Goal: Information Seeking & Learning: Learn about a topic

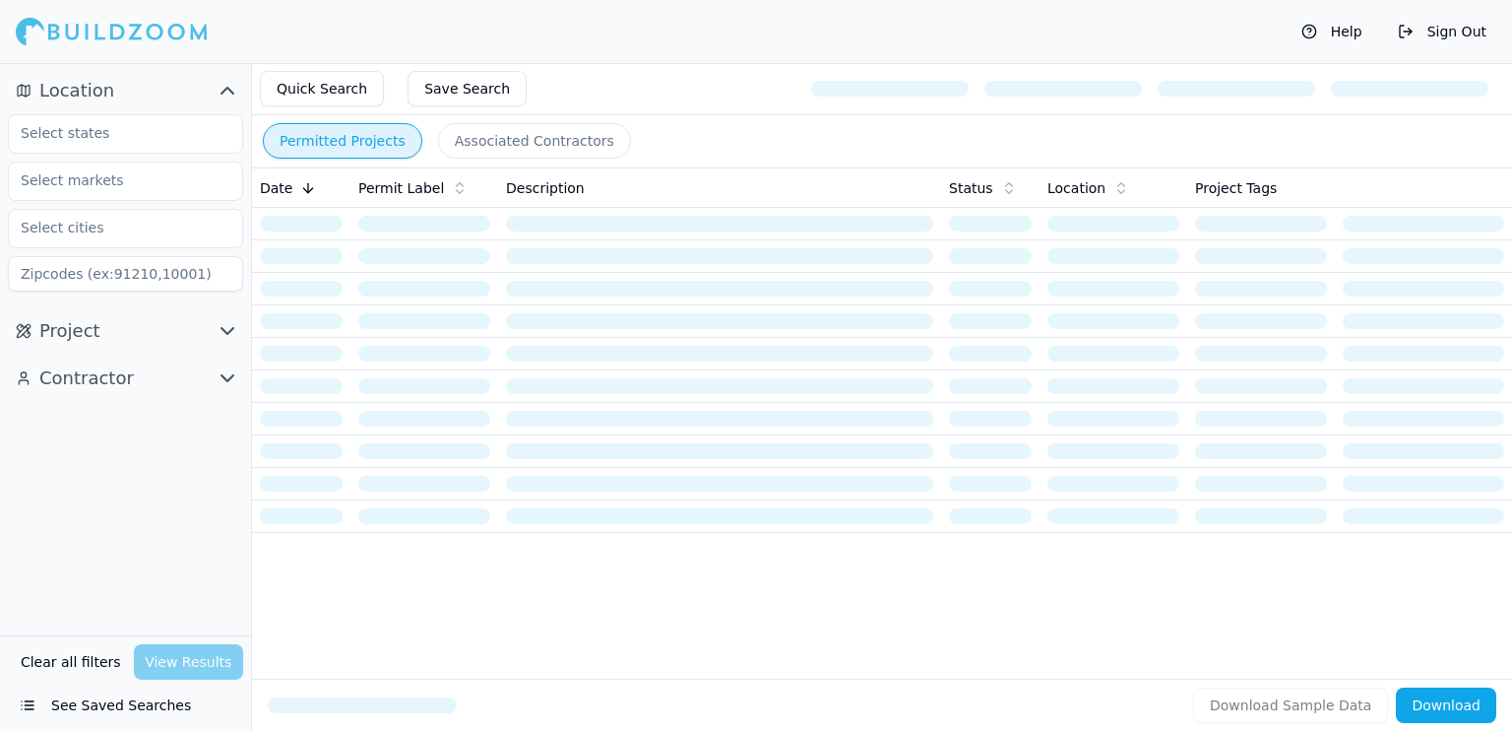
click at [1453, 32] on button "Sign Out" at bounding box center [1442, 32] width 108 height 32
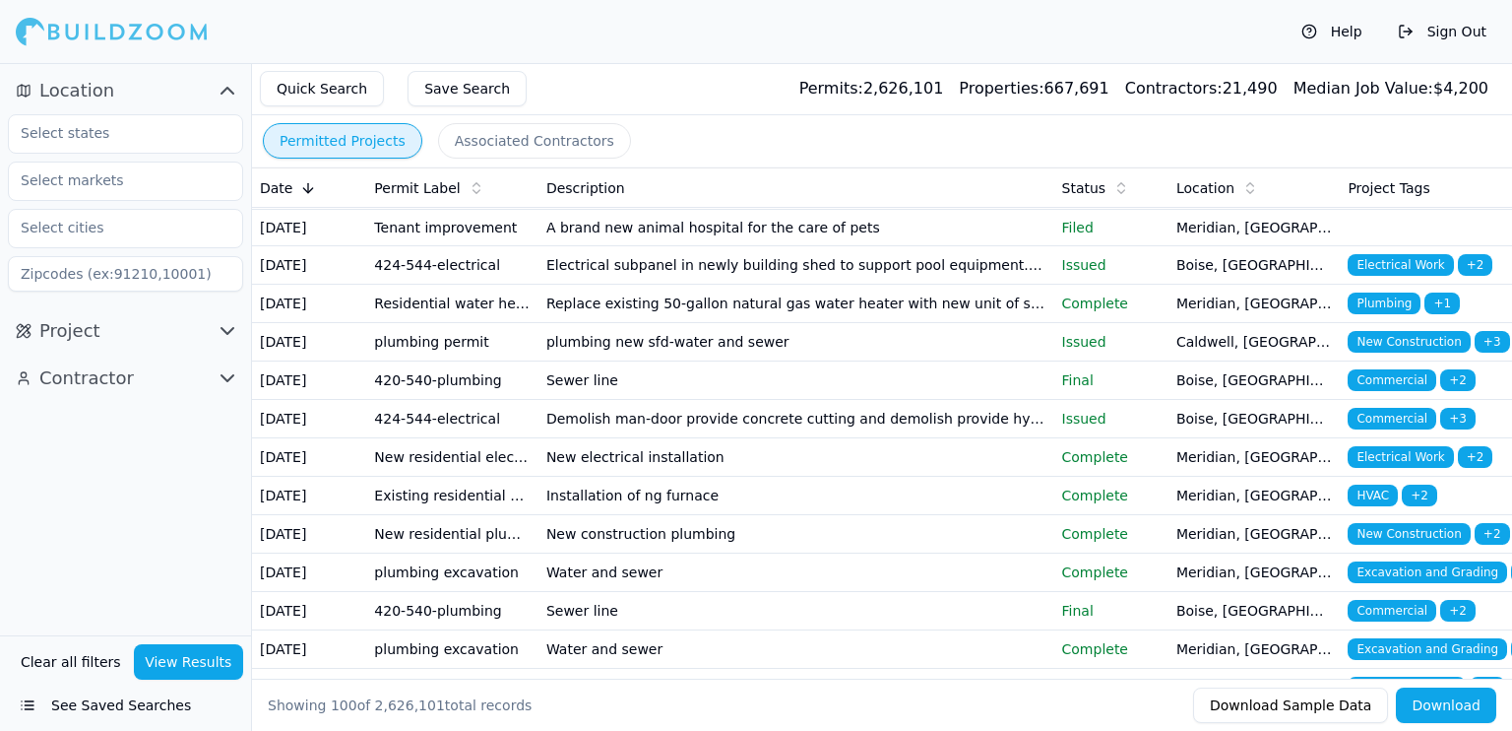
scroll to position [788, 0]
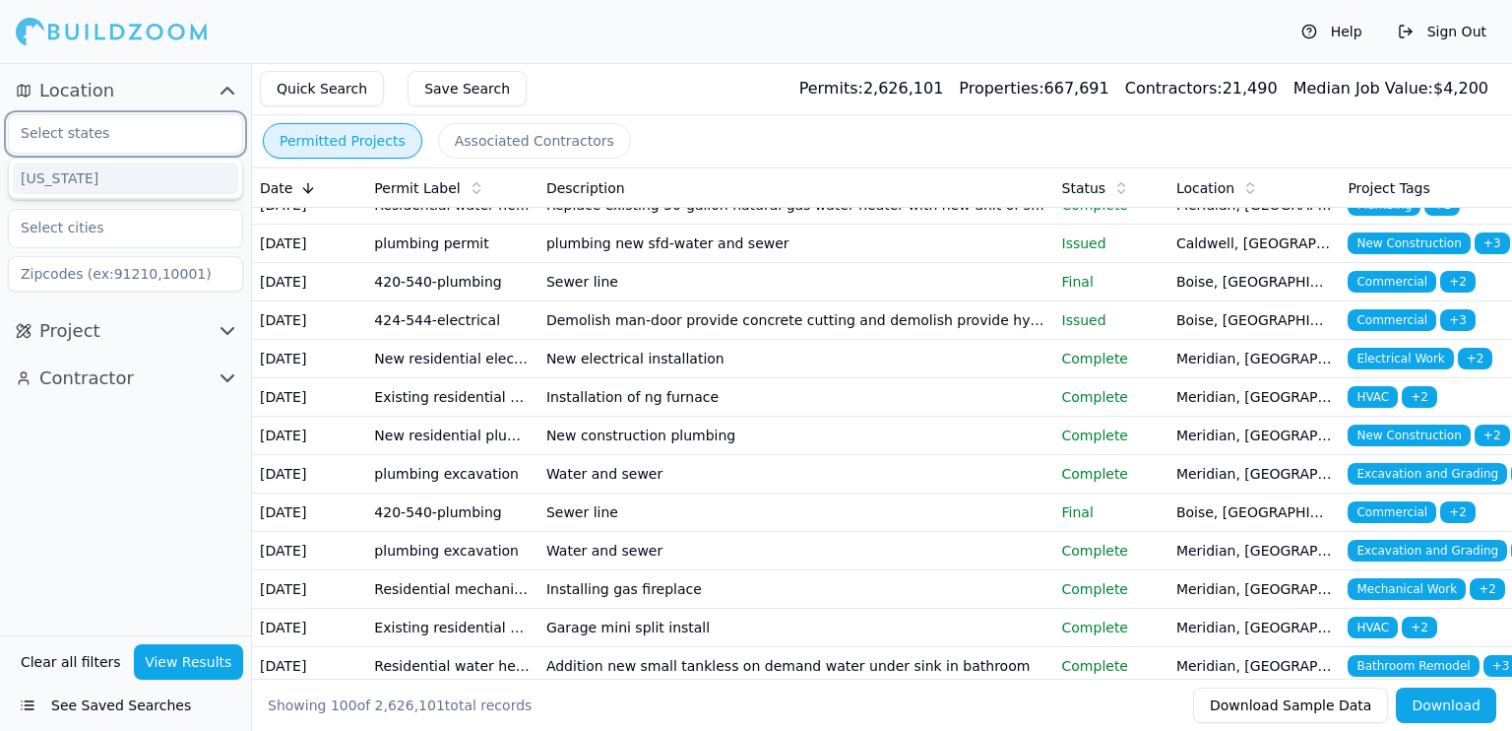
click at [130, 131] on input "text" at bounding box center [113, 132] width 209 height 35
click at [101, 182] on div "[US_STATE]" at bounding box center [125, 178] width 225 height 32
click at [121, 182] on input "text" at bounding box center [113, 179] width 209 height 35
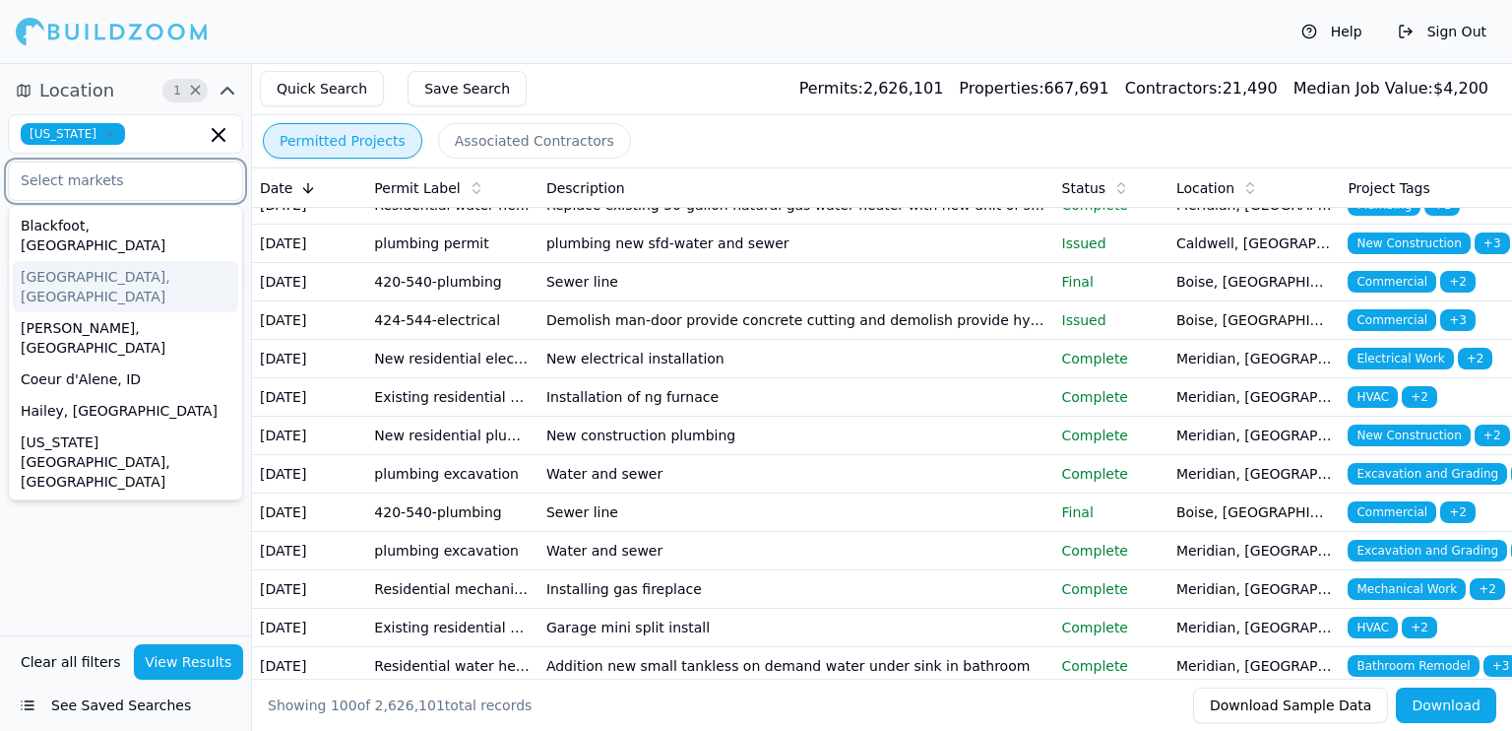
click at [93, 261] on div "Boise City, ID" at bounding box center [125, 286] width 225 height 51
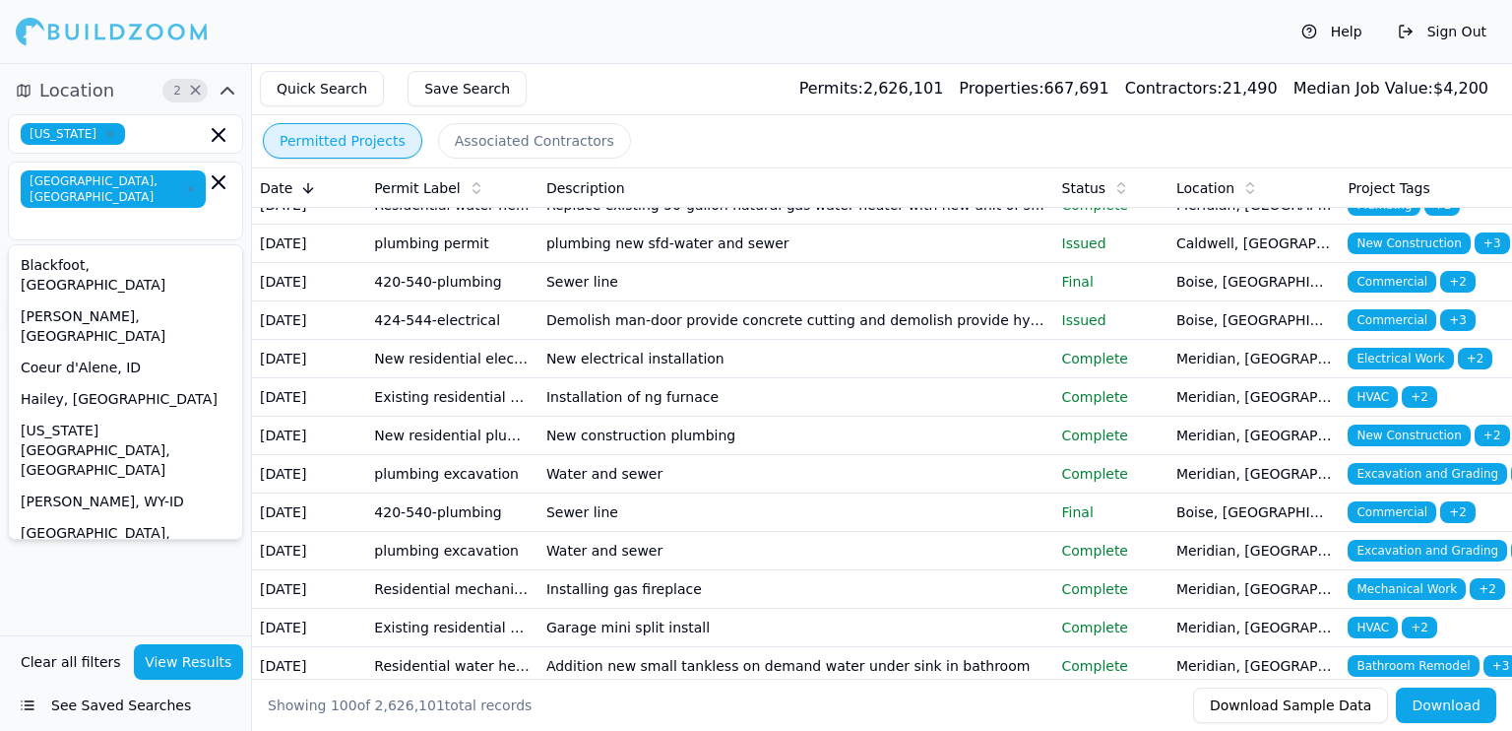
drag, startPoint x: 126, startPoint y: 547, endPoint x: 122, endPoint y: 530, distance: 18.2
click at [126, 546] on div "Location 2 × Idaho Boise City, ID Blackfoot, ID Burley, ID Coeur d'Alene, ID Ha…" at bounding box center [125, 349] width 251 height 572
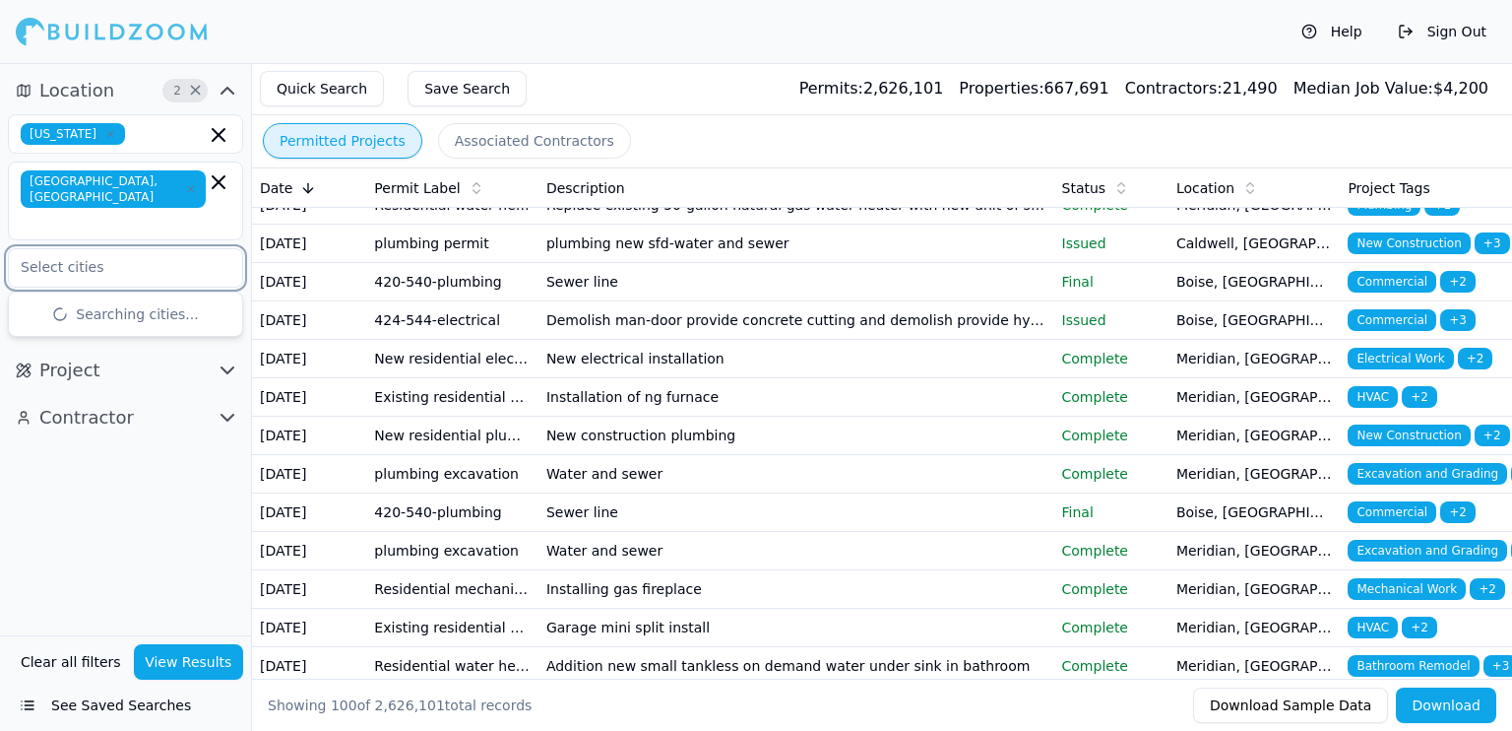
click at [116, 249] on input "text" at bounding box center [113, 266] width 209 height 35
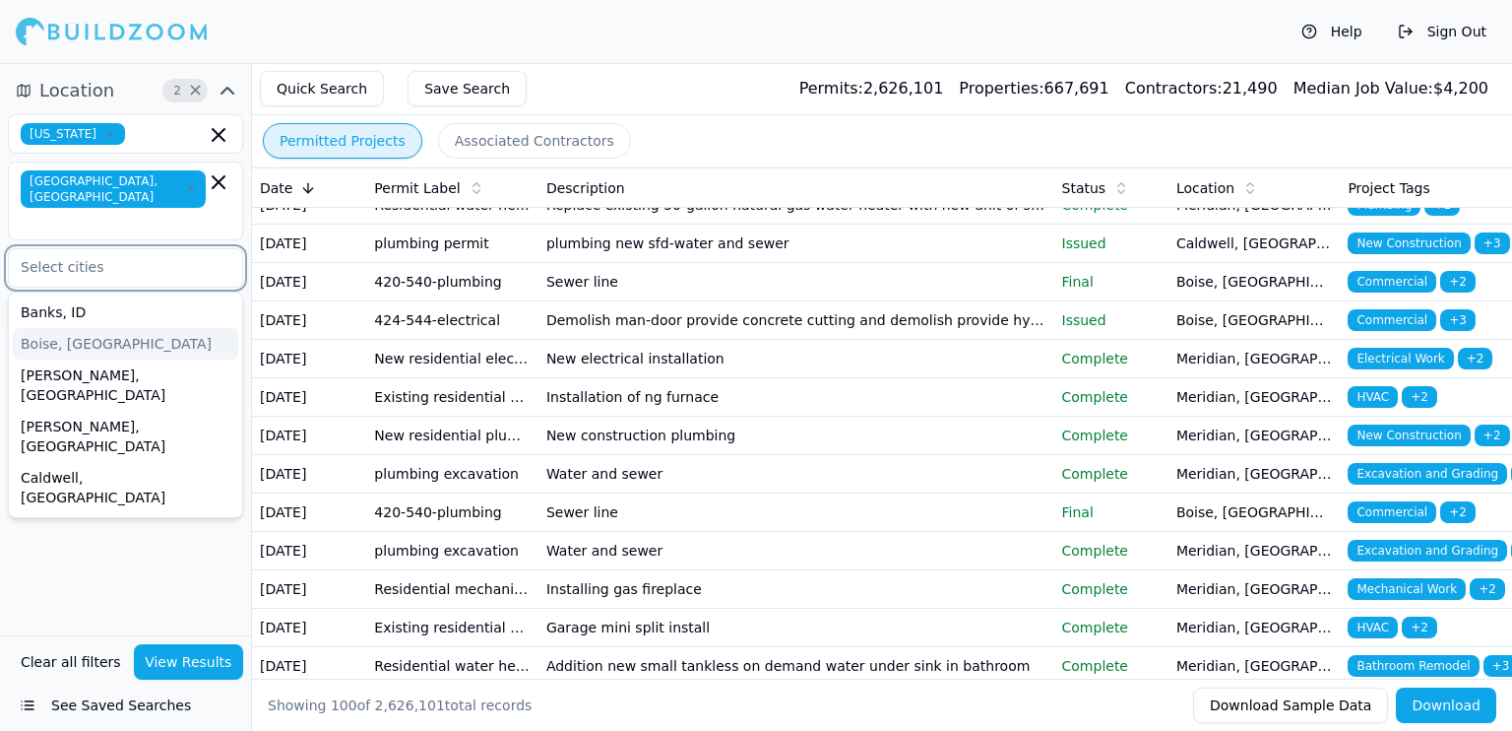
click at [84, 328] on div "Boise, [GEOGRAPHIC_DATA]" at bounding box center [125, 344] width 225 height 32
click at [97, 444] on div "Location 3 × Idaho Boise City, ID Banks, ID Boise, ID Bruneau, ID Buhl, ID Cald…" at bounding box center [125, 349] width 251 height 572
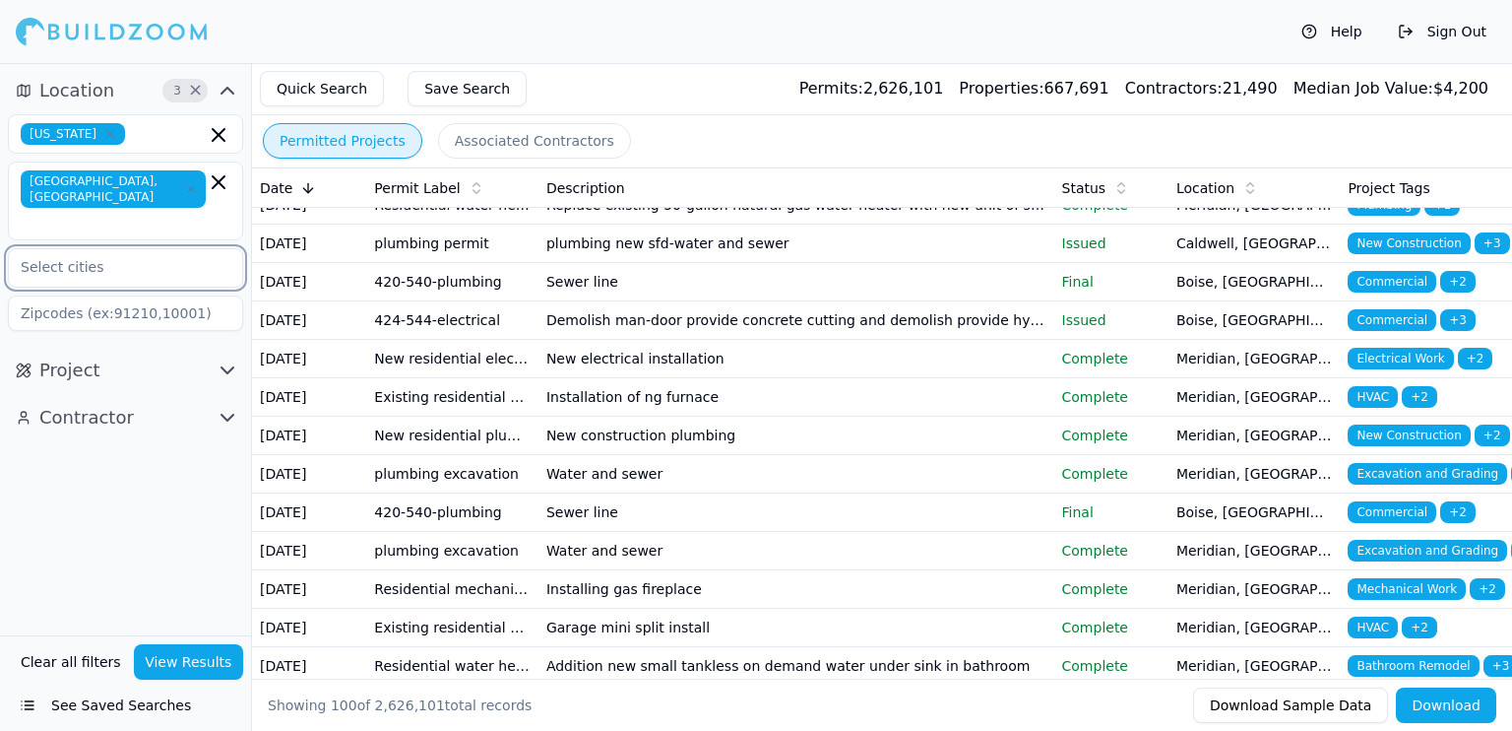
click at [113, 249] on input "text" at bounding box center [113, 266] width 209 height 35
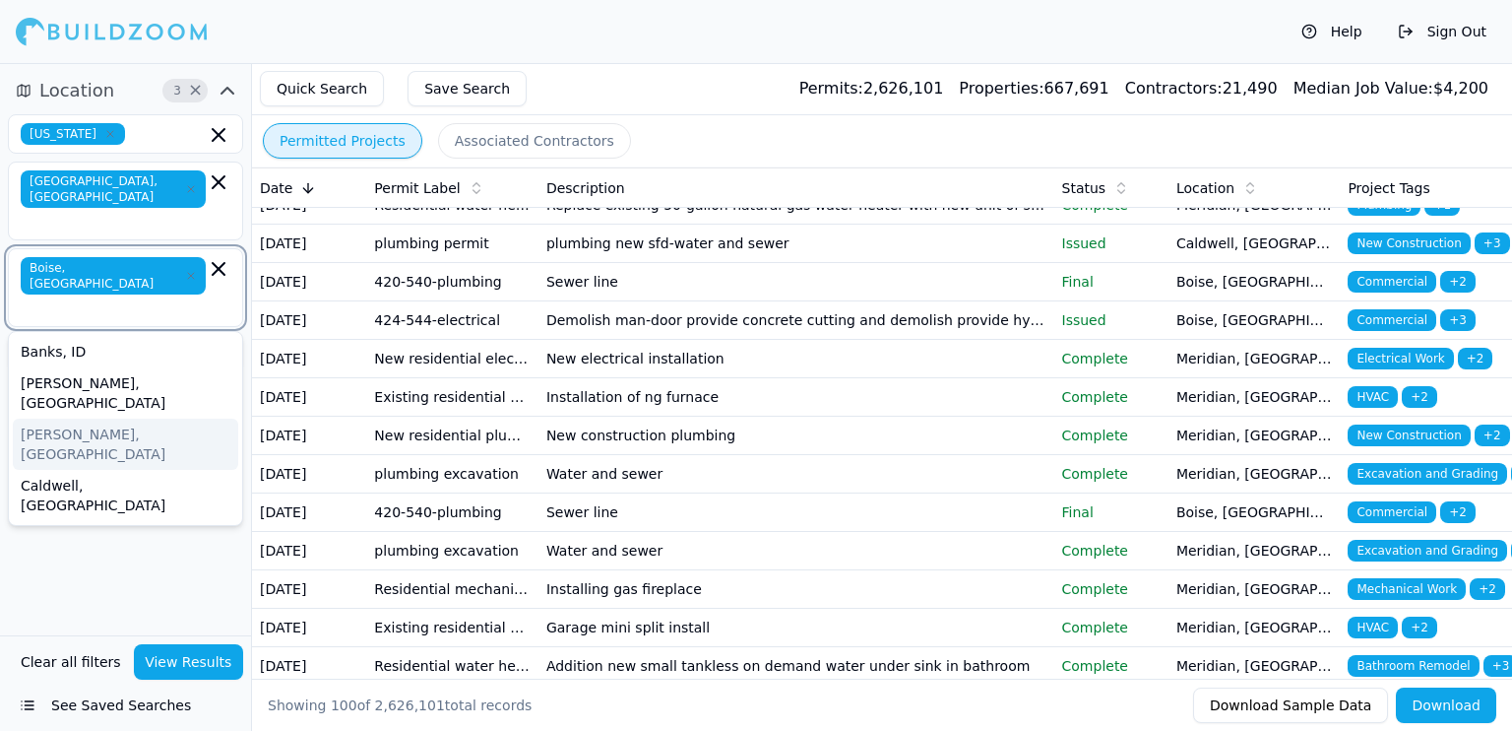
click at [94, 470] on div "Caldwell, [GEOGRAPHIC_DATA]" at bounding box center [125, 495] width 225 height 51
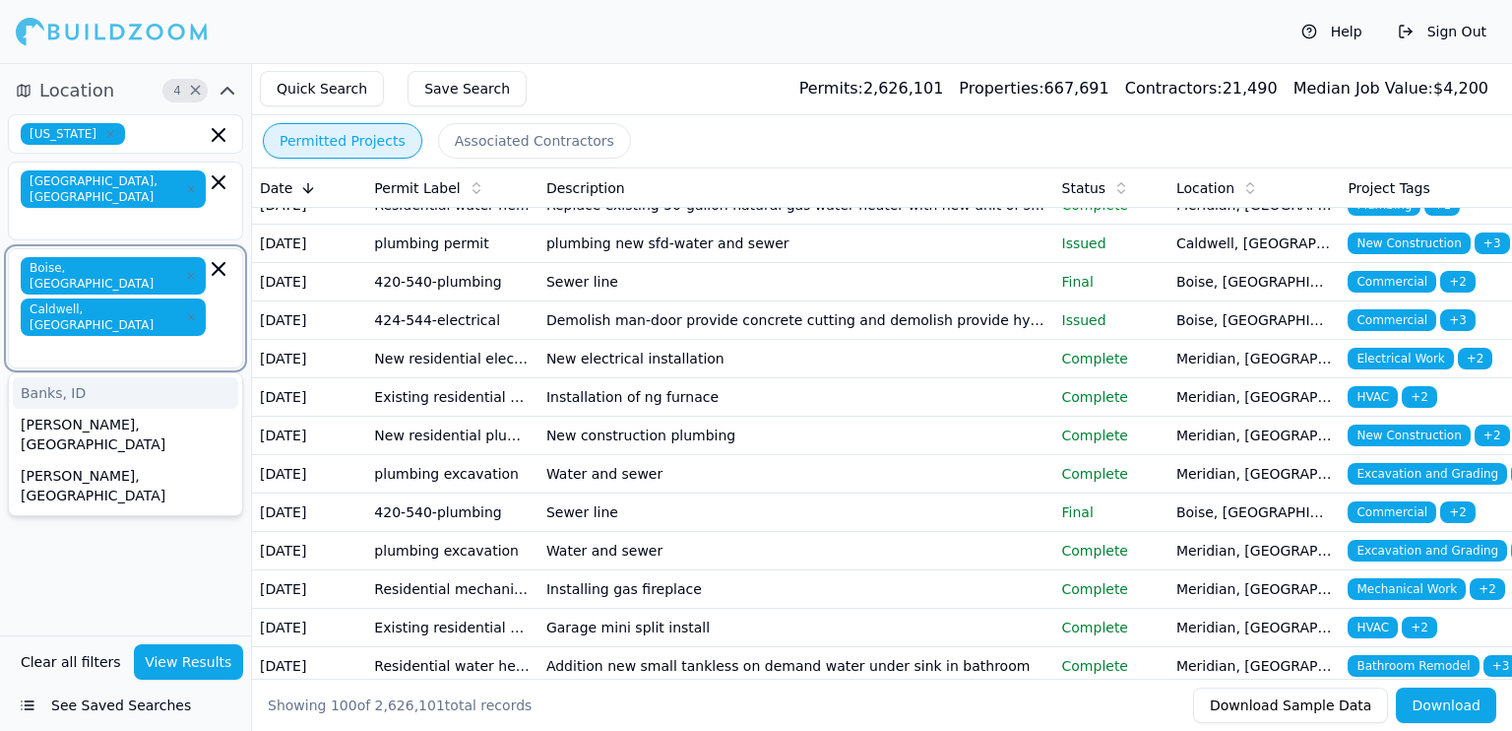
click at [131, 340] on input "text" at bounding box center [115, 350] width 181 height 20
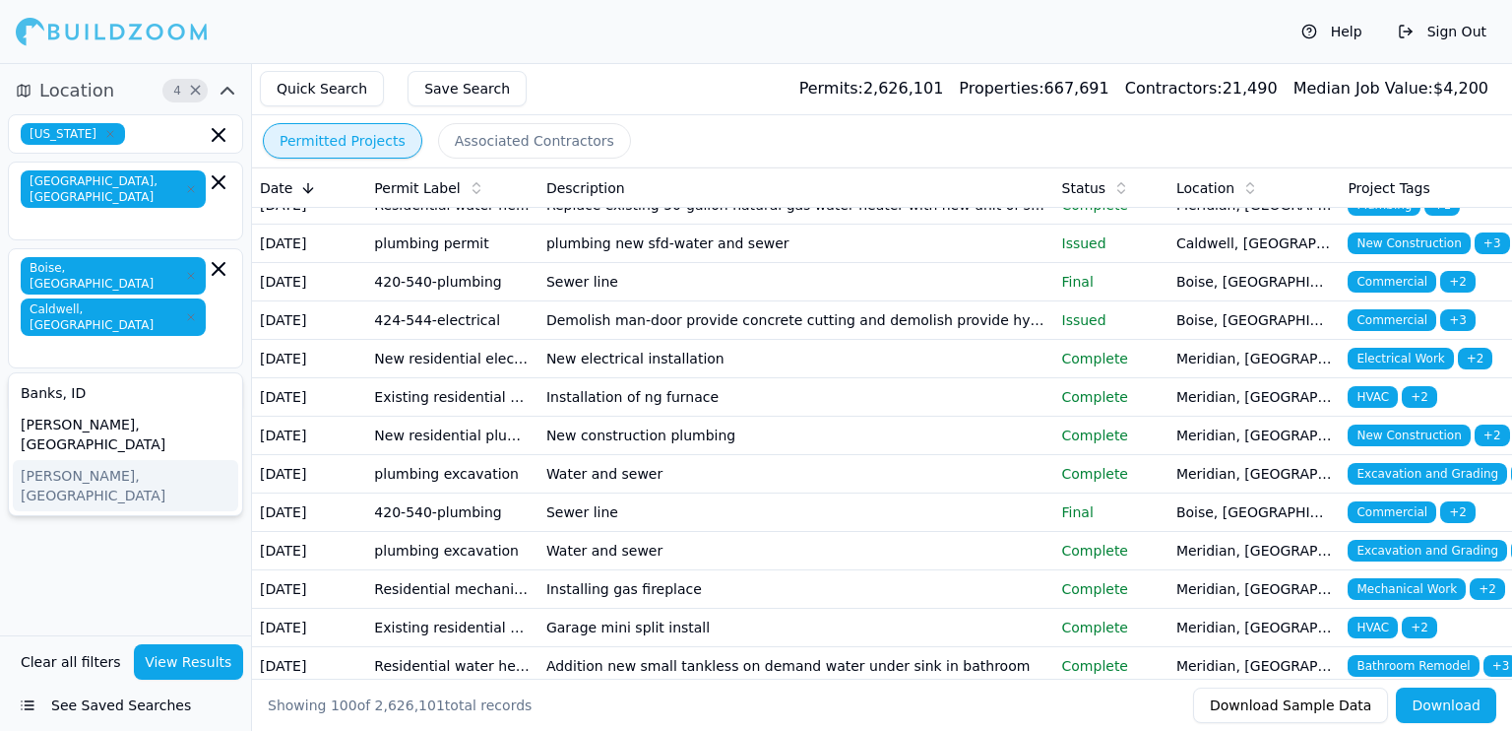
click at [95, 442] on div "Location 4 × Idaho Boise City, ID Boise, ID Caldwell, ID Banks, ID Bruneau, ID …" at bounding box center [125, 349] width 251 height 572
click at [138, 340] on input "text" at bounding box center [115, 350] width 181 height 20
click at [90, 482] on button "Contractor" at bounding box center [125, 498] width 235 height 32
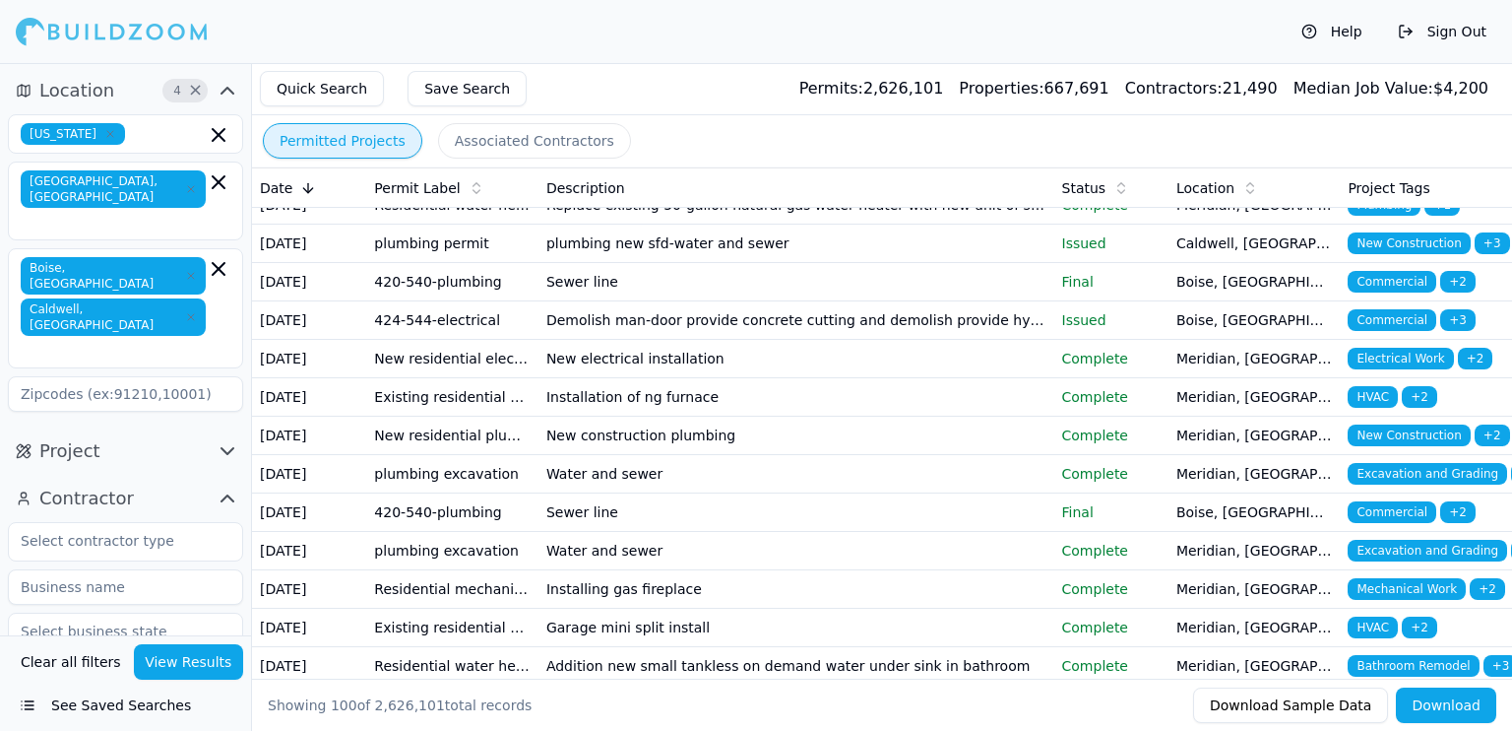
click at [147, 482] on button "Contractor" at bounding box center [125, 498] width 235 height 32
click at [177, 435] on button "Project" at bounding box center [125, 451] width 235 height 32
click at [187, 435] on button "Project" at bounding box center [125, 451] width 235 height 32
click at [205, 435] on button "Project" at bounding box center [125, 451] width 235 height 32
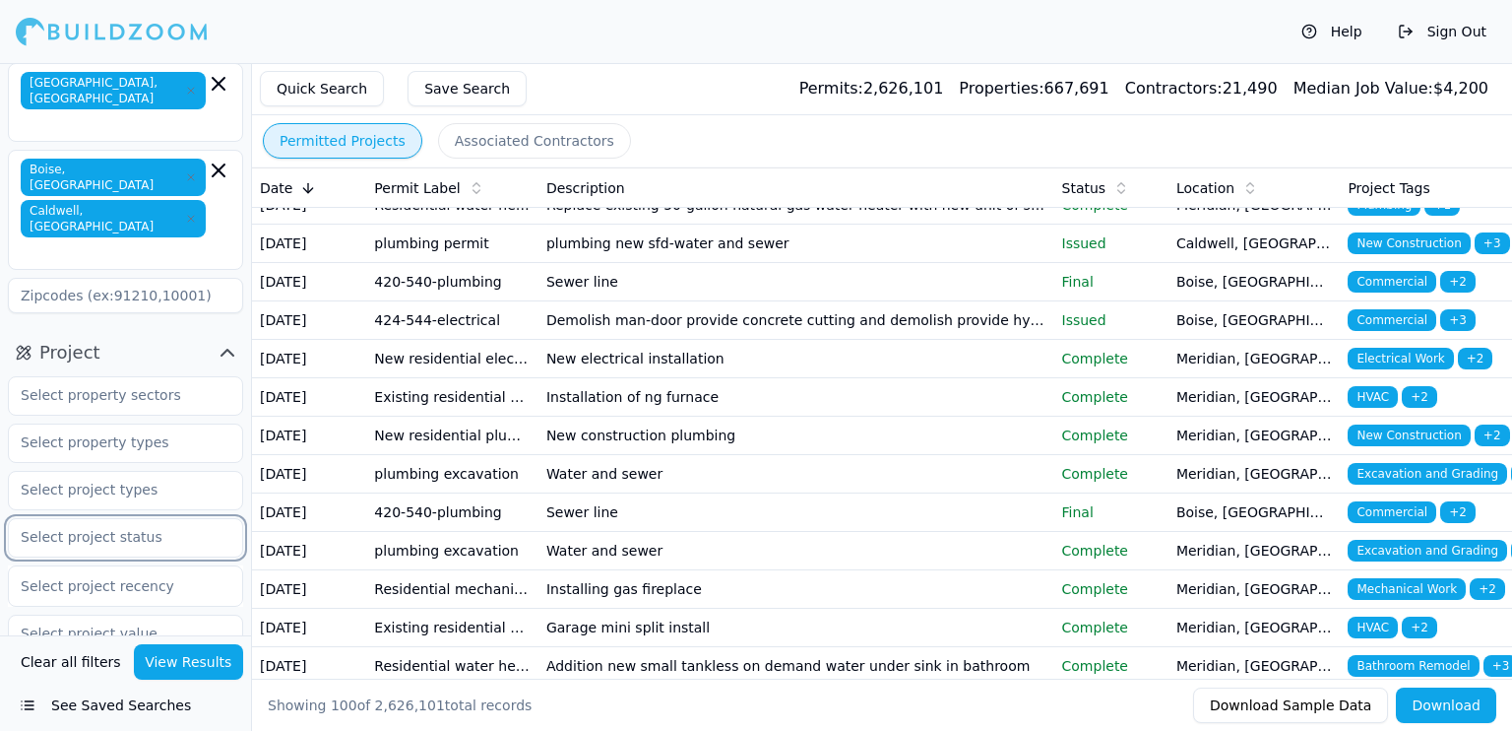
click at [131, 519] on input "text" at bounding box center [113, 536] width 209 height 35
click at [116, 519] on input "text" at bounding box center [113, 536] width 209 height 35
click at [131, 472] on input "text" at bounding box center [113, 489] width 209 height 35
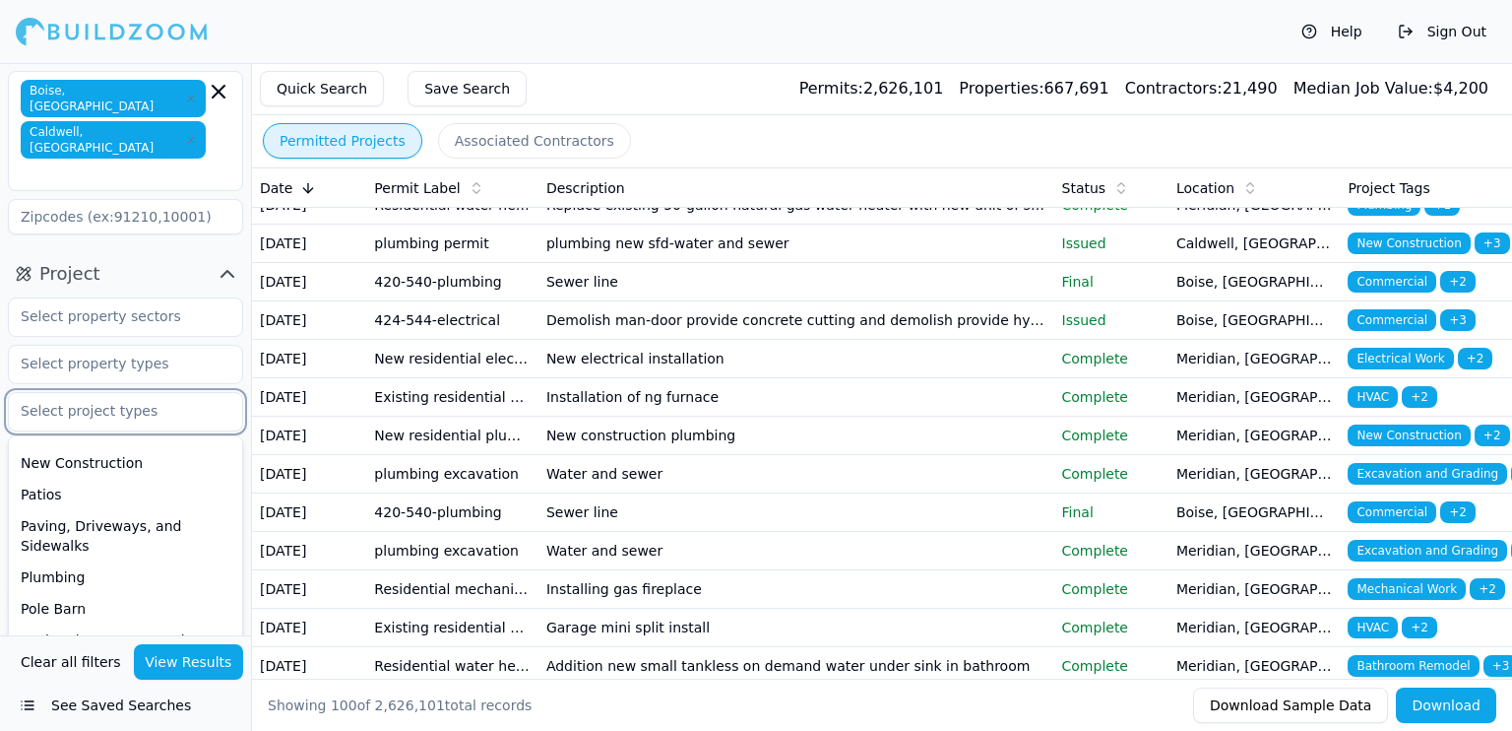
scroll to position [426, 0]
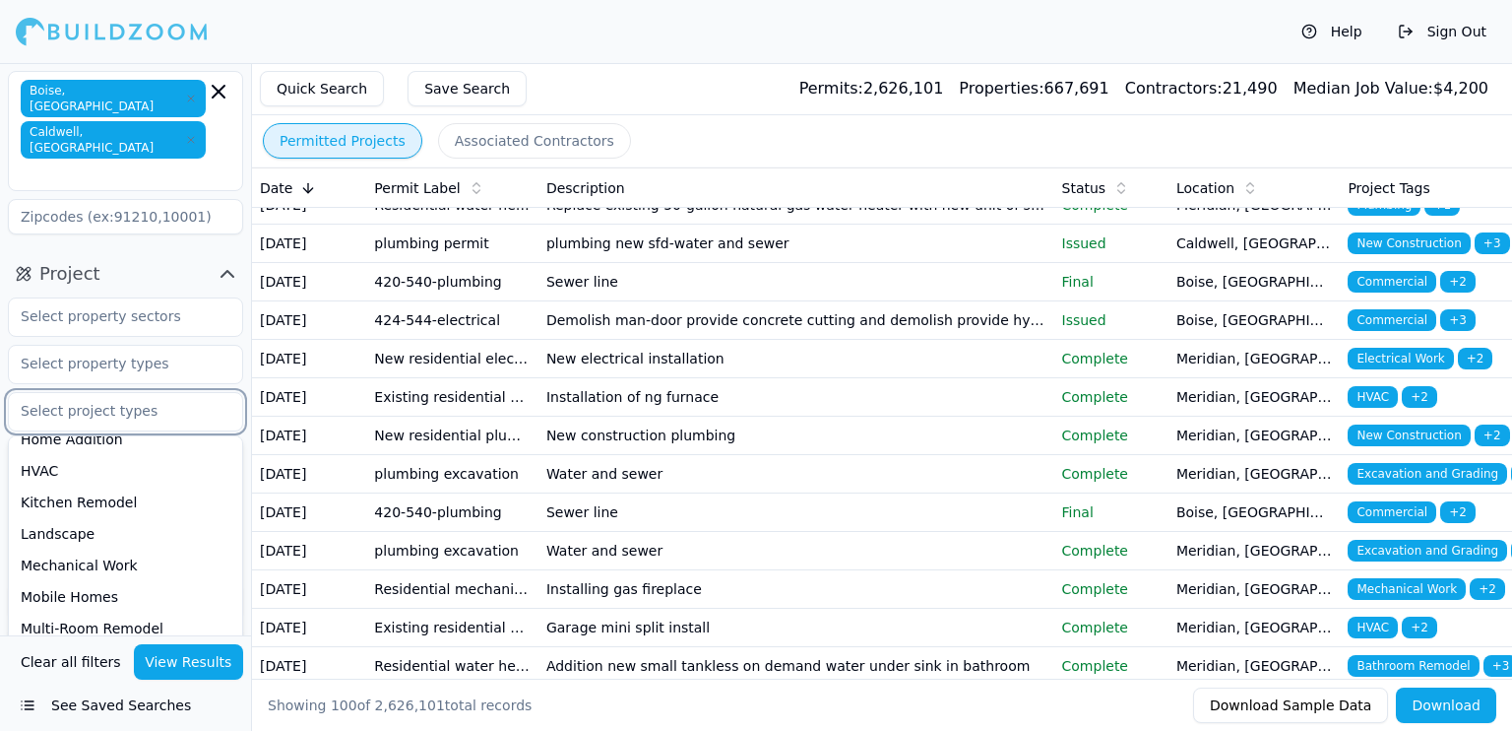
click at [92, 644] on div "New Construction" at bounding box center [125, 660] width 225 height 32
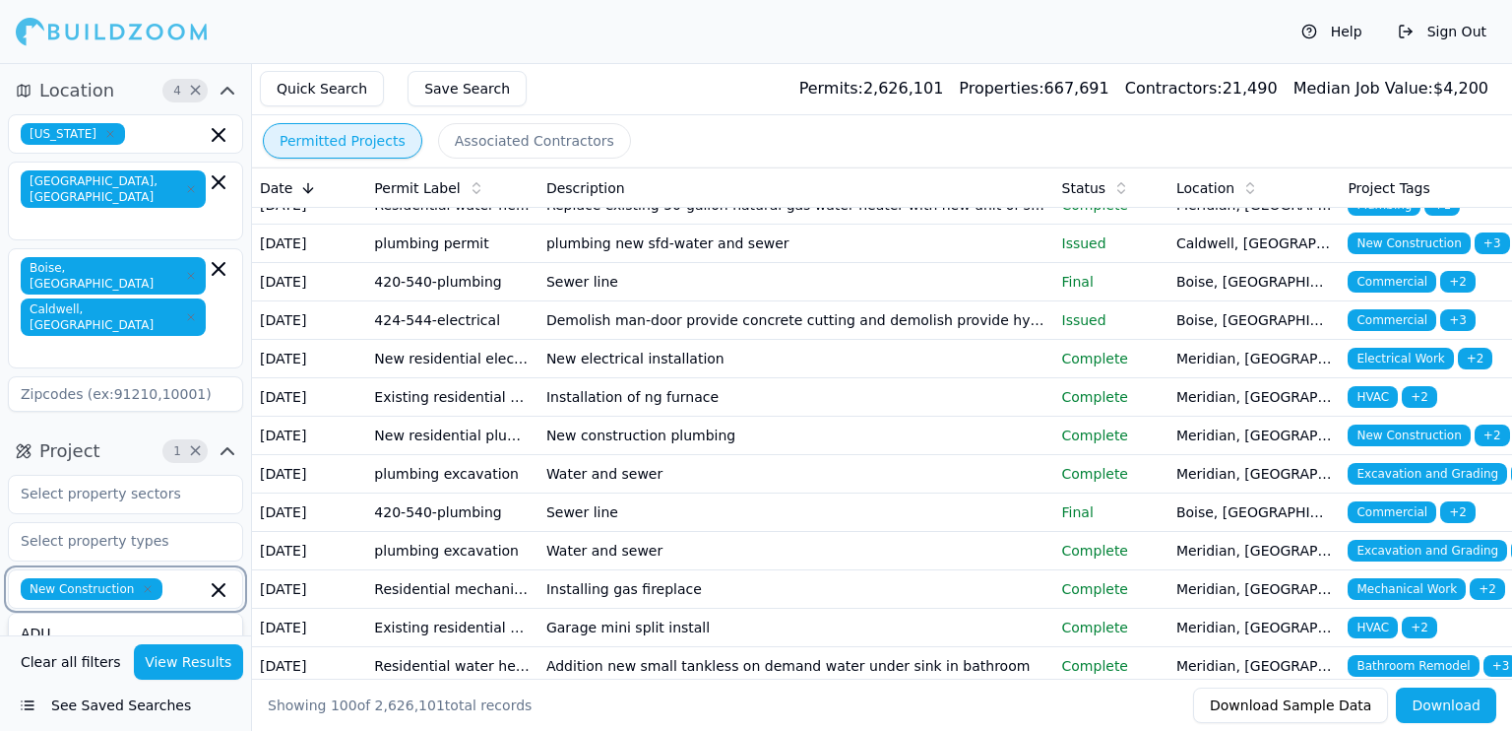
scroll to position [98, 0]
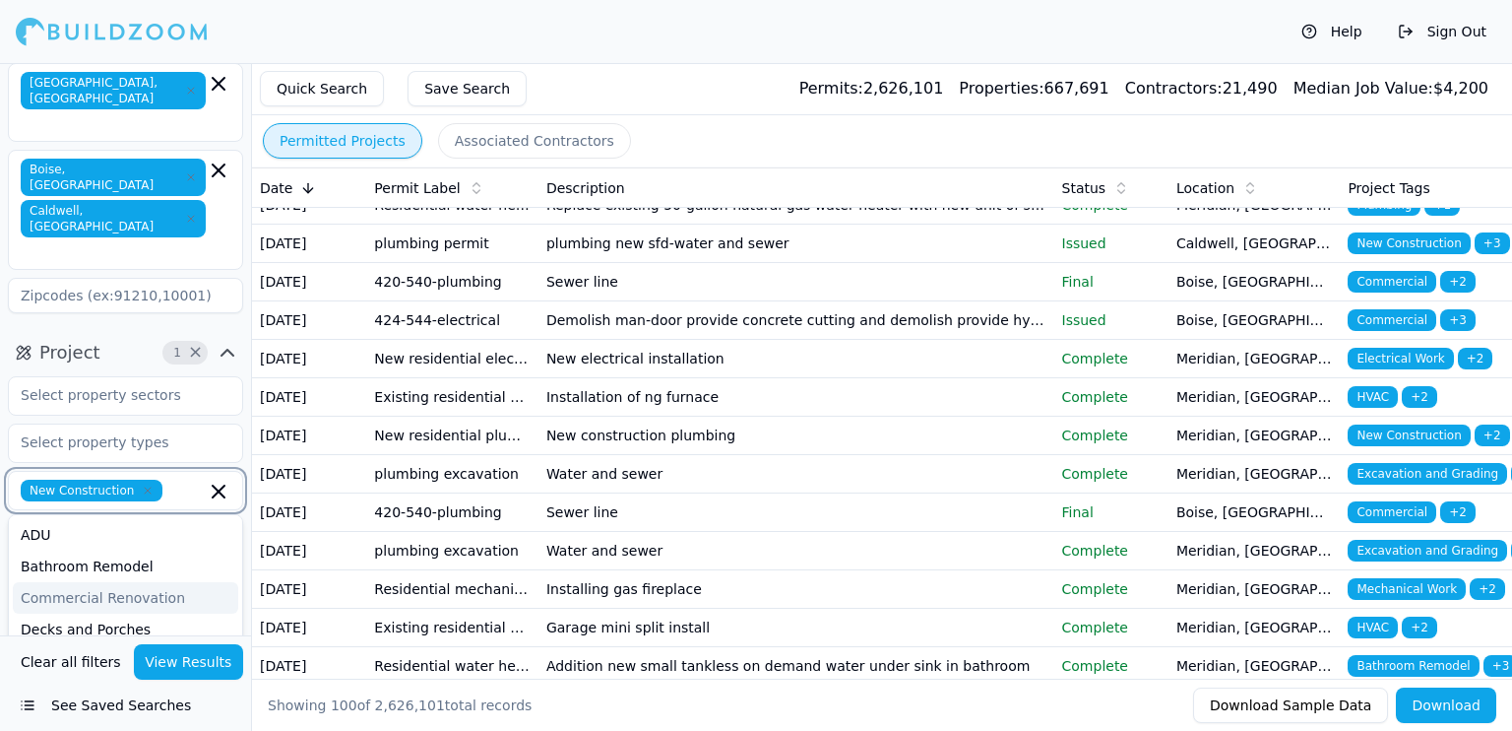
click at [138, 582] on div "Commercial Renovation" at bounding box center [125, 598] width 225 height 32
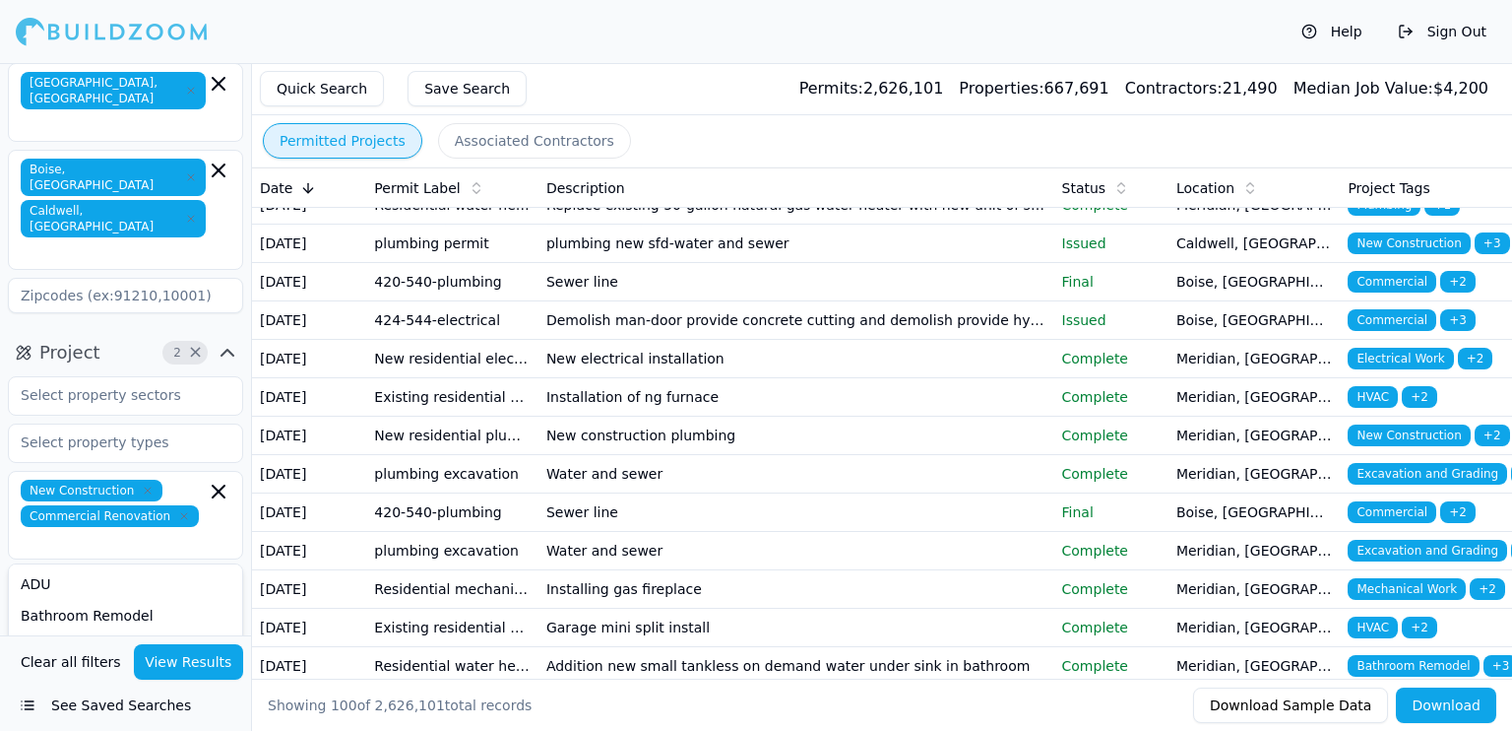
click at [193, 666] on button "View Results" at bounding box center [189, 661] width 110 height 35
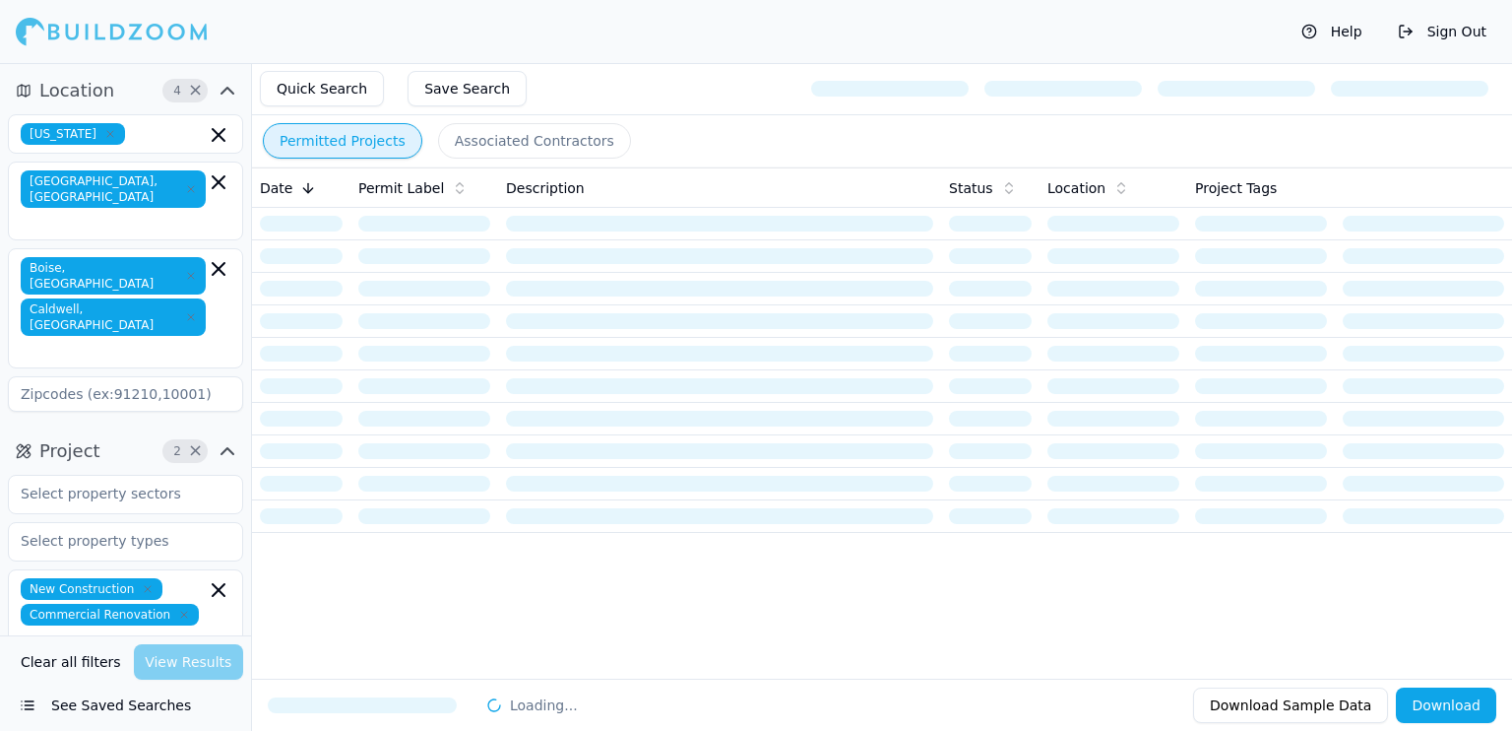
click at [185, 270] on icon "button" at bounding box center [191, 276] width 12 height 12
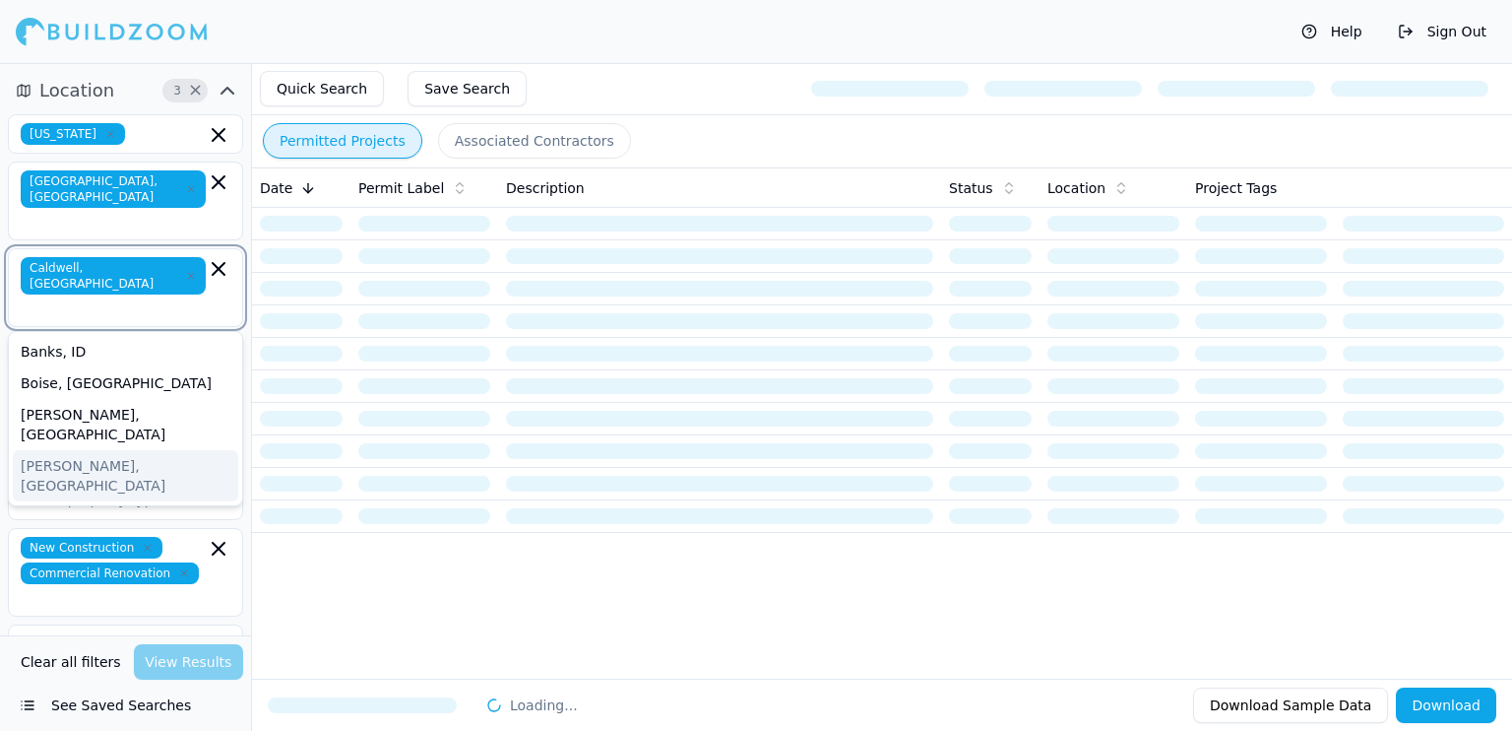
click at [185, 270] on icon "button" at bounding box center [191, 276] width 12 height 12
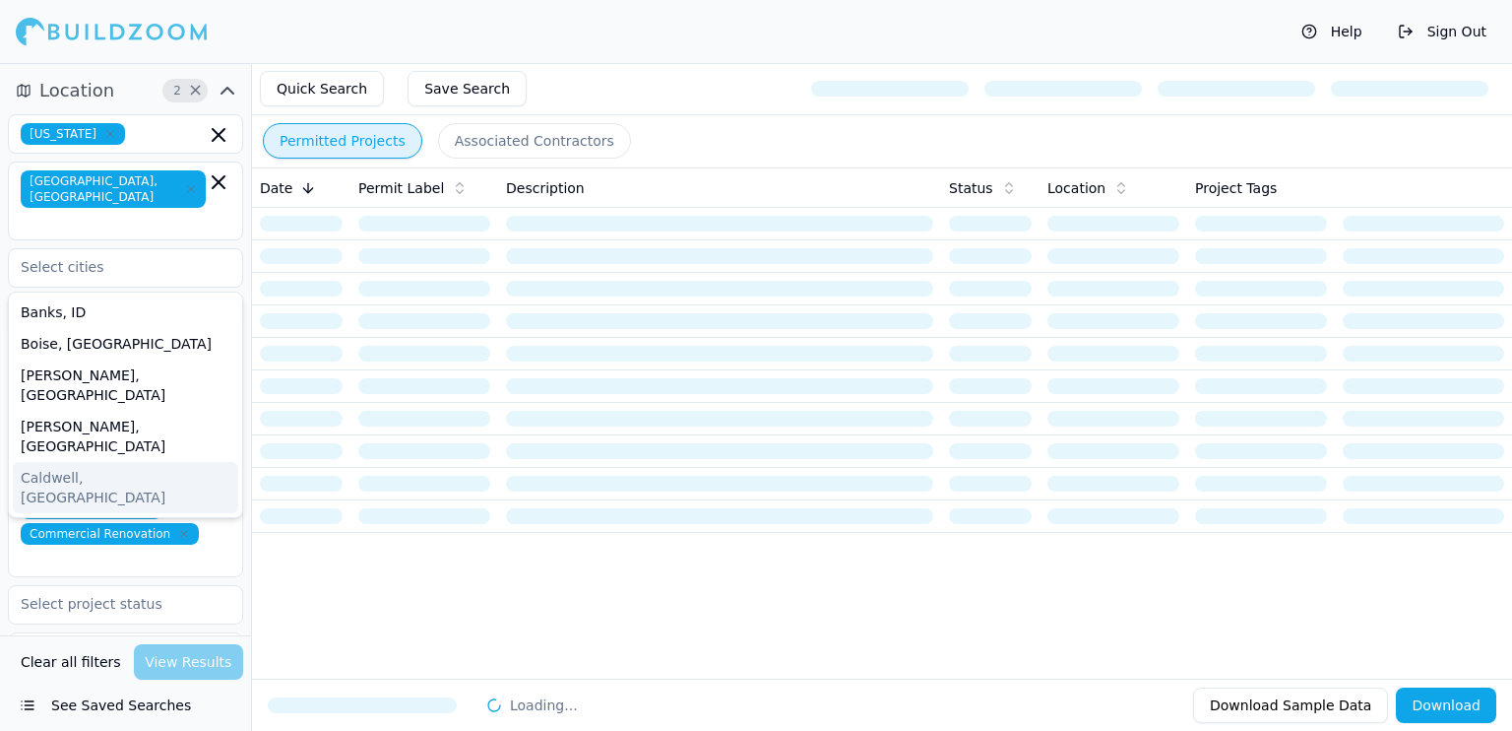
click at [204, 665] on div "Clear all filters View Results" at bounding box center [125, 661] width 235 height 35
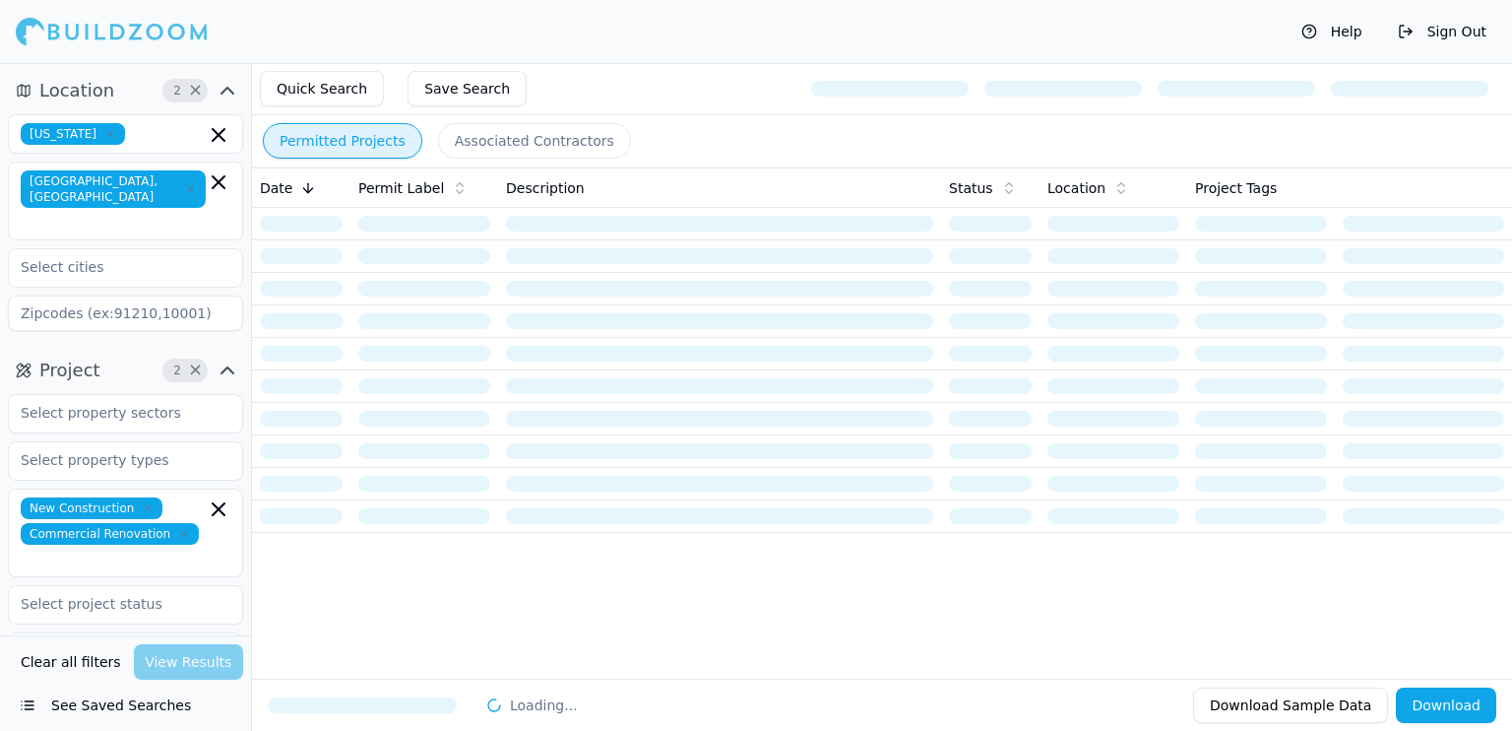
click at [204, 651] on div "Clear all filters View Results" at bounding box center [125, 661] width 235 height 35
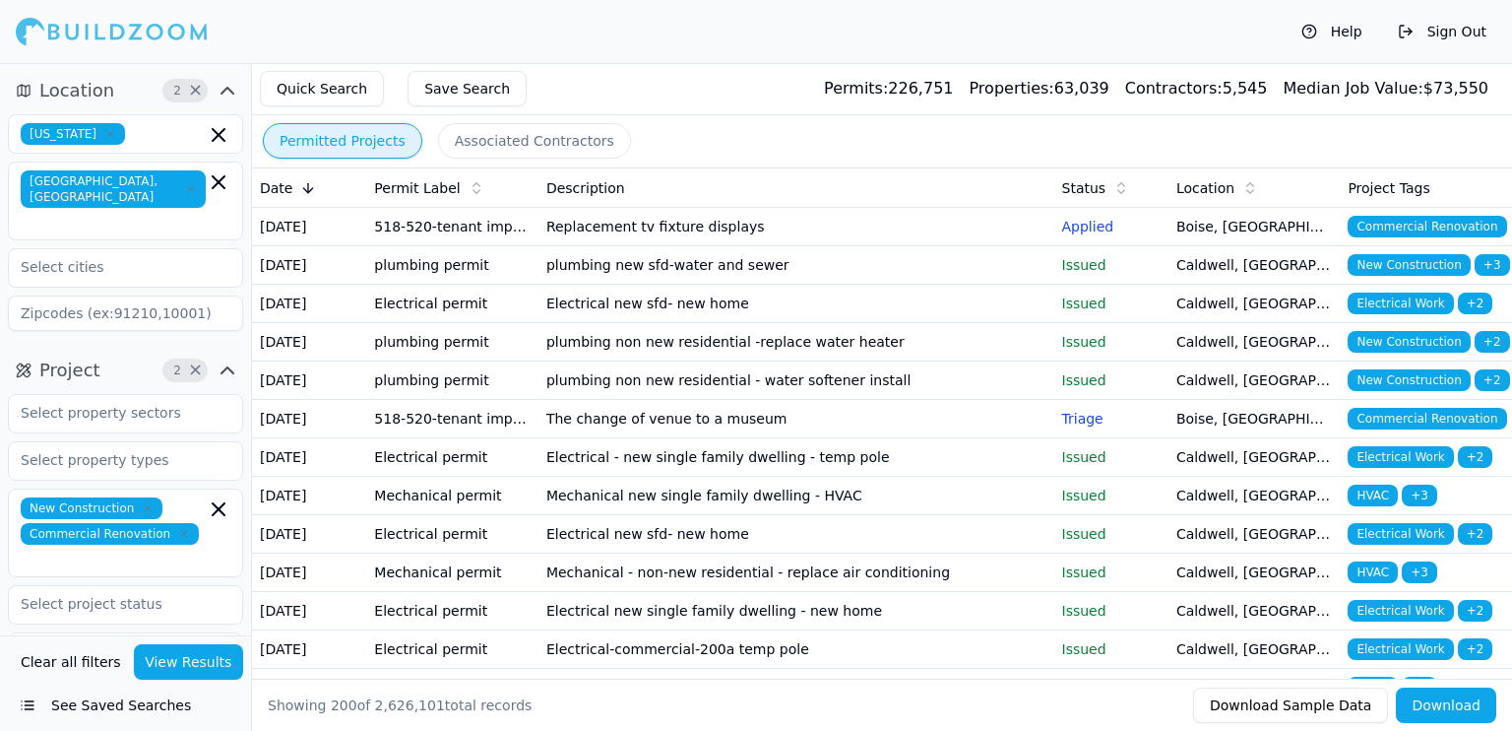
click at [217, 662] on button "View Results" at bounding box center [189, 661] width 110 height 35
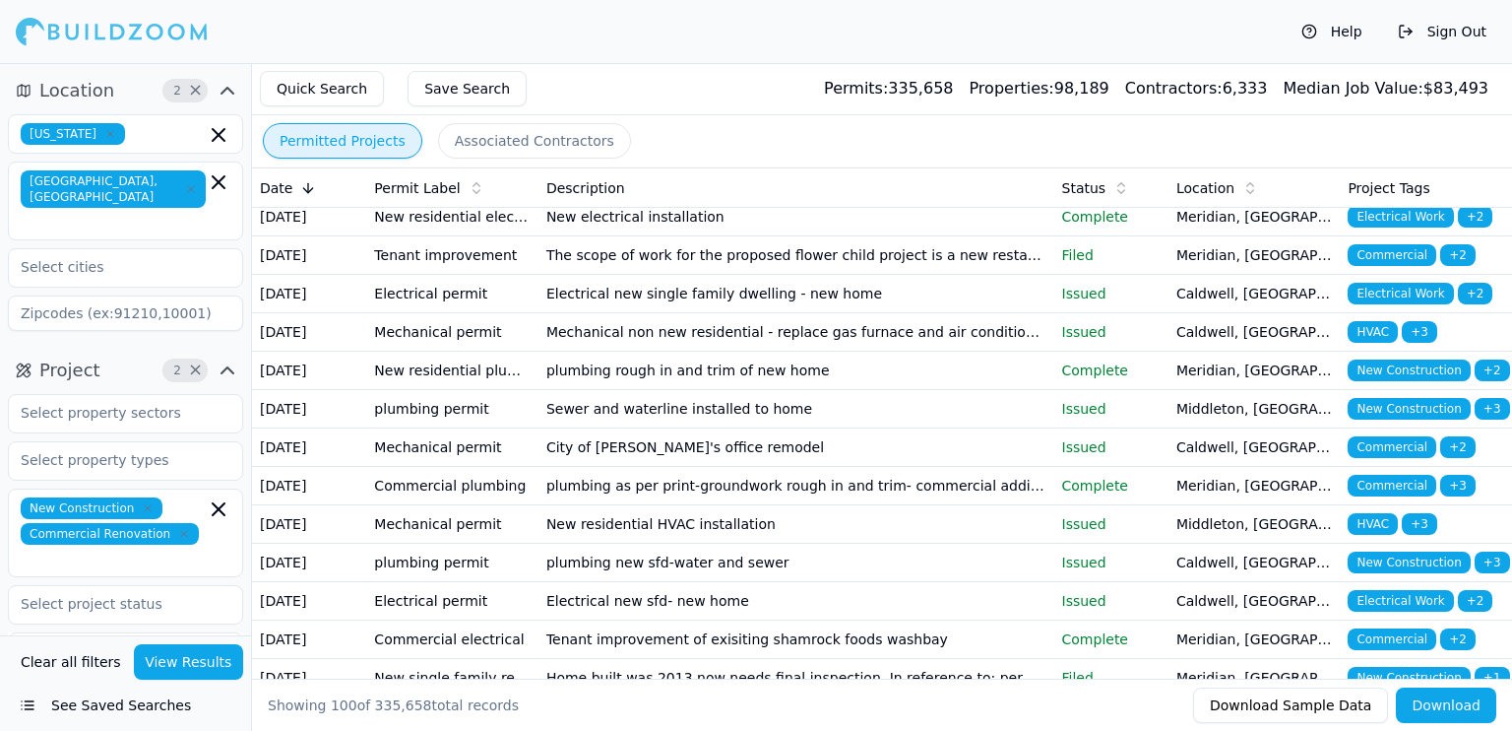
scroll to position [492, 0]
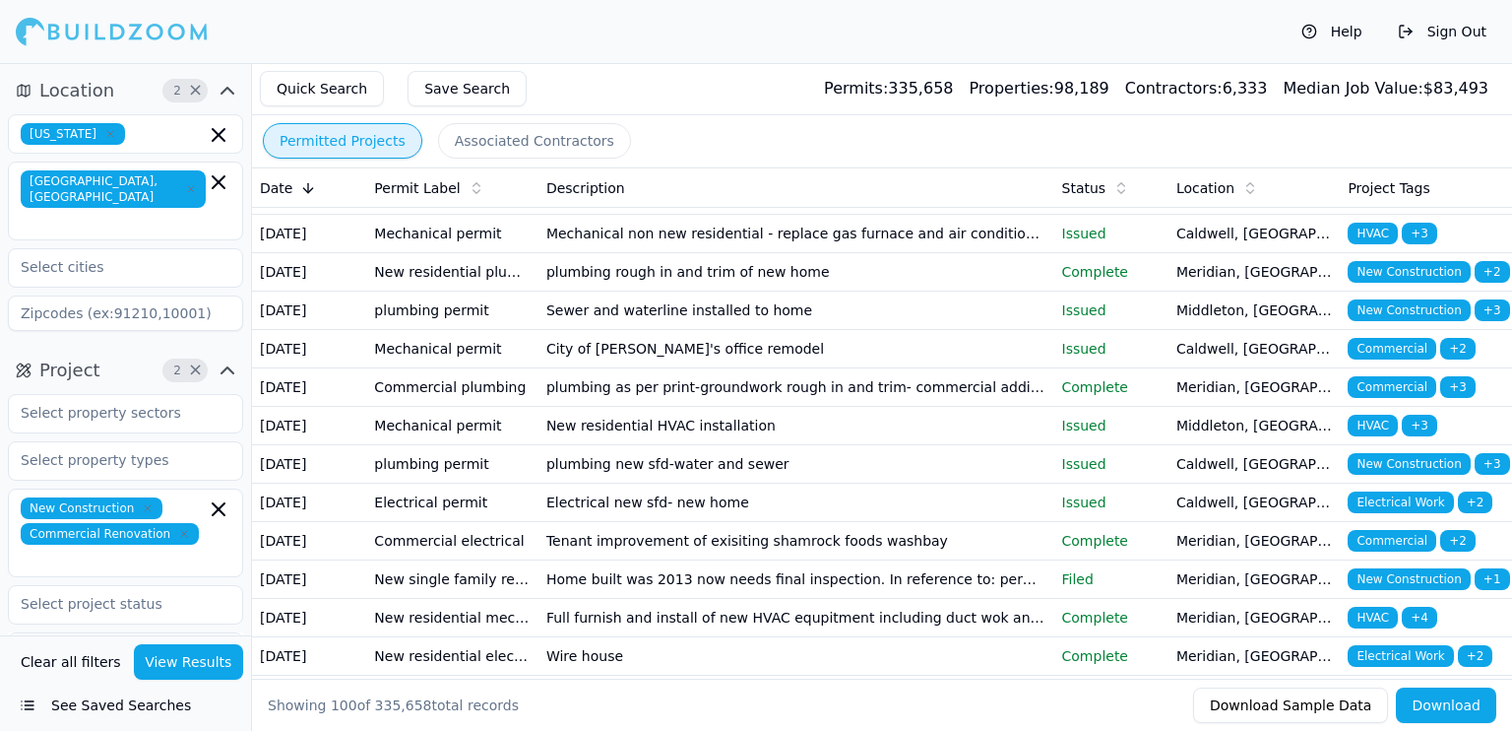
click at [225, 92] on icon "button" at bounding box center [228, 91] width 24 height 24
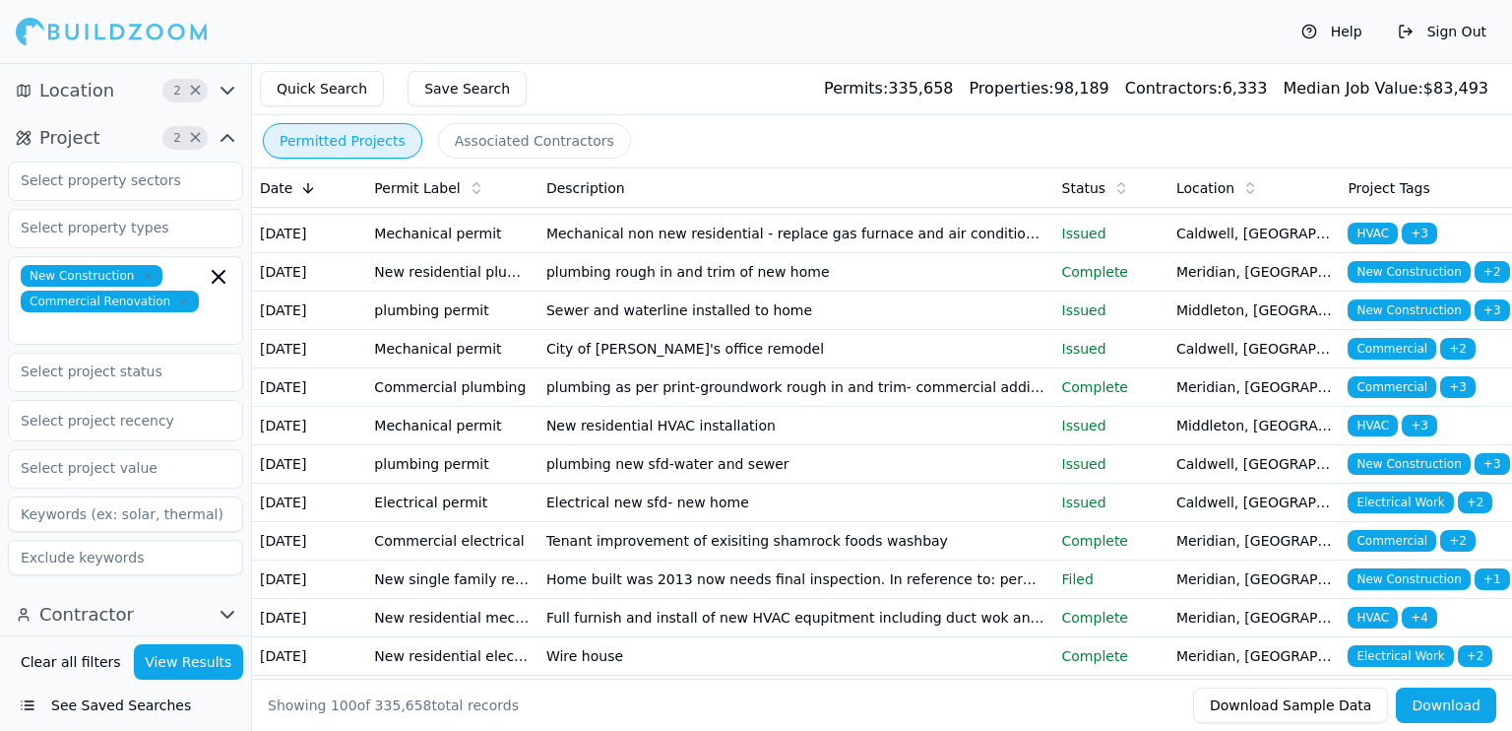
click at [225, 92] on icon "button" at bounding box center [228, 91] width 12 height 6
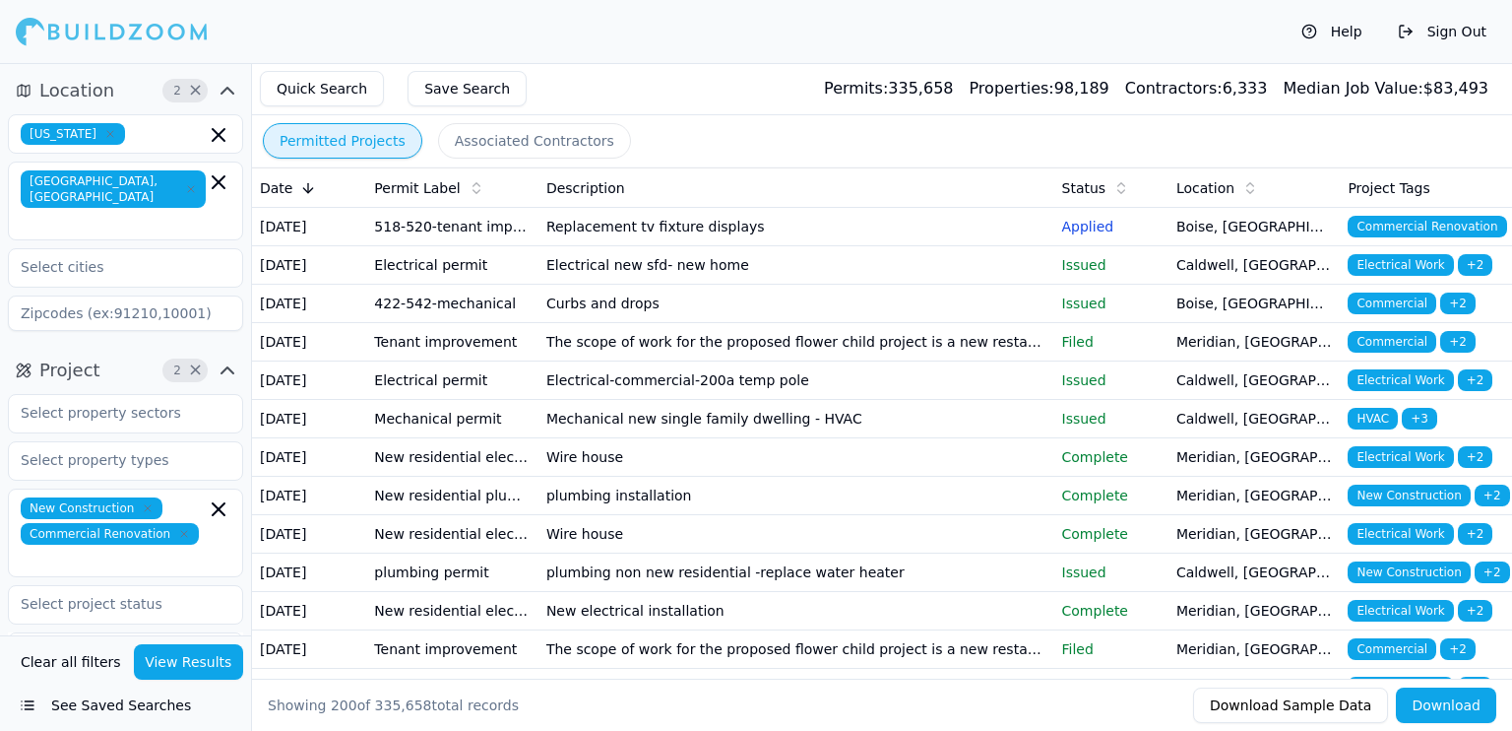
scroll to position [197, 0]
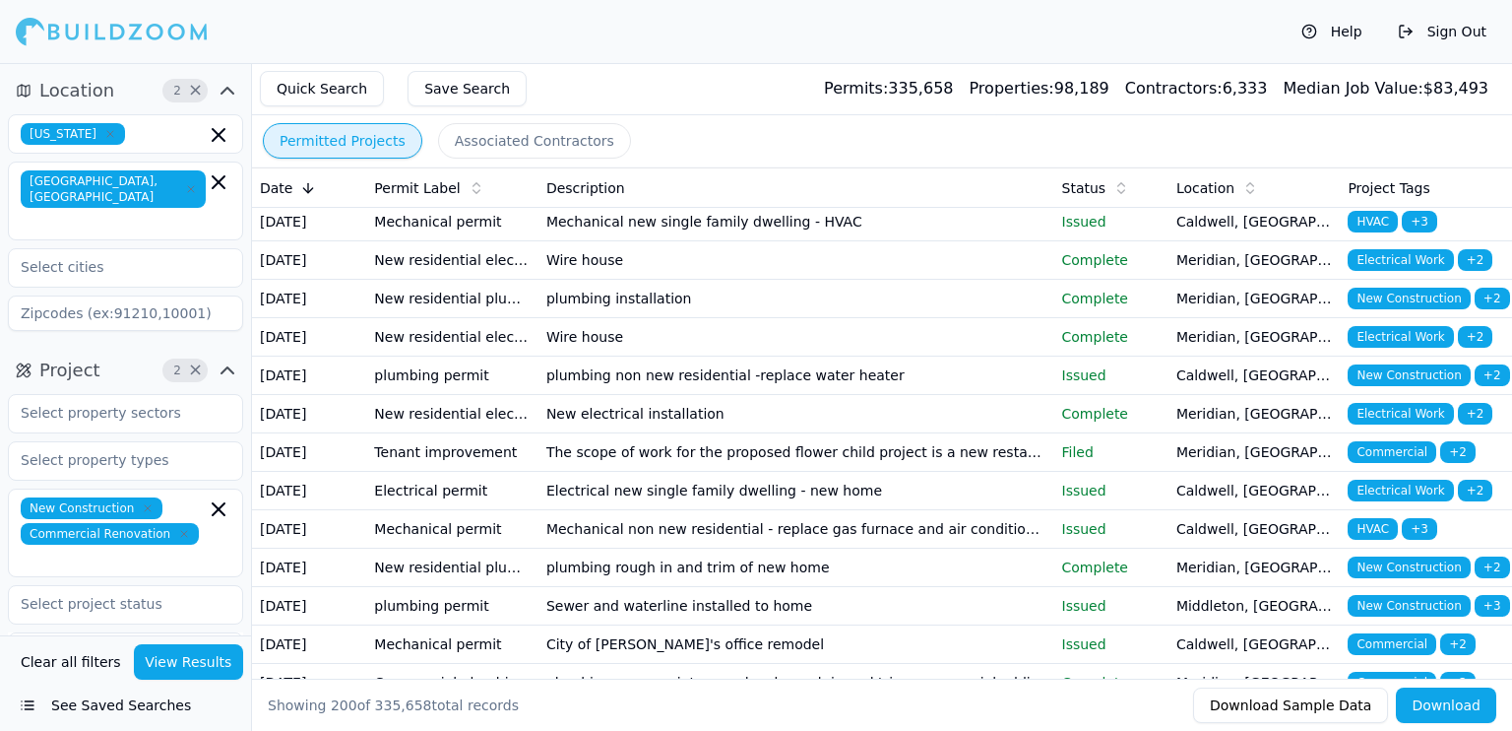
click at [918, 395] on td "plumbing non new residential -replace water heater" at bounding box center [797, 375] width 516 height 38
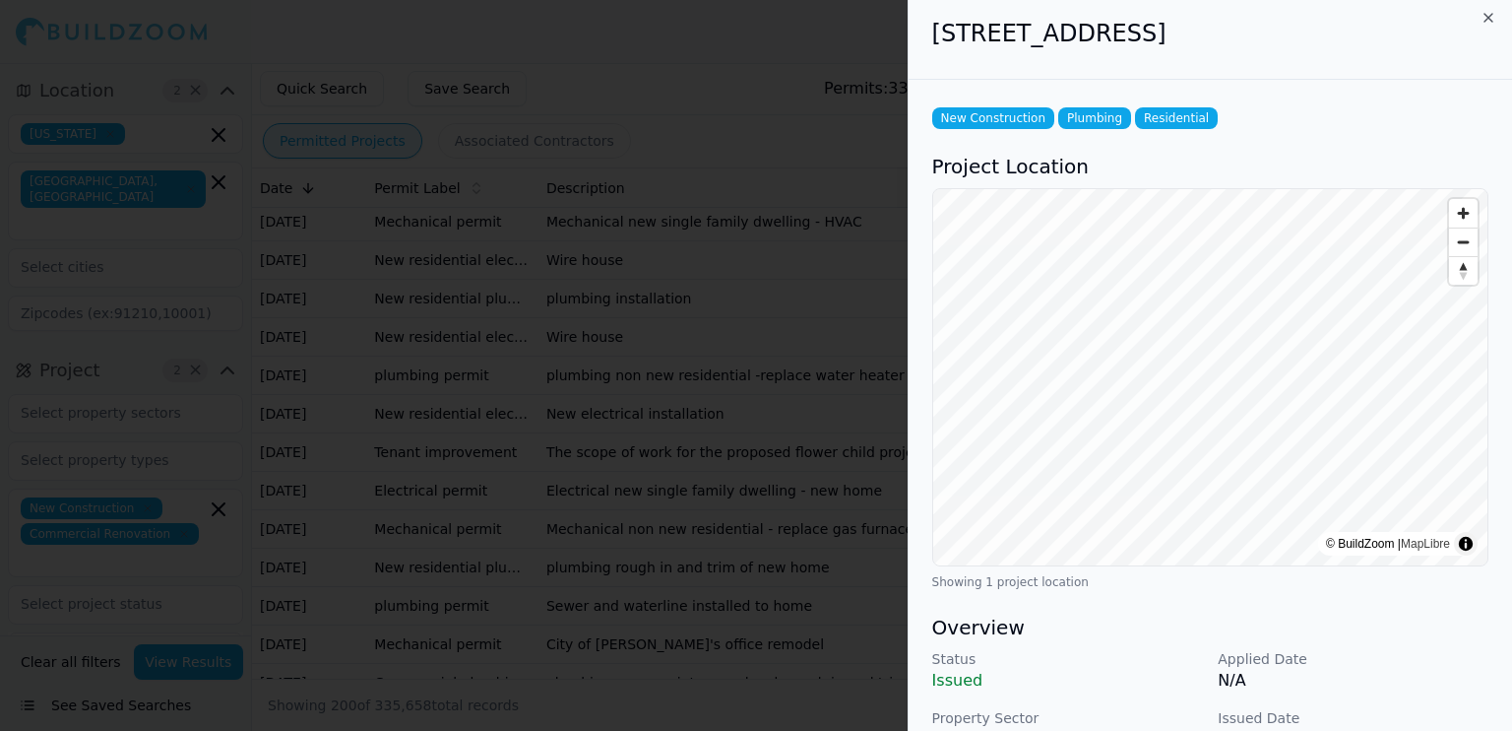
scroll to position [0, 0]
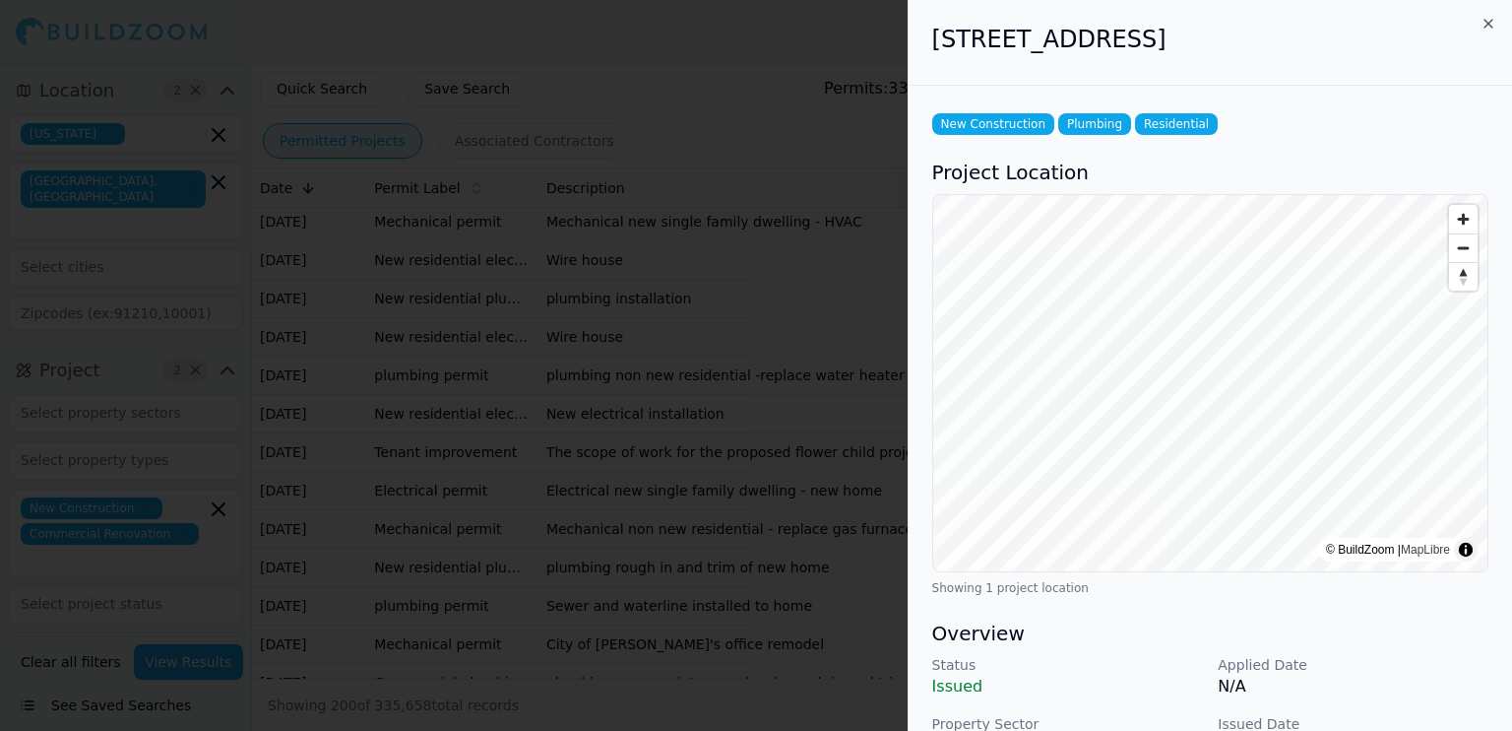
click at [950, 65] on div "215 E Omaha St, Caldwell, ID, 83605" at bounding box center [1211, 43] width 604 height 86
click at [1494, 24] on icon "button" at bounding box center [1489, 24] width 16 height 16
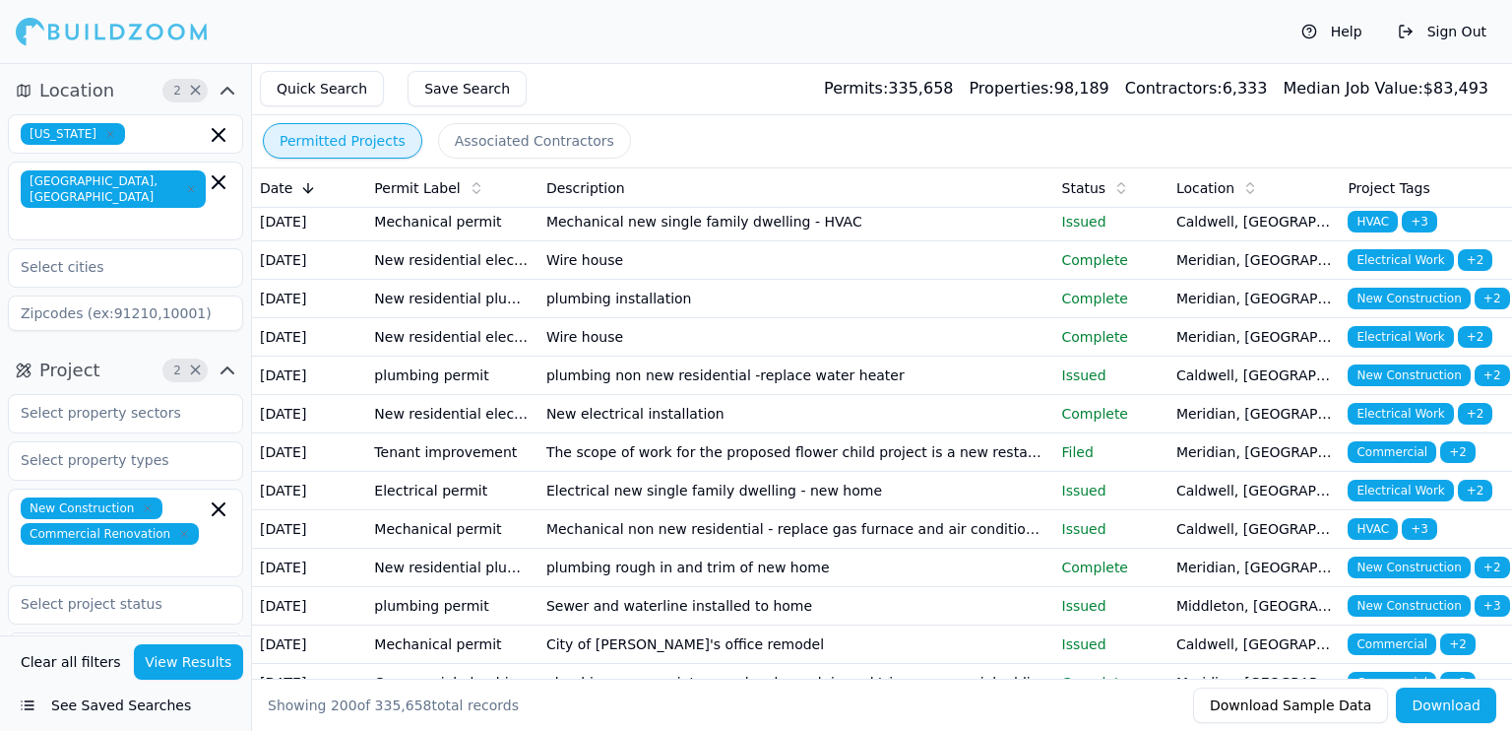
scroll to position [170, 0]
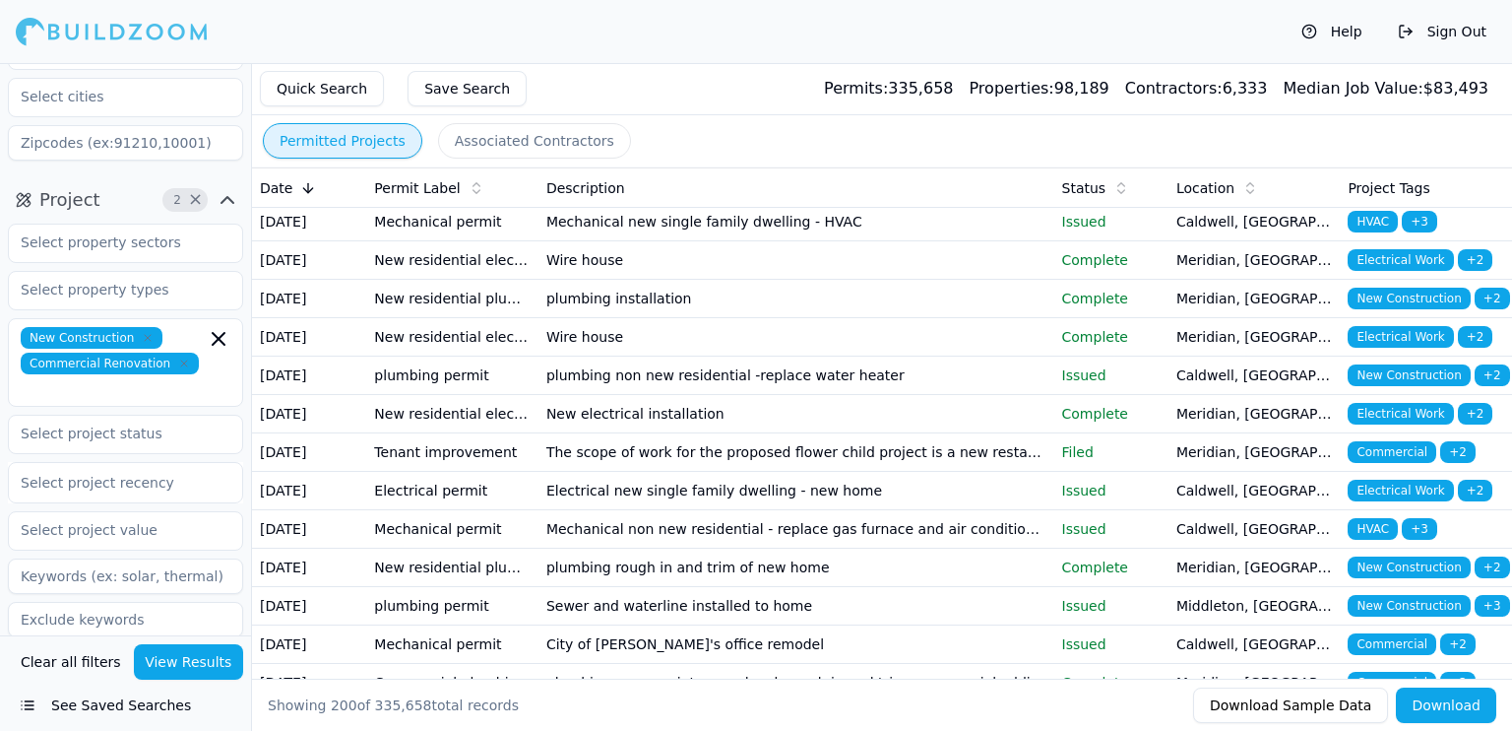
click at [217, 665] on icon "button" at bounding box center [228, 677] width 24 height 24
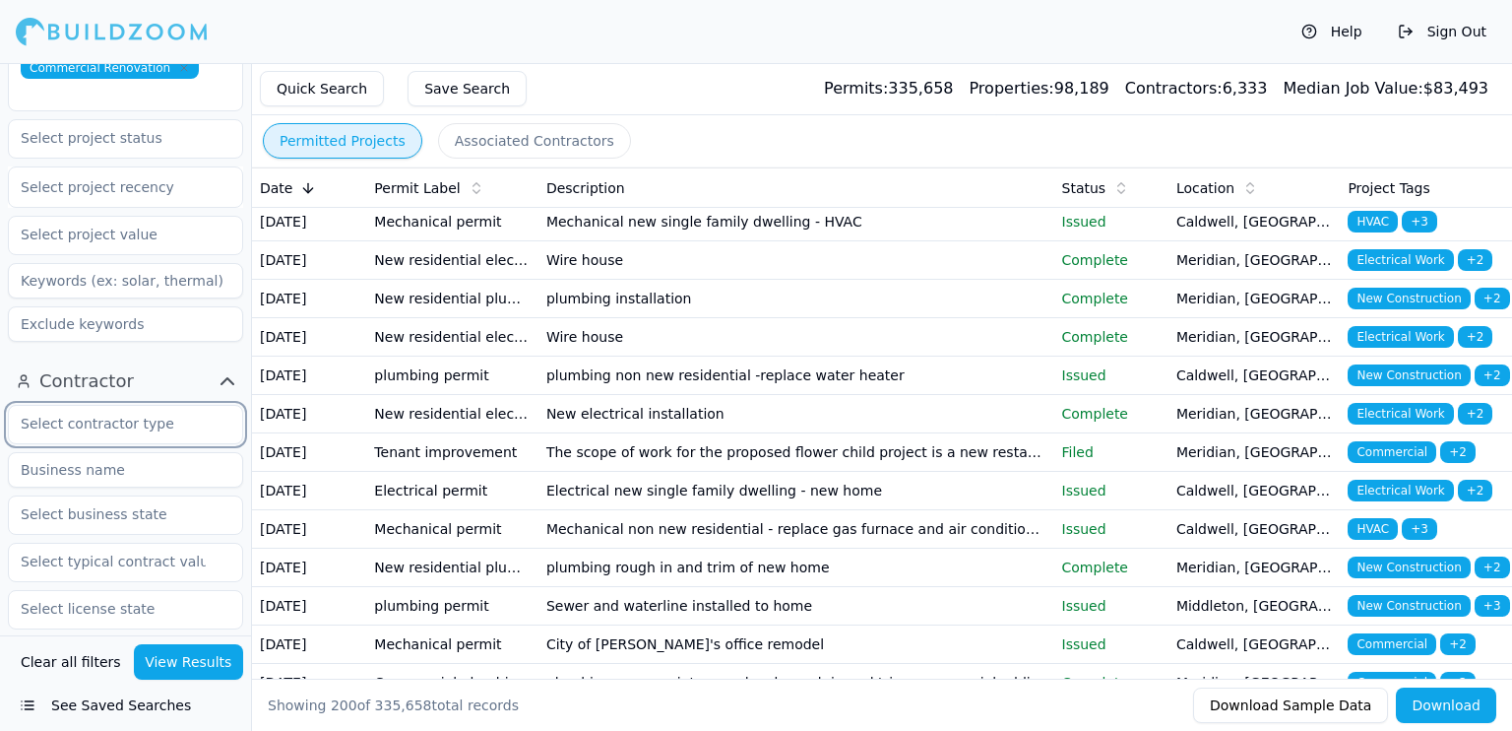
click at [141, 406] on input "text" at bounding box center [113, 423] width 209 height 35
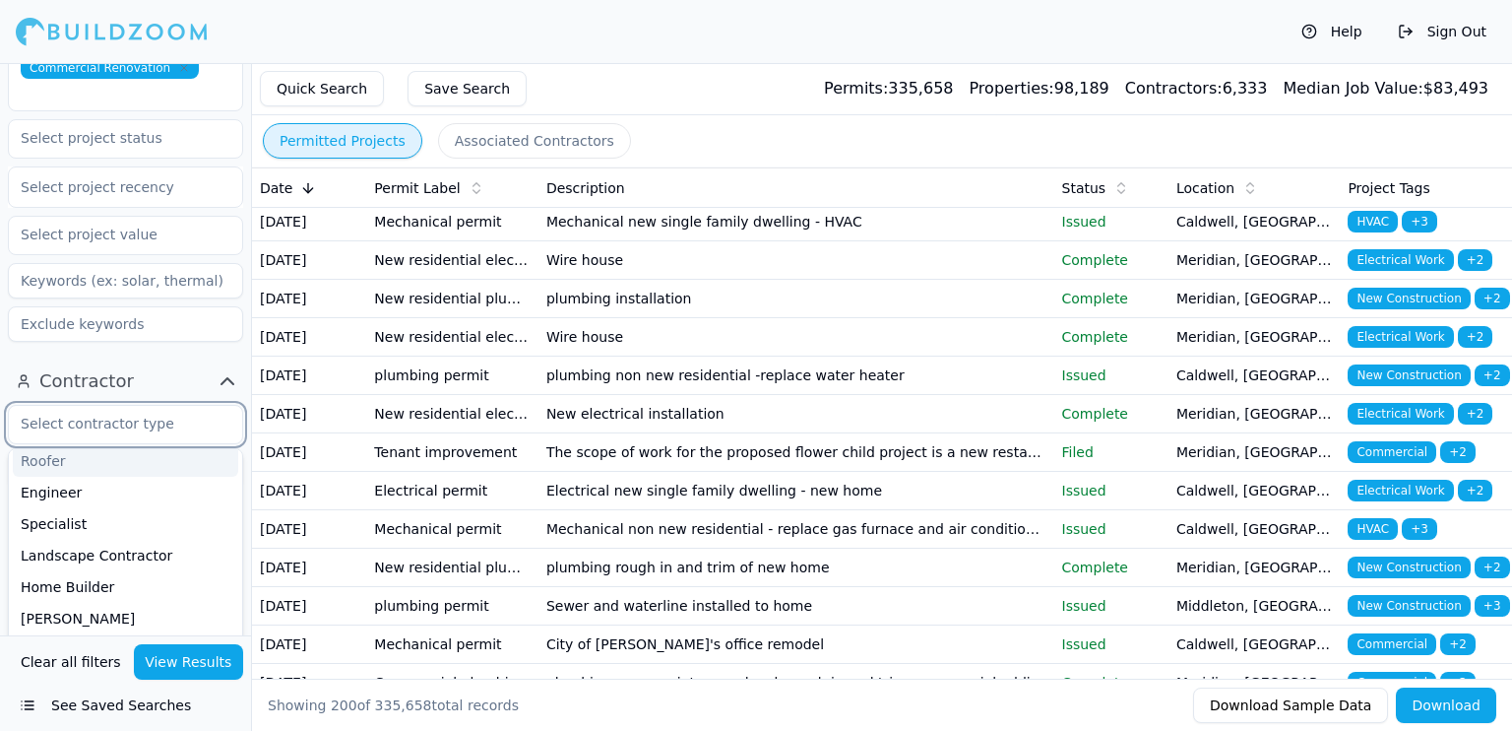
scroll to position [98, 0]
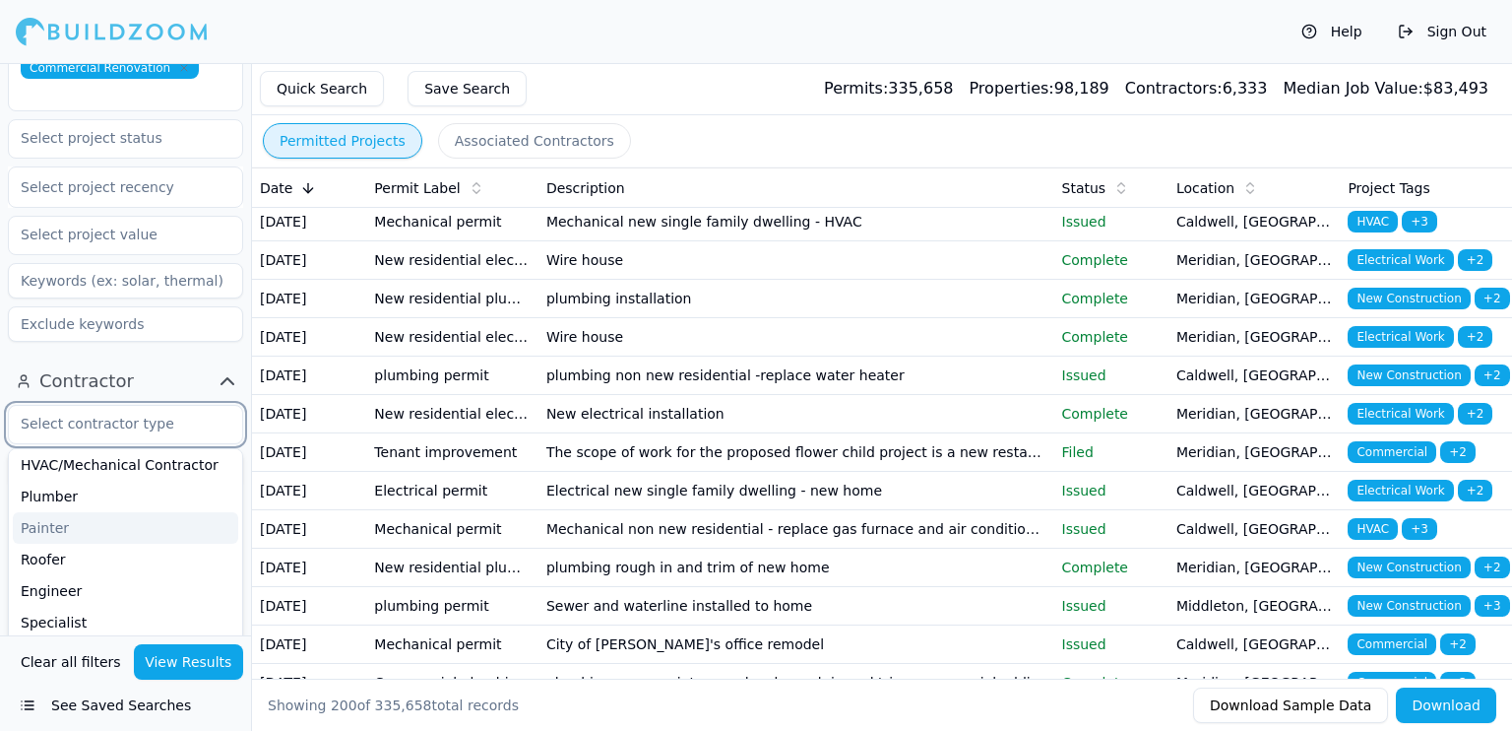
click at [75, 512] on div "Painter" at bounding box center [125, 528] width 225 height 32
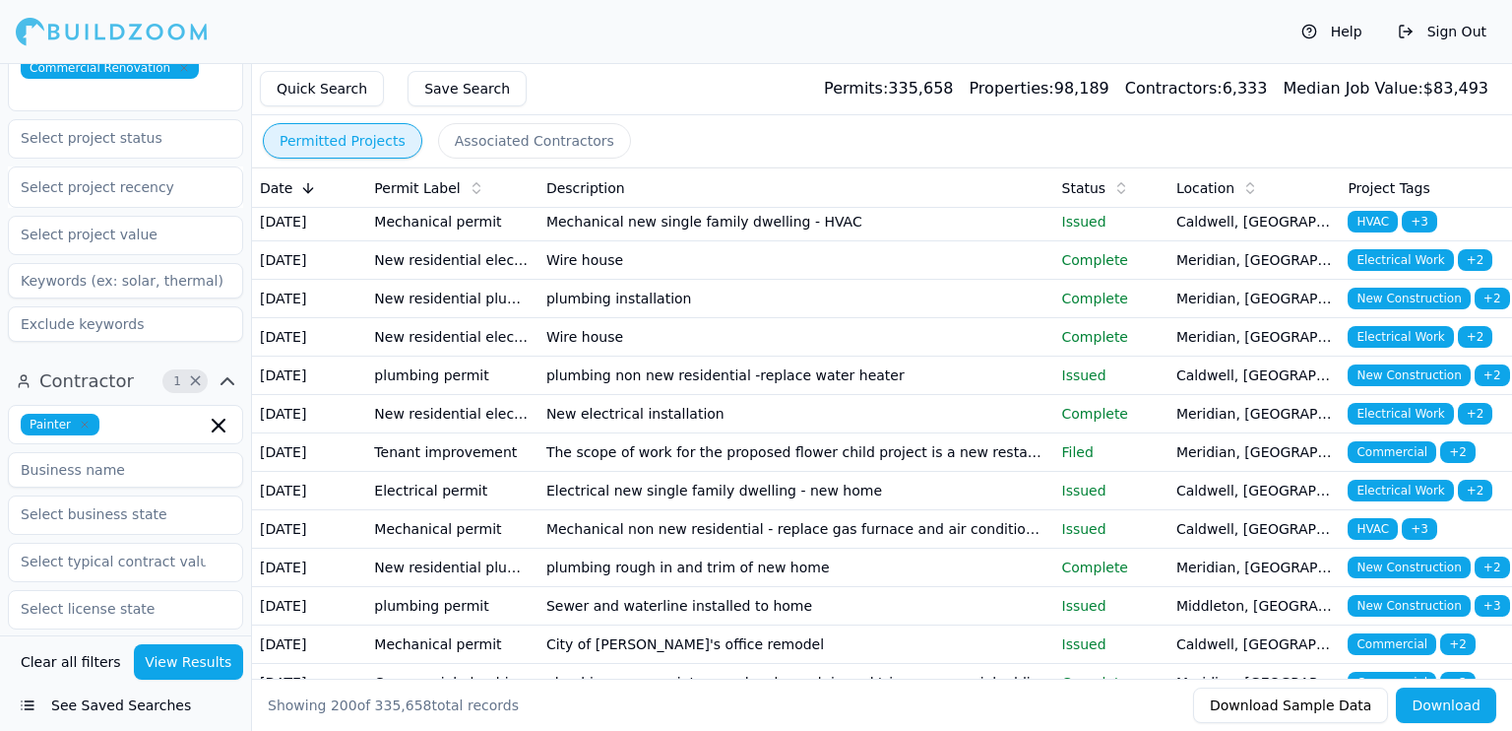
click at [231, 369] on icon "button" at bounding box center [228, 381] width 24 height 24
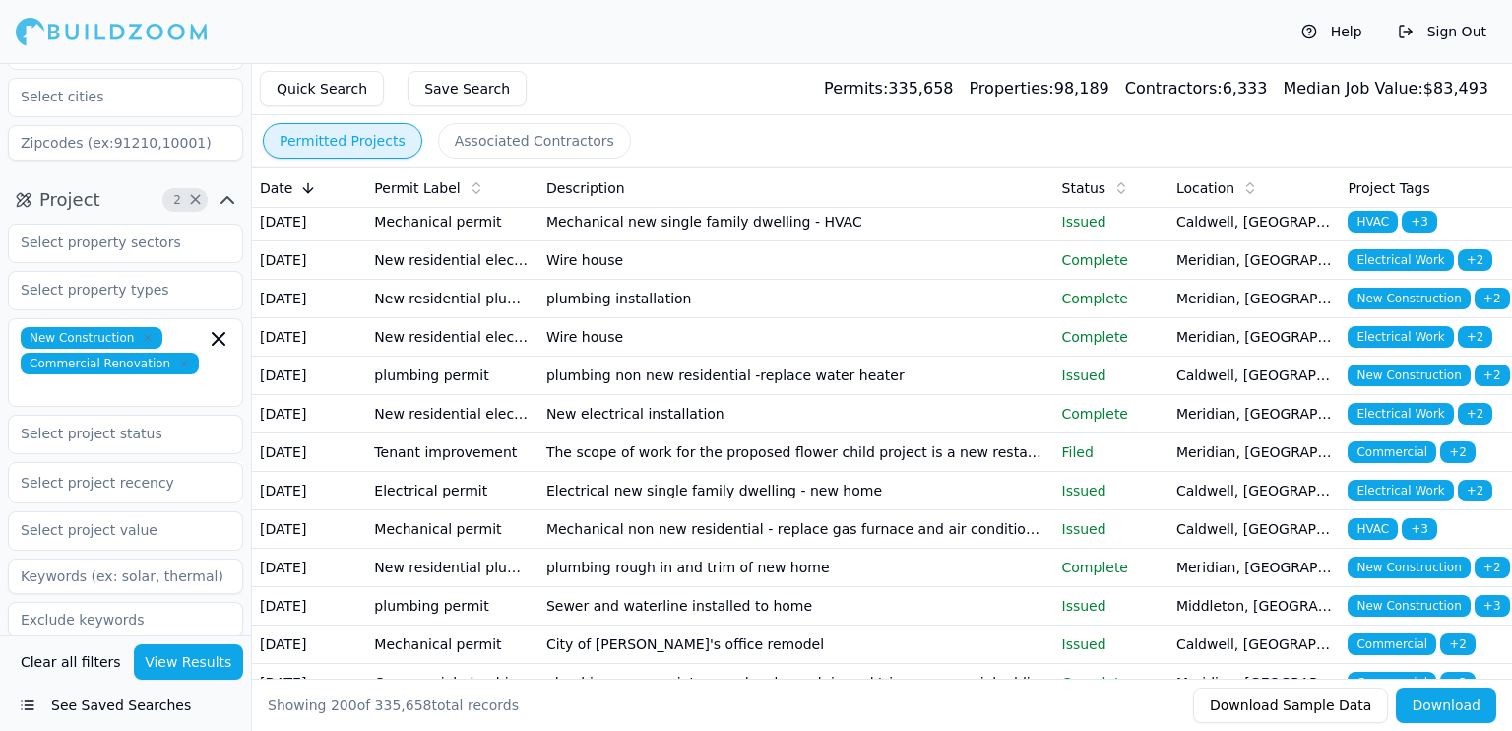
click at [215, 656] on button "View Results" at bounding box center [189, 661] width 110 height 35
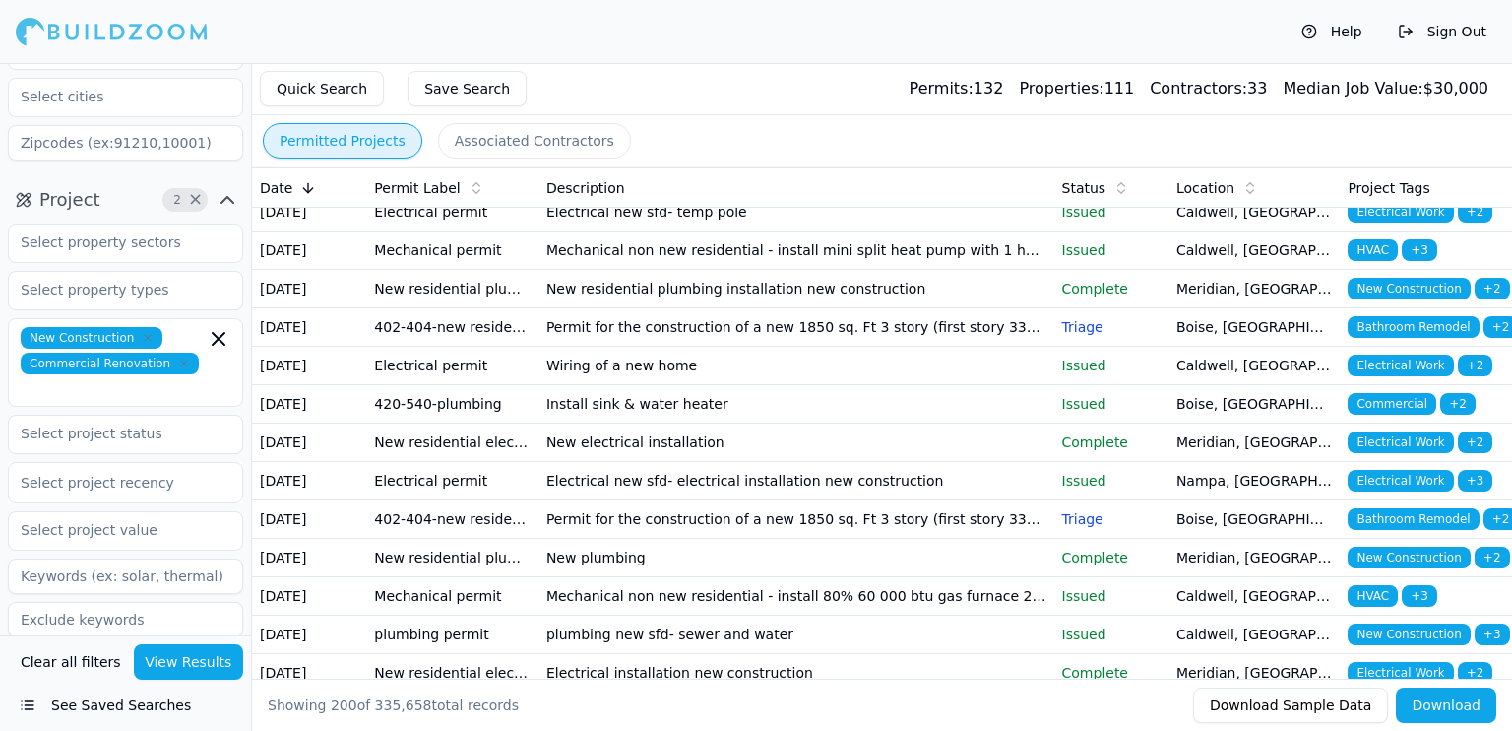
scroll to position [0, 0]
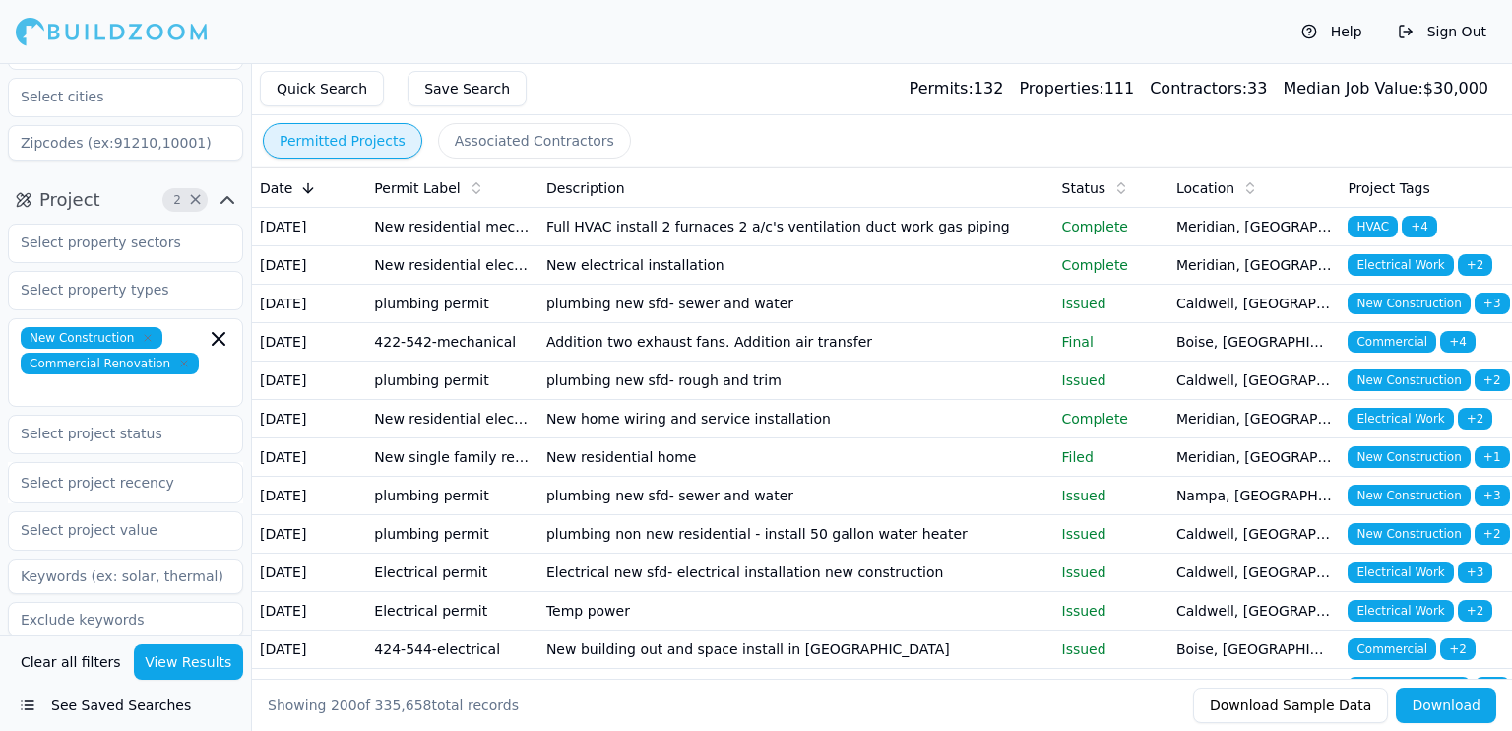
click at [1465, 228] on td "HVAC + 4" at bounding box center [1426, 227] width 172 height 38
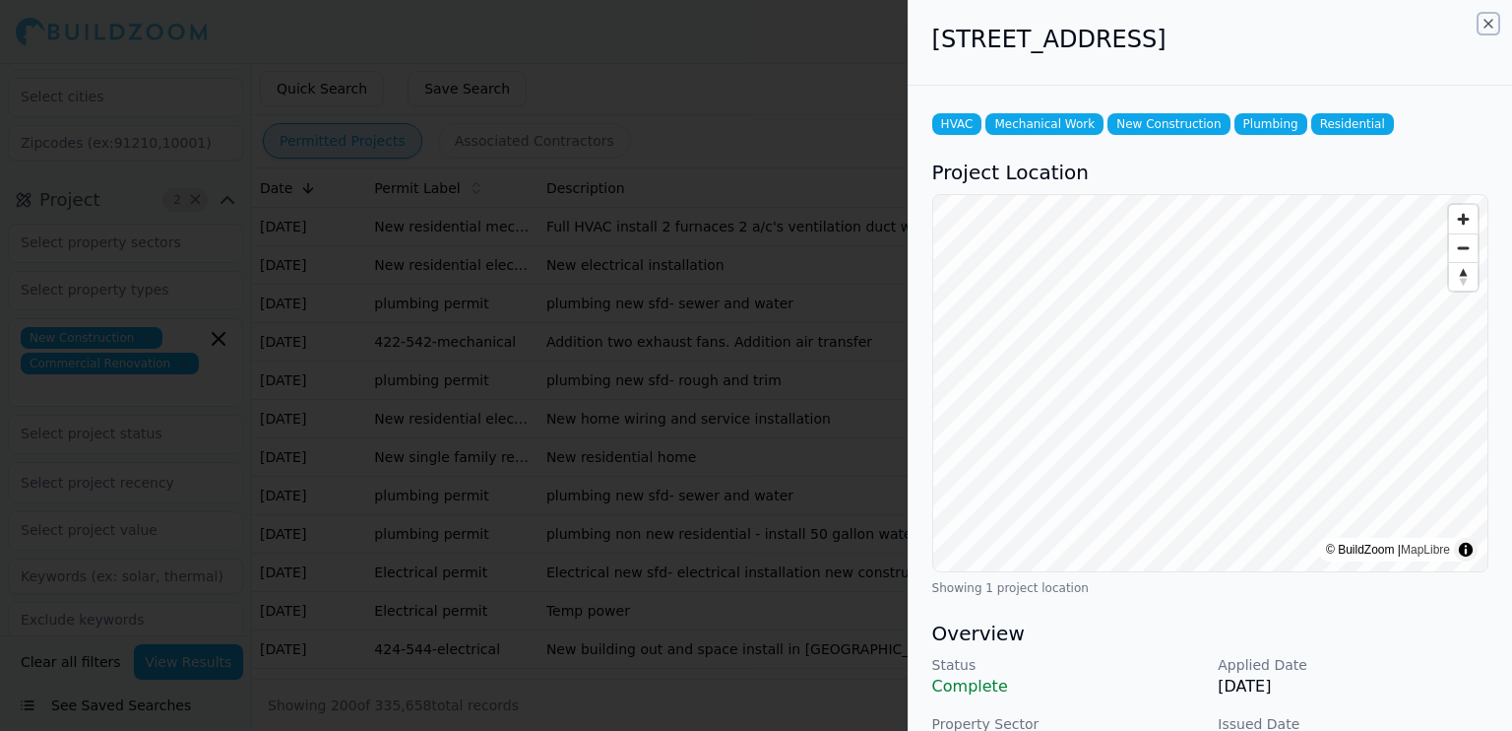
click at [1485, 20] on icon "button" at bounding box center [1489, 24] width 8 height 8
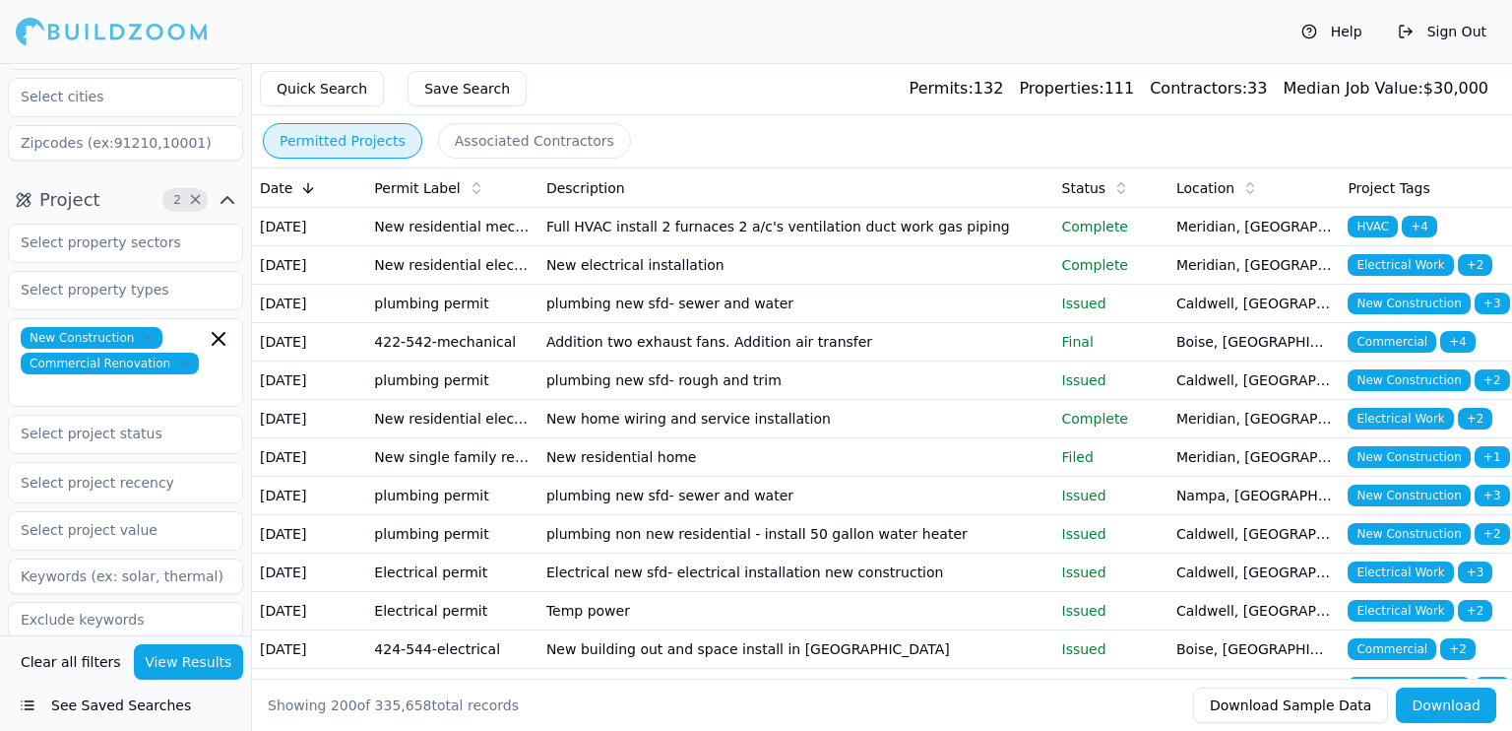
click at [229, 665] on icon "button" at bounding box center [228, 677] width 24 height 24
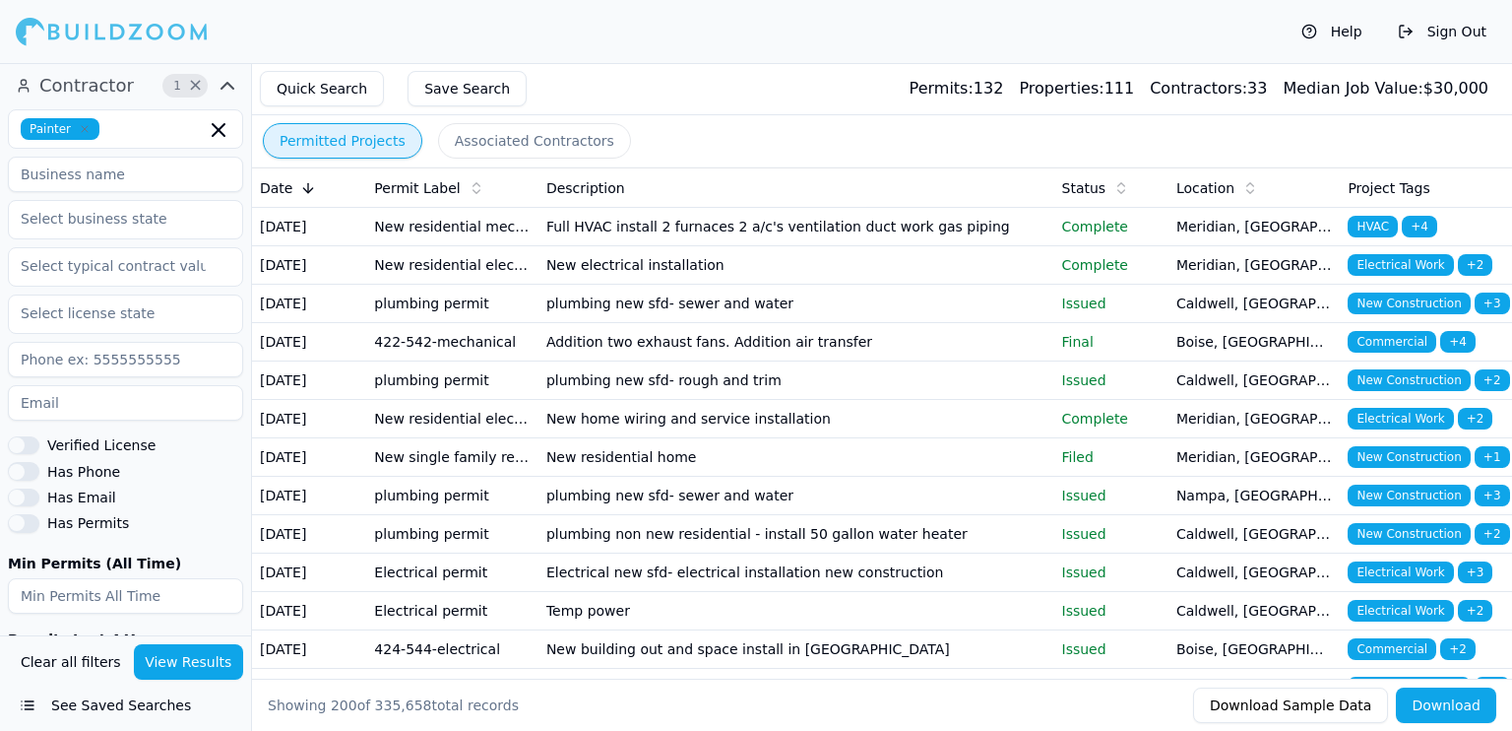
scroll to position [796, 0]
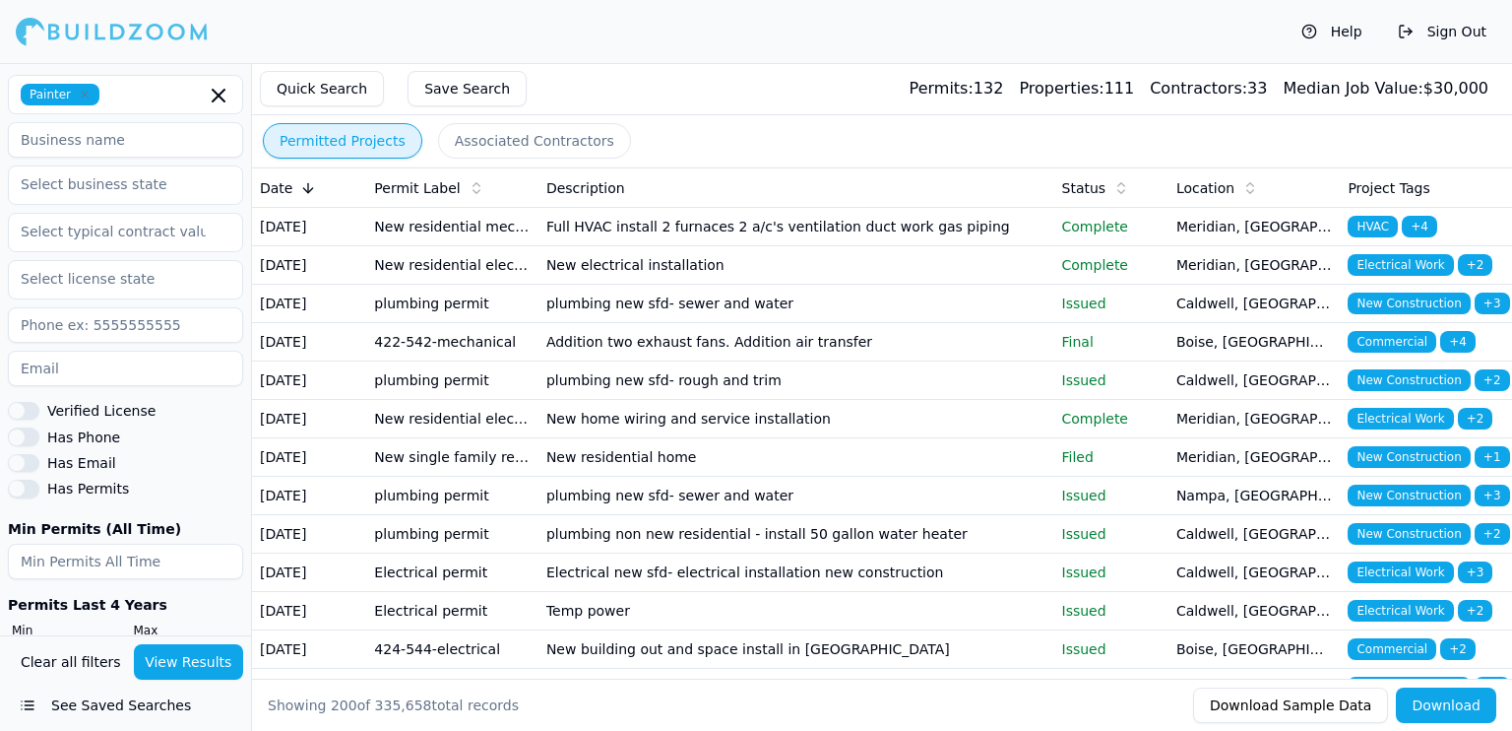
click at [91, 664] on button "Clear all filters" at bounding box center [71, 661] width 110 height 35
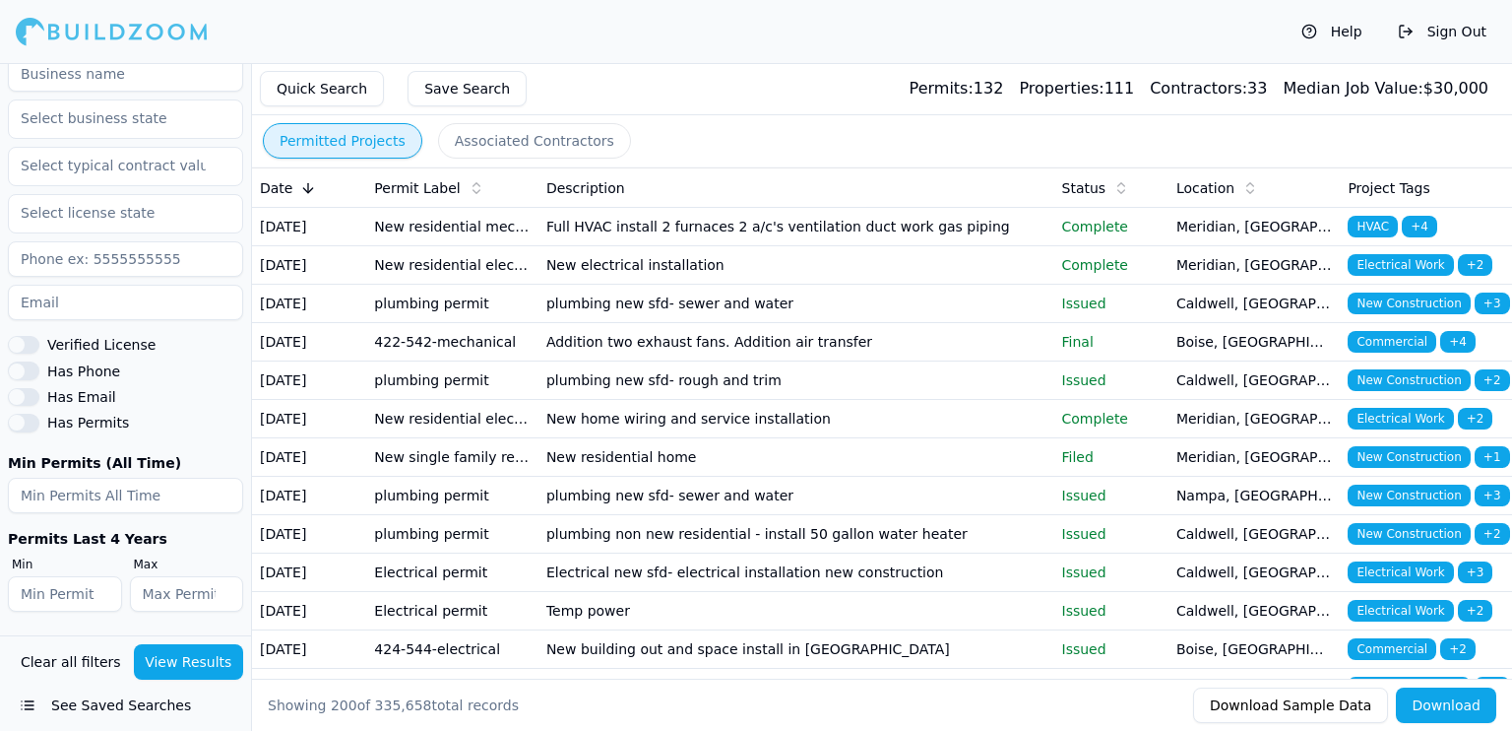
scroll to position [772, 0]
click at [85, 660] on button "Clear all filters" at bounding box center [71, 661] width 110 height 35
click at [194, 667] on button "View Results" at bounding box center [189, 661] width 110 height 35
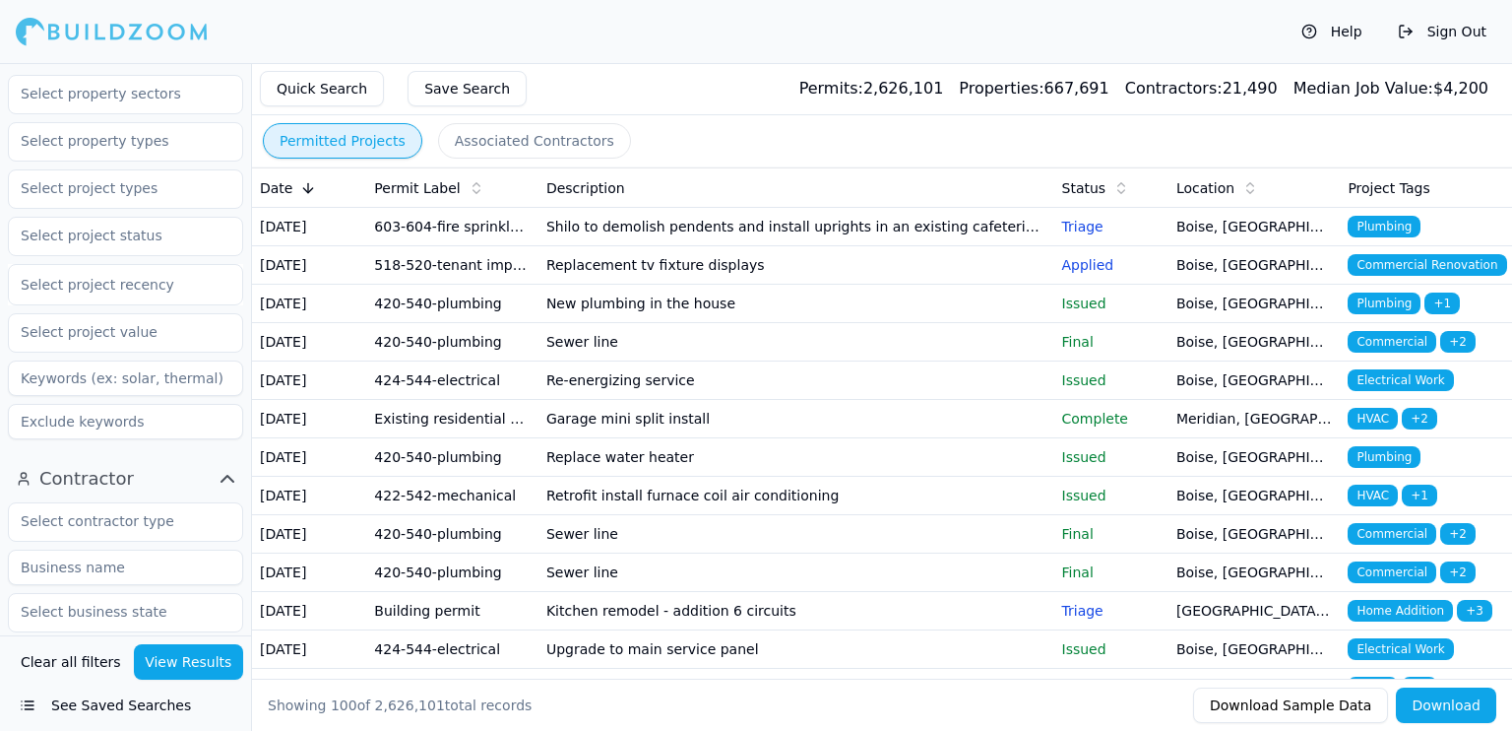
scroll to position [0, 0]
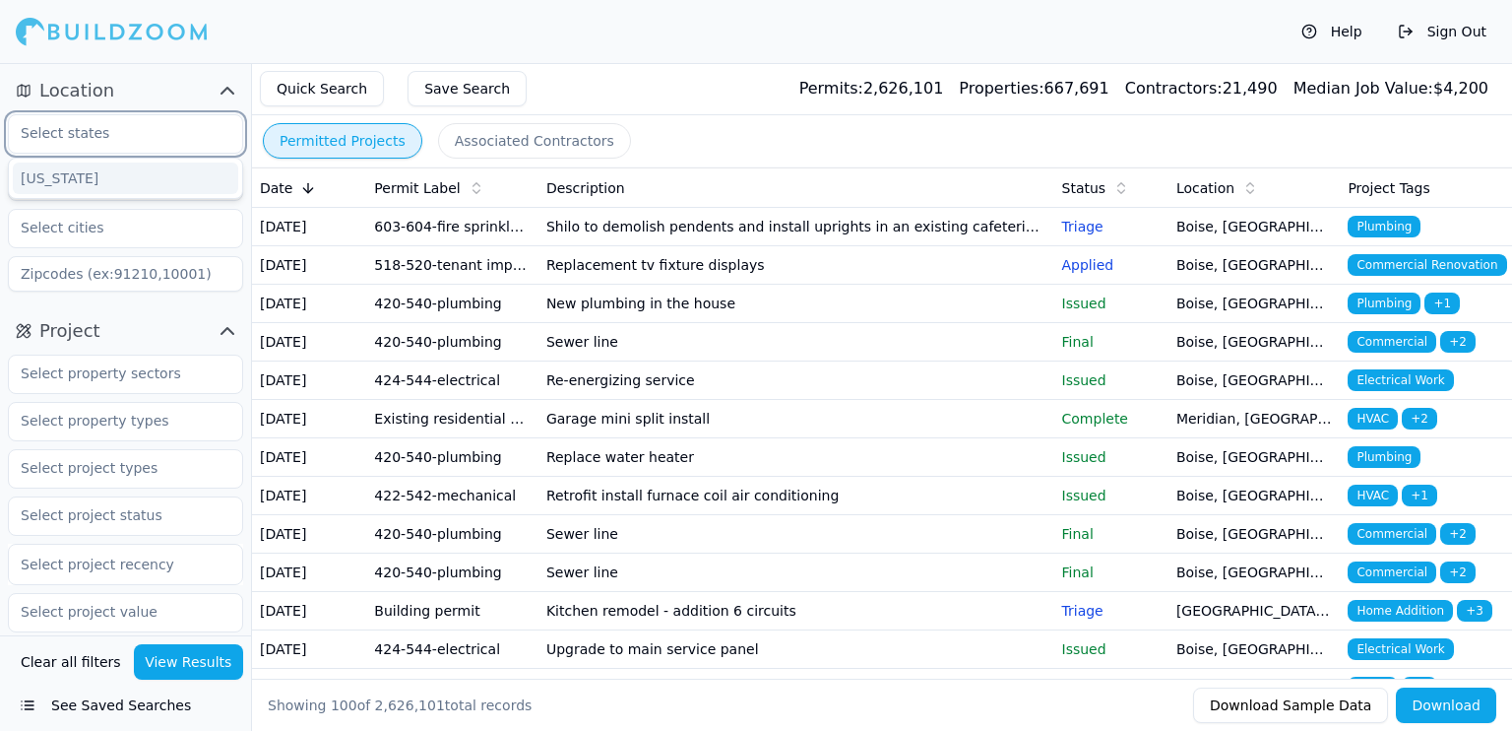
click at [101, 135] on input "text" at bounding box center [113, 132] width 209 height 35
click at [96, 178] on div "Idaho" at bounding box center [125, 178] width 225 height 32
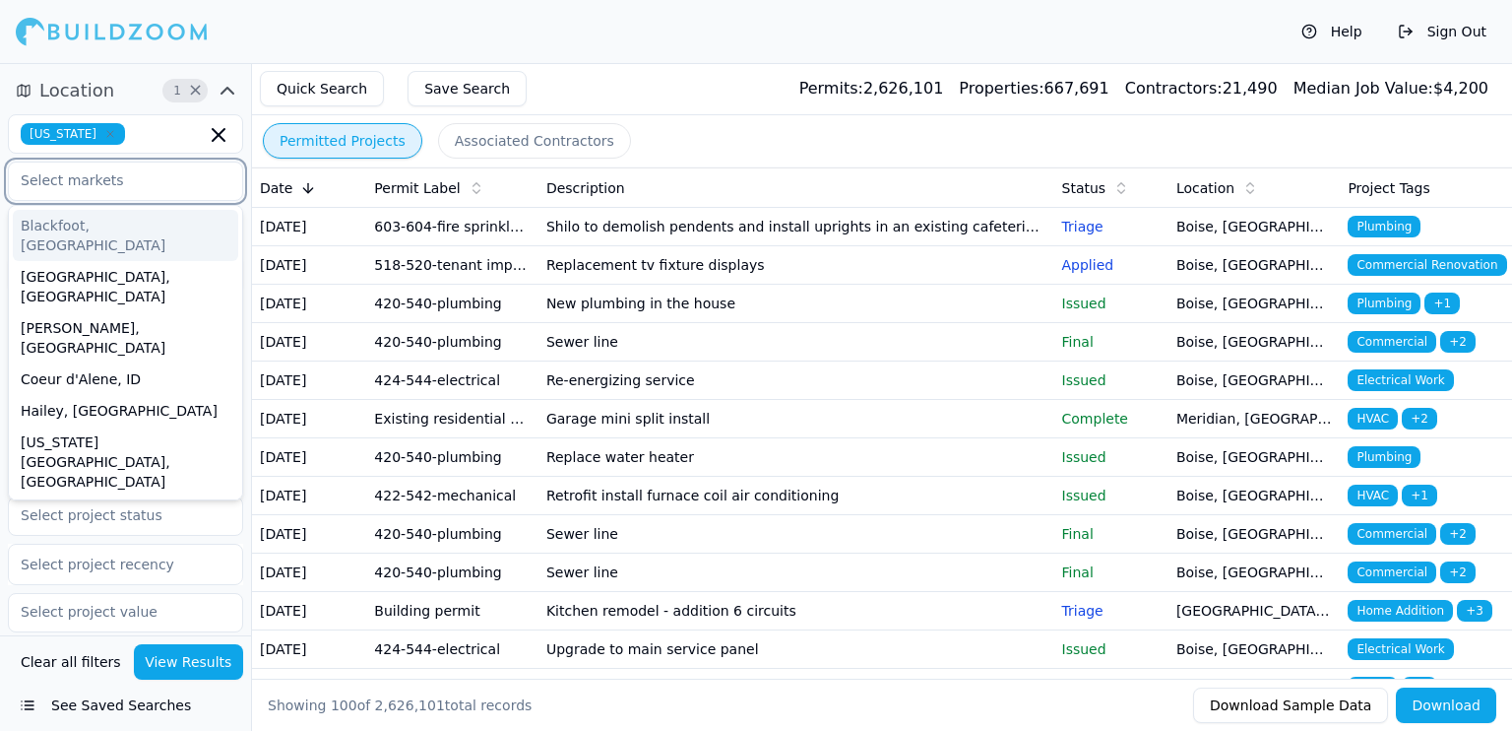
click at [98, 195] on input "text" at bounding box center [113, 179] width 209 height 35
click at [99, 265] on div "Boise City, ID" at bounding box center [125, 286] width 225 height 51
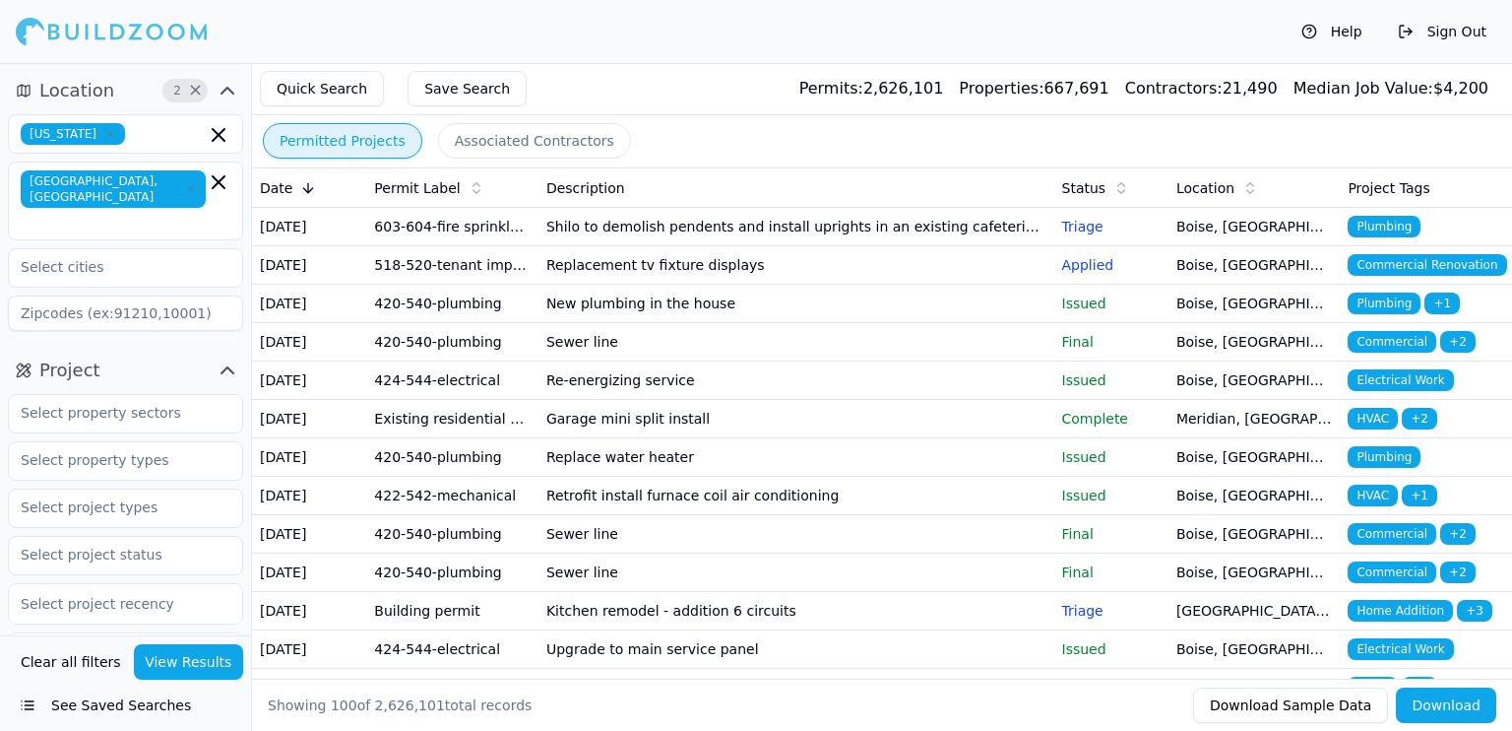
click at [255, 137] on div "Permitted Projects Associated Contractors" at bounding box center [882, 140] width 1260 height 51
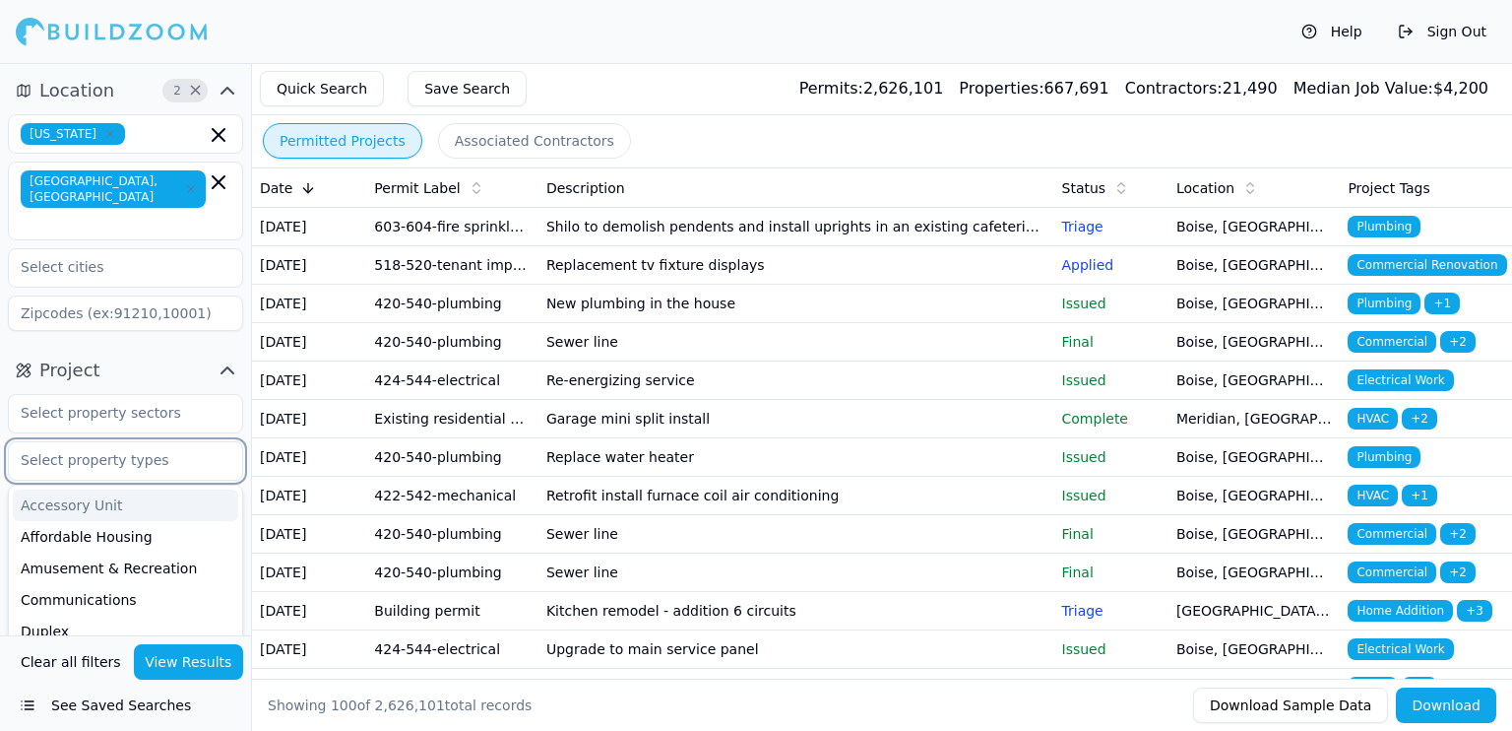
click at [117, 442] on input "text" at bounding box center [113, 459] width 209 height 35
click at [170, 442] on input "text" at bounding box center [113, 459] width 209 height 35
type input "n"
click at [241, 395] on div at bounding box center [125, 412] width 233 height 35
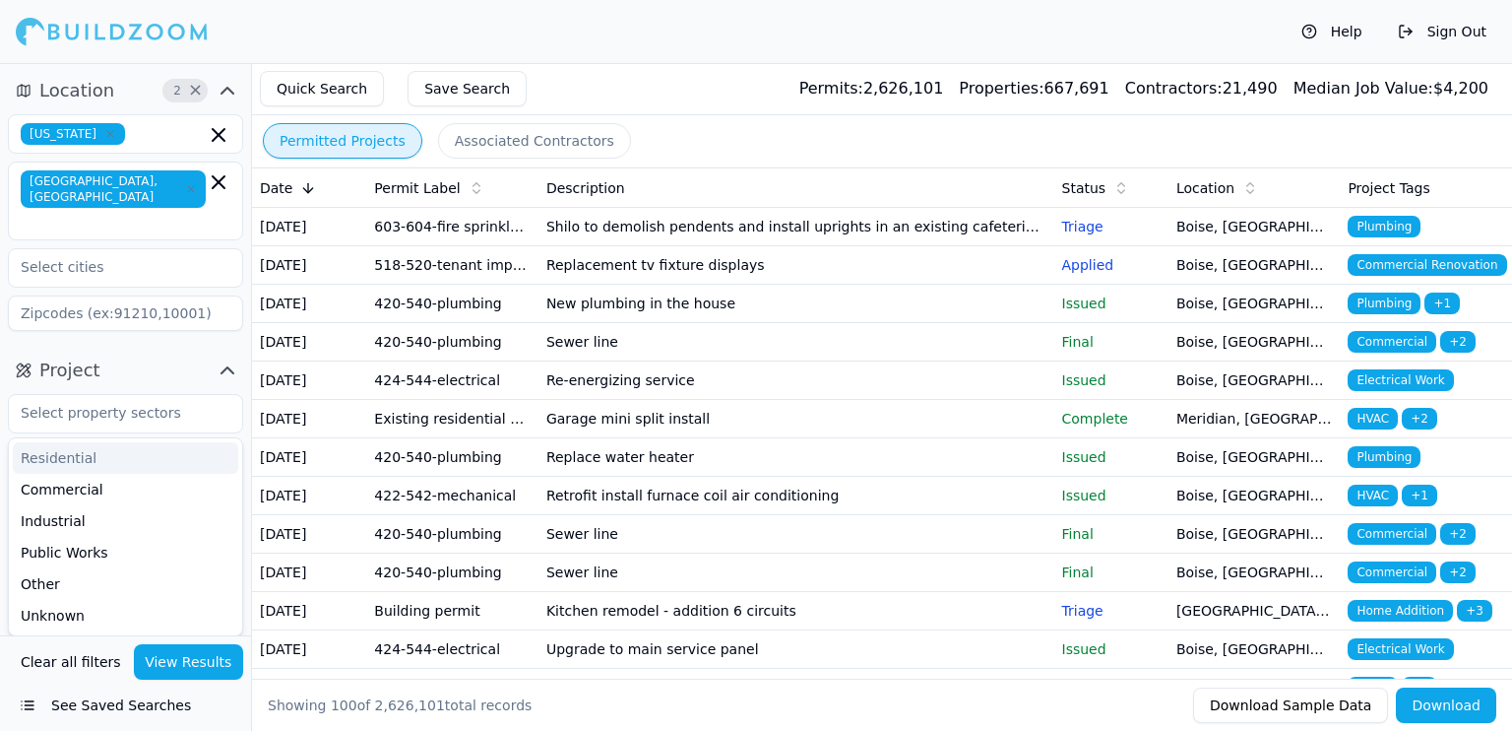
click at [199, 354] on button "Project" at bounding box center [125, 370] width 235 height 32
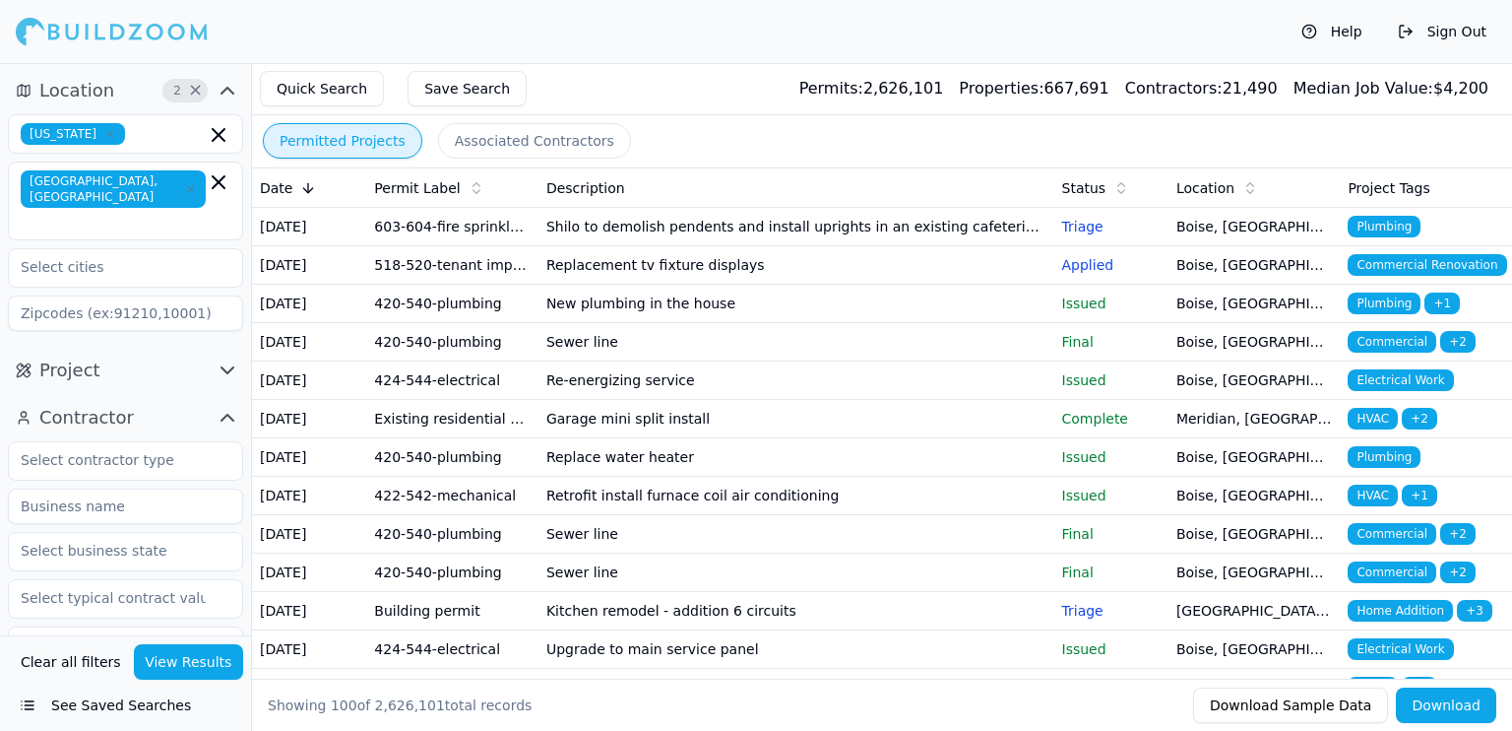
click at [228, 406] on icon "button" at bounding box center [228, 418] width 24 height 24
click at [229, 358] on icon "button" at bounding box center [228, 370] width 24 height 24
click at [134, 489] on input "text" at bounding box center [113, 506] width 209 height 35
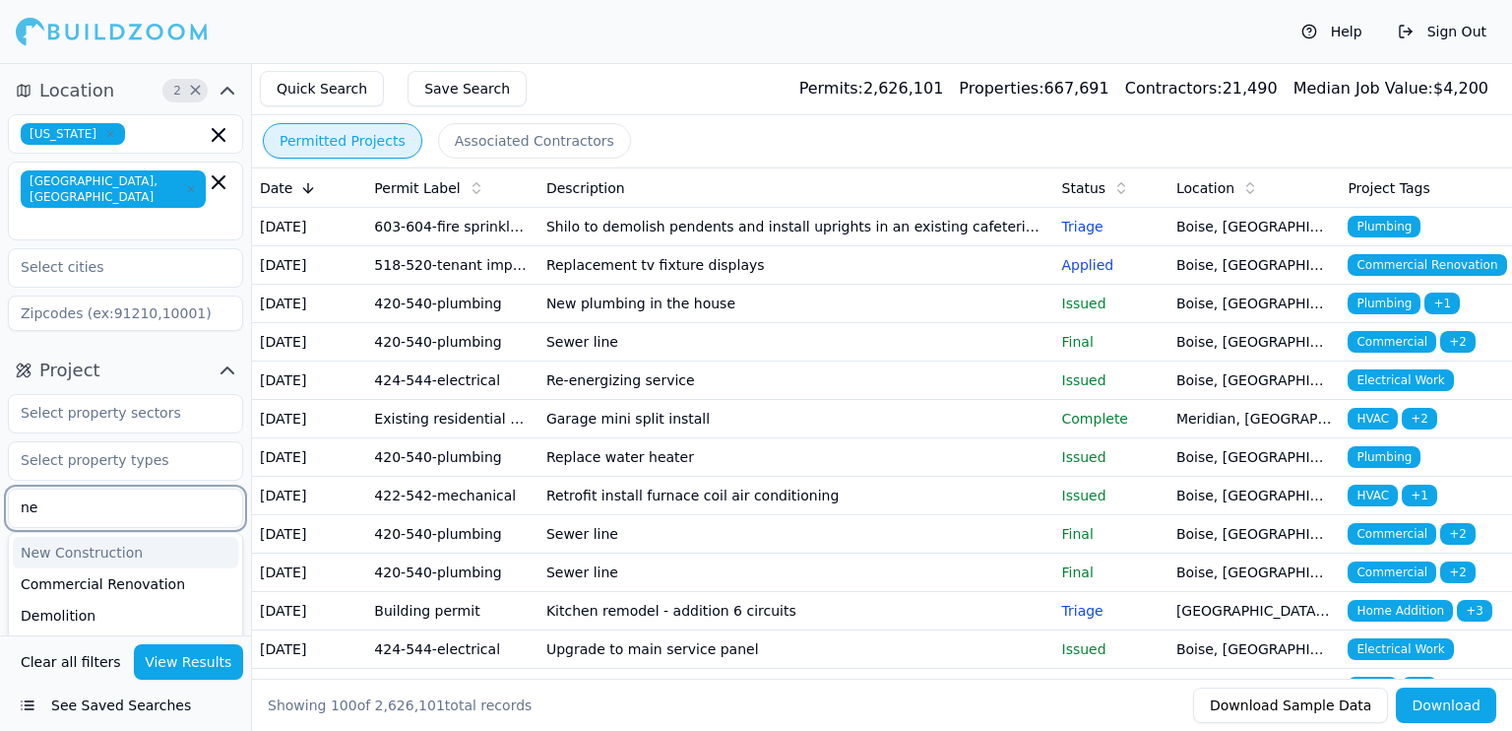
type input "new"
click at [141, 537] on div "New Construction" at bounding box center [125, 553] width 225 height 32
type input "c"
click at [43, 537] on div "Commercial Renovation" at bounding box center [125, 553] width 225 height 32
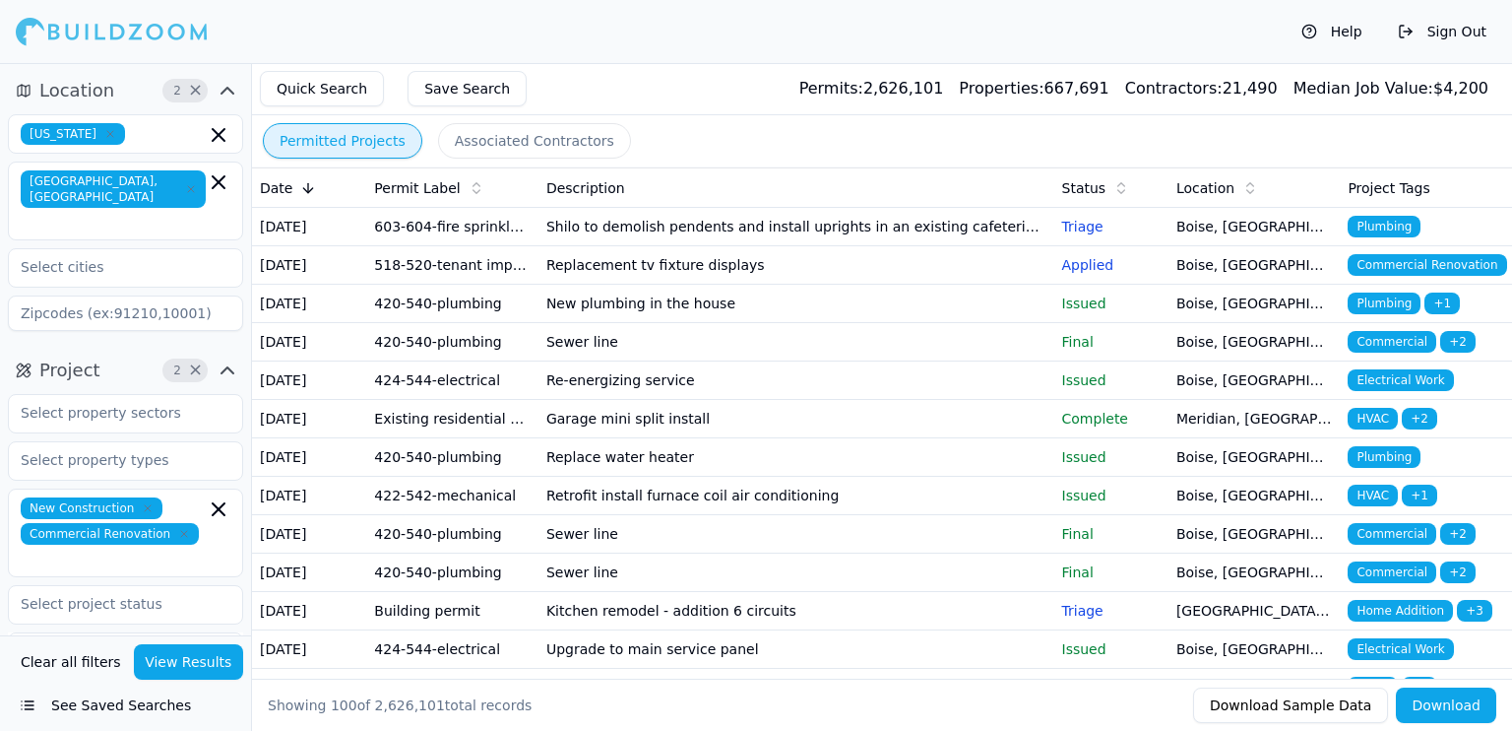
click at [248, 420] on div "Project 2 × New Construction Commercial Renovation Select project recency" at bounding box center [125, 585] width 251 height 477
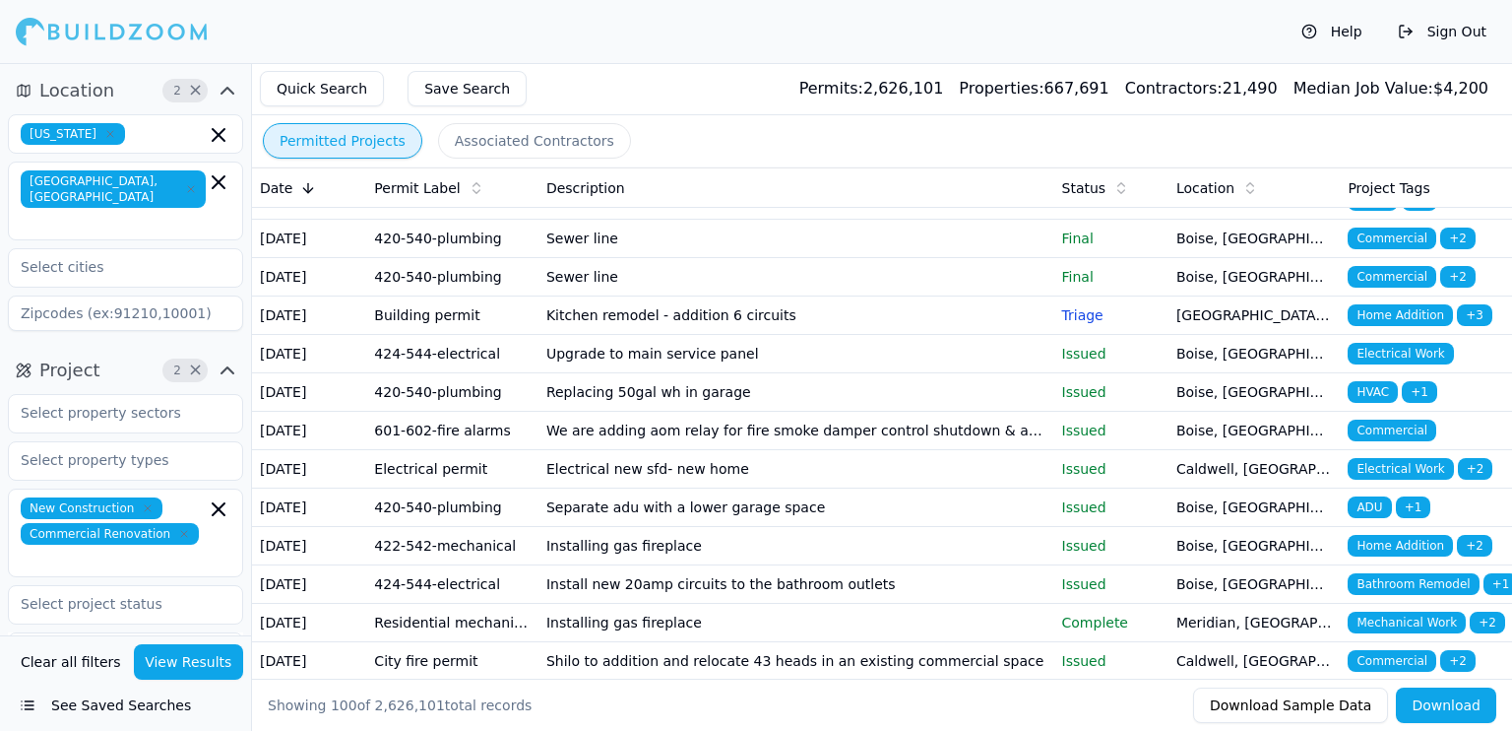
scroll to position [170, 0]
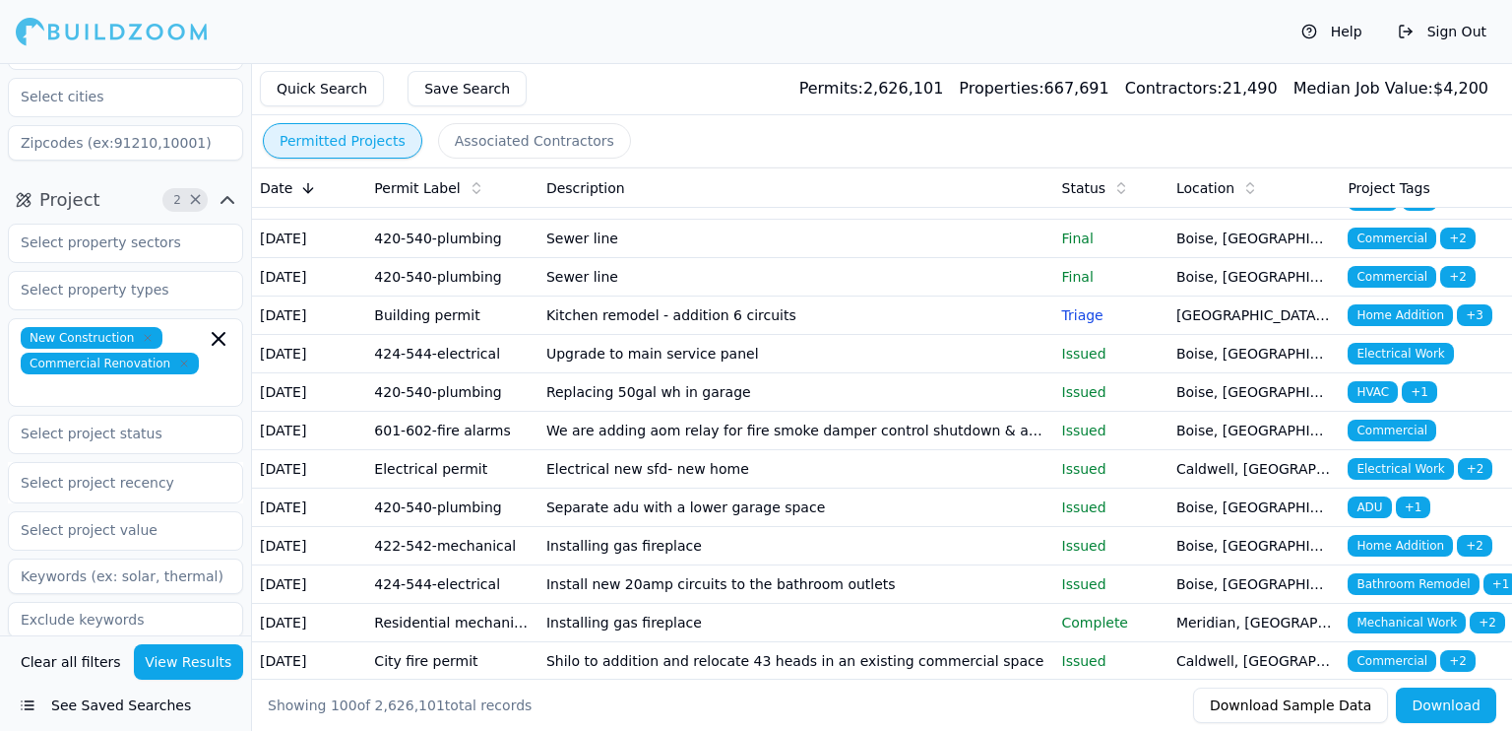
click at [224, 665] on icon "button" at bounding box center [228, 677] width 24 height 24
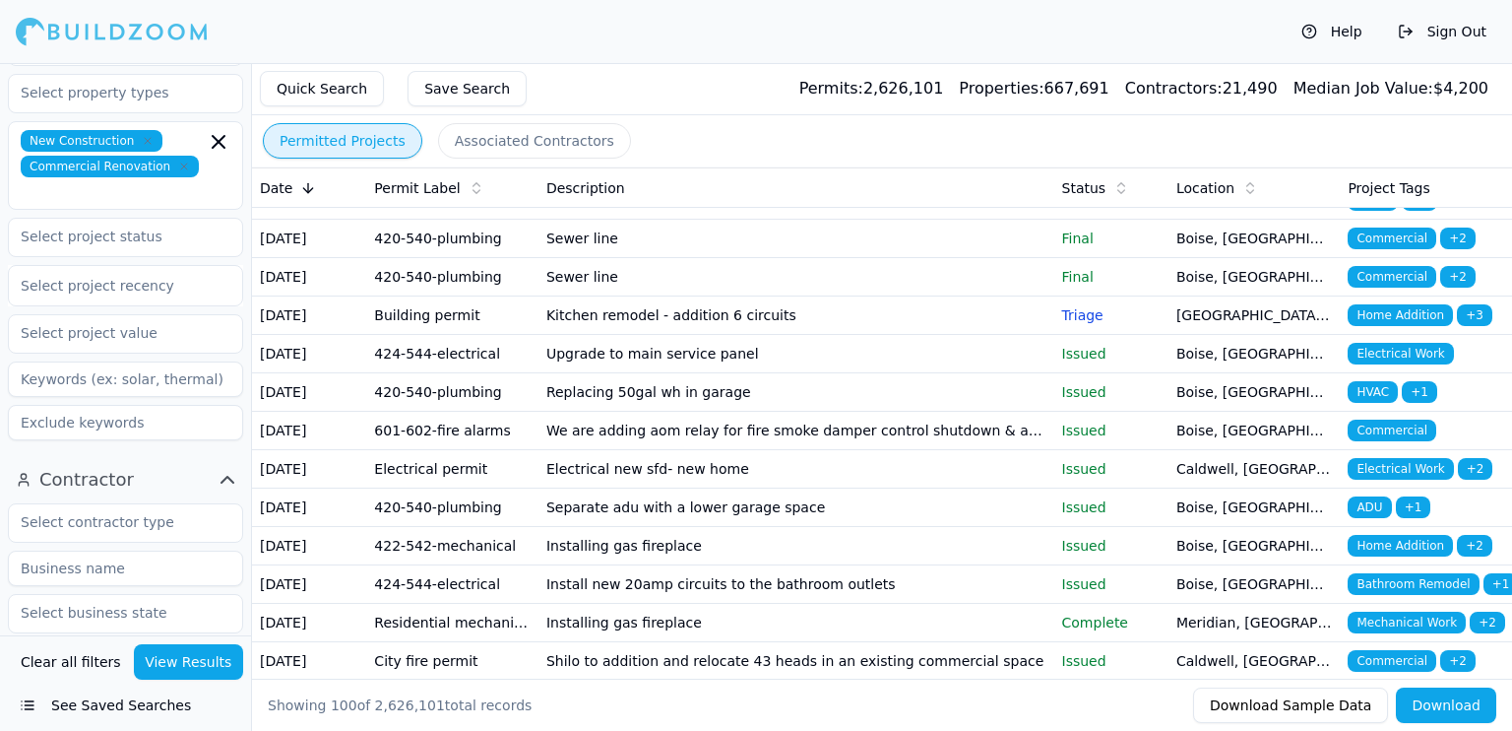
scroll to position [466, 0]
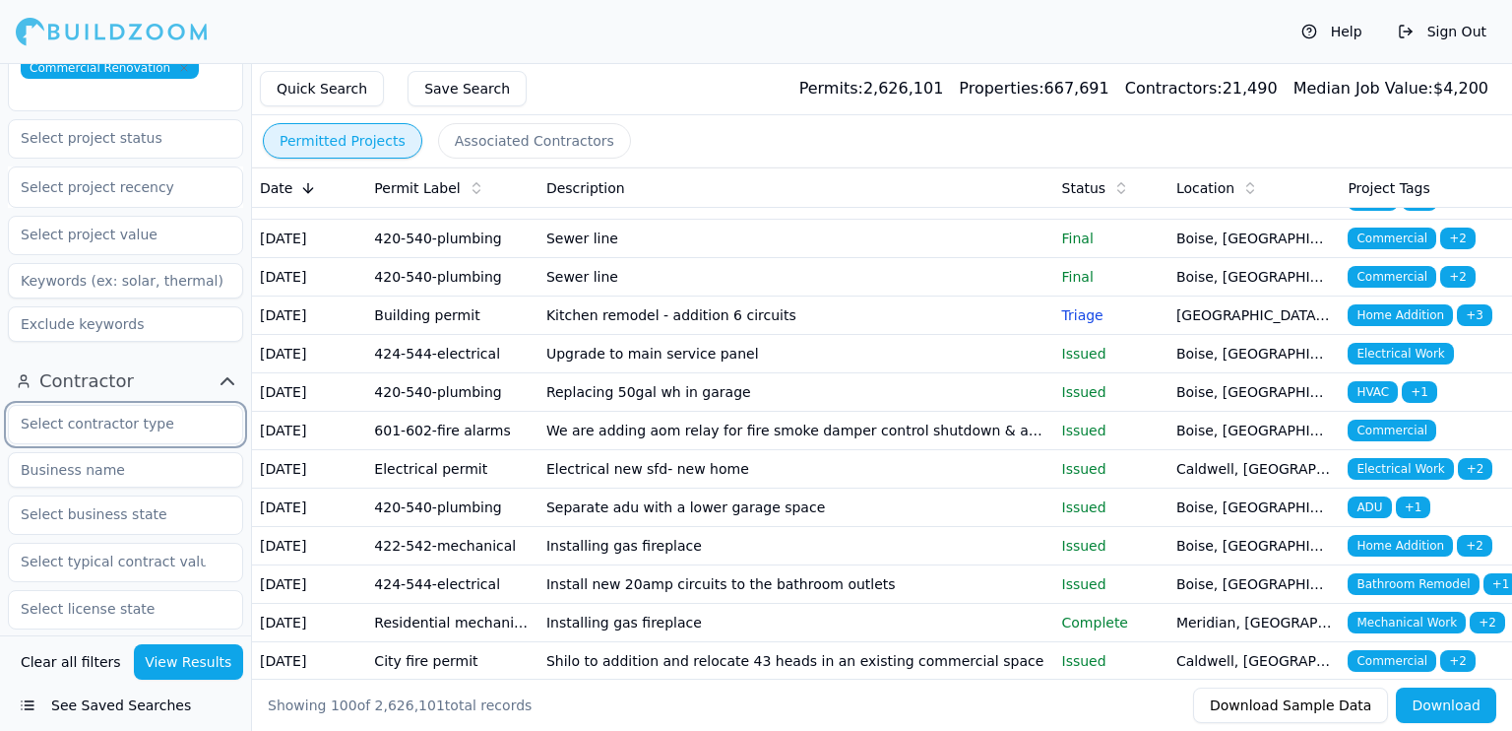
click at [134, 406] on input "text" at bounding box center [113, 423] width 209 height 35
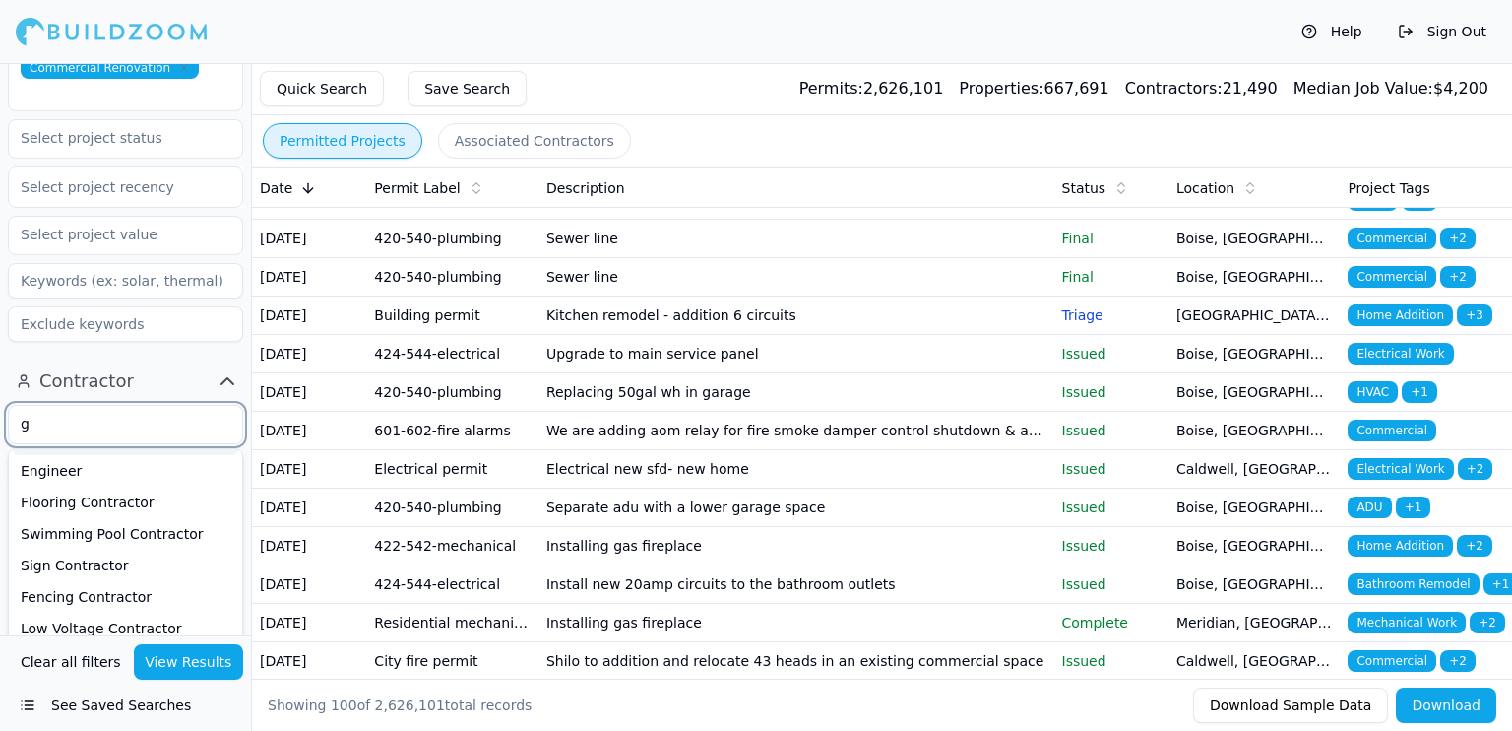
scroll to position [29, 0]
type input "ge"
click at [103, 453] on div "General Contractor" at bounding box center [125, 469] width 225 height 32
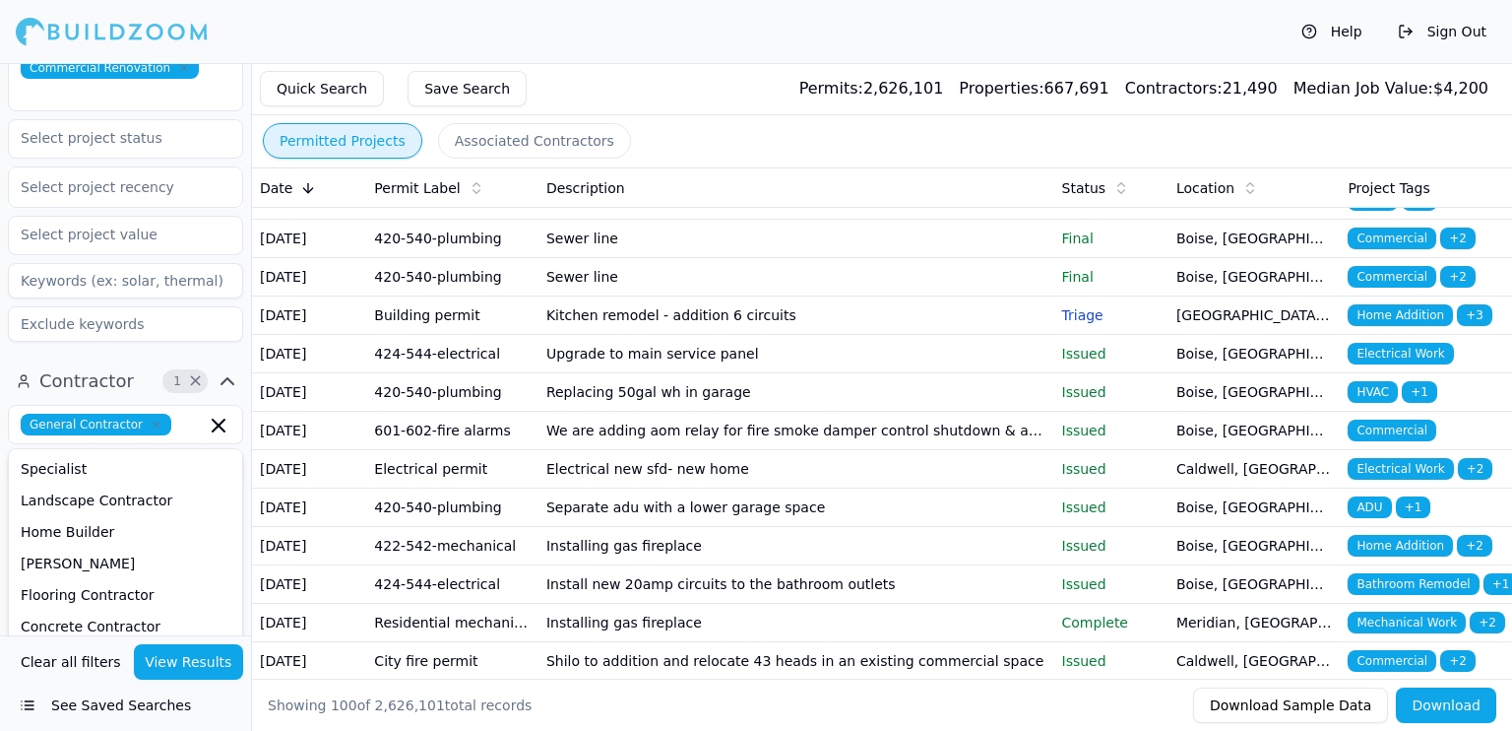
click at [200, 659] on button "View Results" at bounding box center [189, 661] width 110 height 35
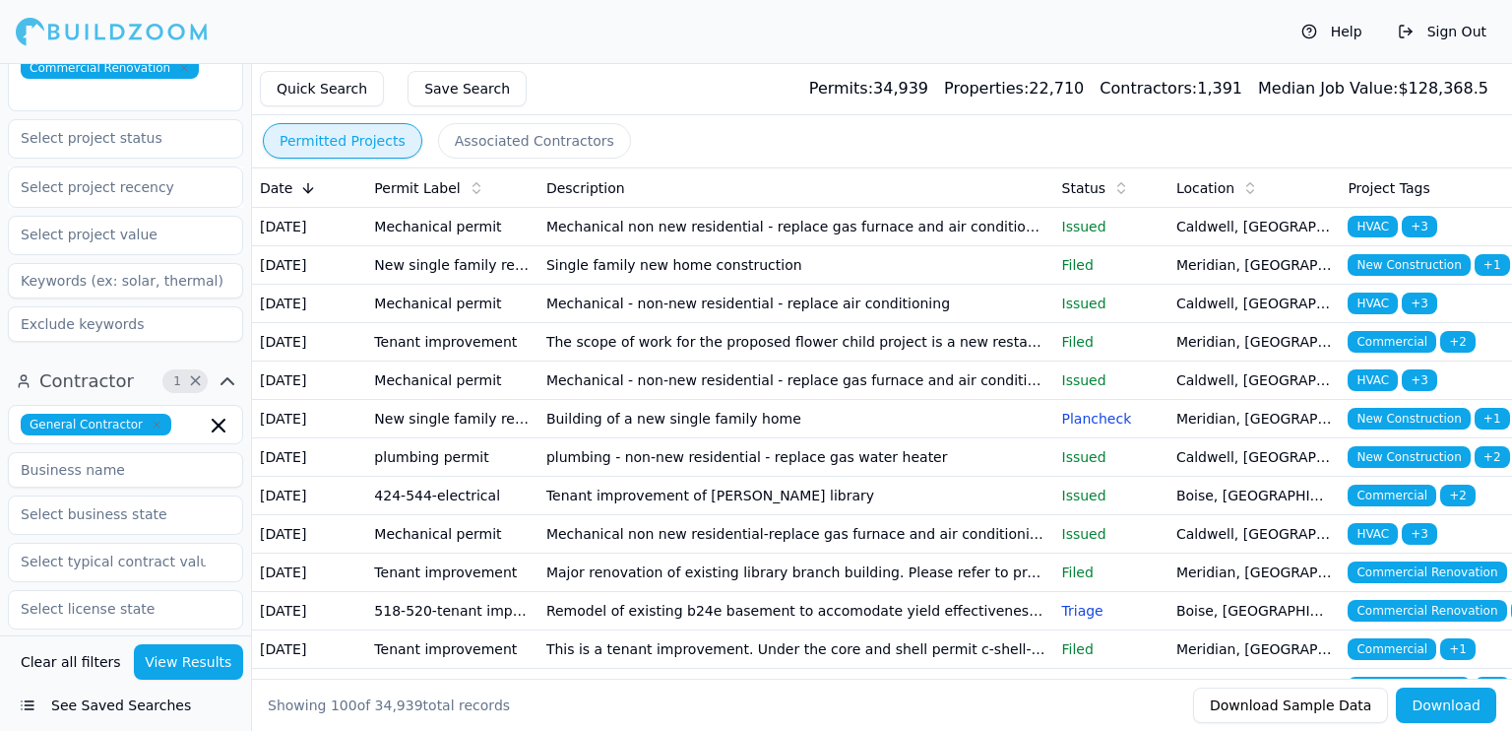
click at [1327, 285] on td "Meridian, [GEOGRAPHIC_DATA]" at bounding box center [1255, 265] width 172 height 38
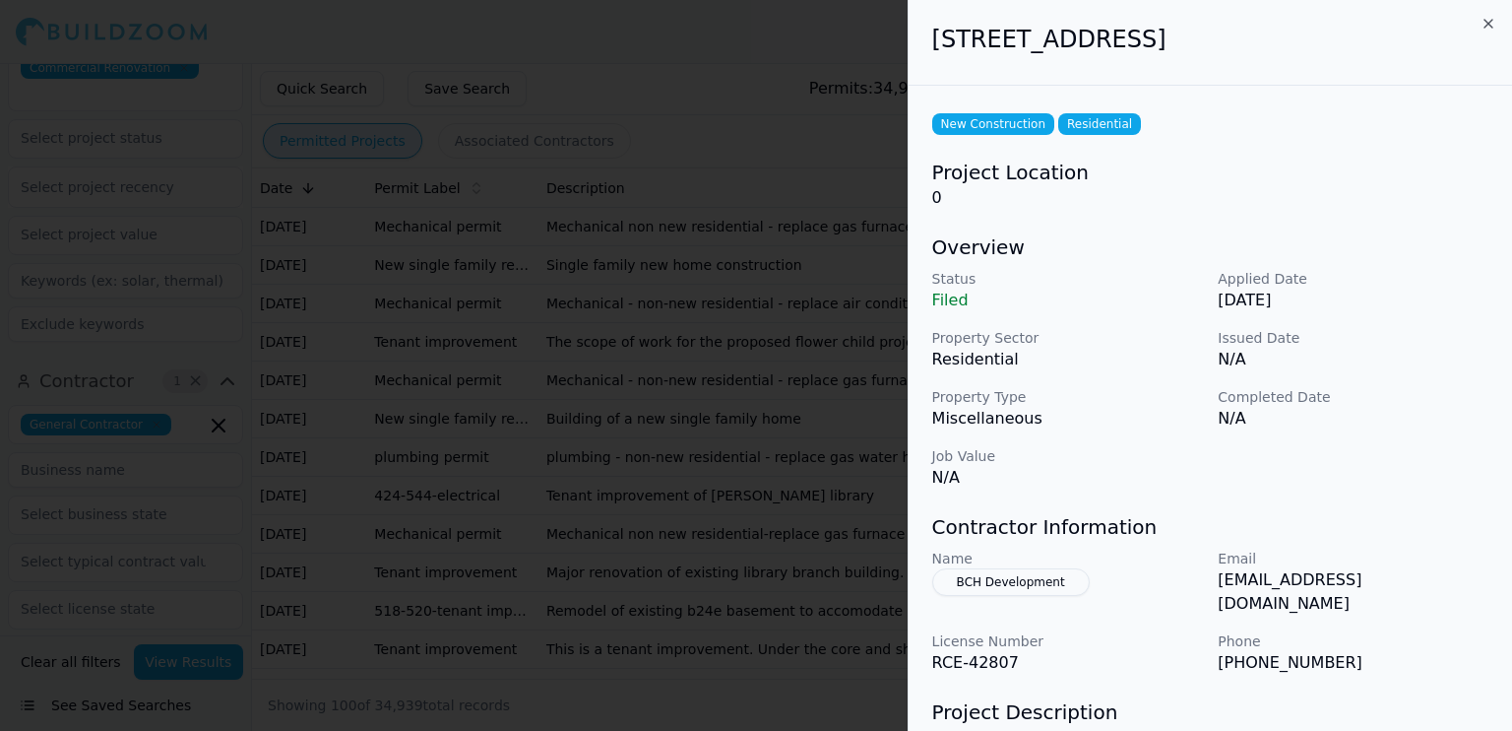
scroll to position [191, 0]
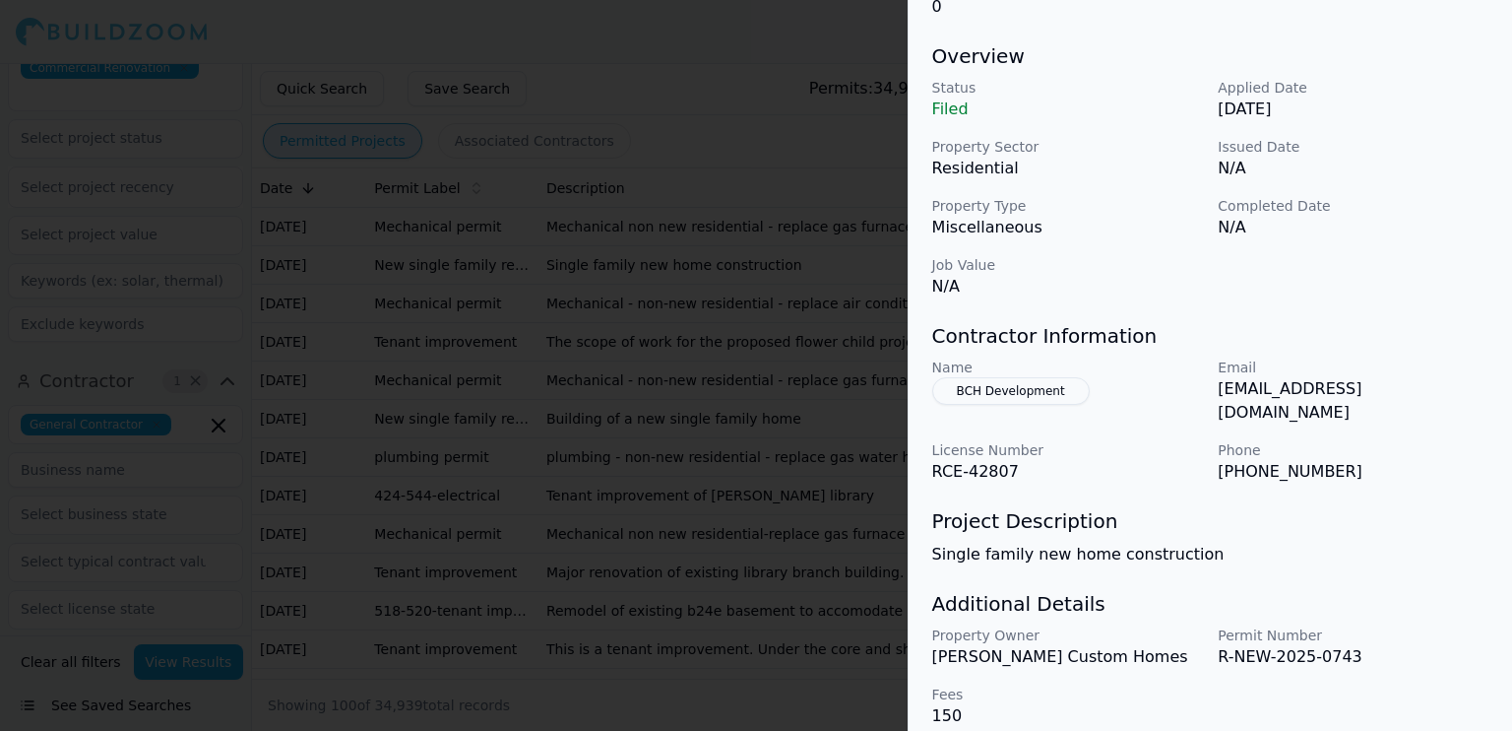
click at [763, 179] on div at bounding box center [756, 365] width 1512 height 731
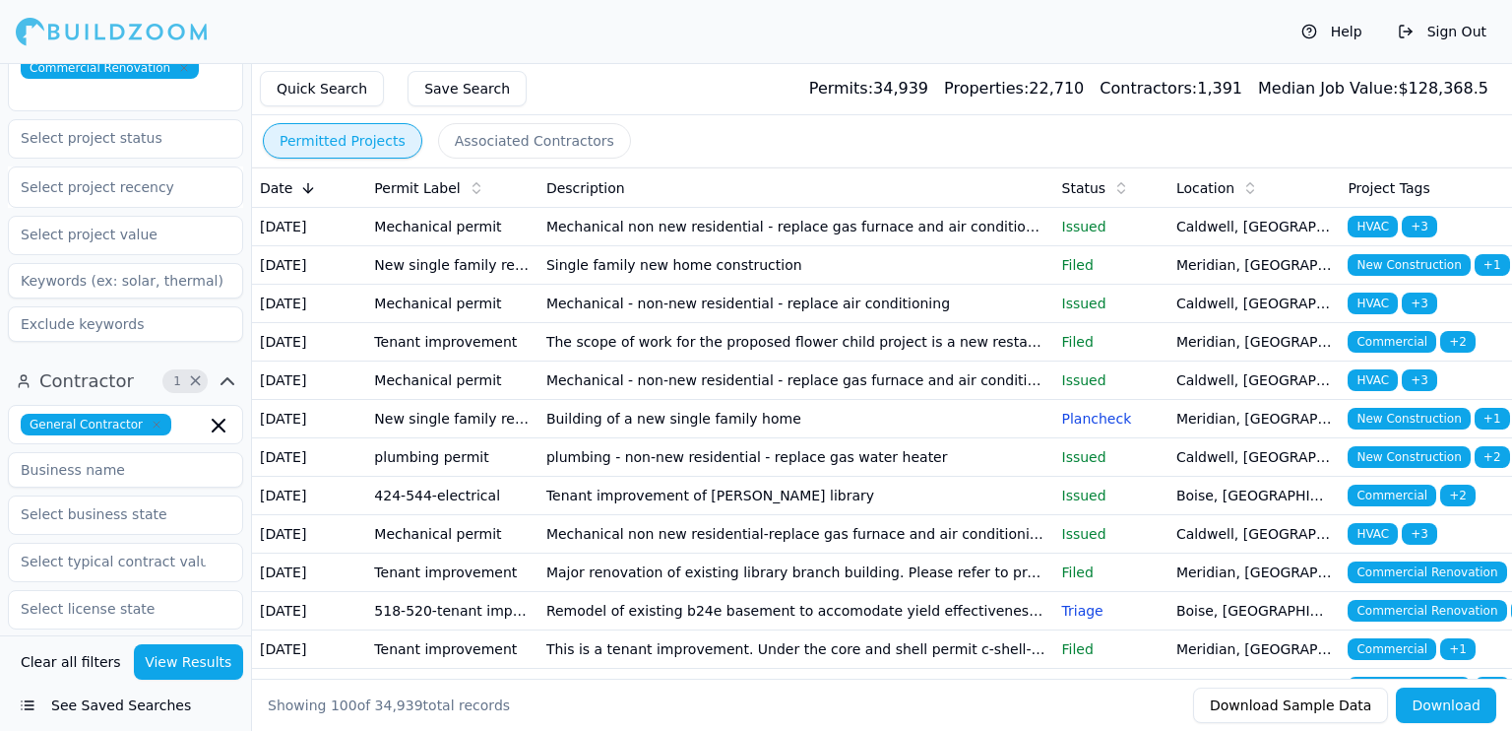
scroll to position [98, 0]
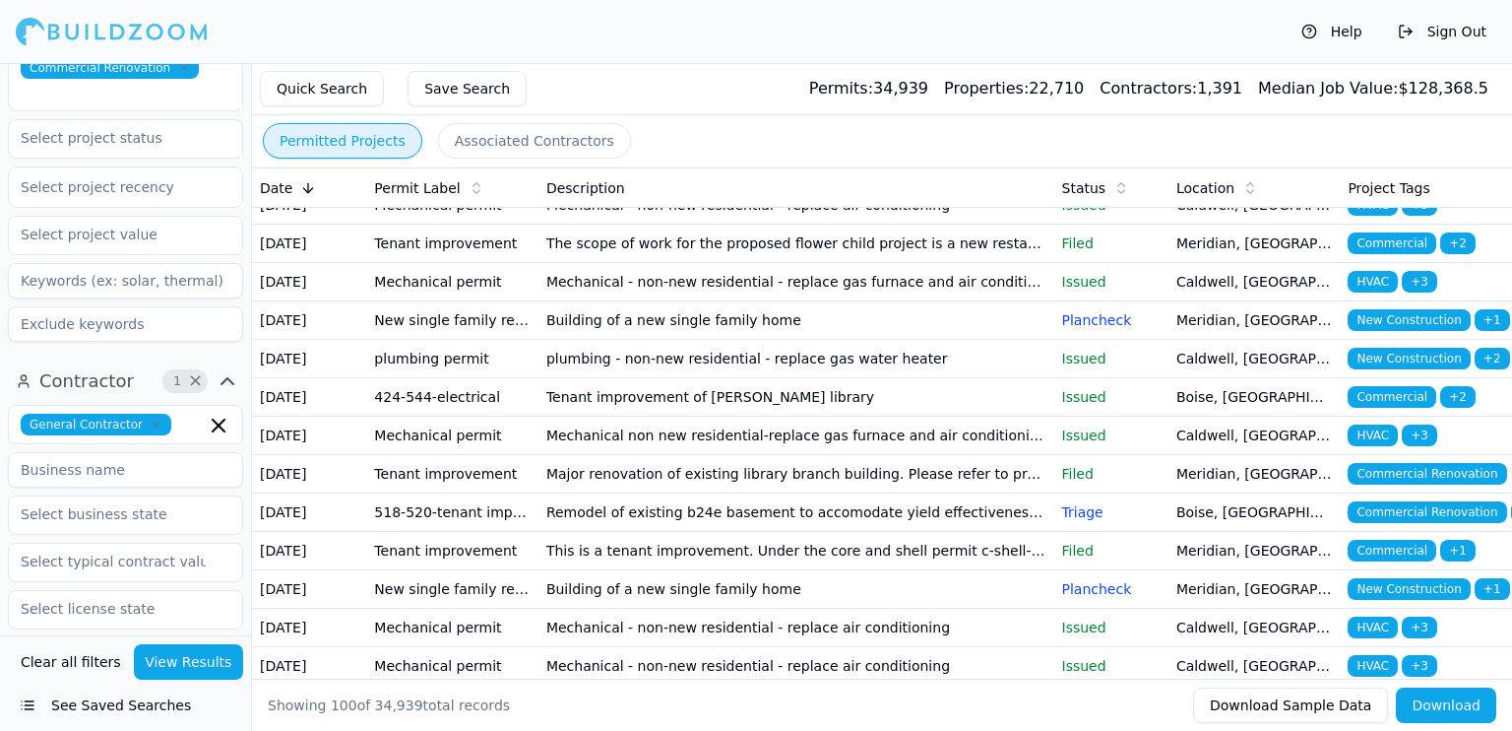
click at [937, 340] on td "Building of a new single family home" at bounding box center [797, 320] width 516 height 38
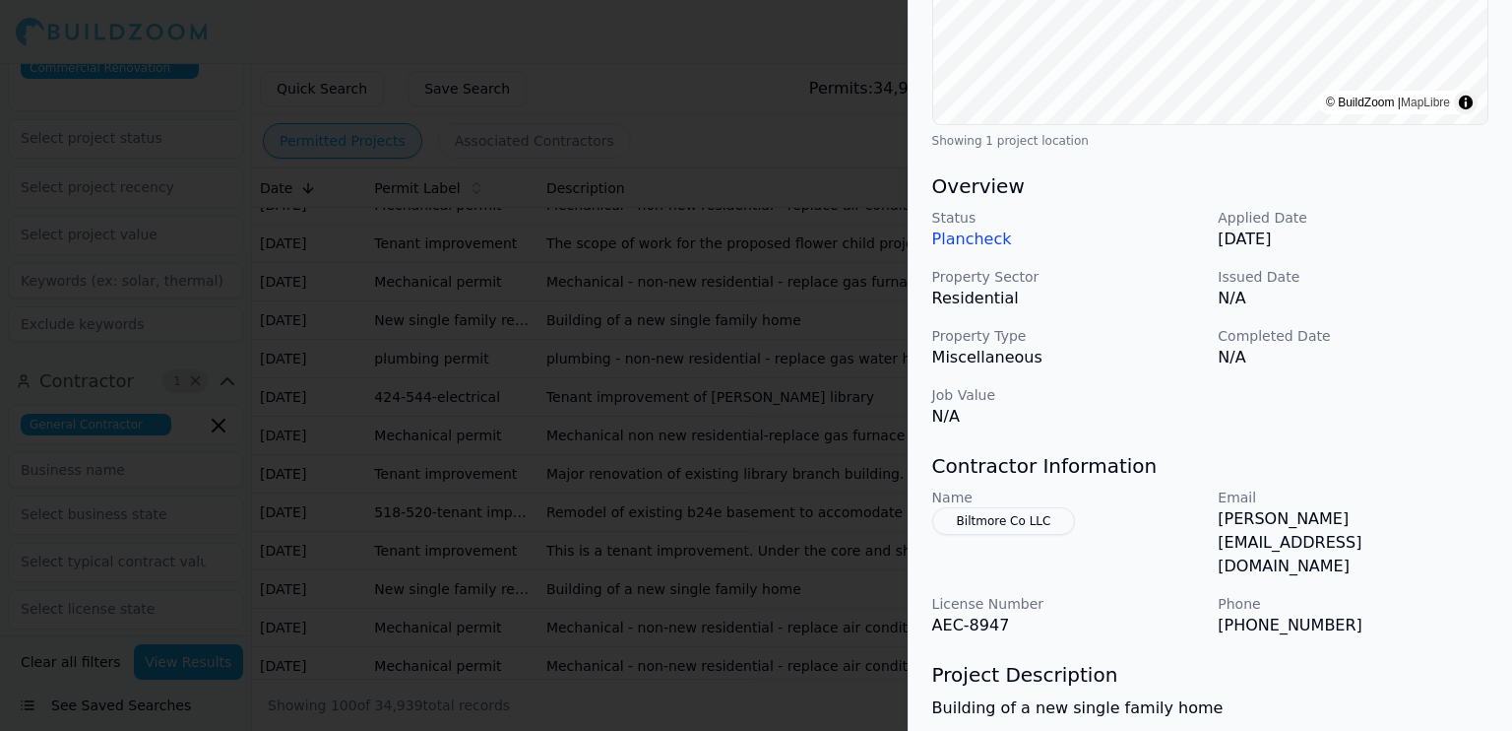
scroll to position [577, 0]
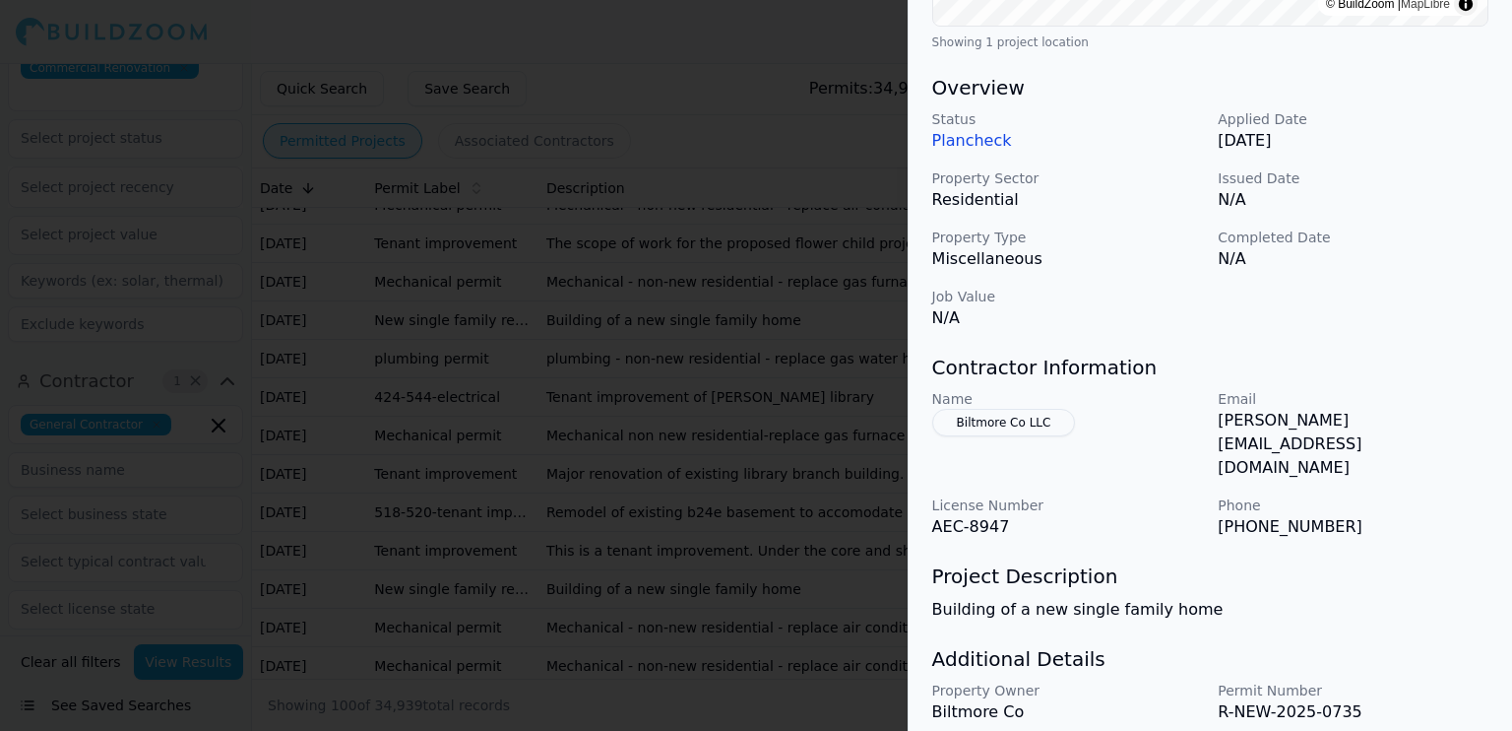
click at [809, 225] on div at bounding box center [756, 365] width 1512 height 731
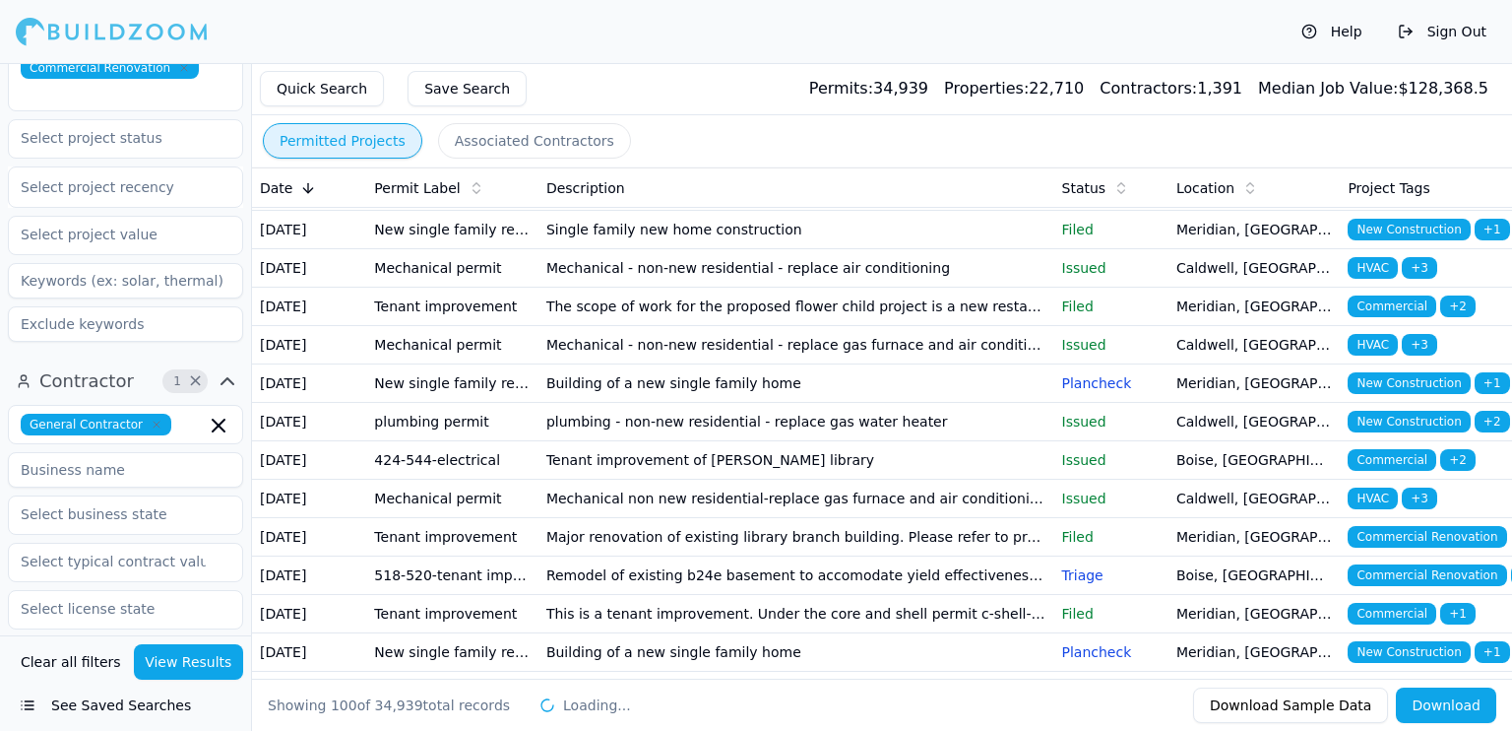
scroll to position [0, 0]
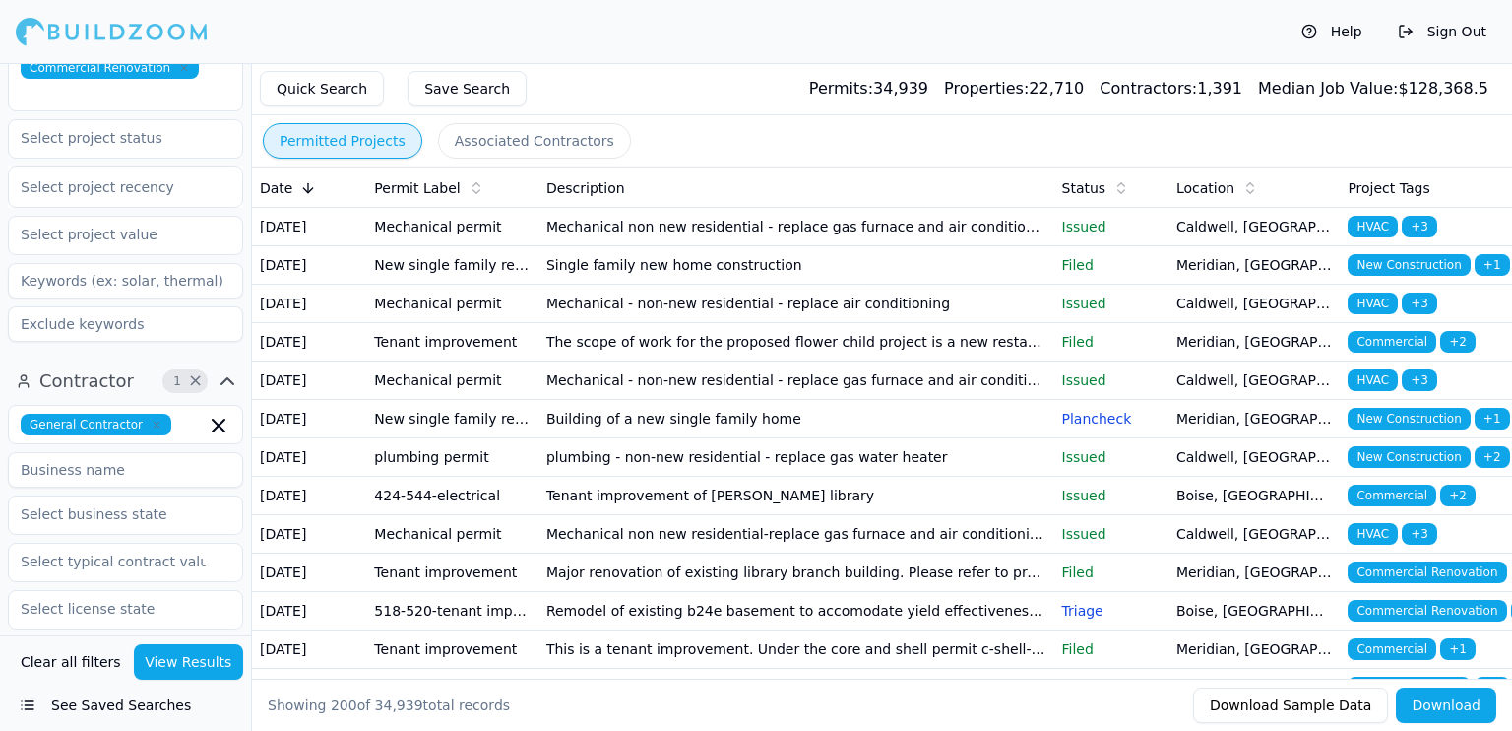
click at [1065, 275] on p "Filed" at bounding box center [1111, 265] width 98 height 20
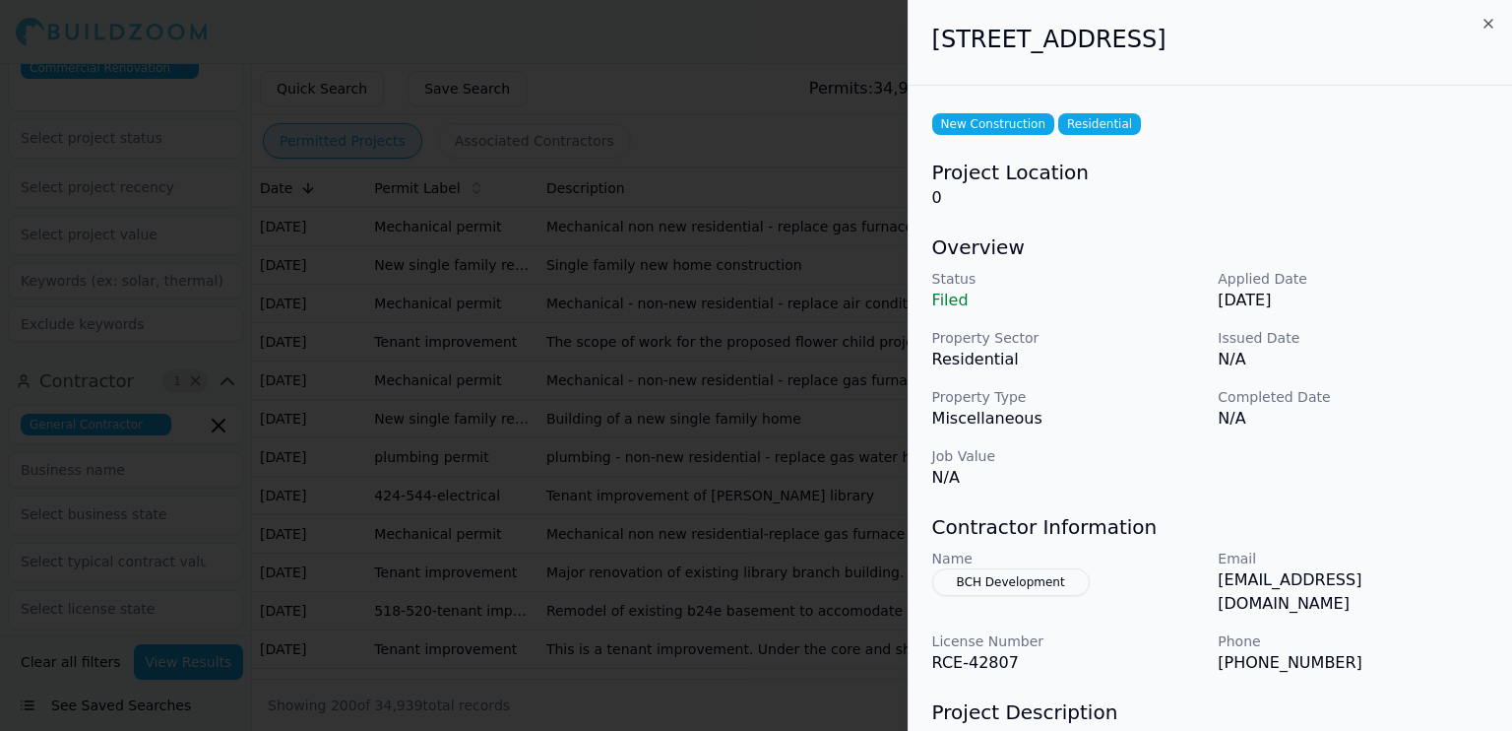
scroll to position [191, 0]
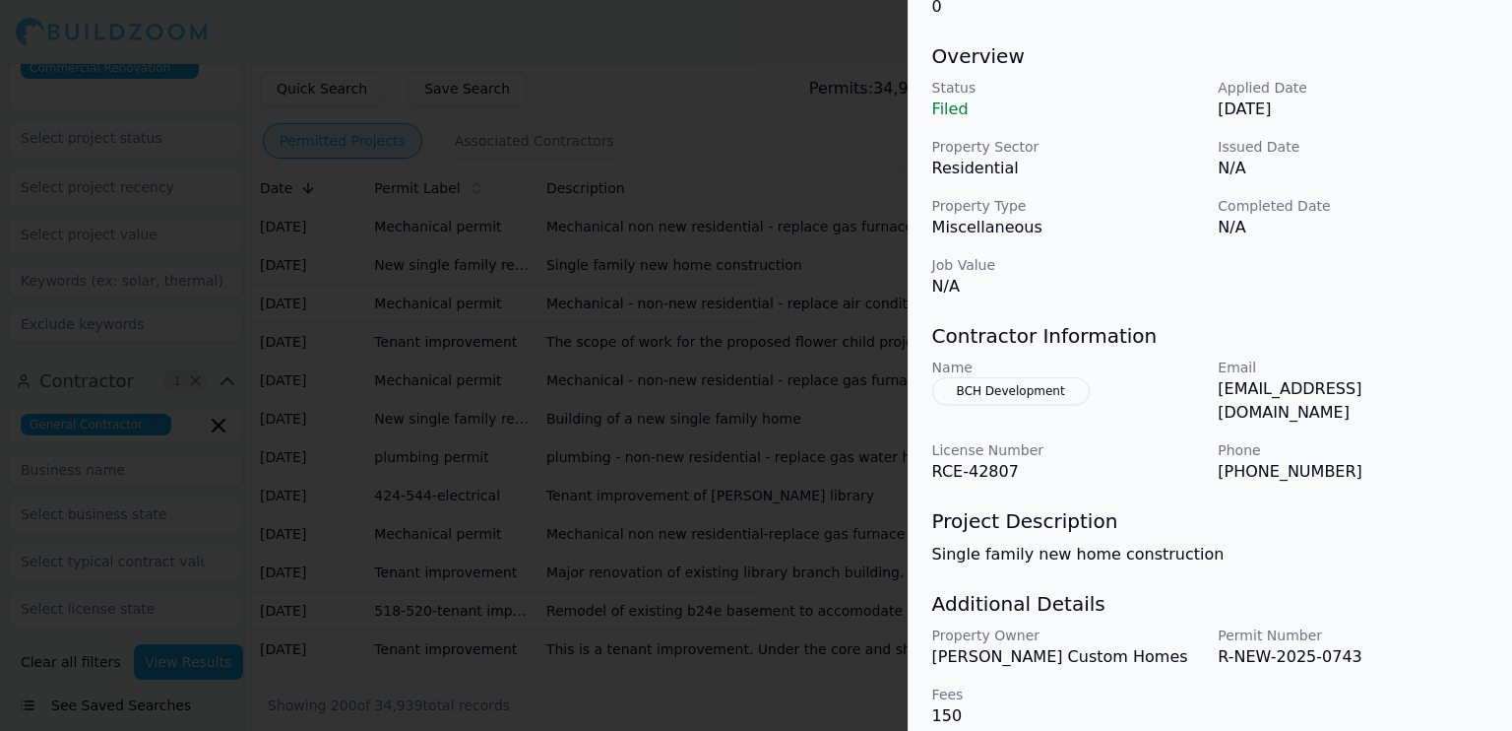
click at [838, 395] on div at bounding box center [756, 365] width 1512 height 731
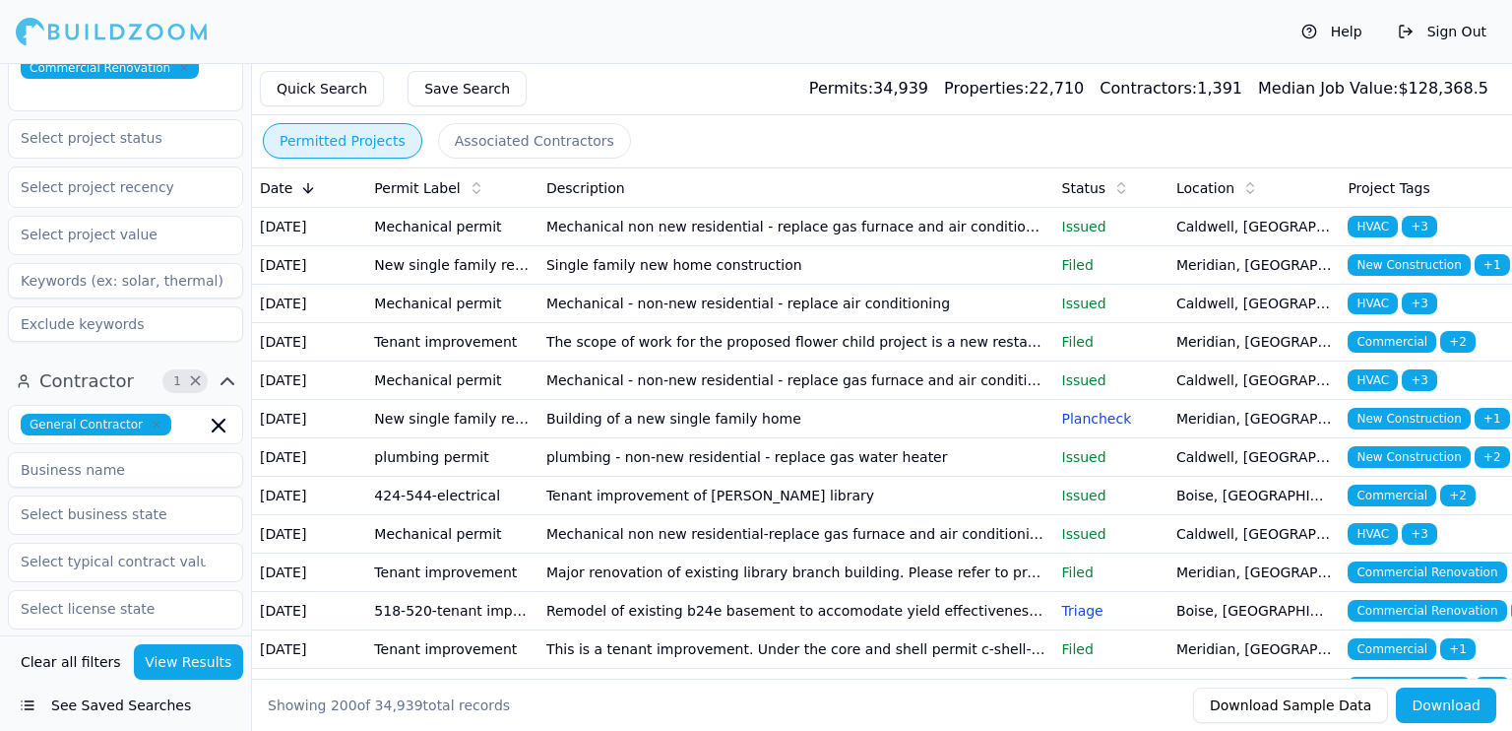
click at [1058, 233] on td "Issued" at bounding box center [1111, 227] width 114 height 38
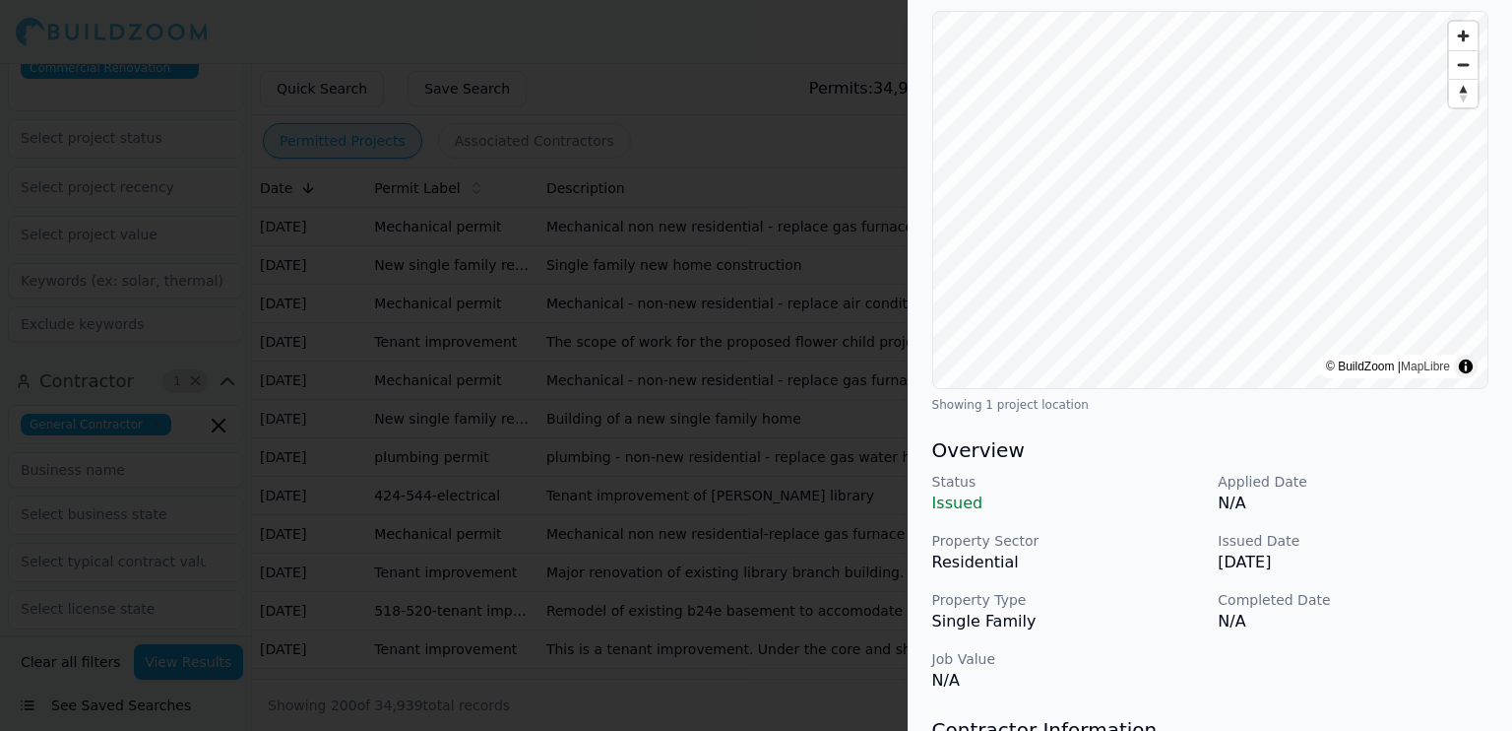
scroll to position [0, 0]
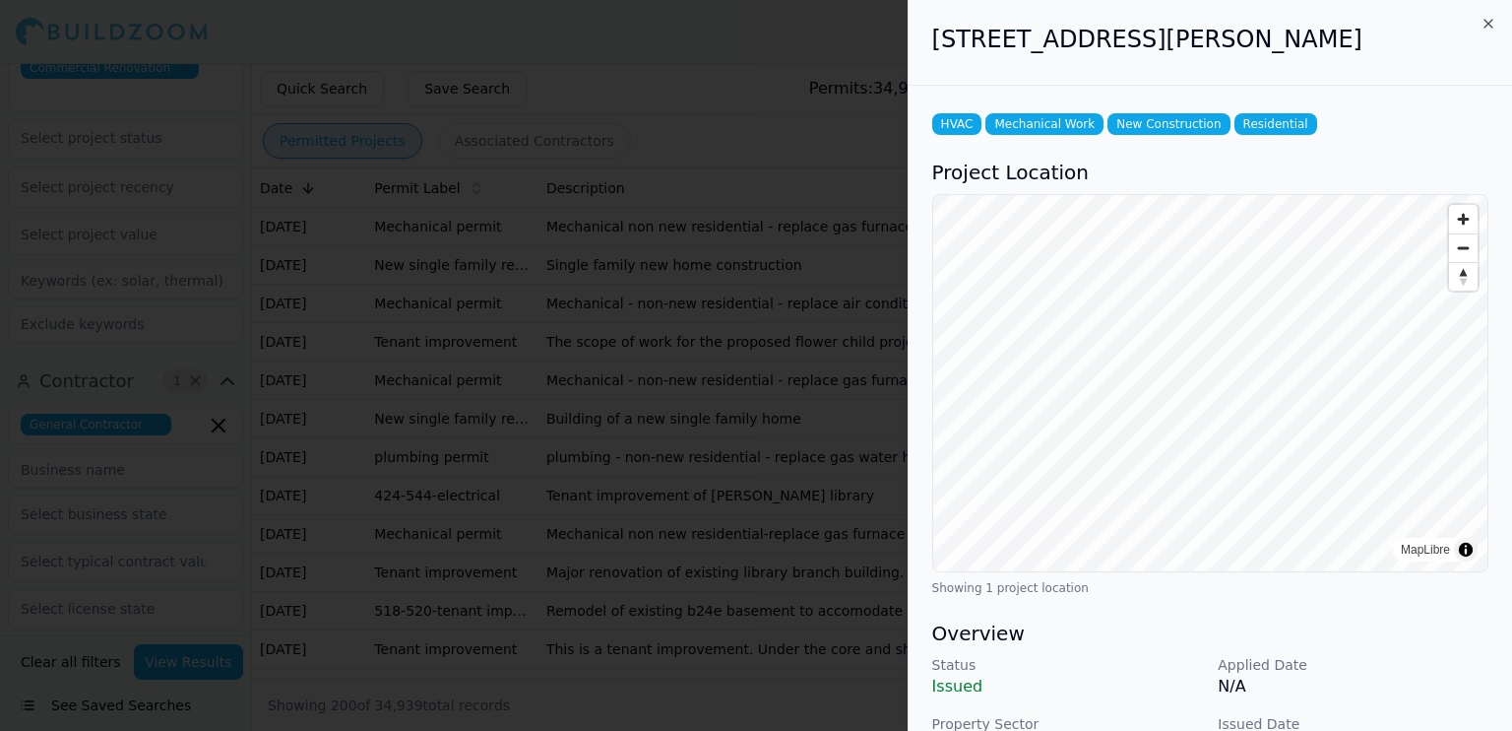
click at [844, 143] on div at bounding box center [756, 365] width 1512 height 731
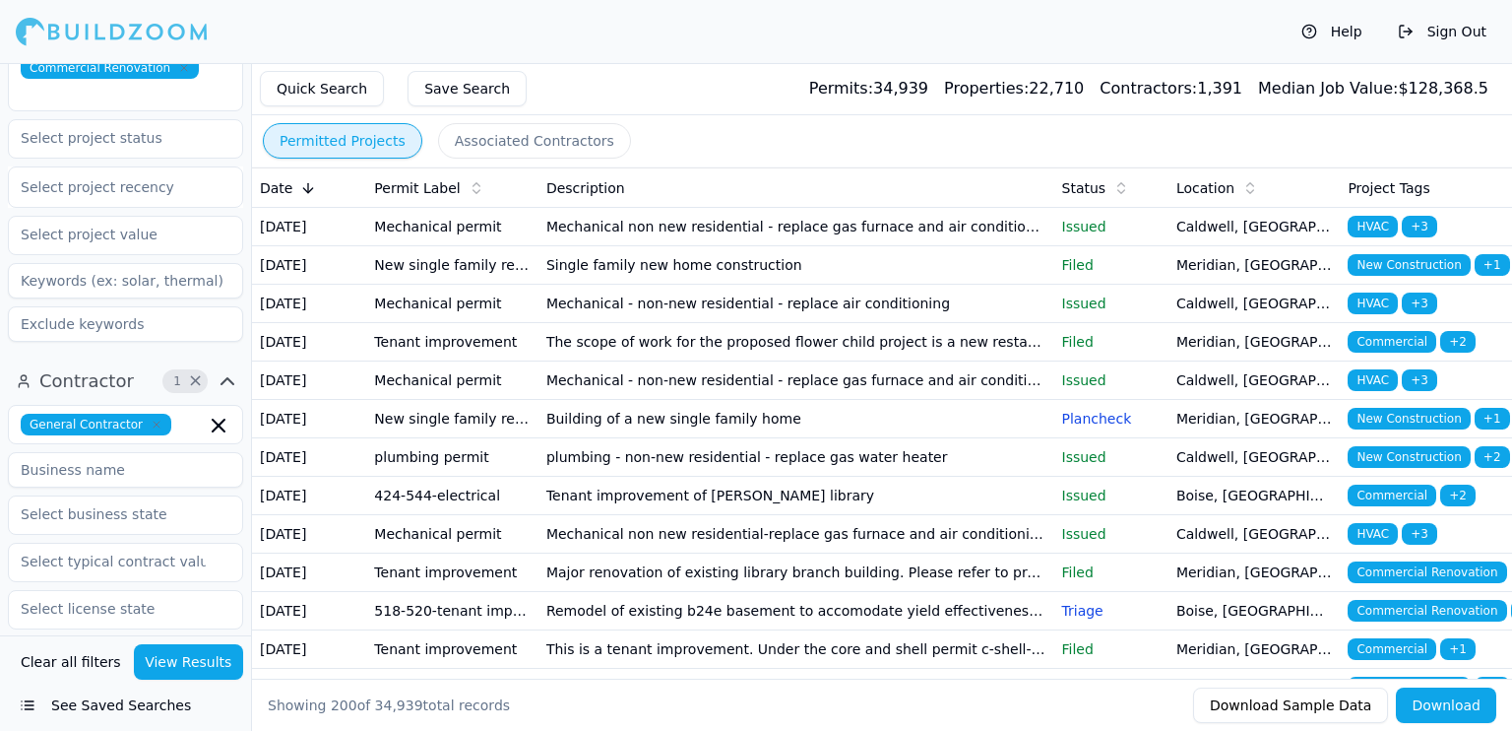
click at [1046, 245] on td "Mechanical non new residential - replace gas furnace and air conditioning" at bounding box center [797, 227] width 516 height 38
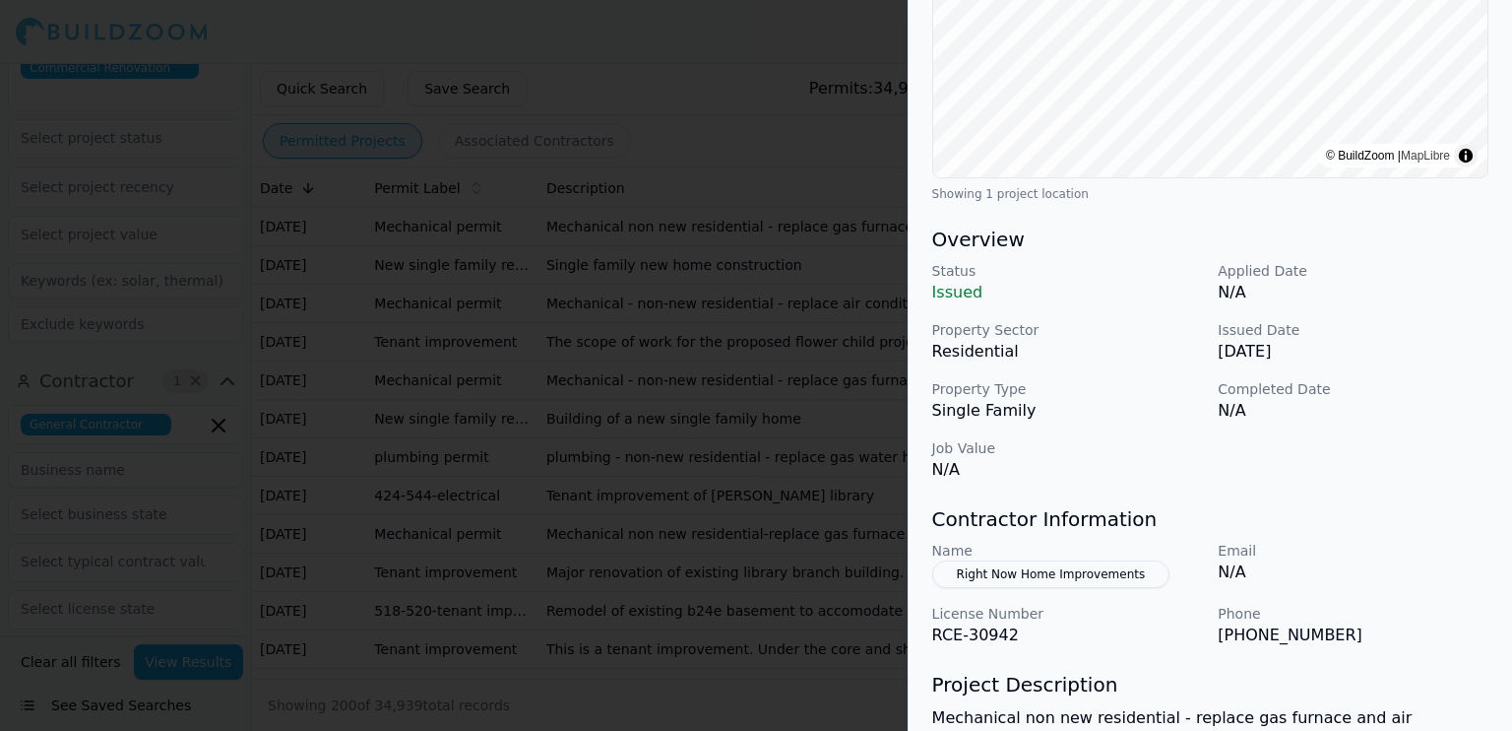
scroll to position [577, 0]
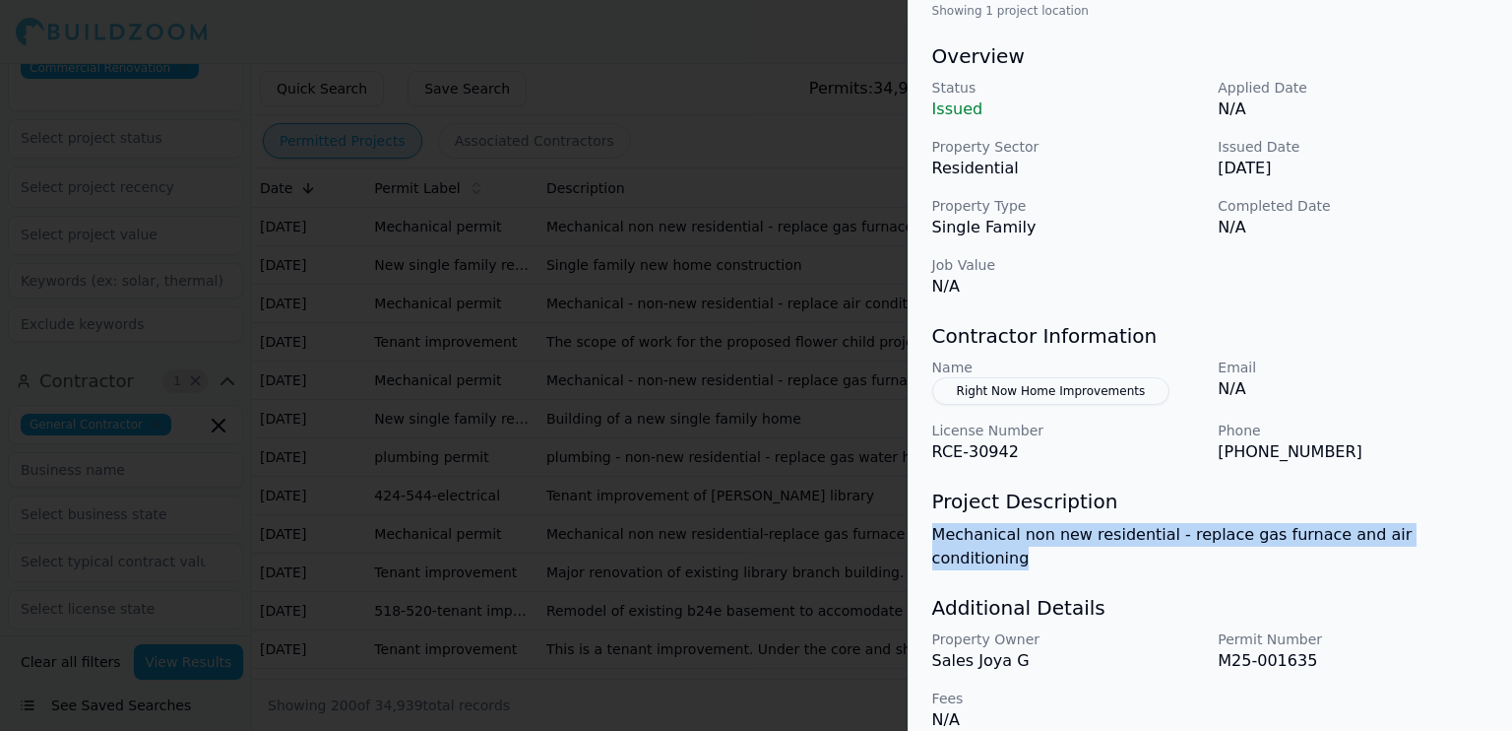
drag, startPoint x: 1435, startPoint y: 537, endPoint x: 919, endPoint y: 520, distance: 517.2
click at [919, 520] on div "HVAC Mechanical Work New Construction Residential Project Location © BuildZoom …" at bounding box center [1211, 132] width 604 height 1246
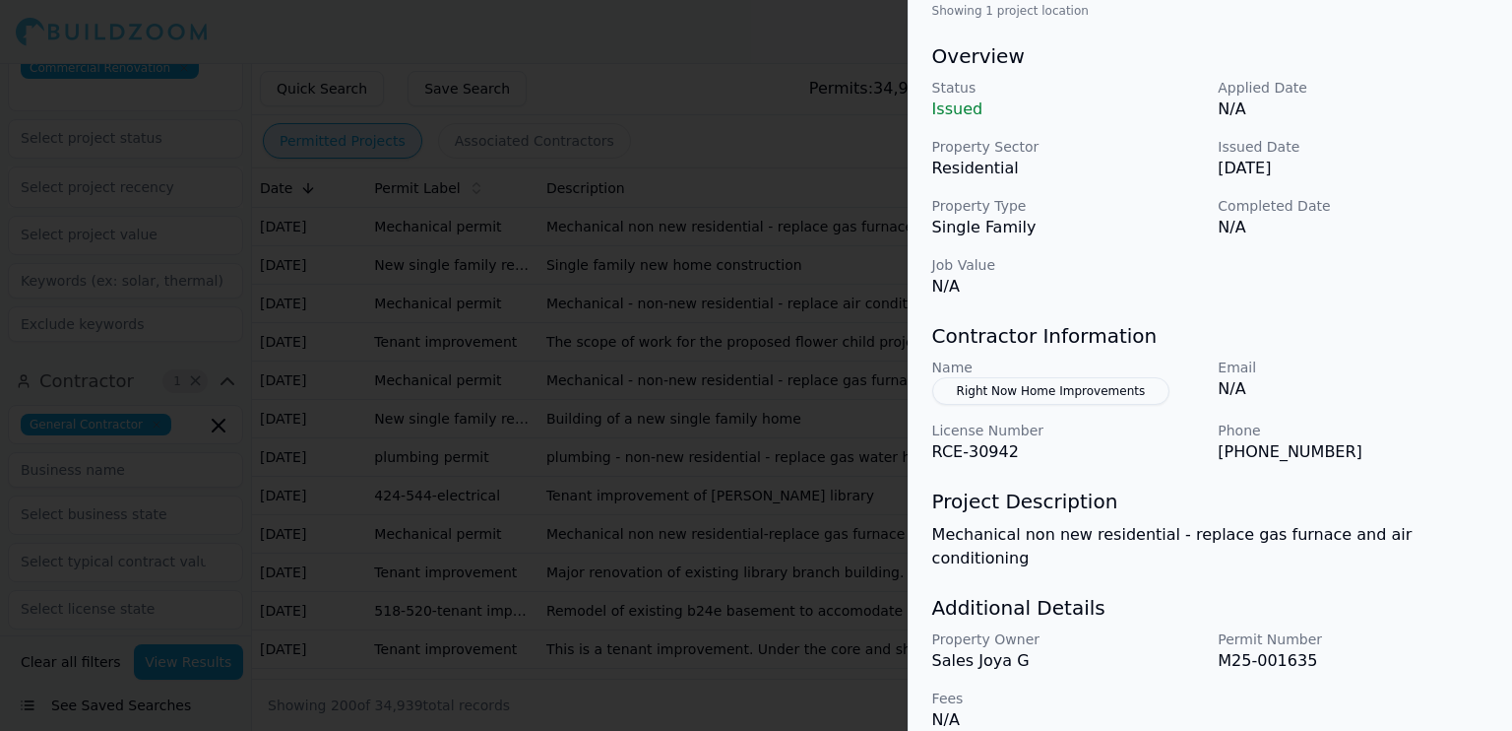
drag, startPoint x: 919, startPoint y: 520, endPoint x: 1148, endPoint y: 507, distance: 229.8
click at [1148, 507] on h3 "Project Description" at bounding box center [1210, 501] width 556 height 28
click at [761, 215] on div at bounding box center [756, 365] width 1512 height 731
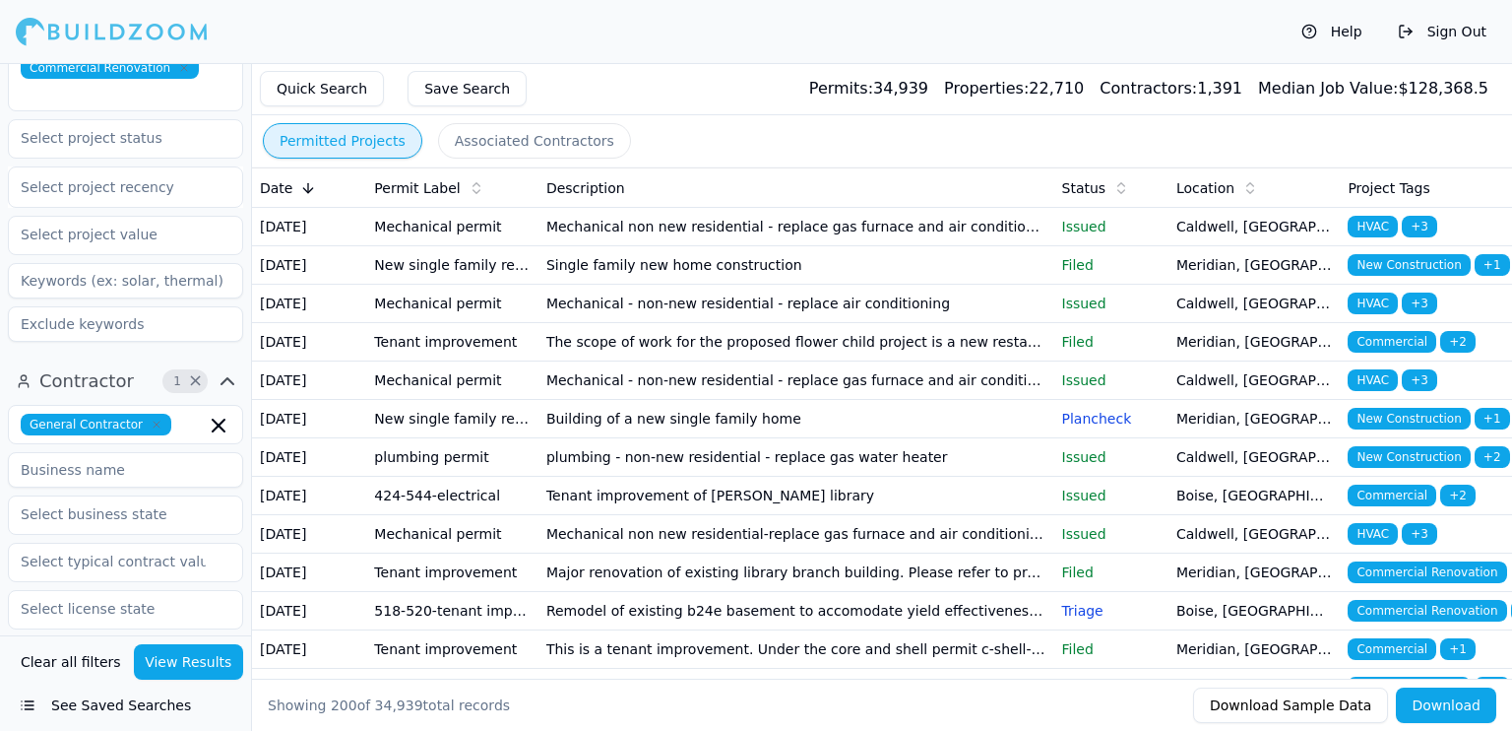
click at [1246, 246] on td "Caldwell, [GEOGRAPHIC_DATA]" at bounding box center [1255, 227] width 172 height 38
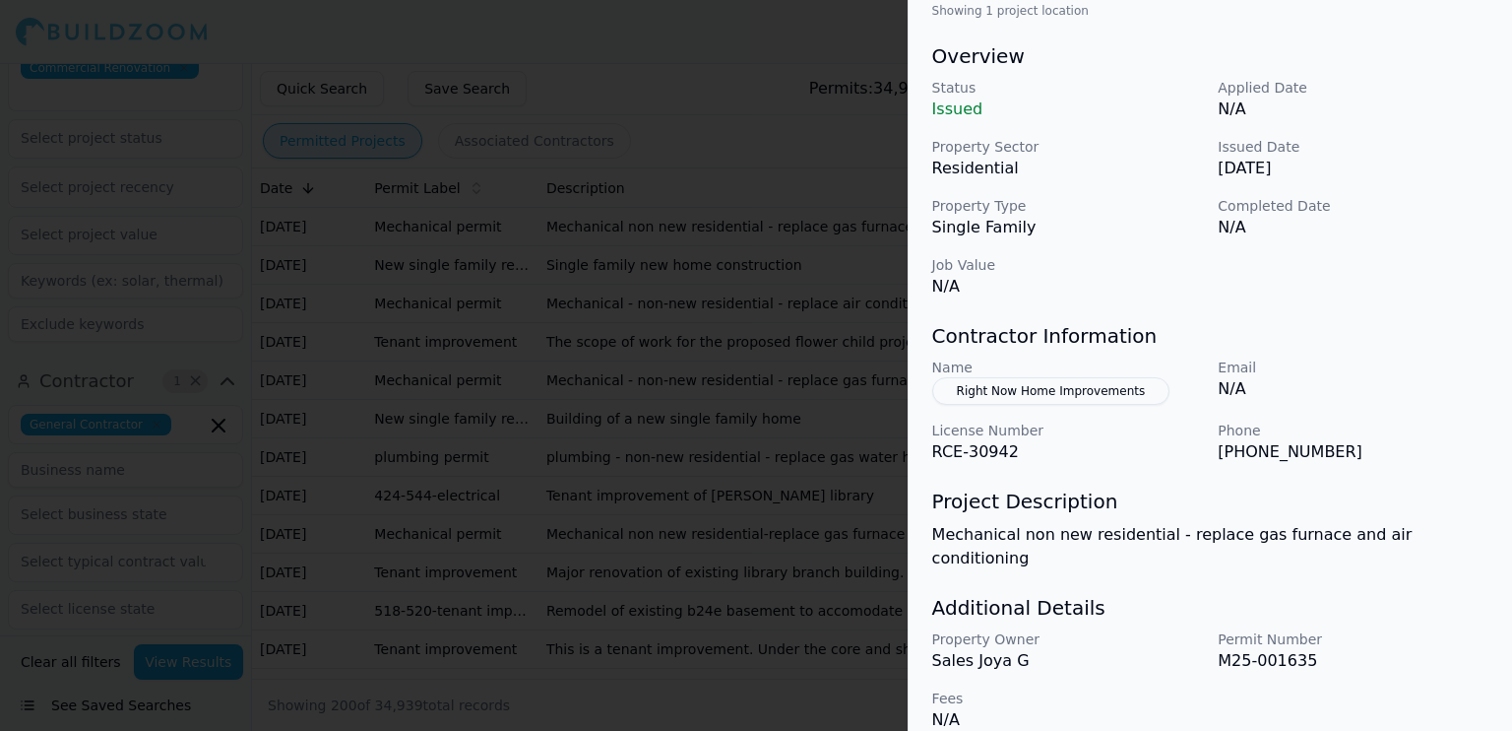
click at [807, 138] on div at bounding box center [756, 365] width 1512 height 731
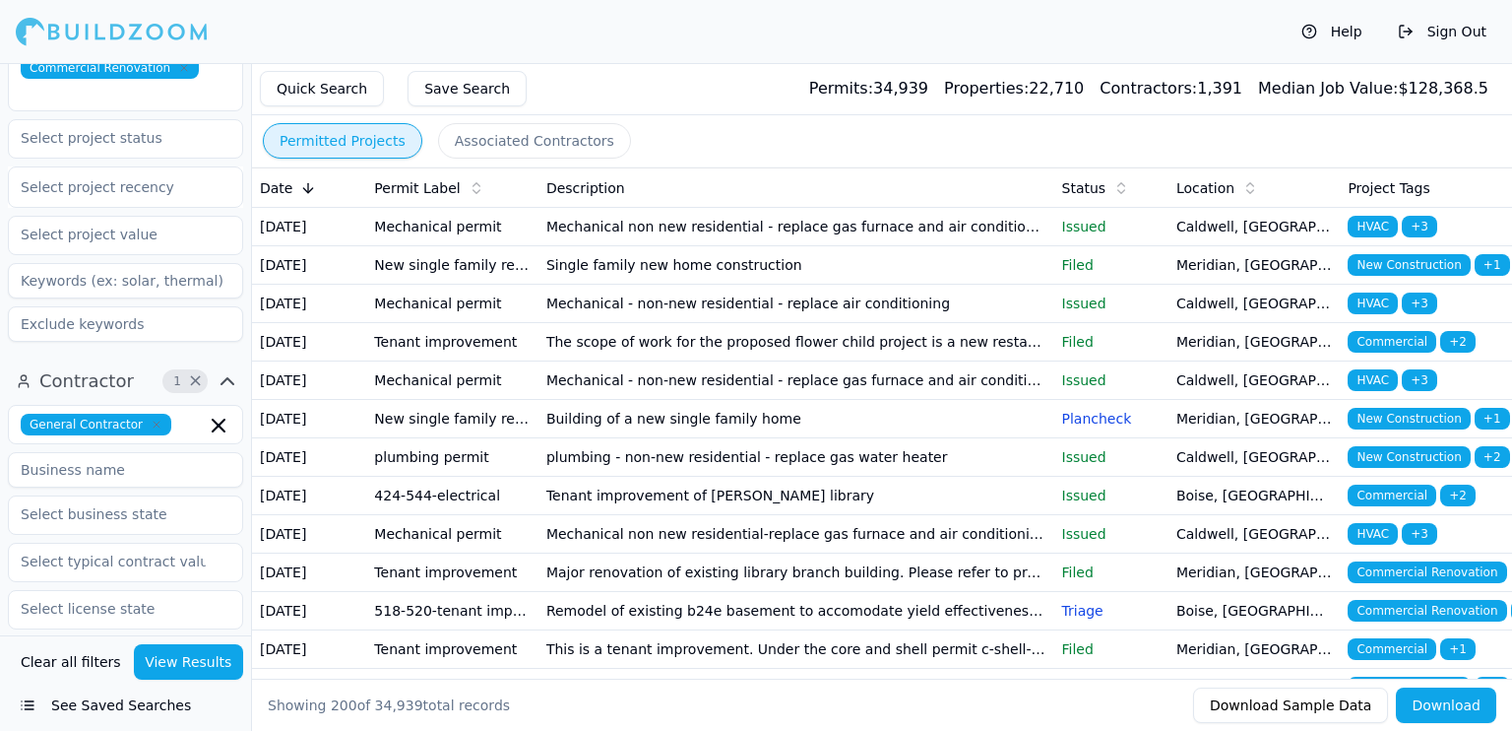
click at [977, 277] on td "Single family new home construction" at bounding box center [797, 265] width 516 height 38
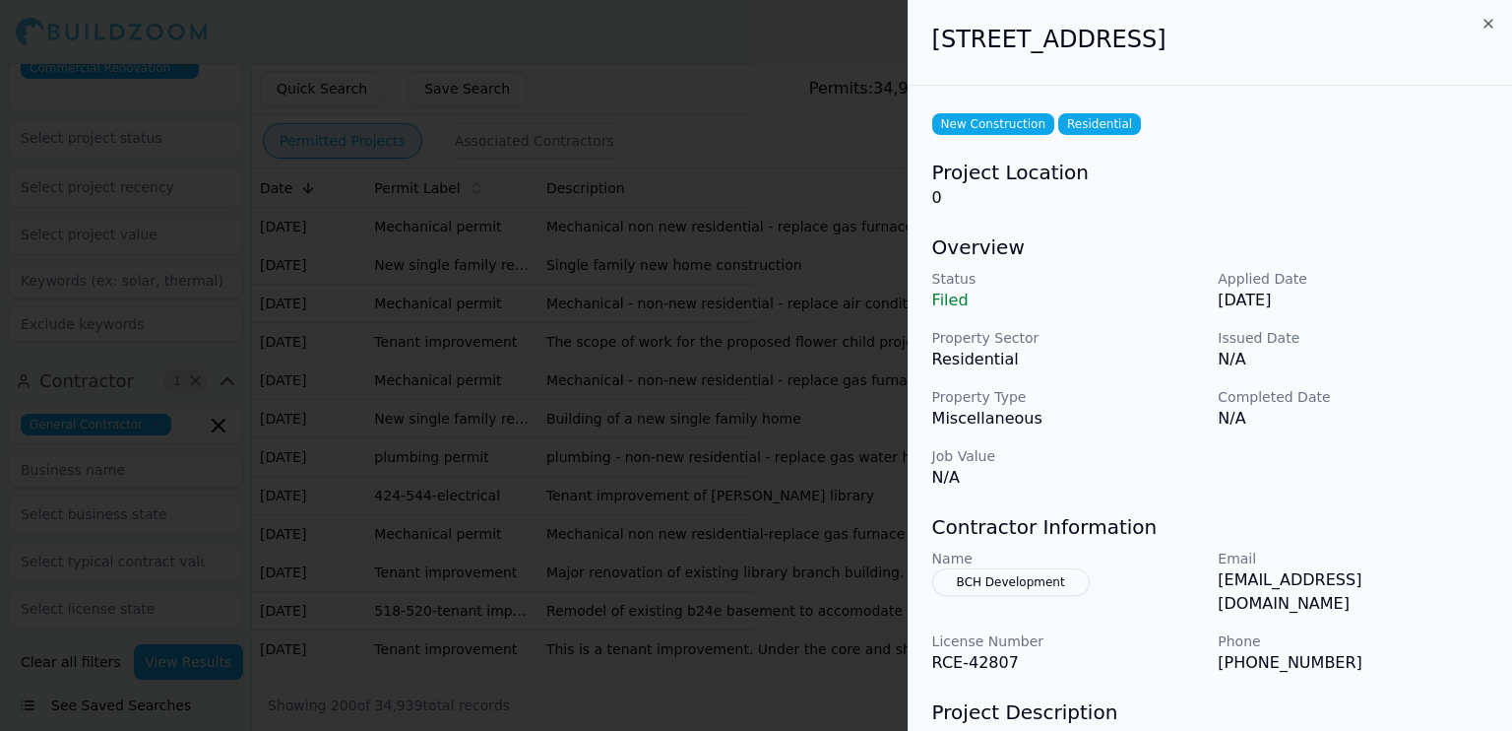
scroll to position [191, 0]
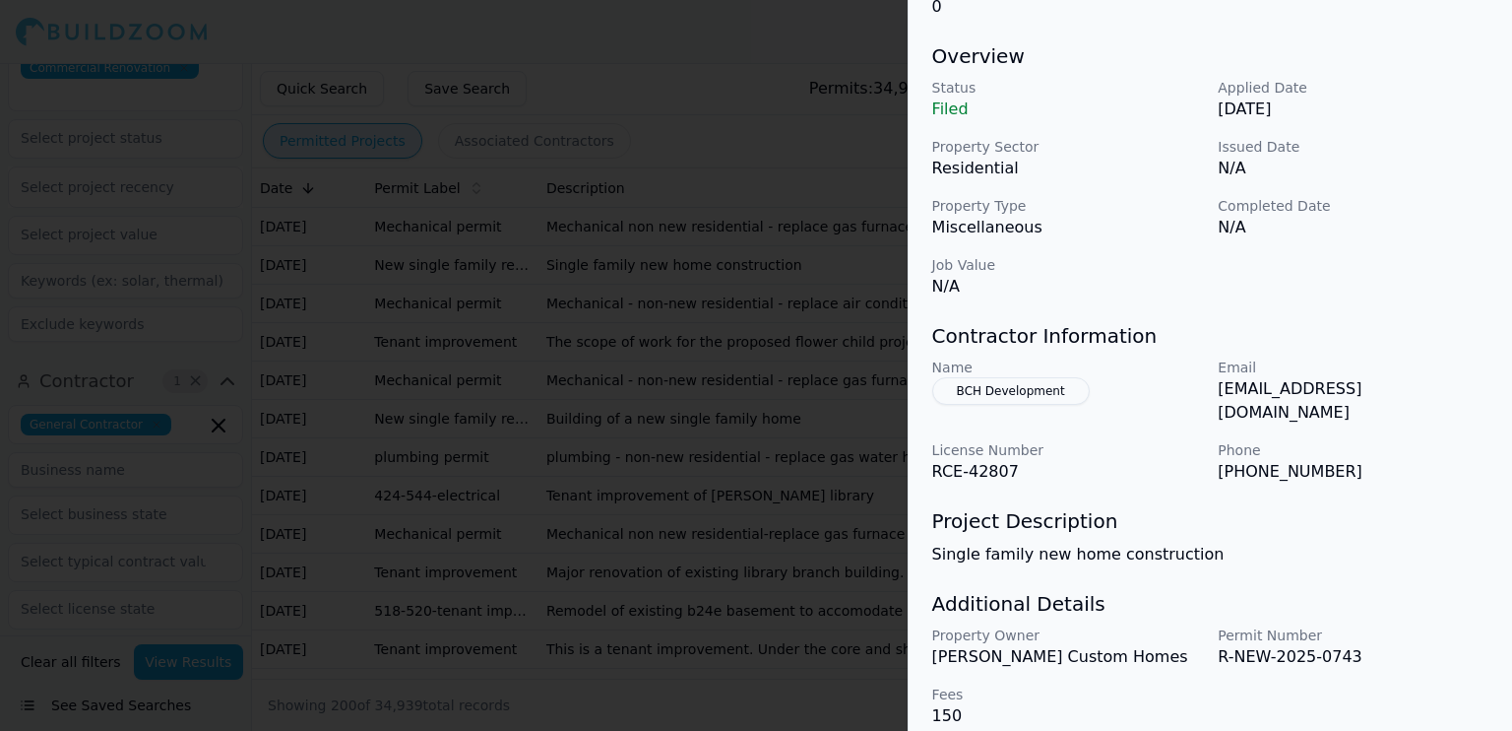
click at [751, 331] on div at bounding box center [756, 365] width 1512 height 731
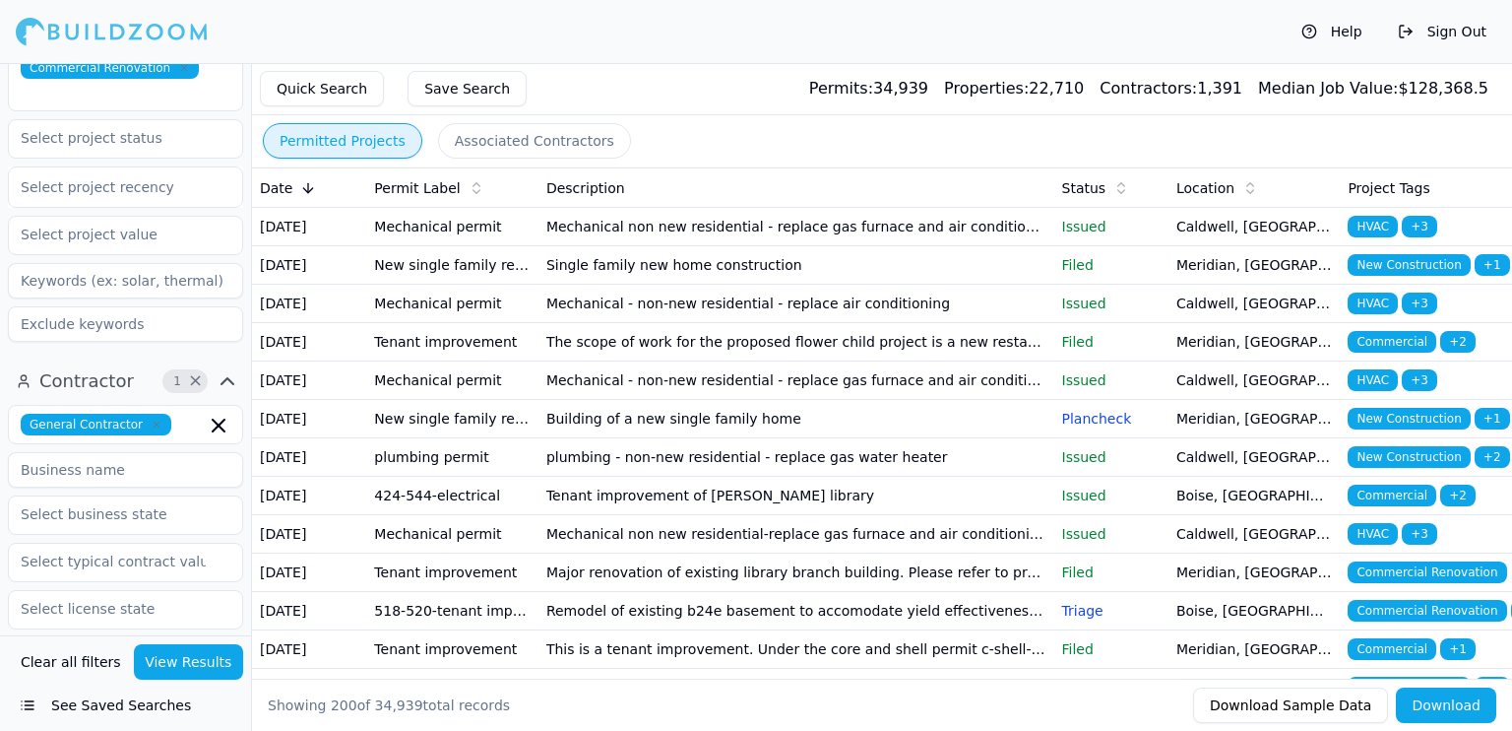
click at [879, 323] on td "Mechanical - non-new residential - replace air conditioning" at bounding box center [797, 304] width 516 height 38
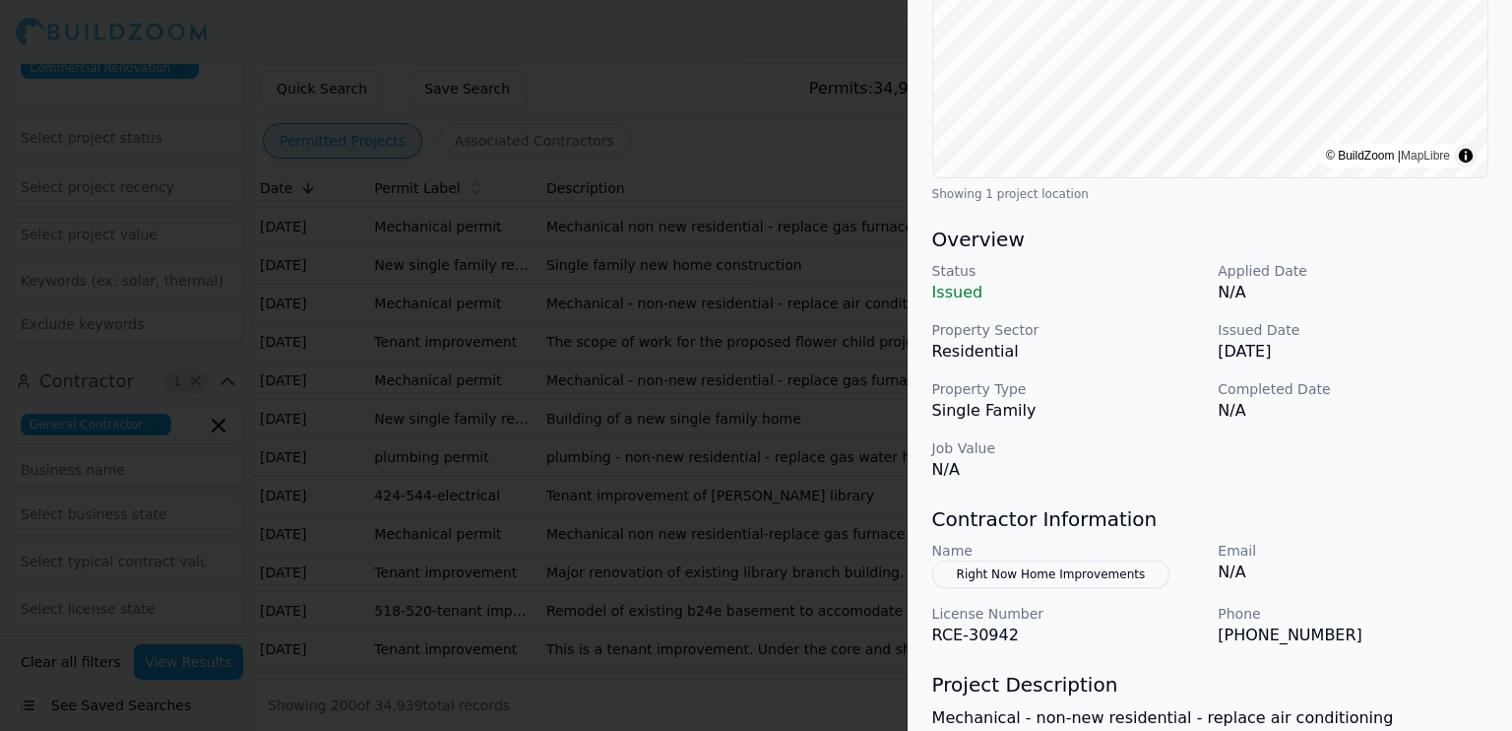
scroll to position [577, 0]
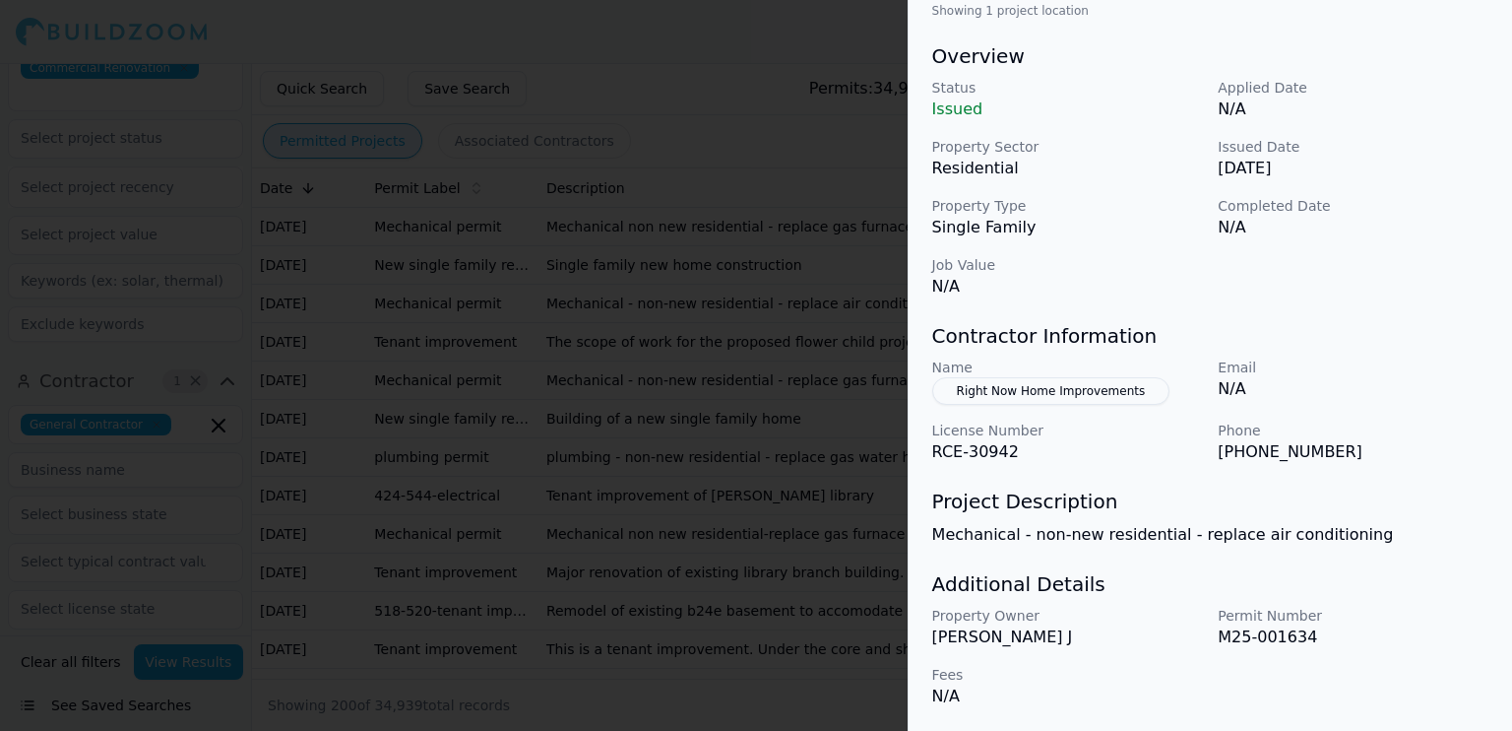
click at [639, 302] on div at bounding box center [756, 365] width 1512 height 731
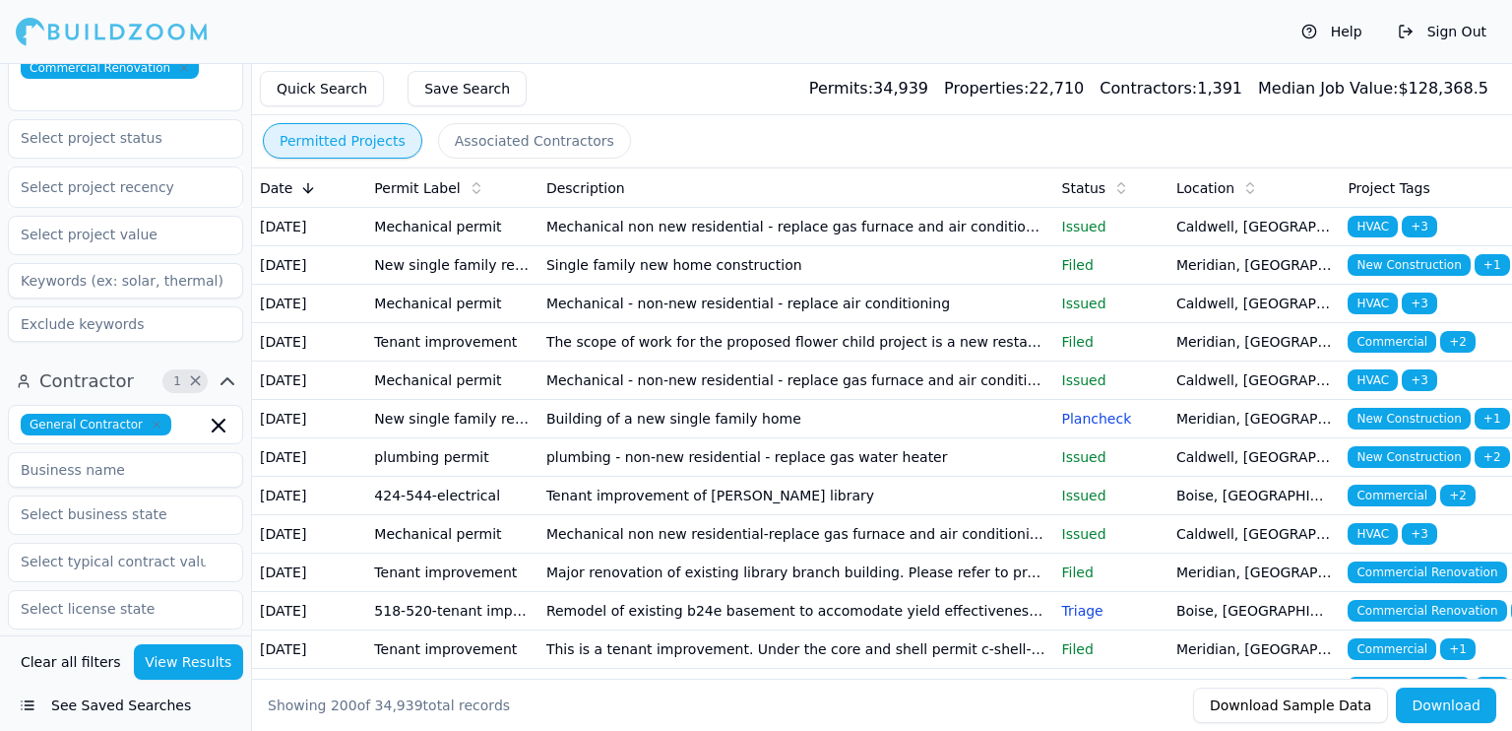
click at [956, 400] on td "Mechanical - non-new residential - replace gas furnace and air conditioning" at bounding box center [797, 380] width 516 height 38
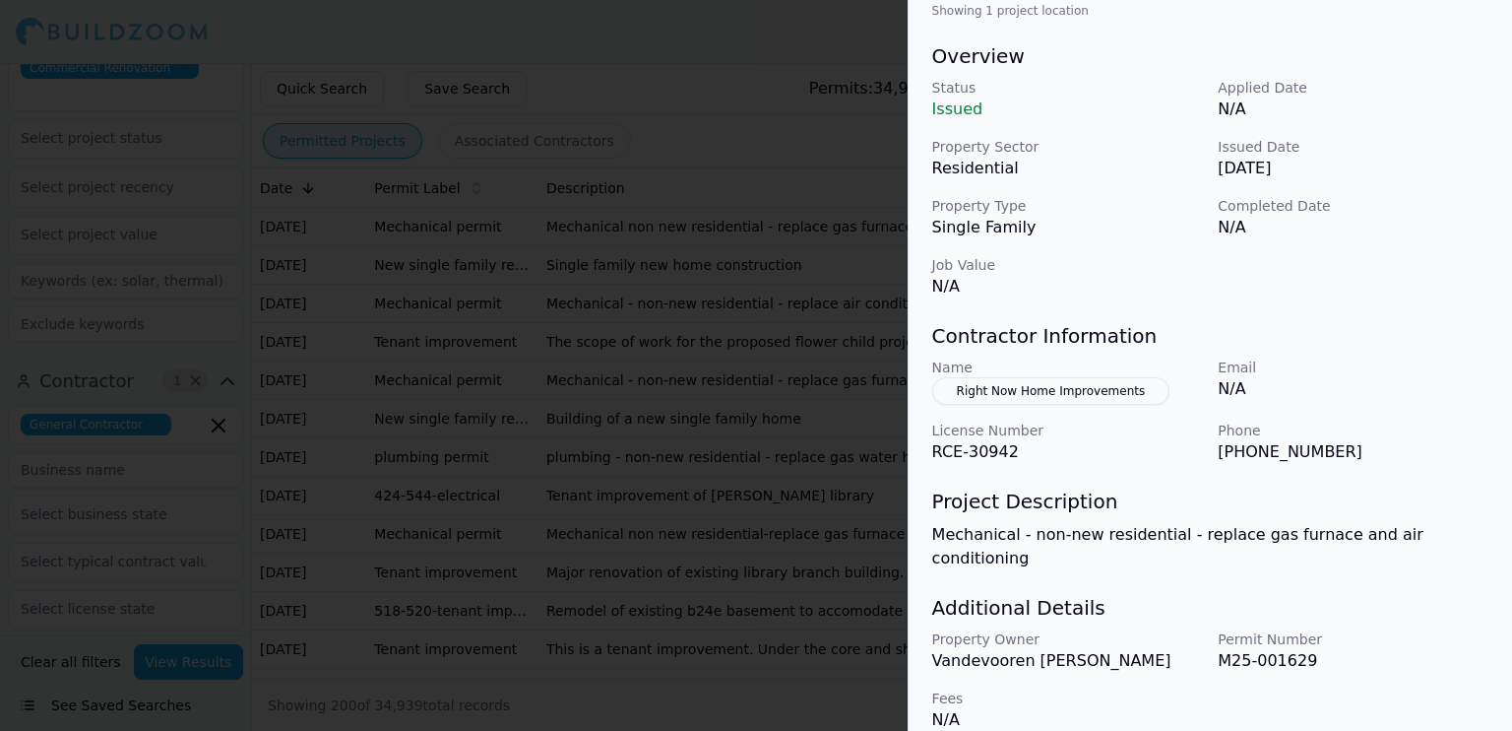
click at [802, 521] on div at bounding box center [756, 365] width 1512 height 731
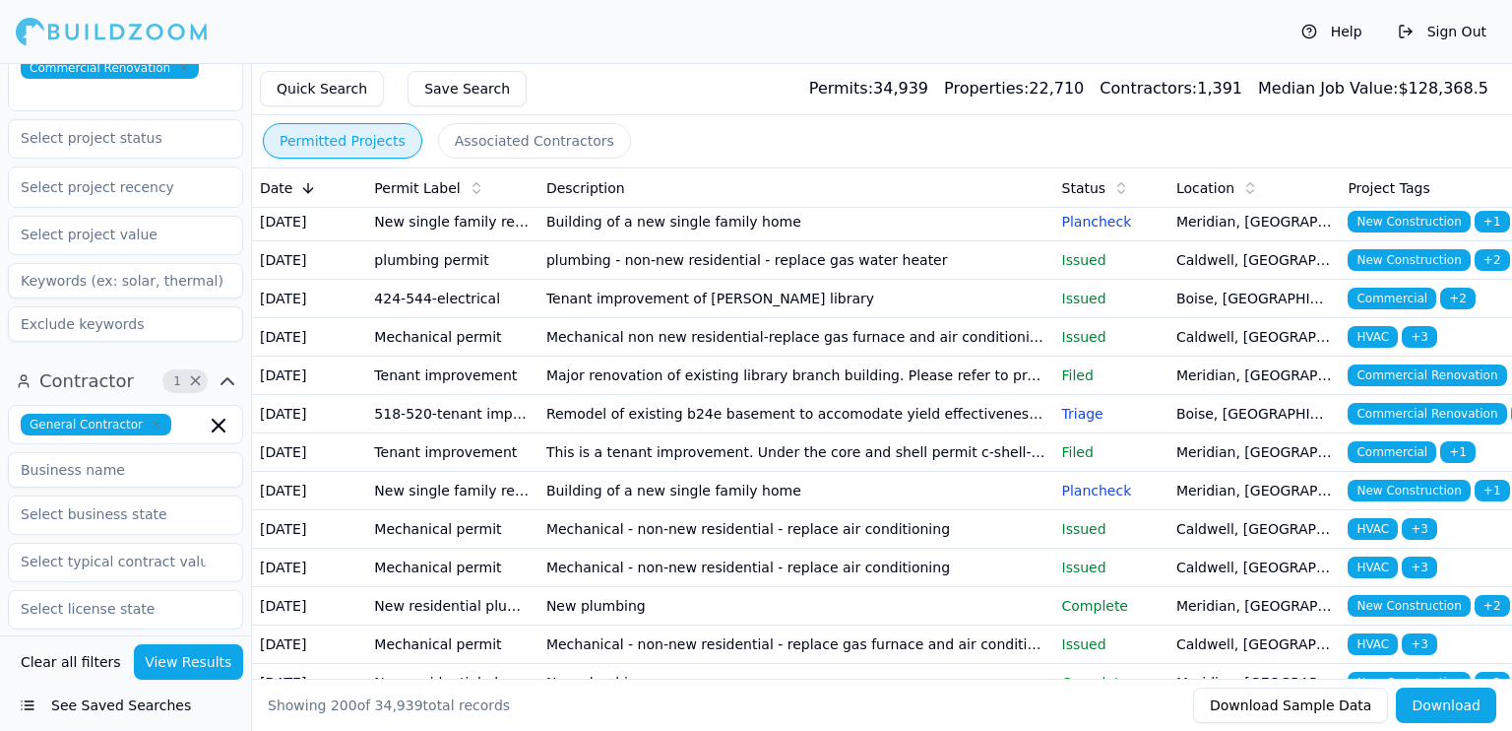
scroll to position [394, 0]
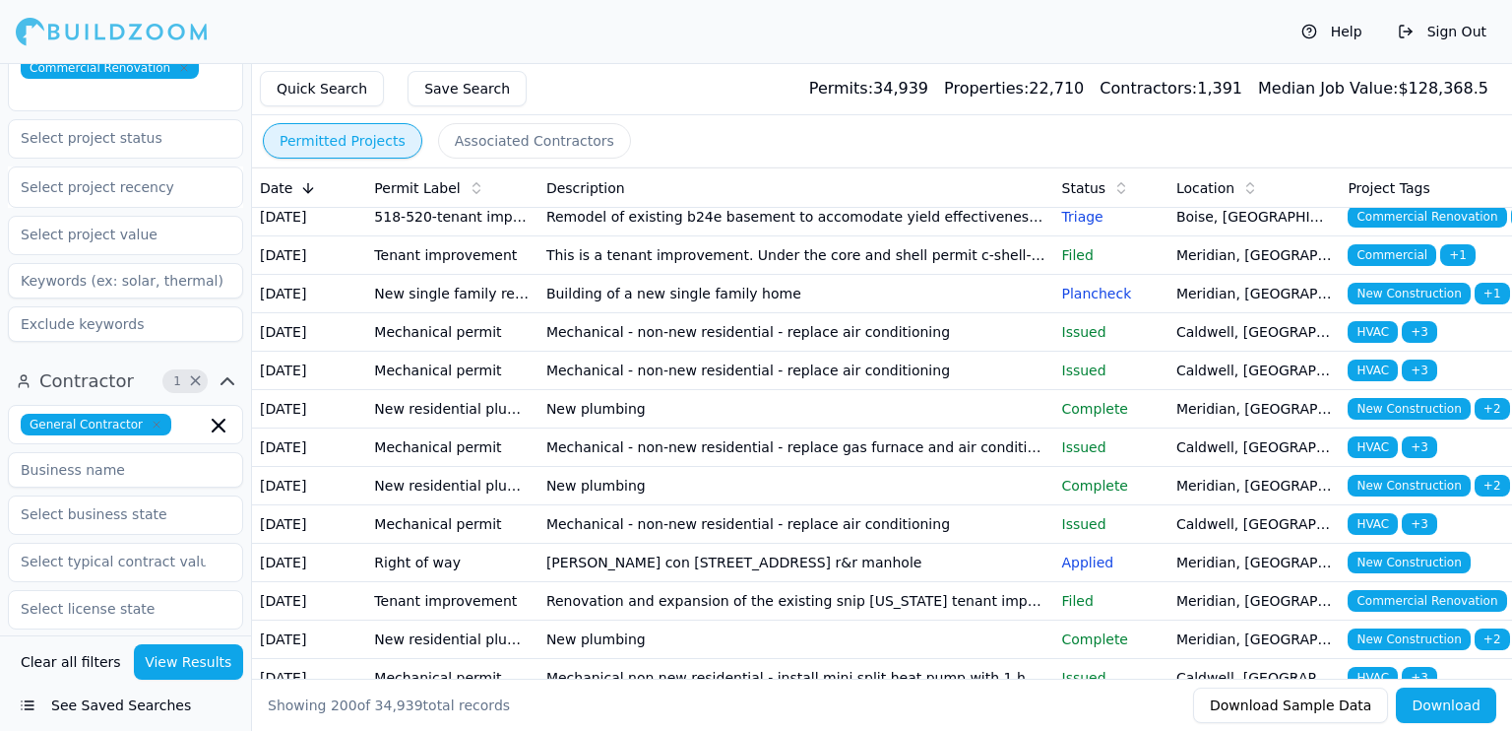
click at [844, 236] on td "Remodel of existing b24e basement to accomodate yield effectiveness yield analy…" at bounding box center [797, 217] width 516 height 38
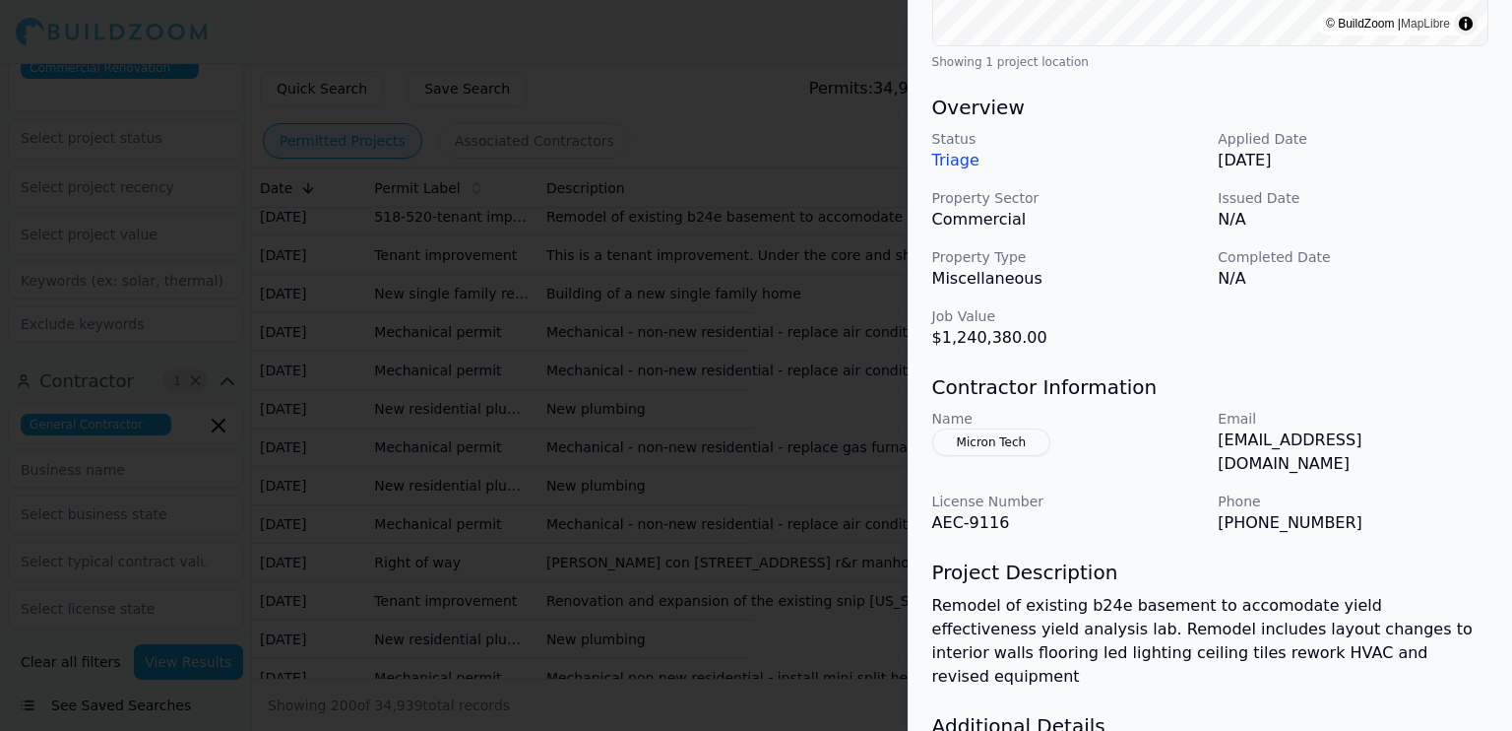
scroll to position [427, 0]
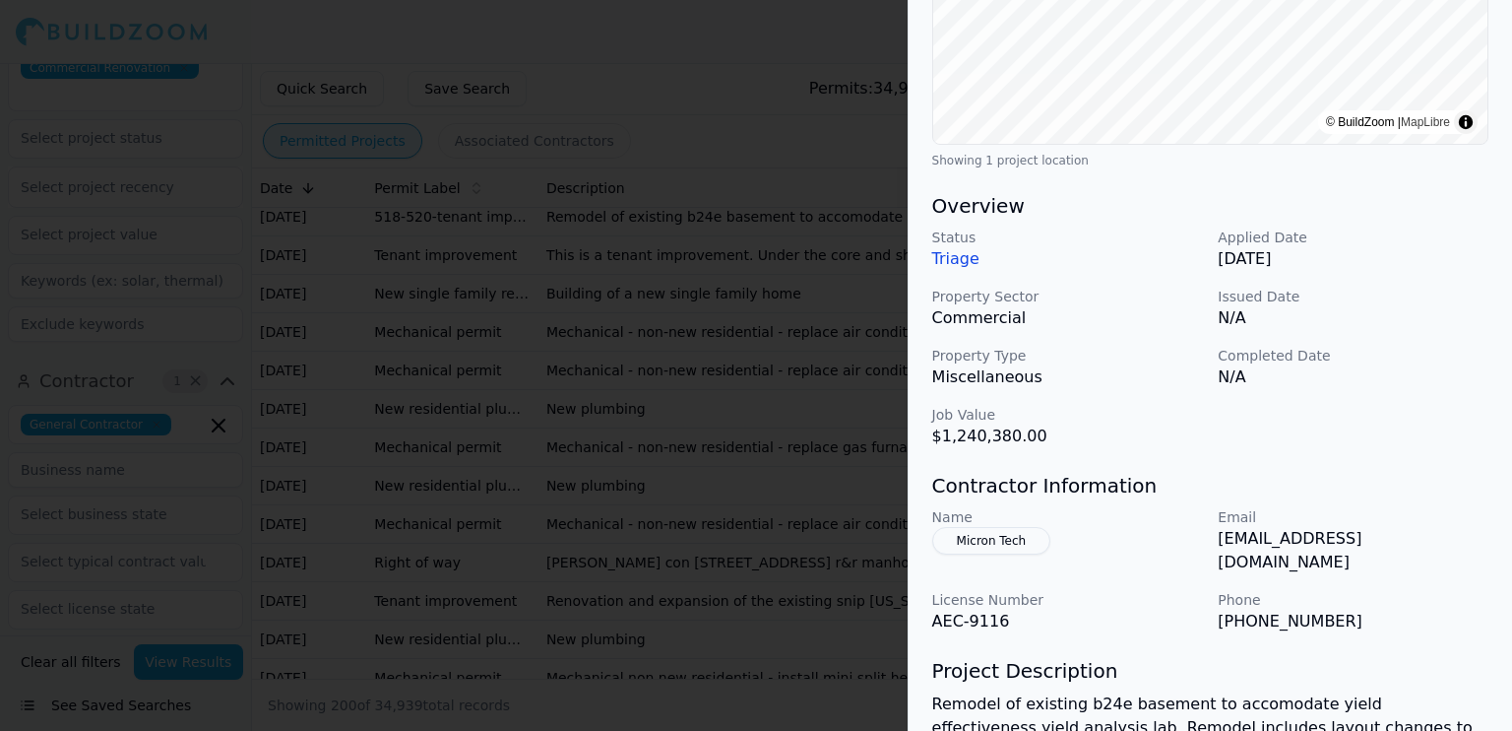
click at [733, 416] on div at bounding box center [756, 365] width 1512 height 731
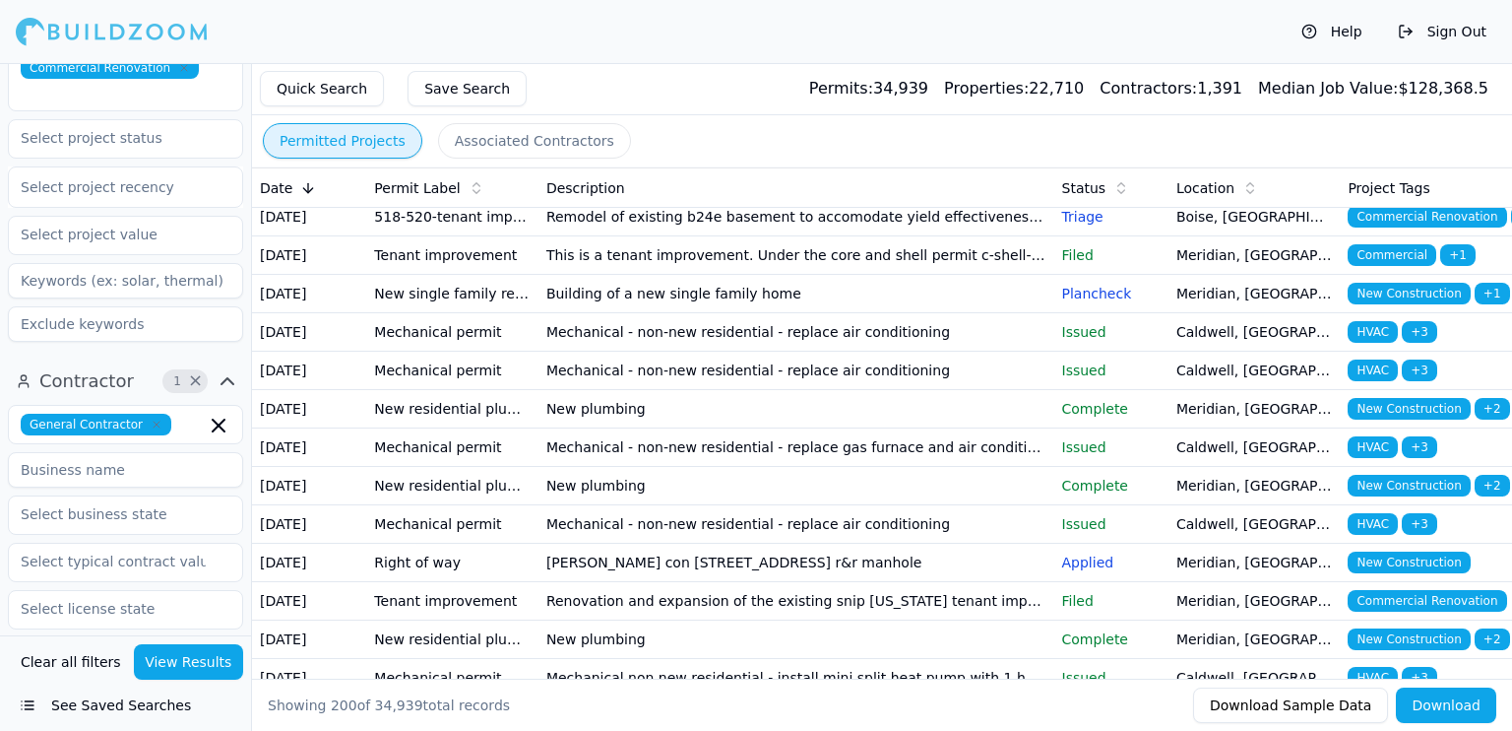
scroll to position [591, 0]
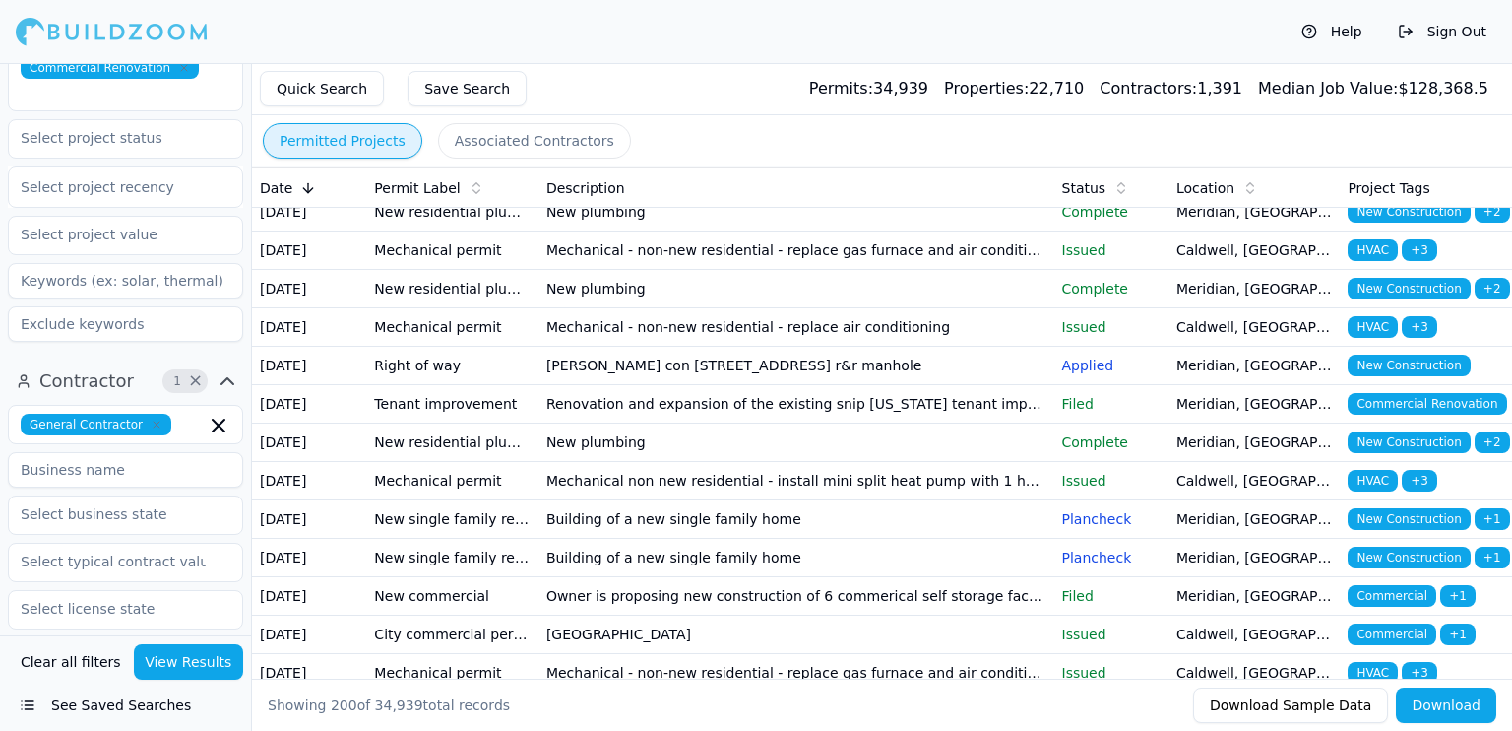
click at [1032, 270] on td "Mechanical - non-new residential - replace gas furnace and air conditioning" at bounding box center [797, 250] width 516 height 38
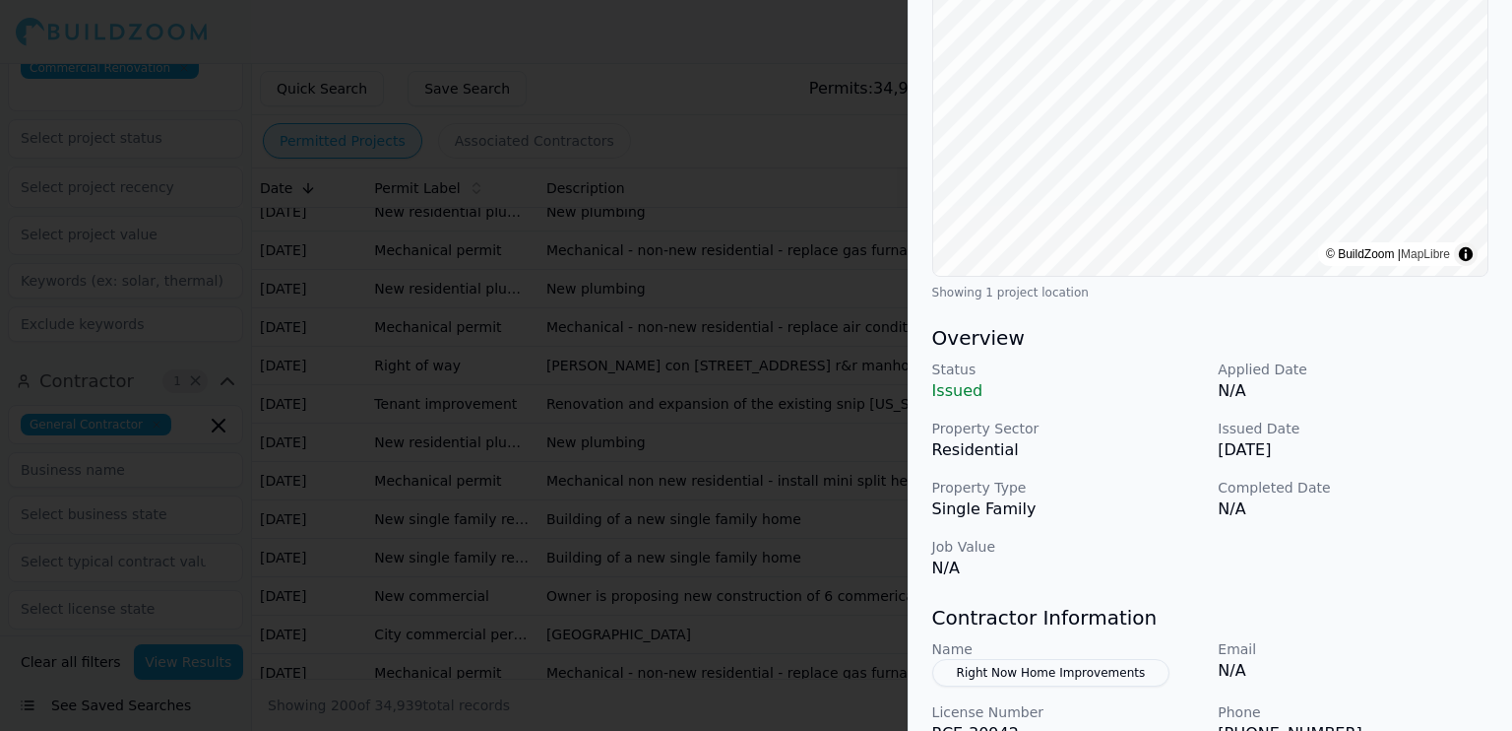
scroll to position [577, 0]
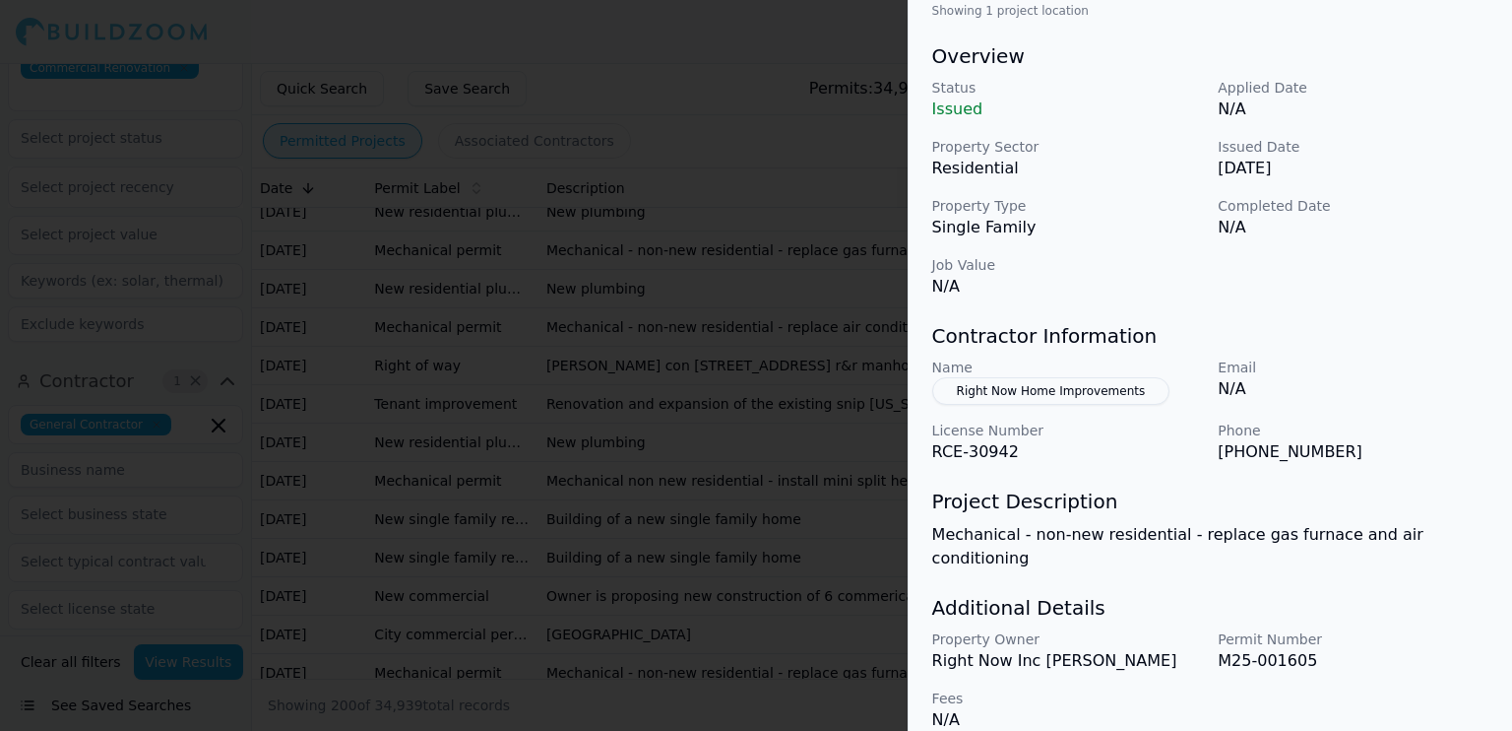
click at [775, 521] on div at bounding box center [756, 365] width 1512 height 731
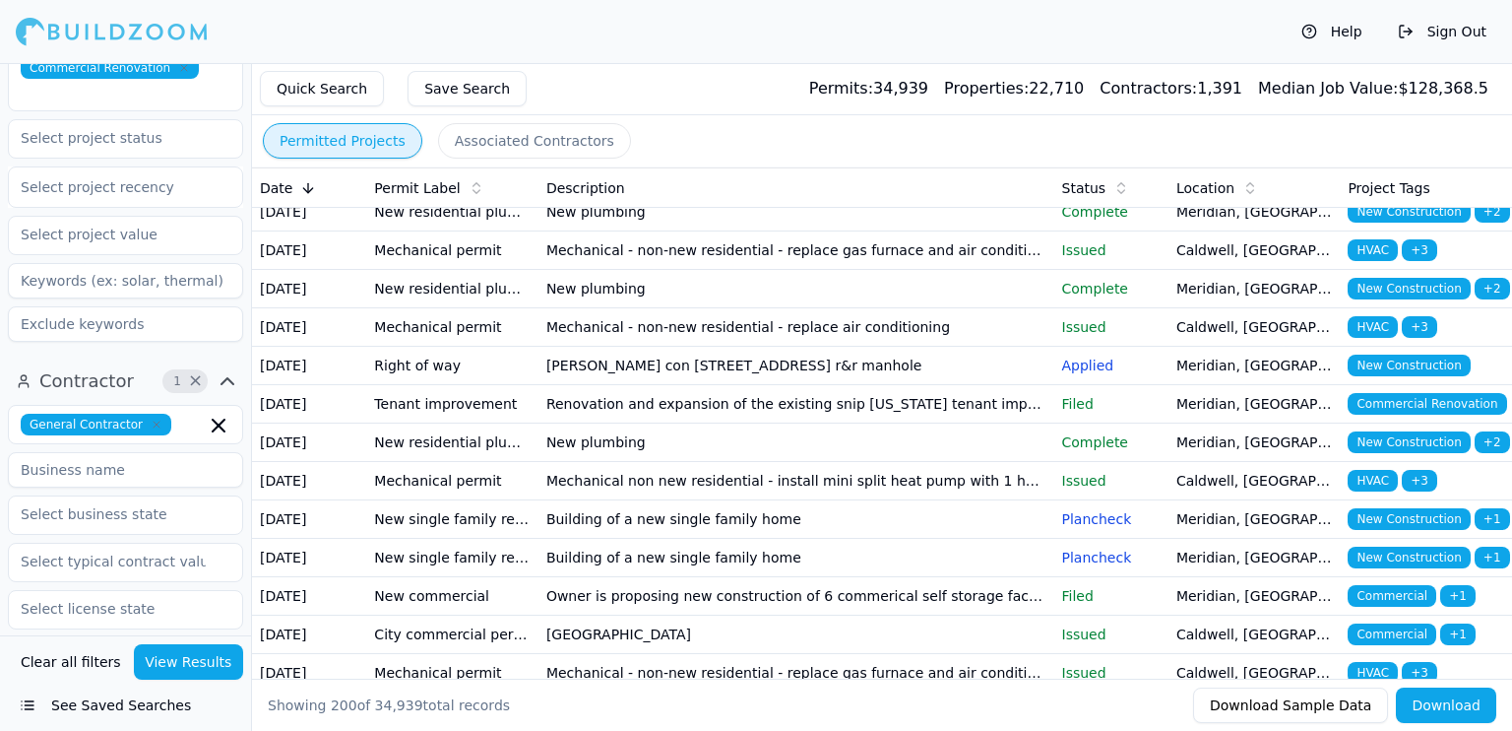
click at [776, 308] on td "New plumbing" at bounding box center [797, 289] width 516 height 38
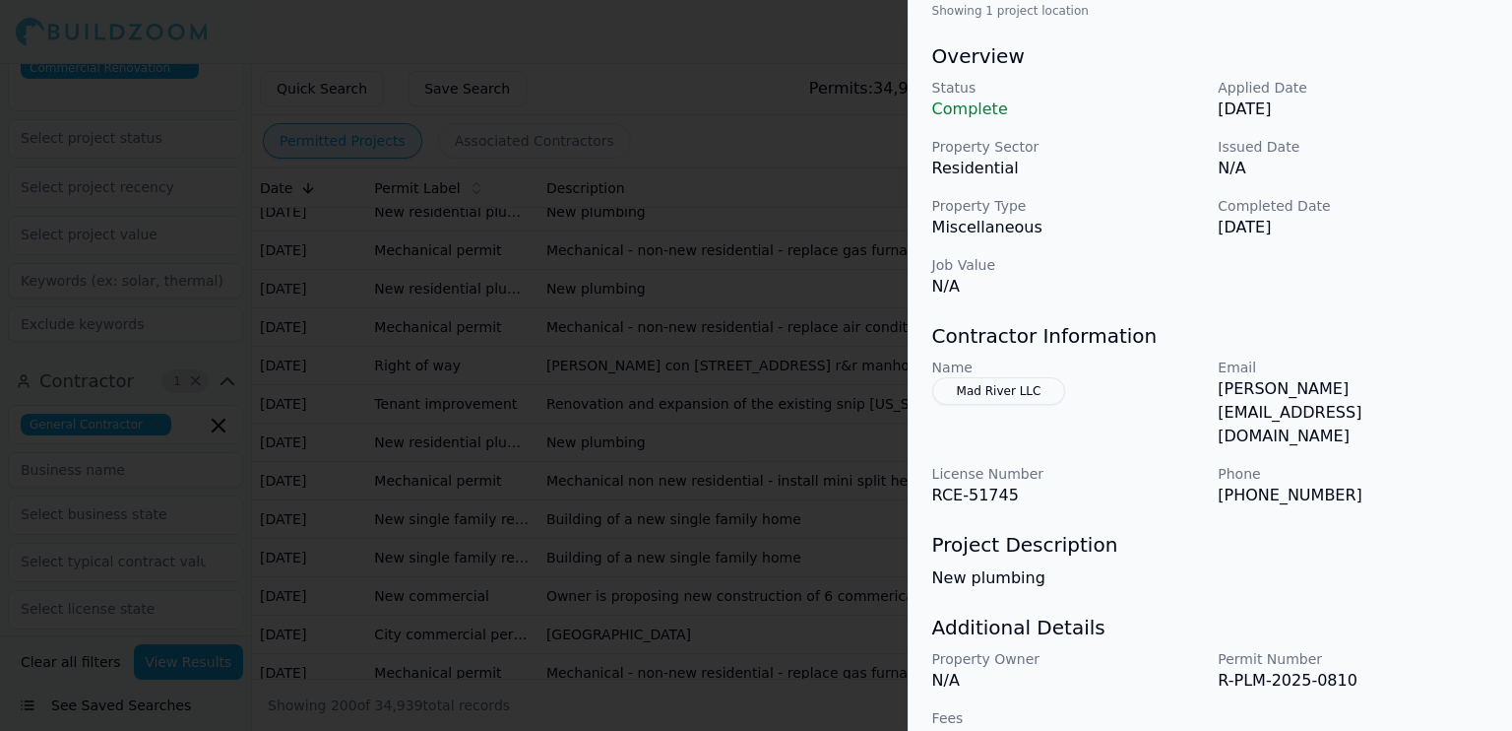
click at [717, 628] on div at bounding box center [756, 365] width 1512 height 731
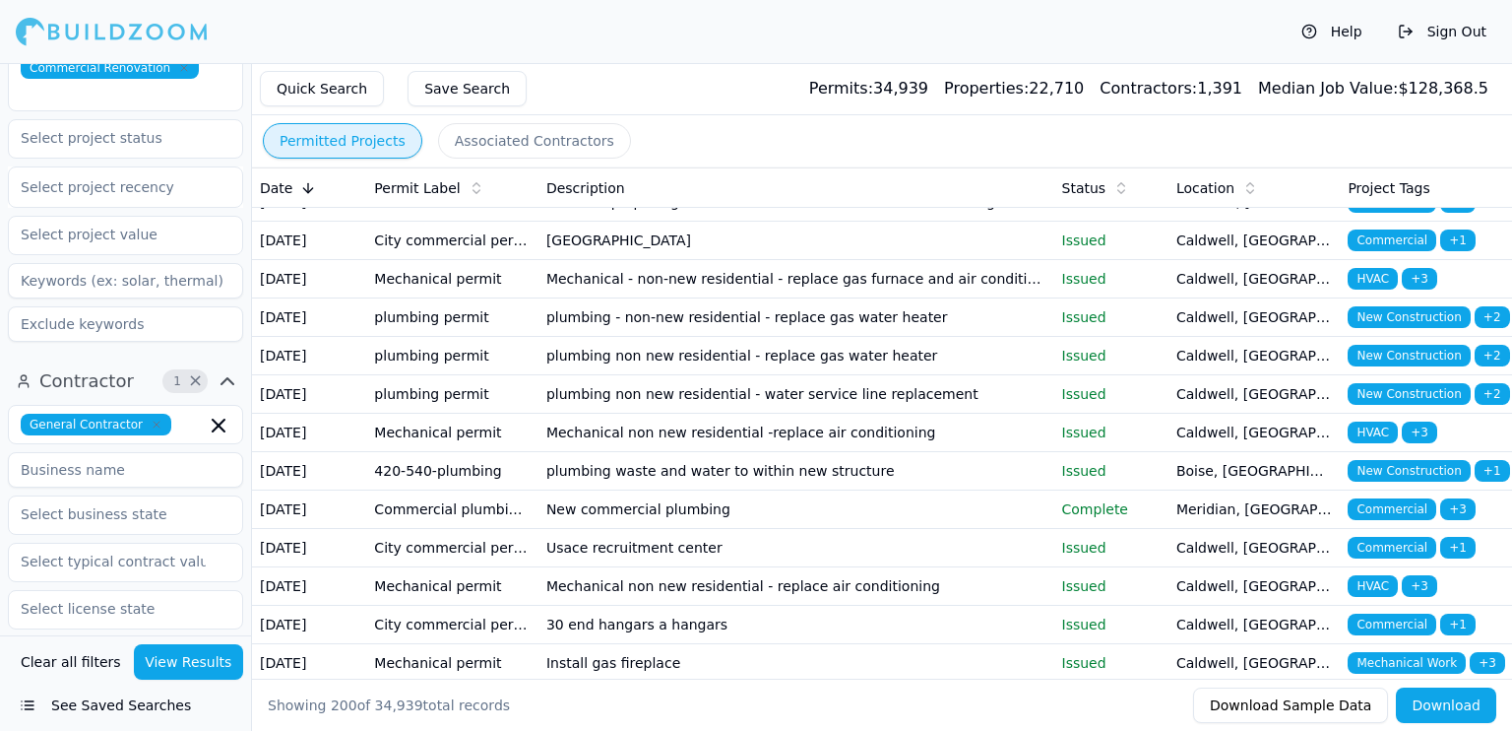
scroll to position [1083, 0]
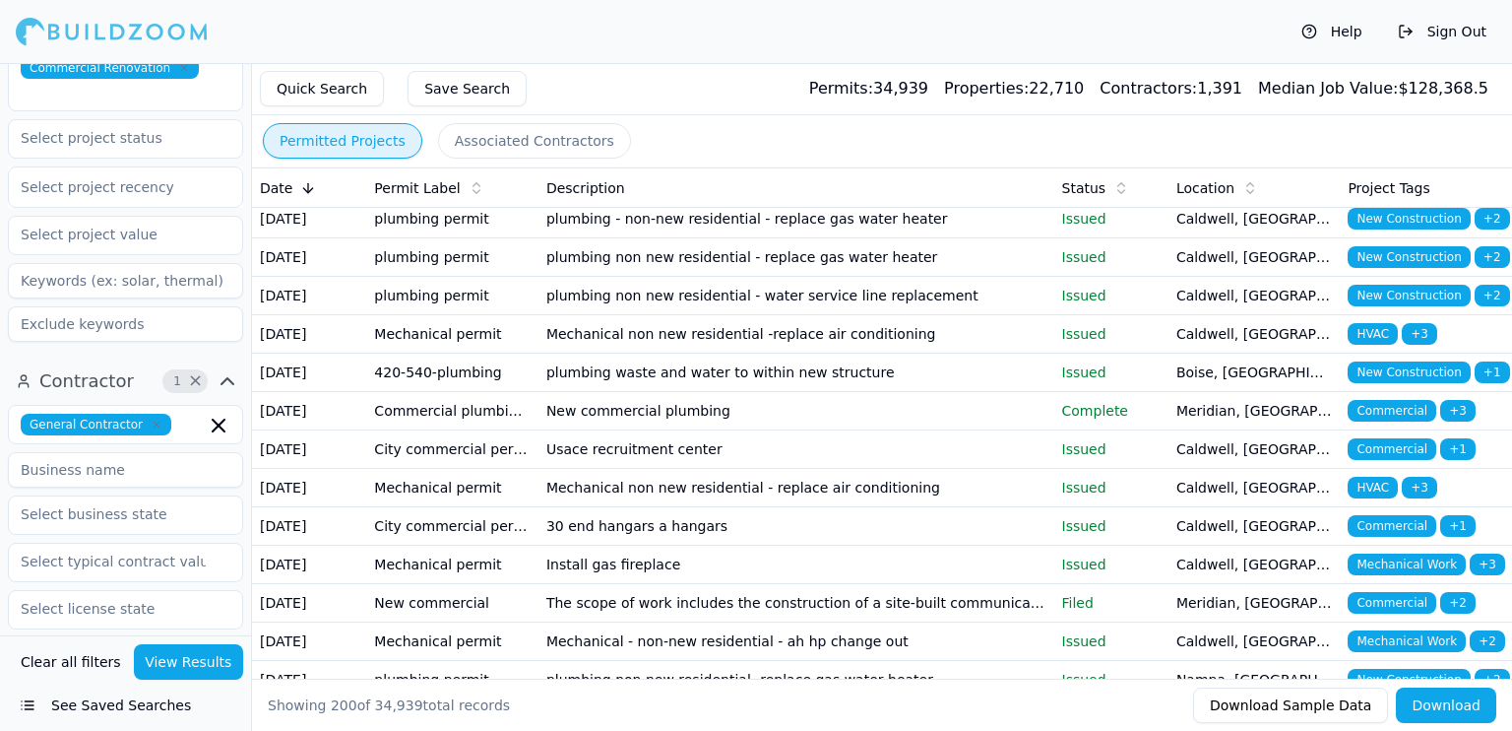
click at [1047, 123] on td "Owner is proposing new construction of 6 commerical self storage facilities on …" at bounding box center [797, 104] width 516 height 38
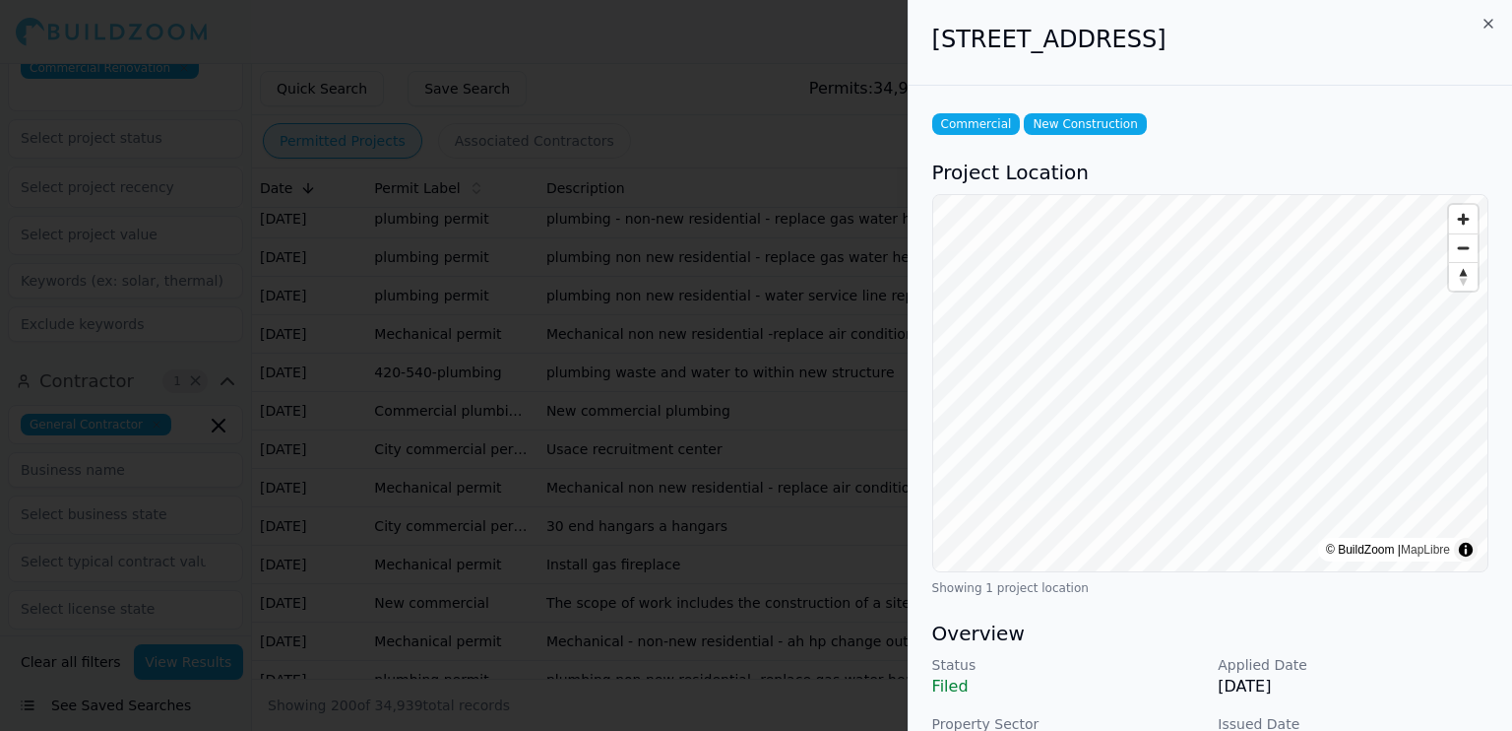
scroll to position [492, 0]
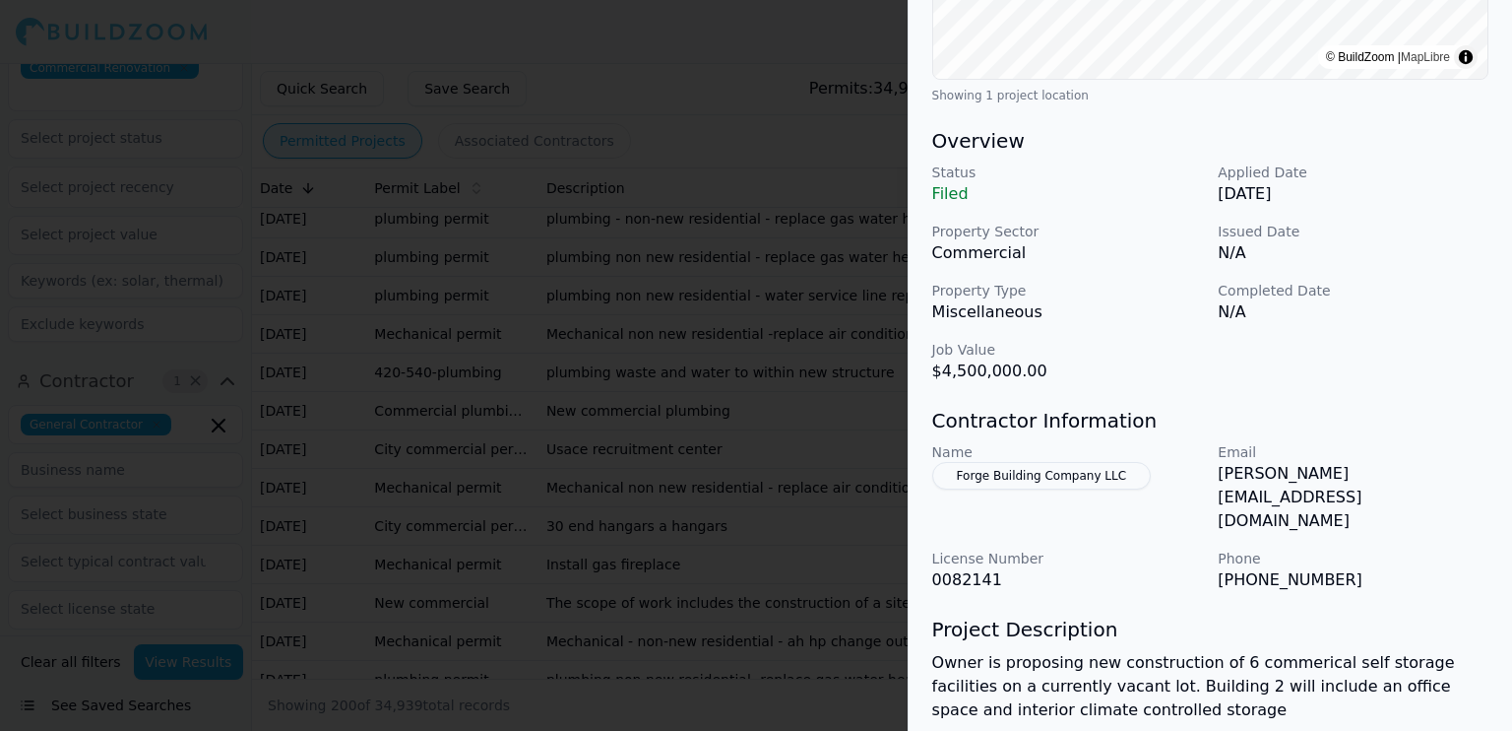
click at [799, 153] on div at bounding box center [756, 365] width 1512 height 731
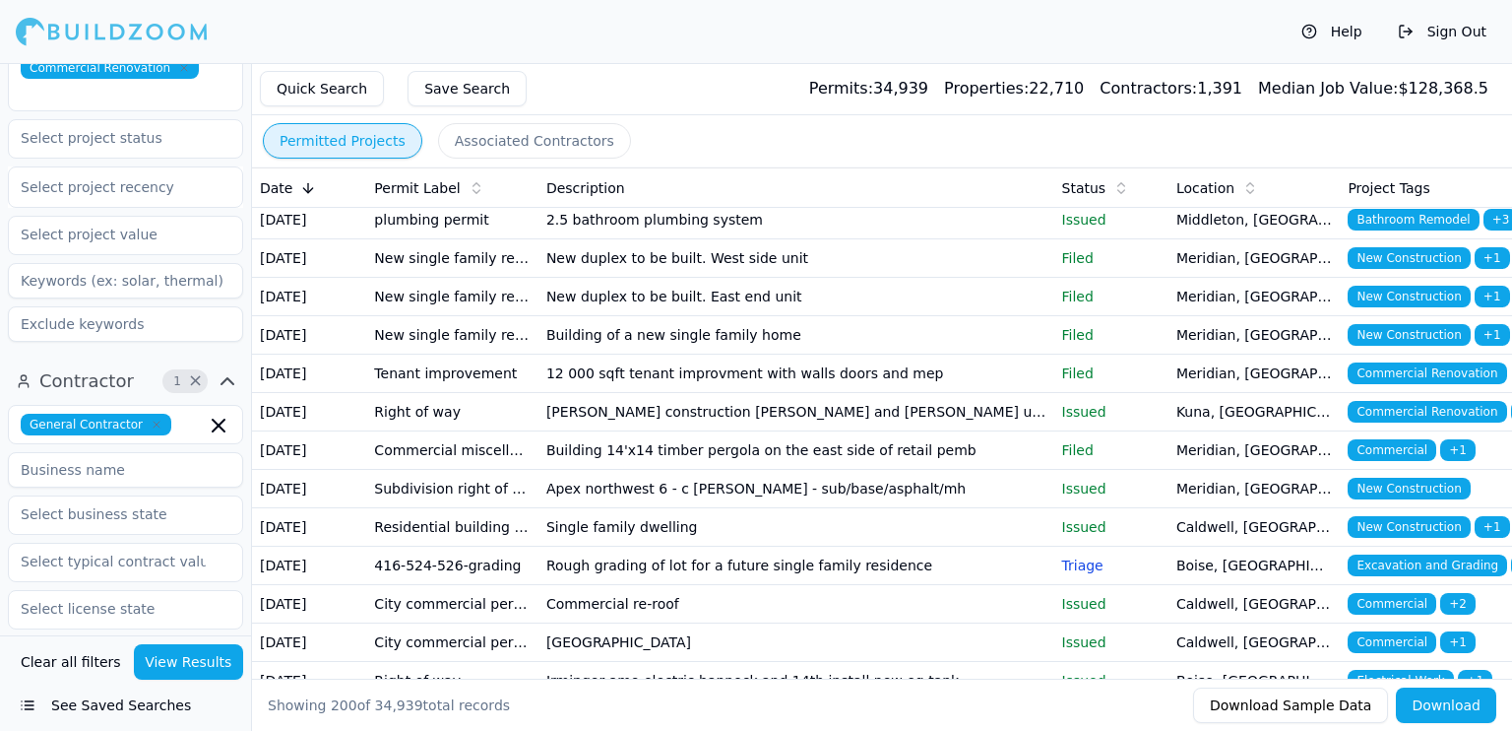
scroll to position [3643, 0]
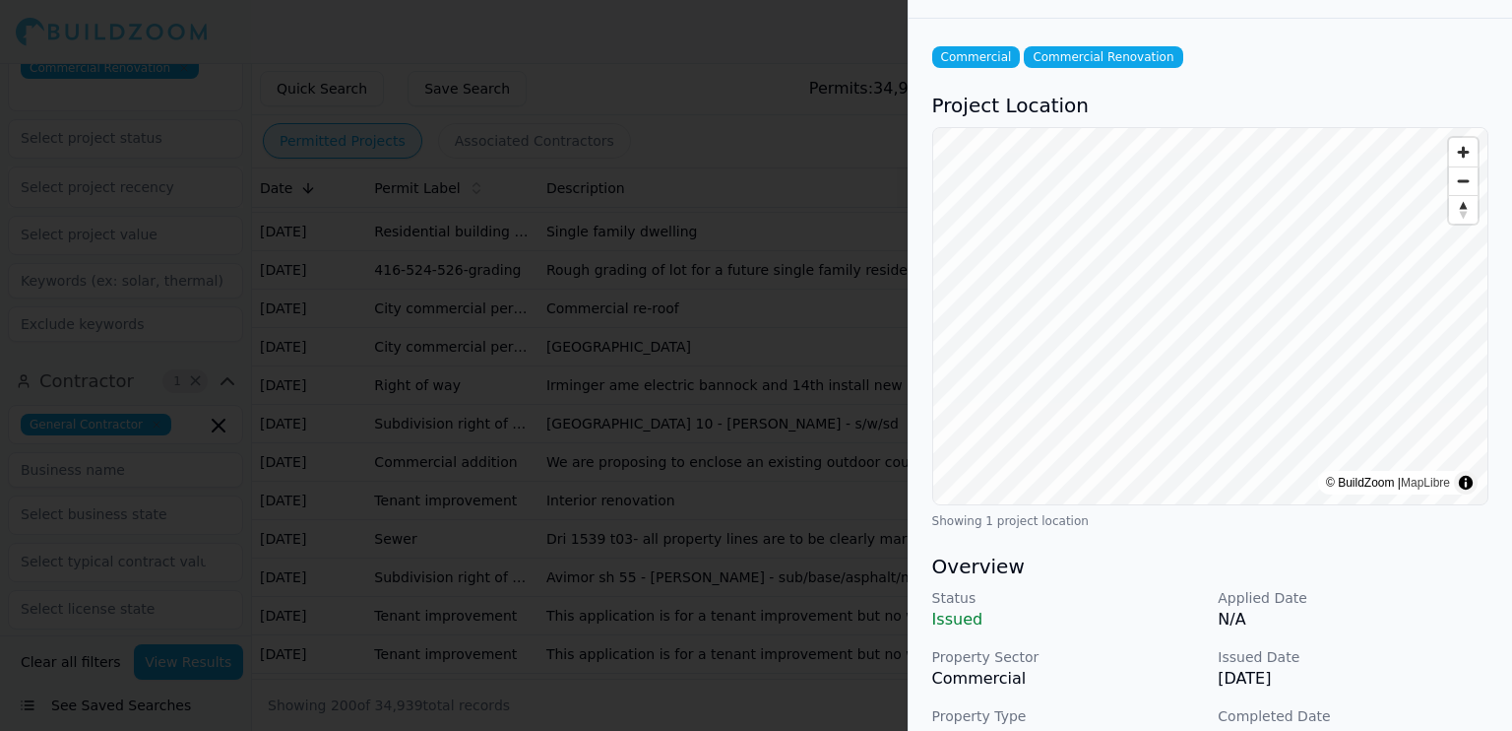
scroll to position [0, 0]
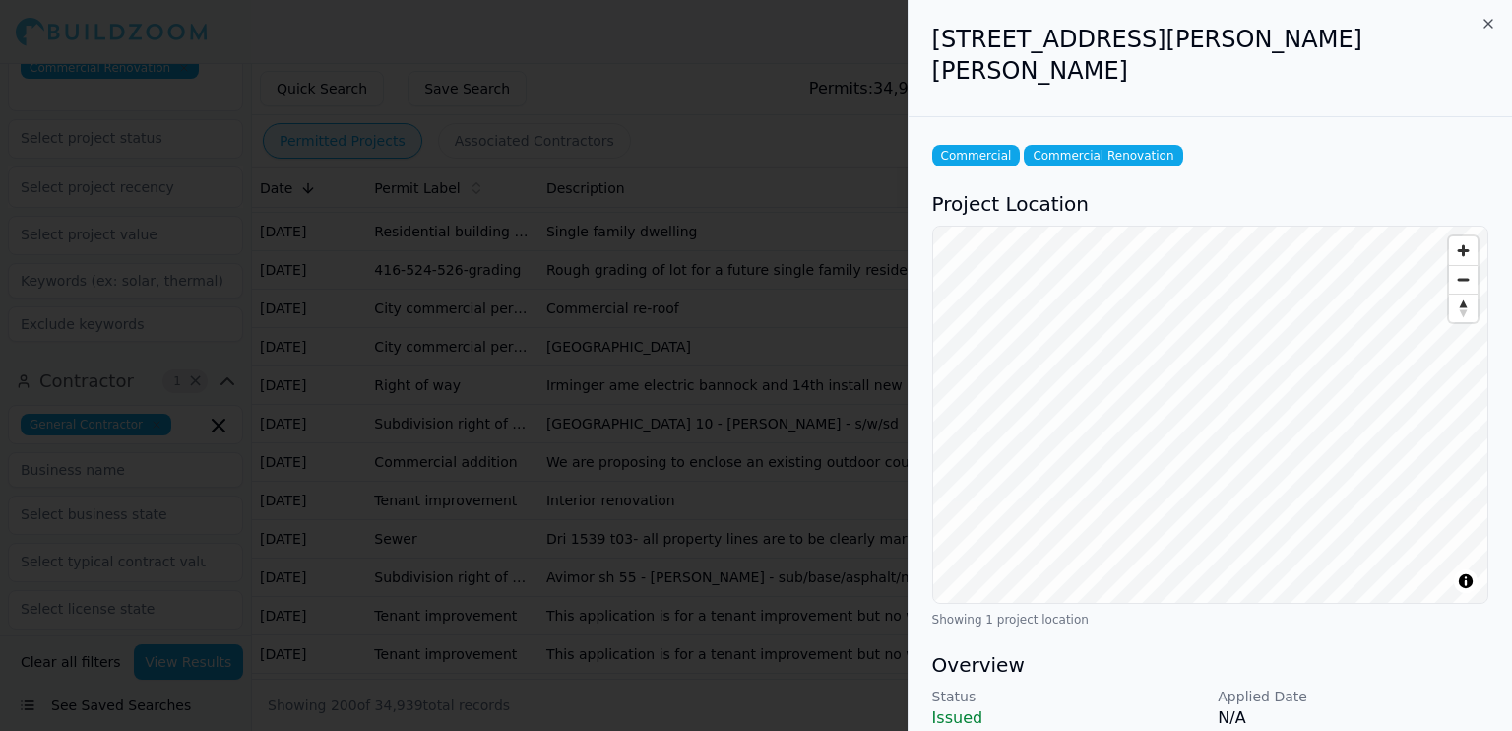
click at [1160, 636] on div "Commercial Commercial Renovation Project Location © BuildZoom | MapLibre Showin…" at bounding box center [1211, 728] width 604 height 1223
click at [811, 127] on div at bounding box center [756, 365] width 1512 height 731
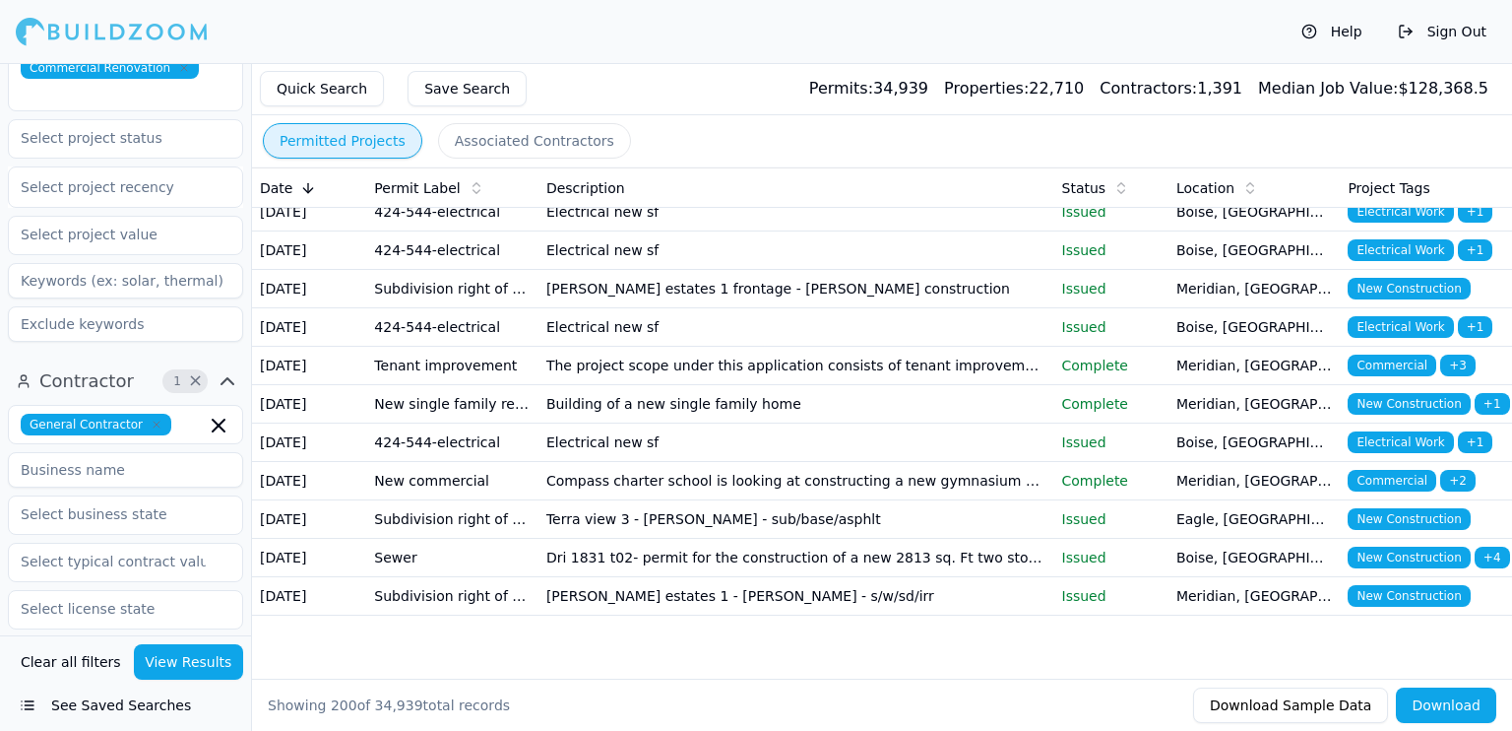
scroll to position [8073, 0]
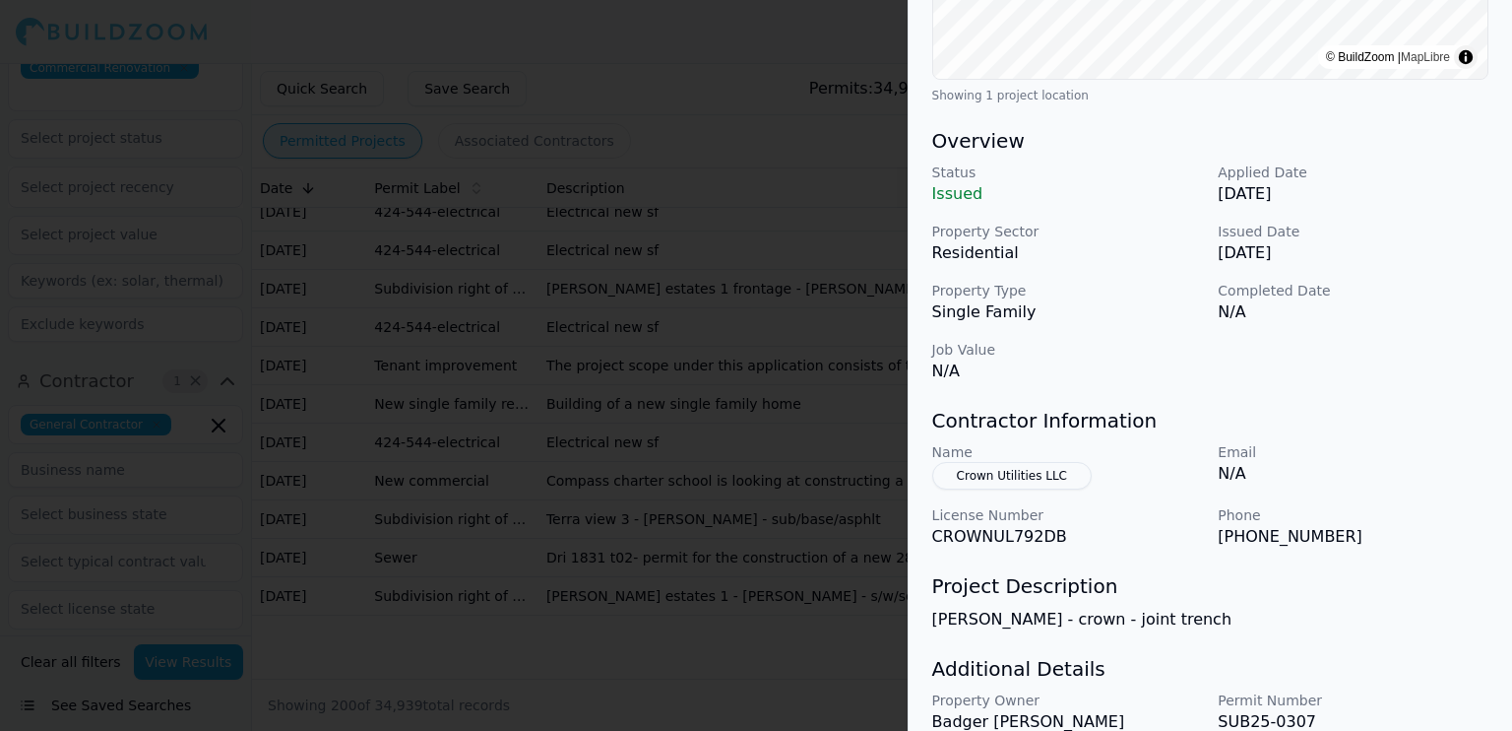
scroll to position [577, 0]
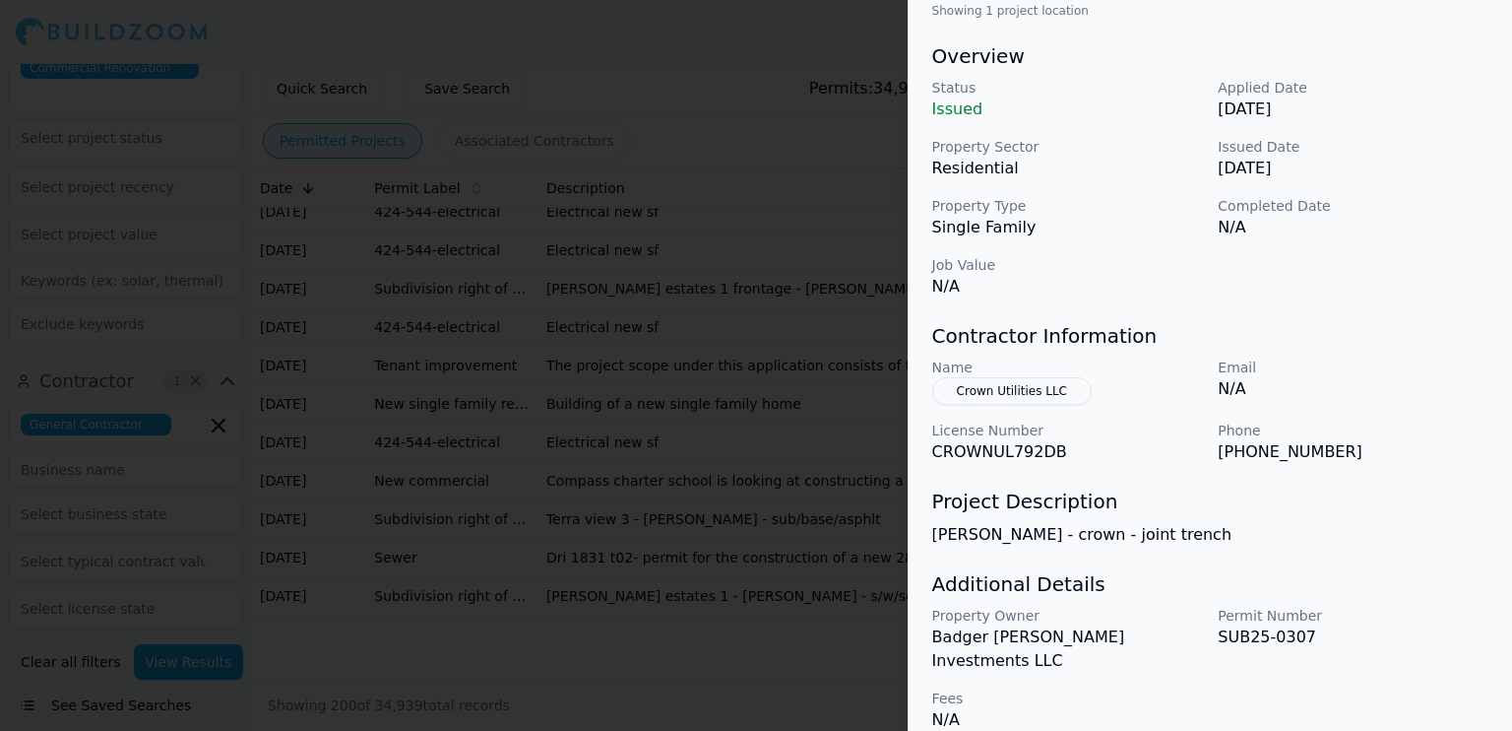
click at [811, 203] on div at bounding box center [756, 365] width 1512 height 731
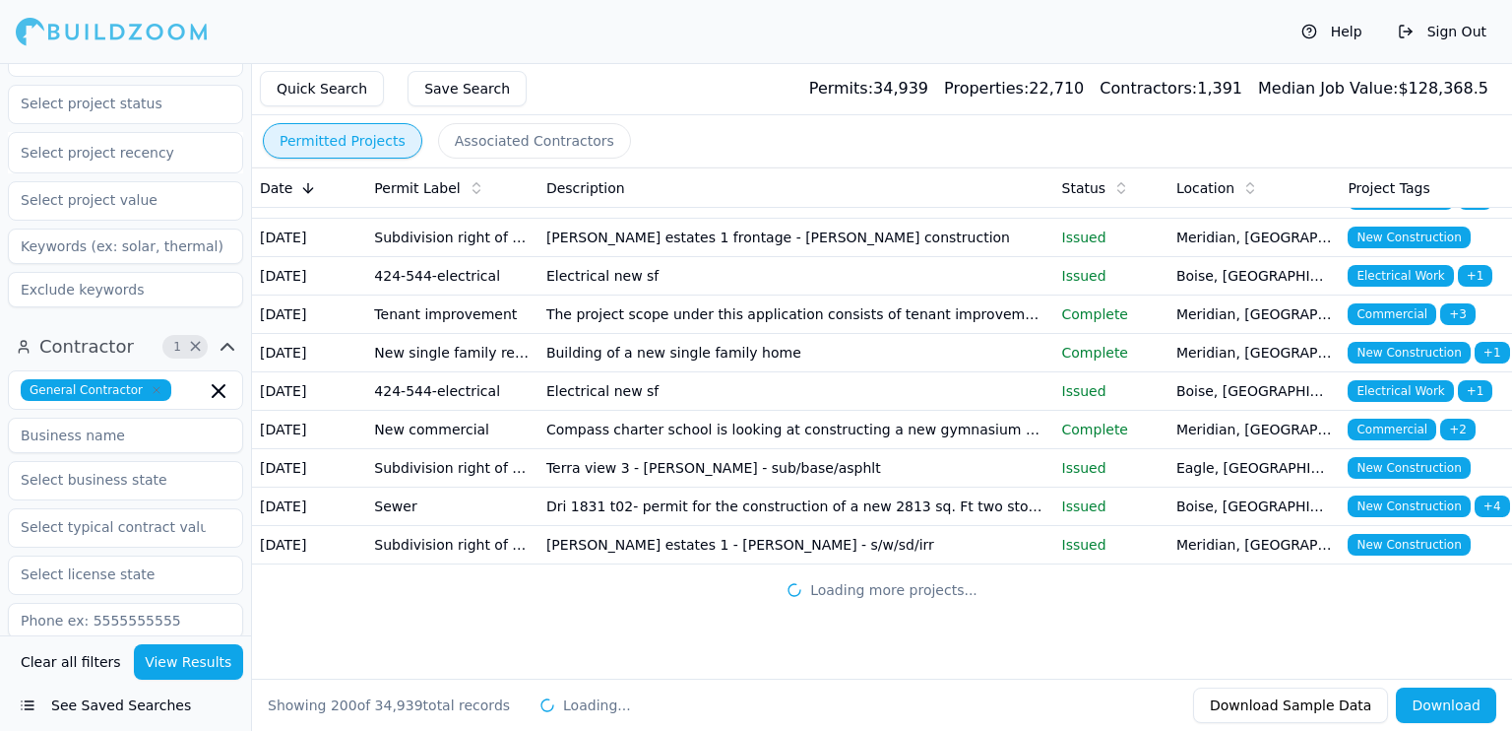
scroll to position [303, 0]
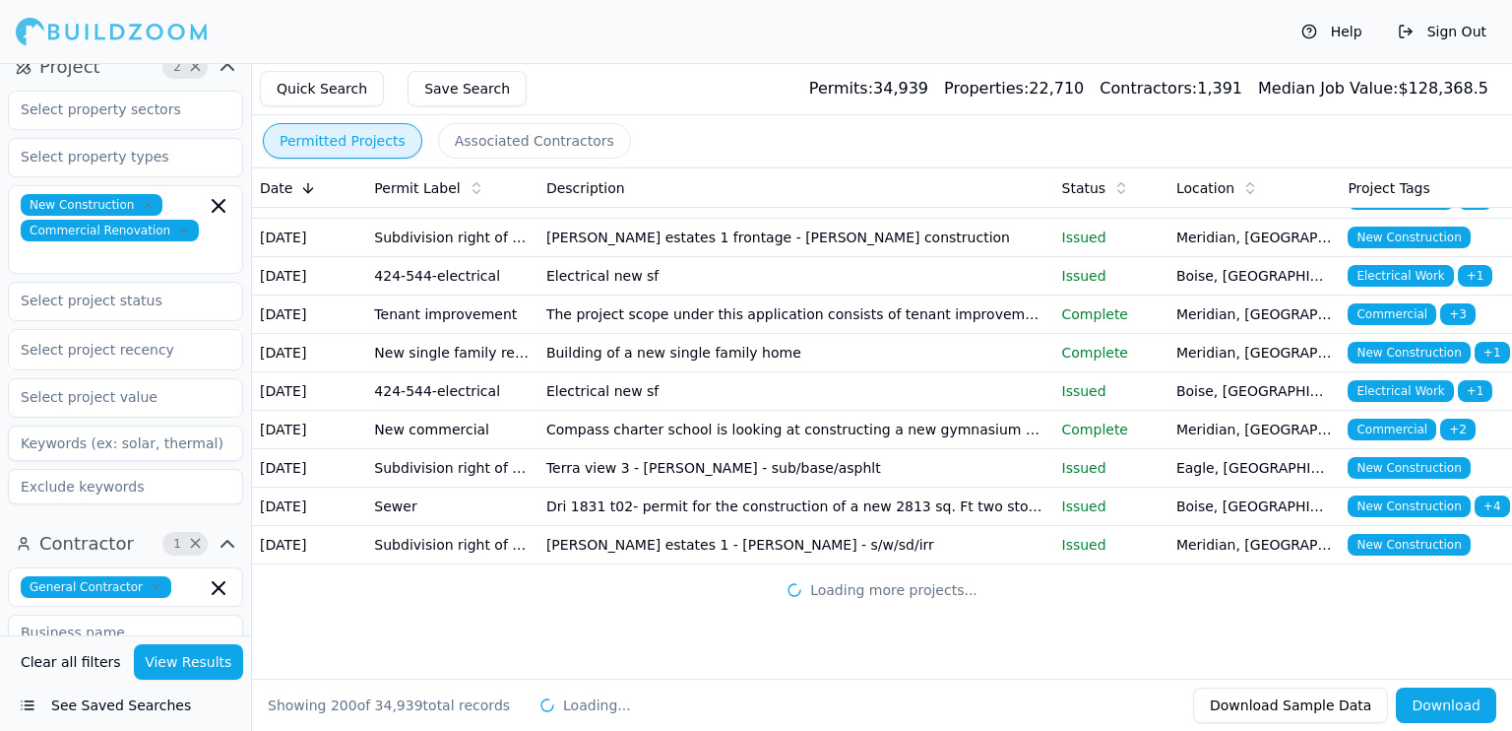
click at [224, 541] on icon "button" at bounding box center [228, 544] width 12 height 6
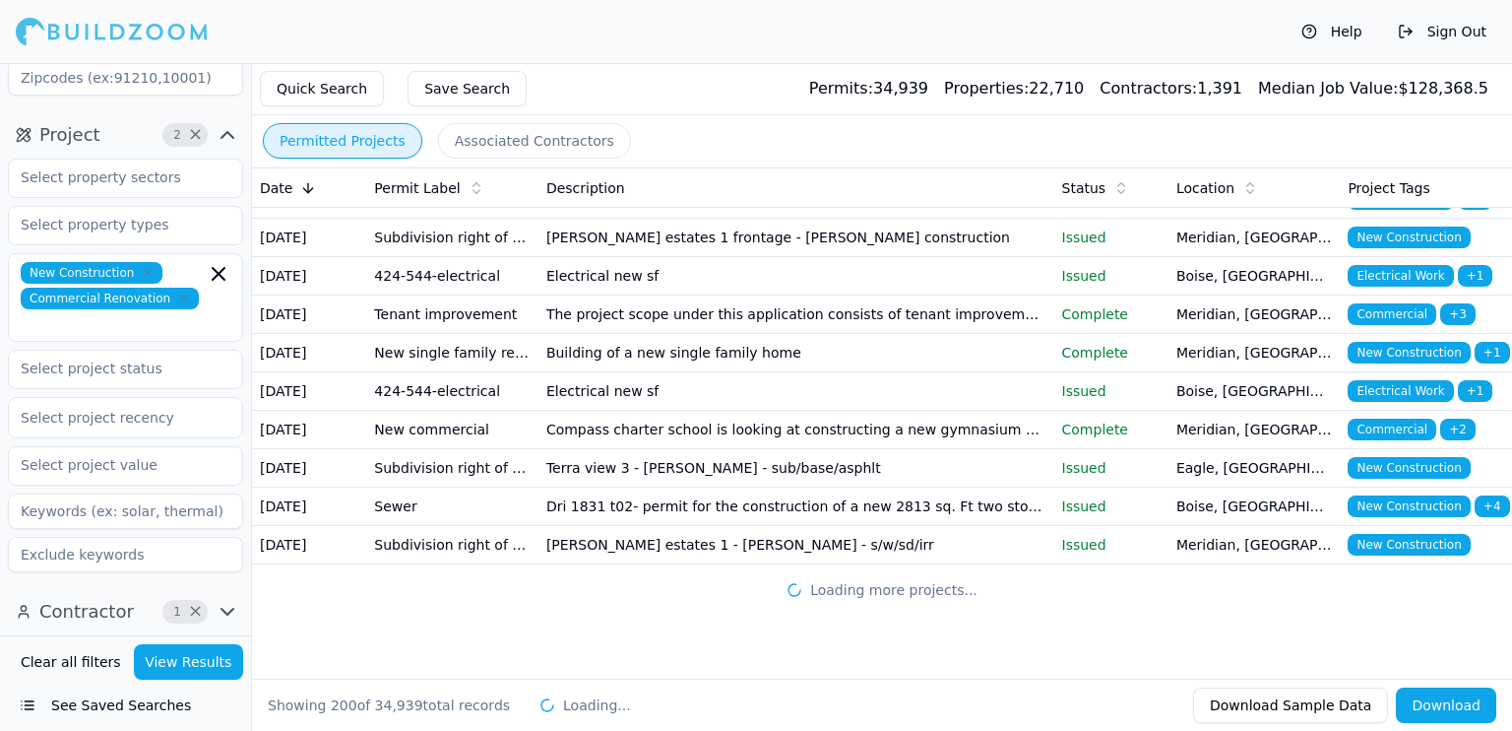
scroll to position [170, 0]
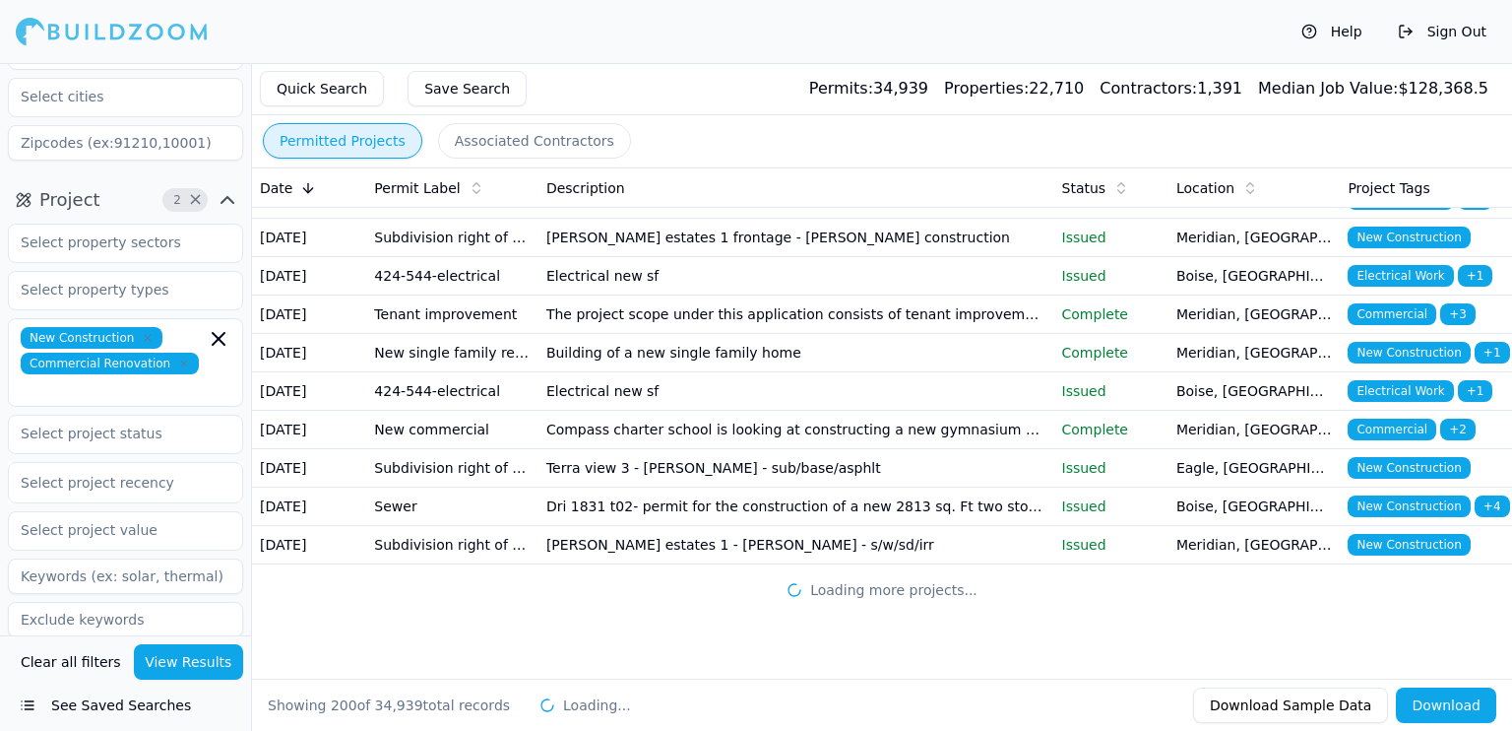
click at [231, 188] on icon "button" at bounding box center [228, 200] width 24 height 24
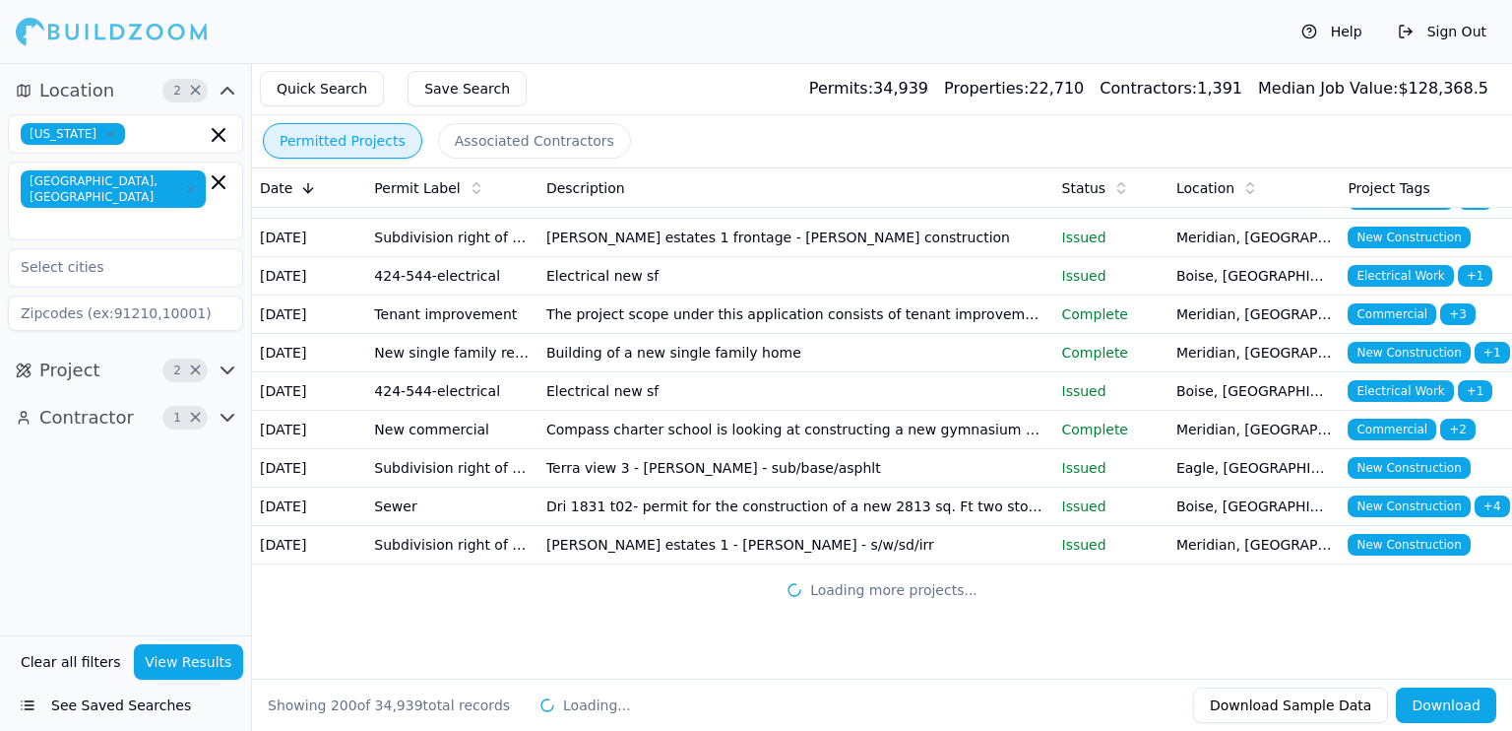
scroll to position [0, 0]
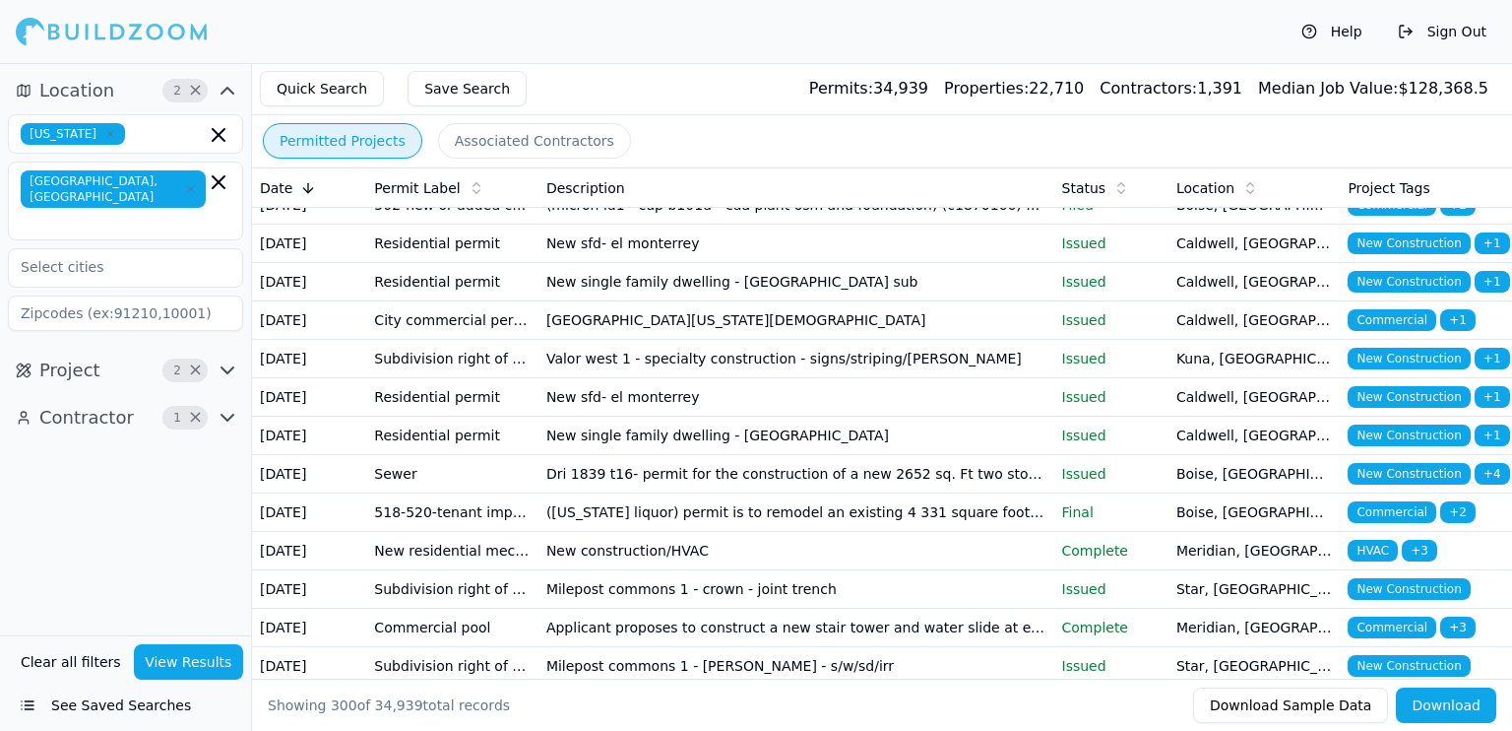
click at [230, 414] on icon "button" at bounding box center [228, 417] width 12 height 6
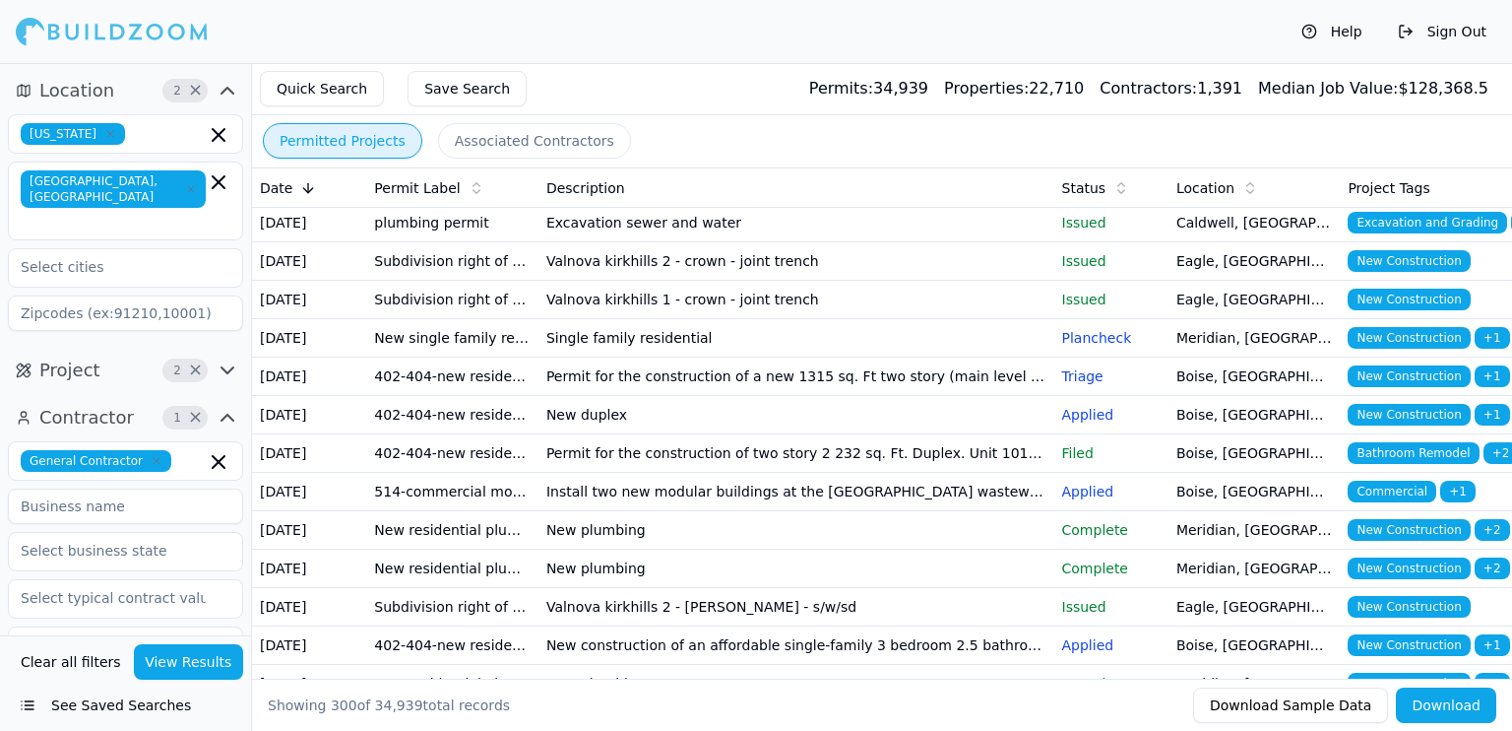
scroll to position [4367, 0]
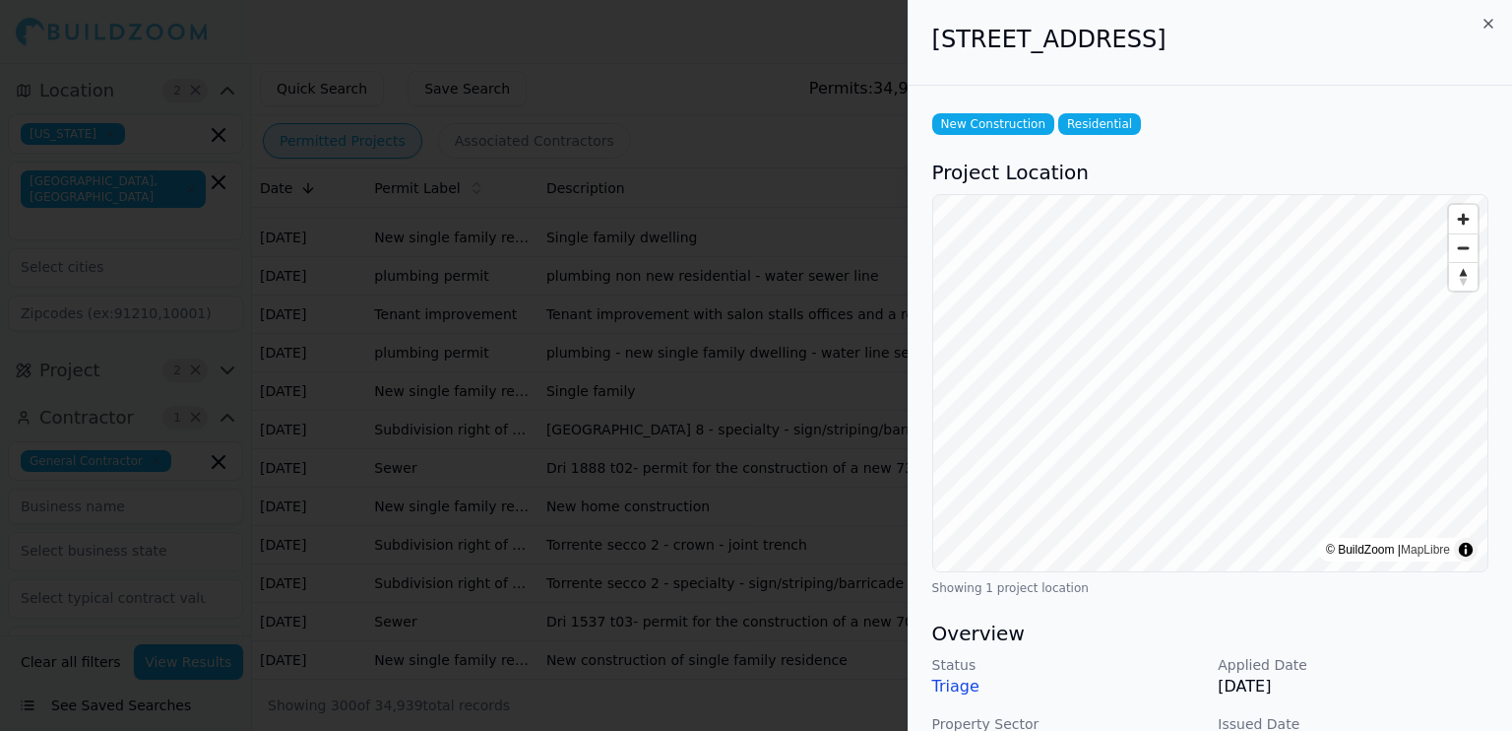
click at [841, 214] on div at bounding box center [756, 365] width 1512 height 731
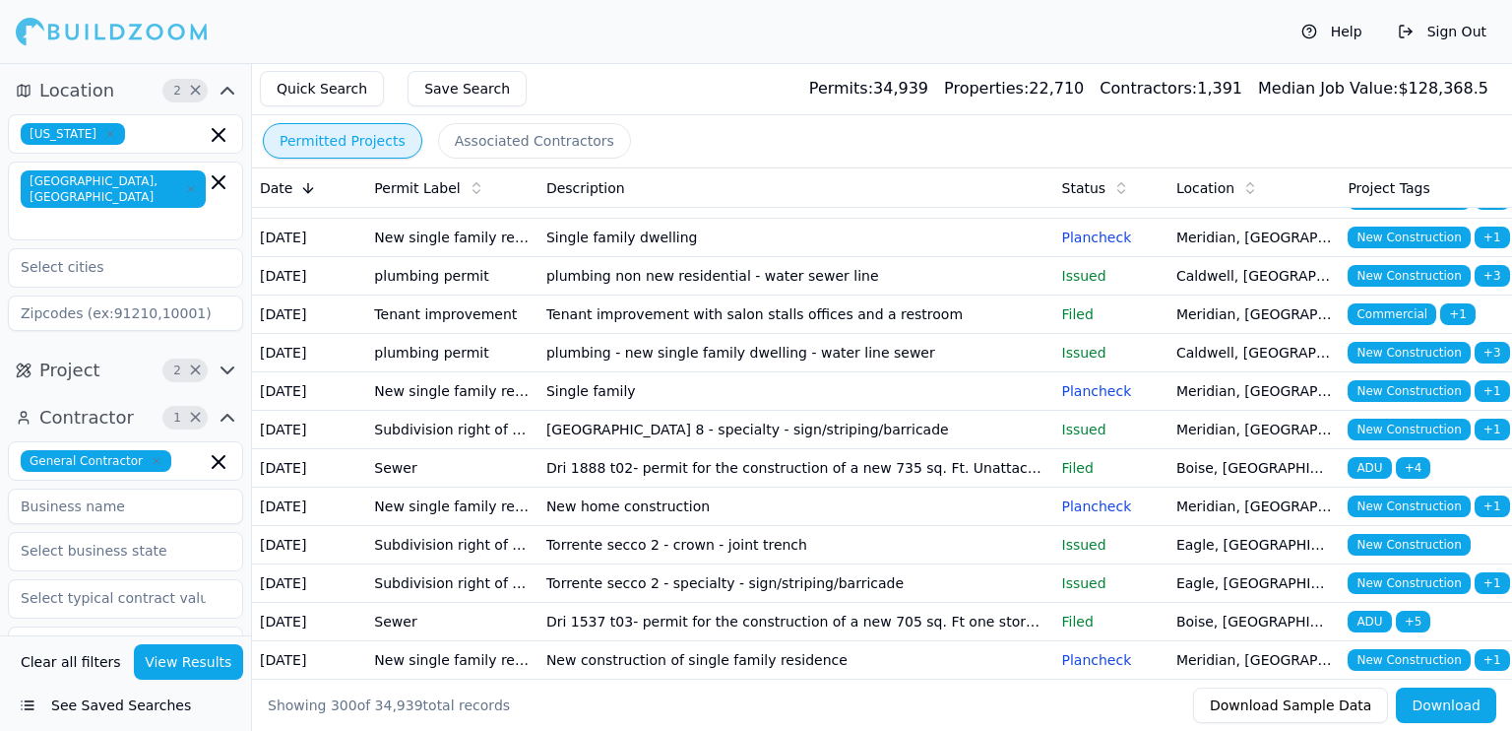
scroll to position [4268, 0]
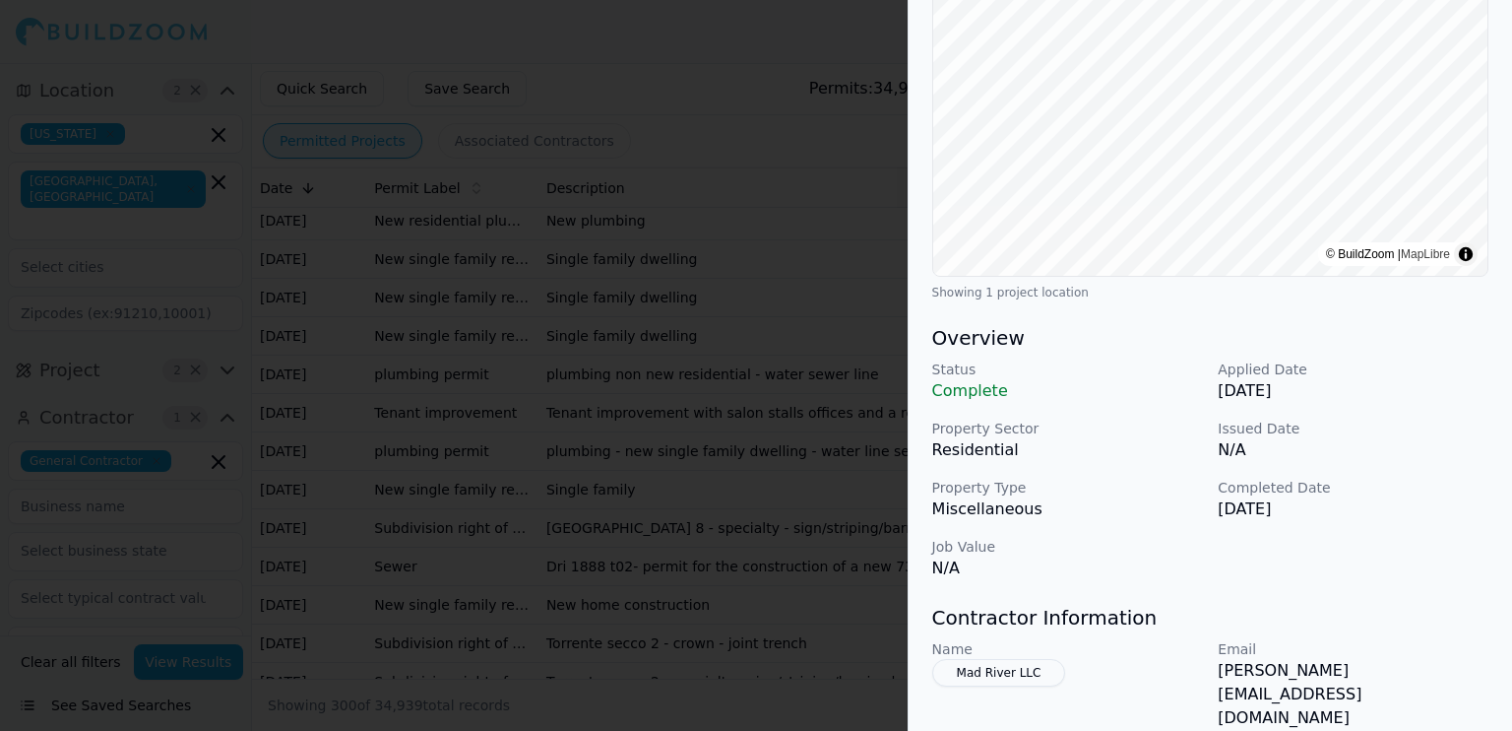
scroll to position [577, 0]
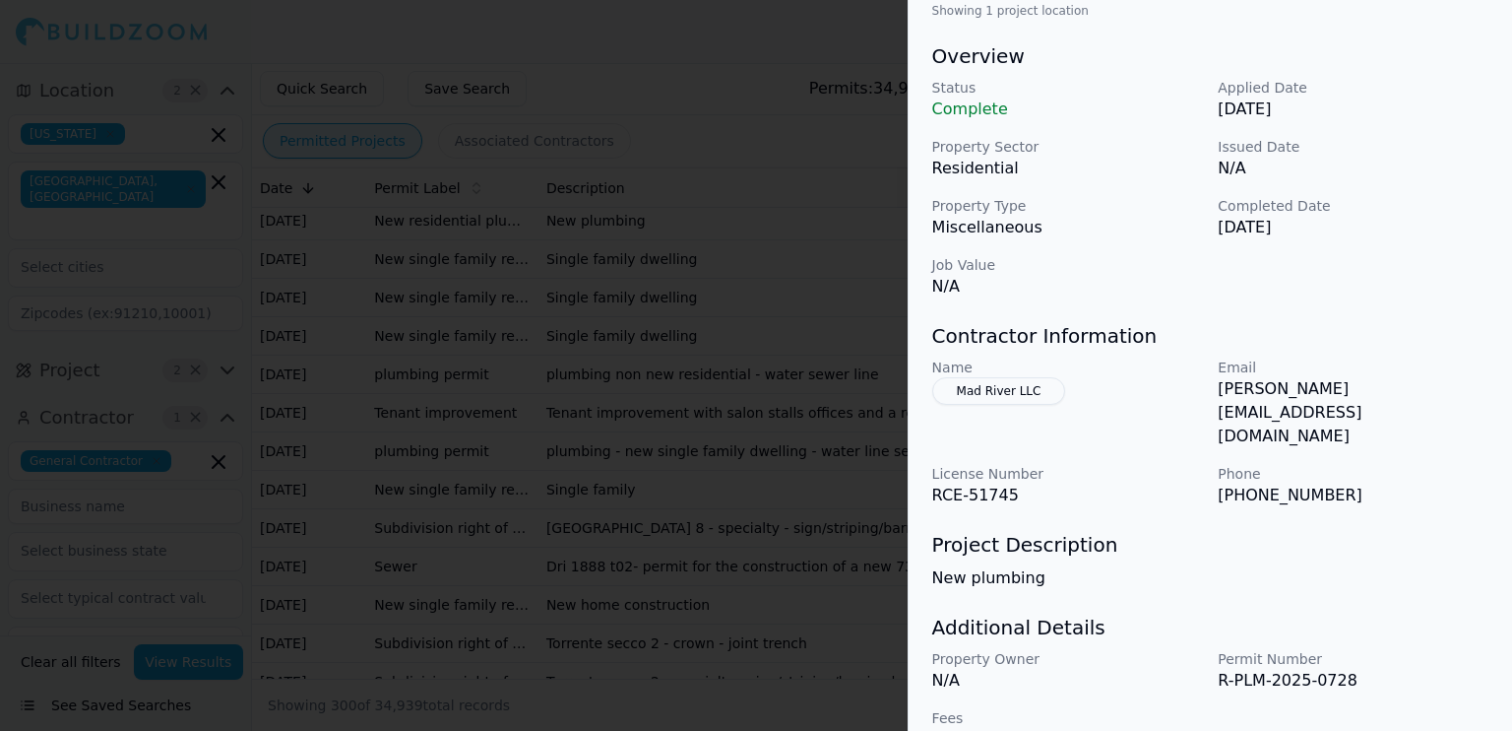
click at [760, 503] on div at bounding box center [756, 365] width 1512 height 731
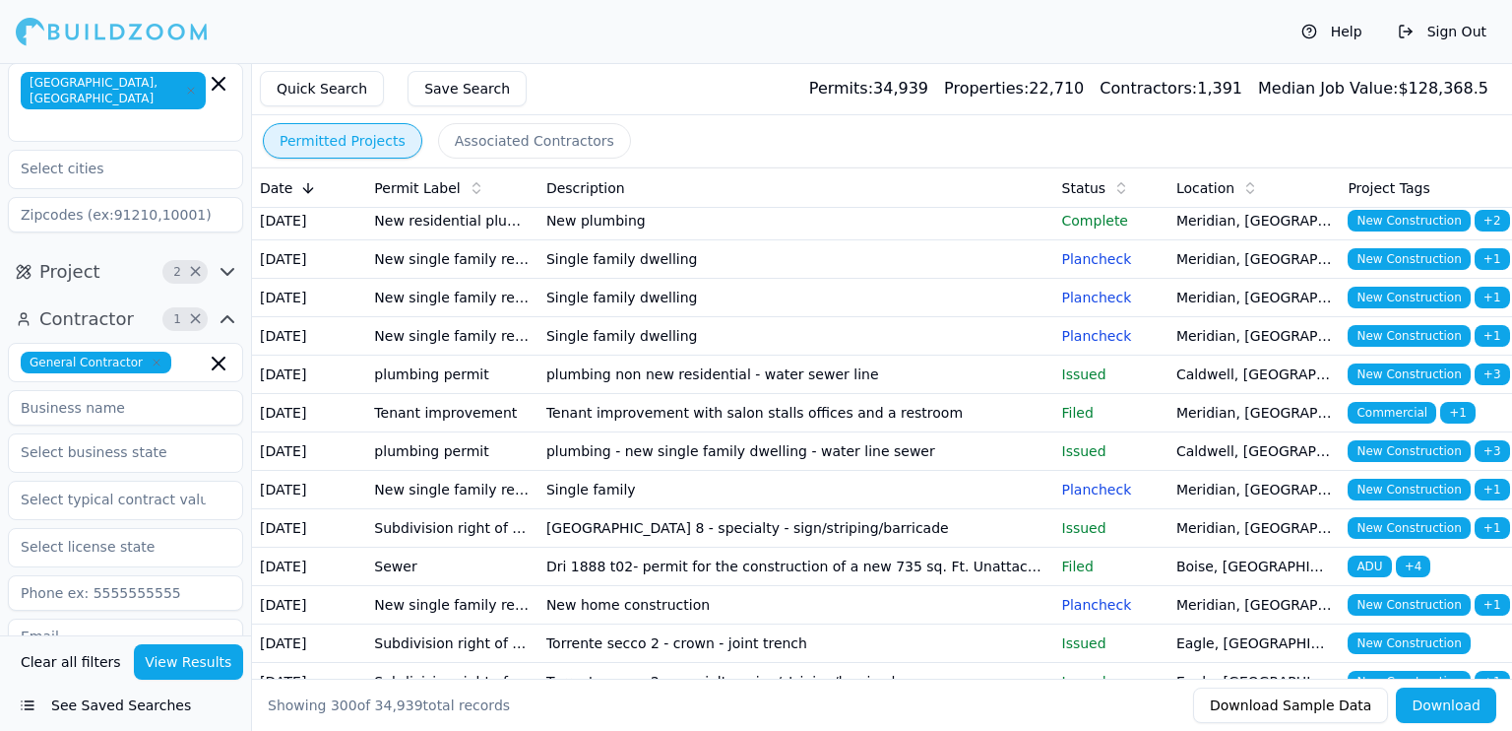
scroll to position [197, 0]
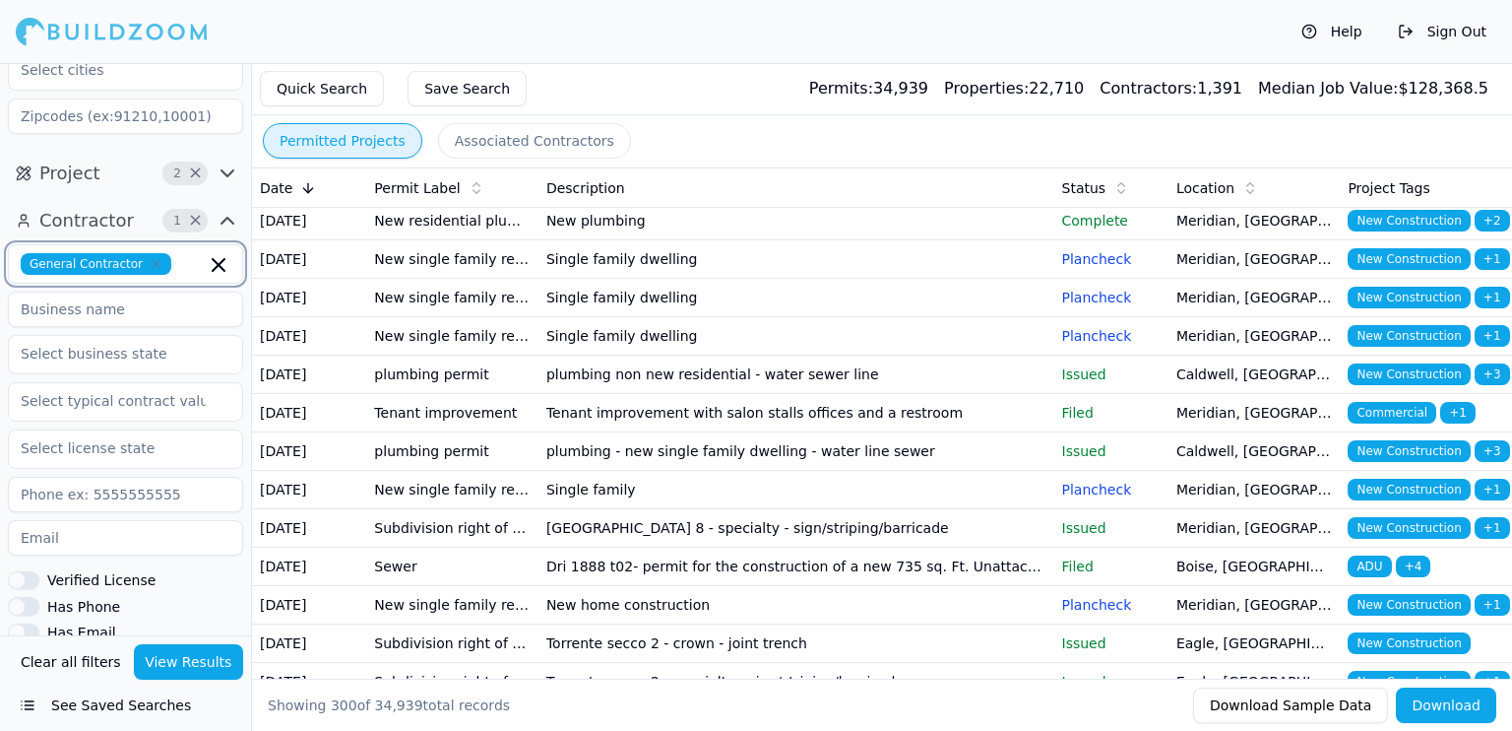
click at [187, 253] on input "text" at bounding box center [192, 264] width 27 height 22
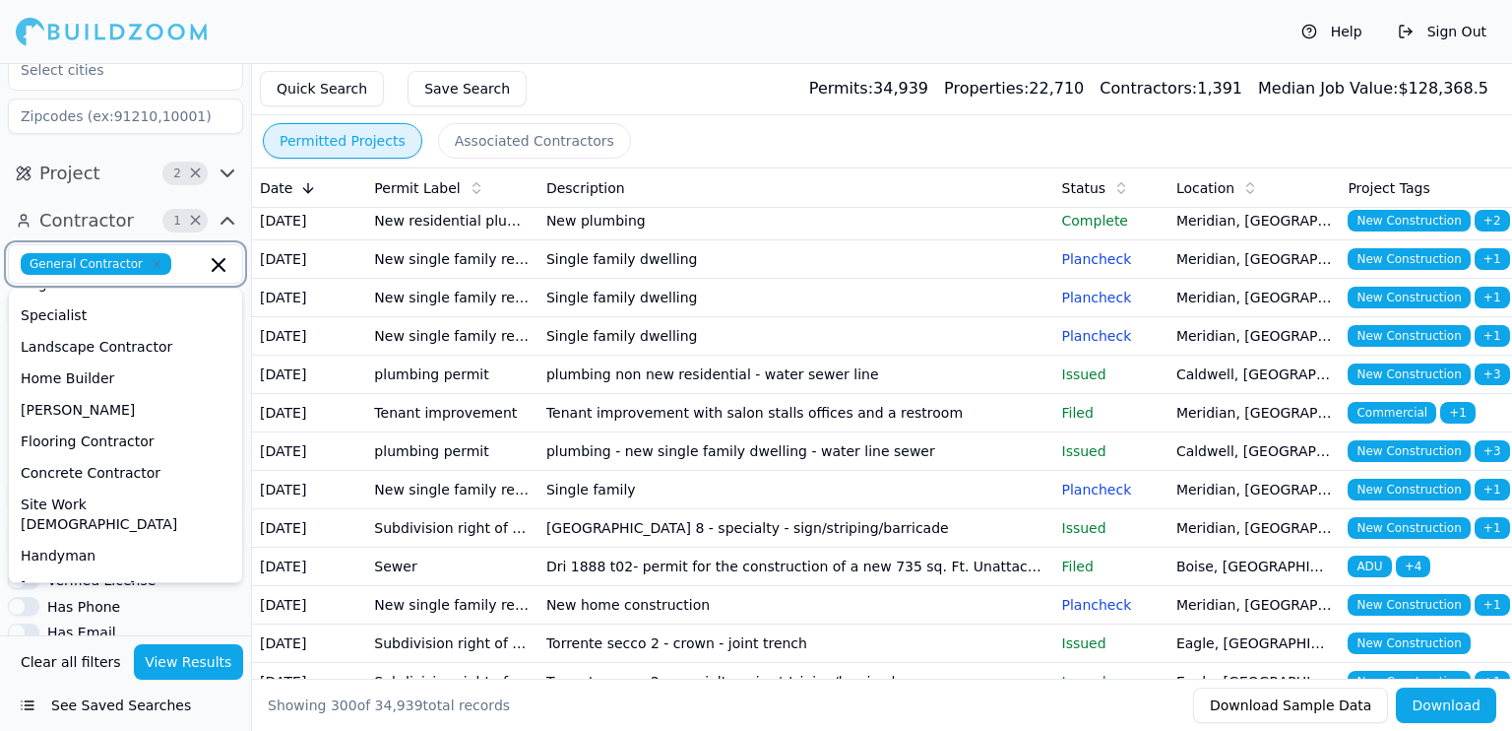
scroll to position [0, 0]
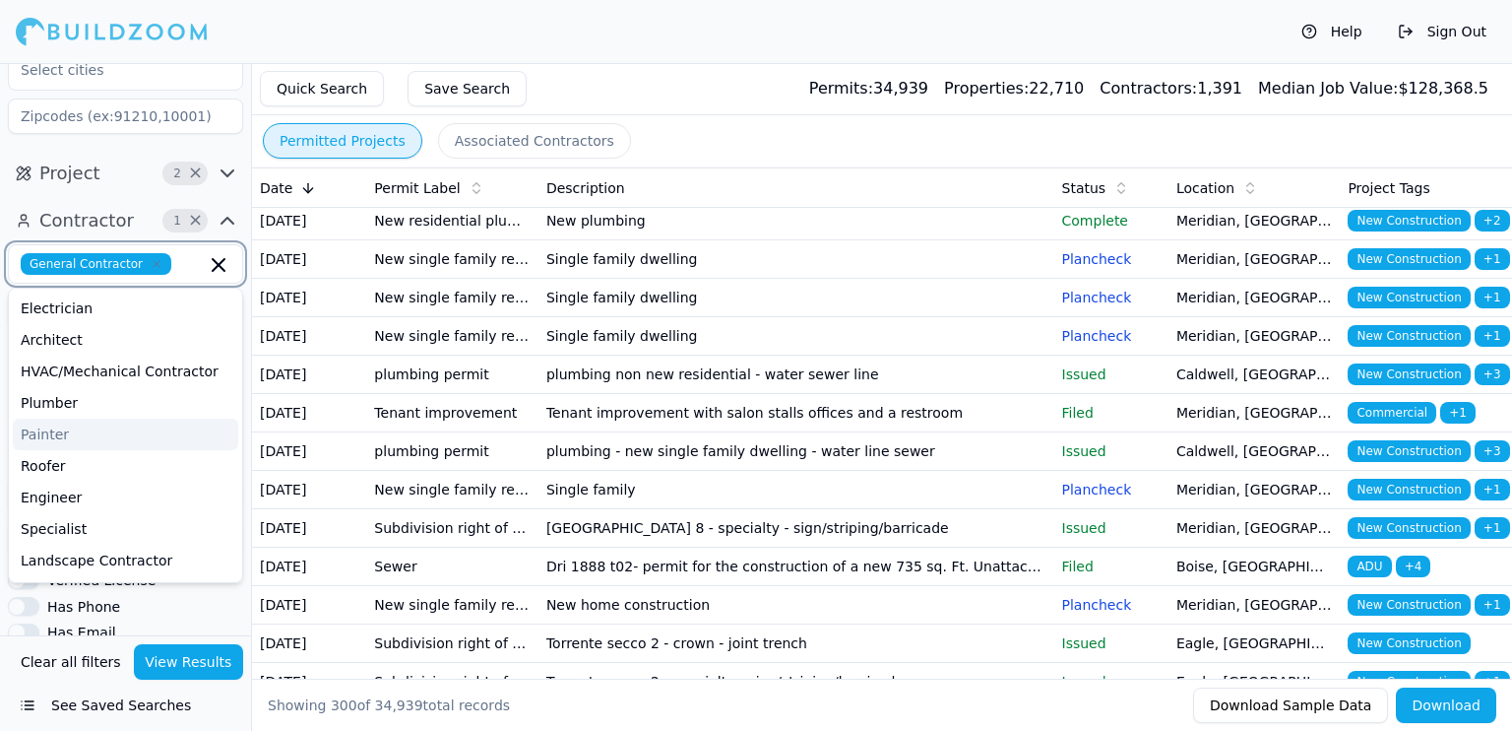
click at [89, 418] on div "Painter" at bounding box center [125, 434] width 225 height 32
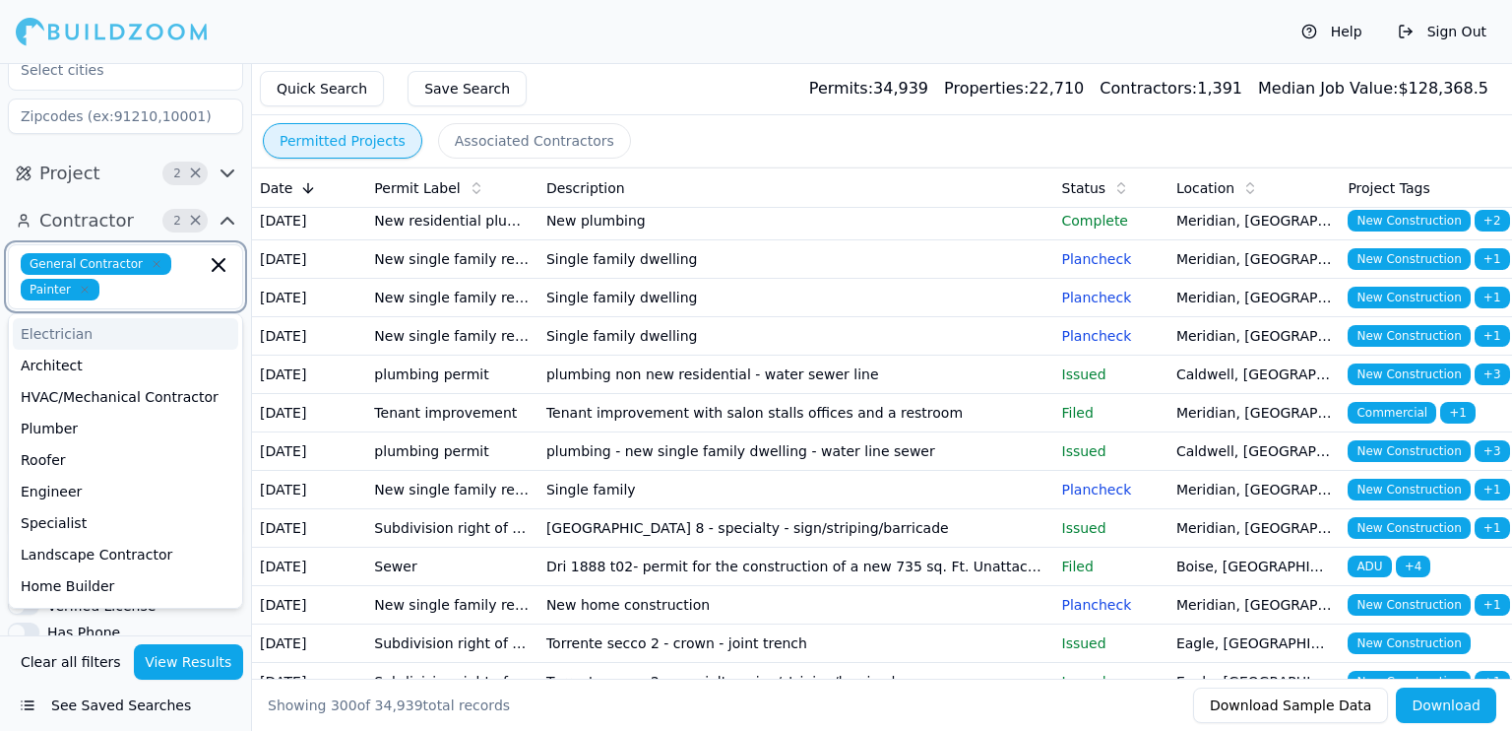
click at [151, 258] on icon "button" at bounding box center [157, 264] width 12 height 12
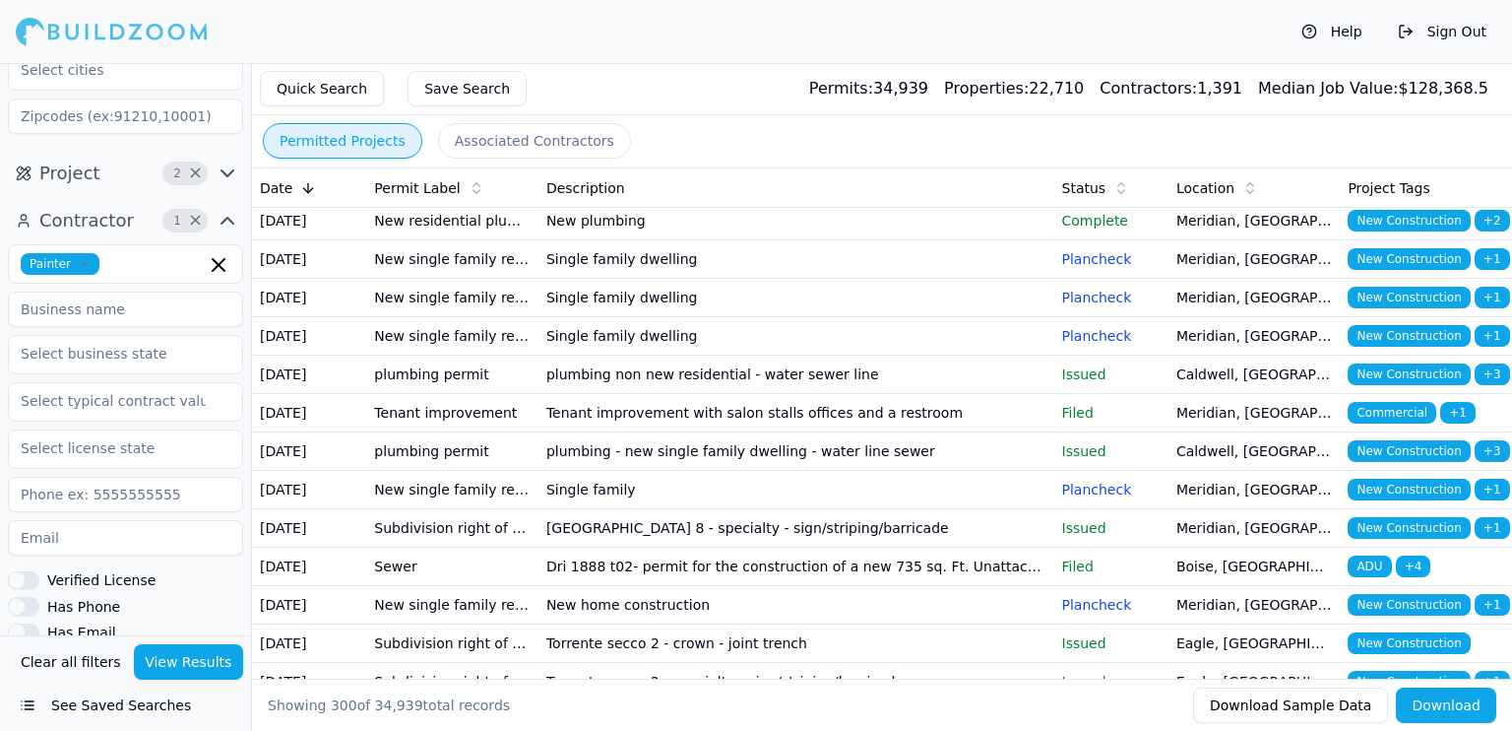
click at [201, 644] on button "View Results" at bounding box center [189, 661] width 110 height 35
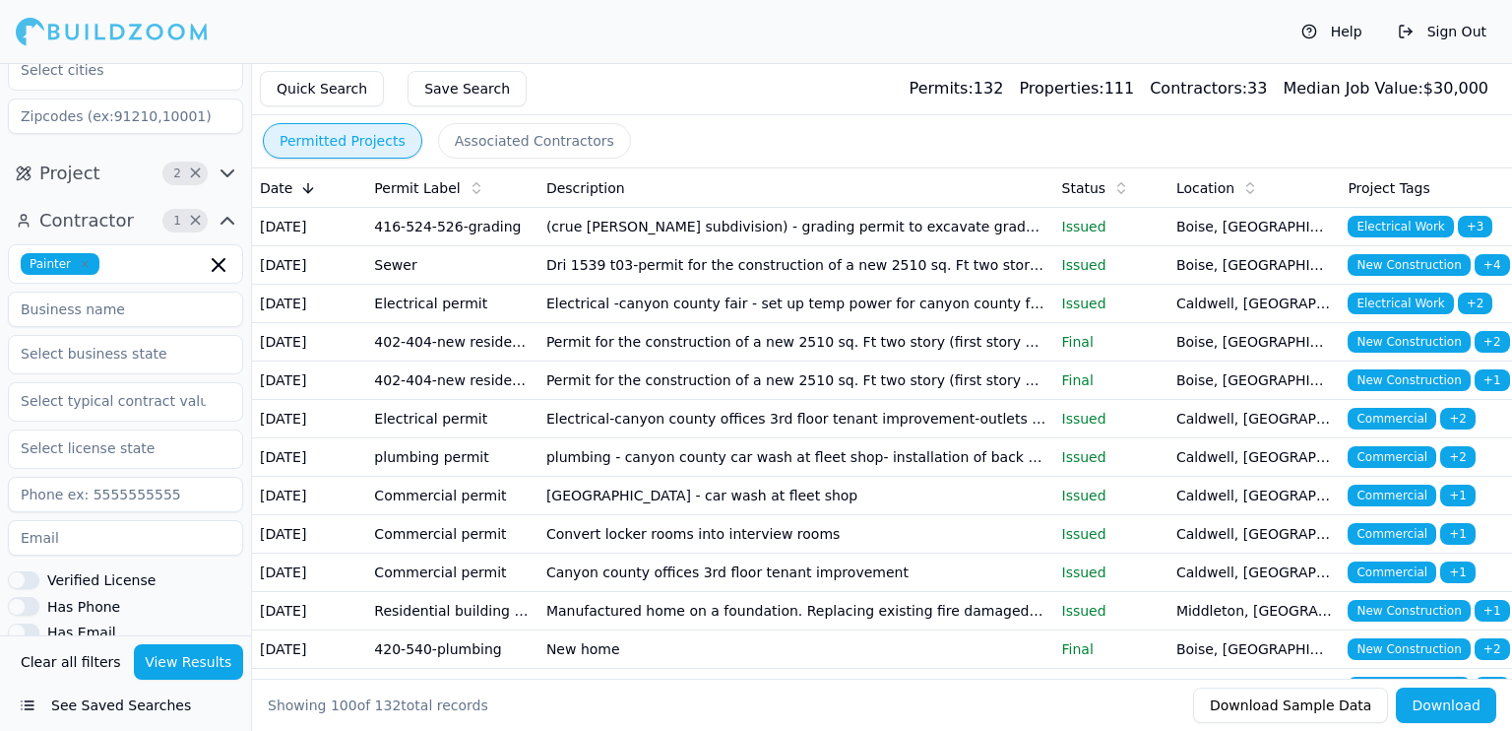
click at [994, 361] on td "Permit for the construction of a new 2510 sq. Ft two story (first story 1547 sq…" at bounding box center [797, 342] width 516 height 38
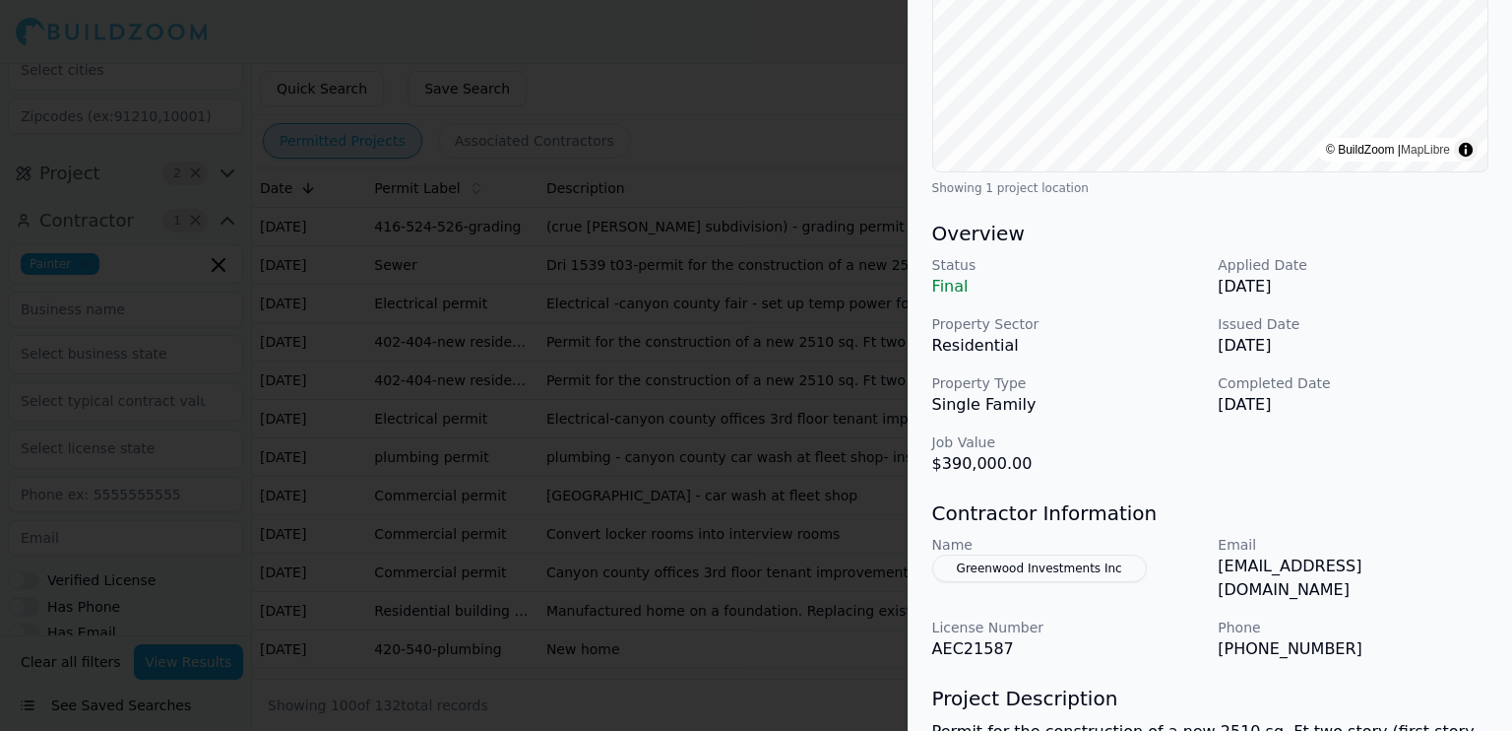
scroll to position [597, 0]
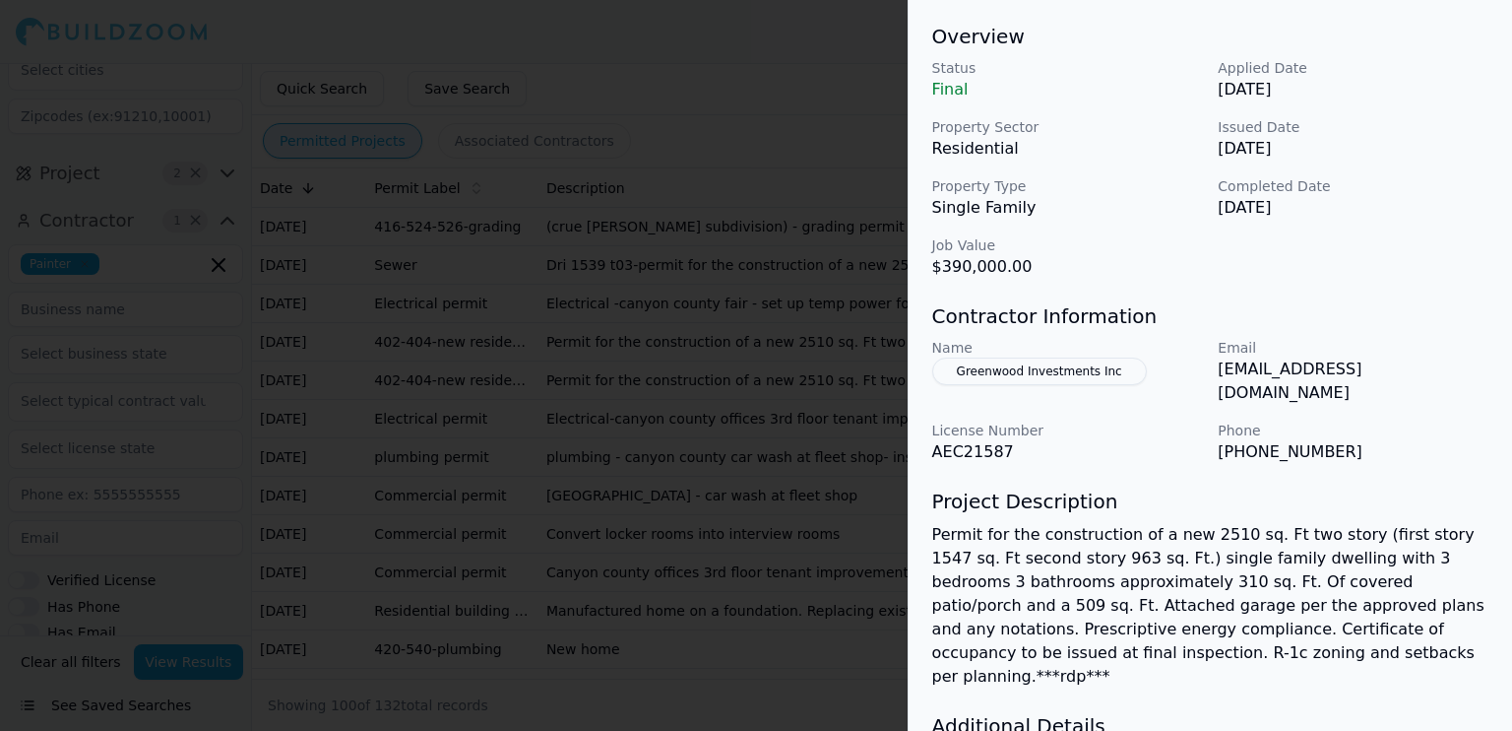
click at [634, 371] on div at bounding box center [756, 365] width 1512 height 731
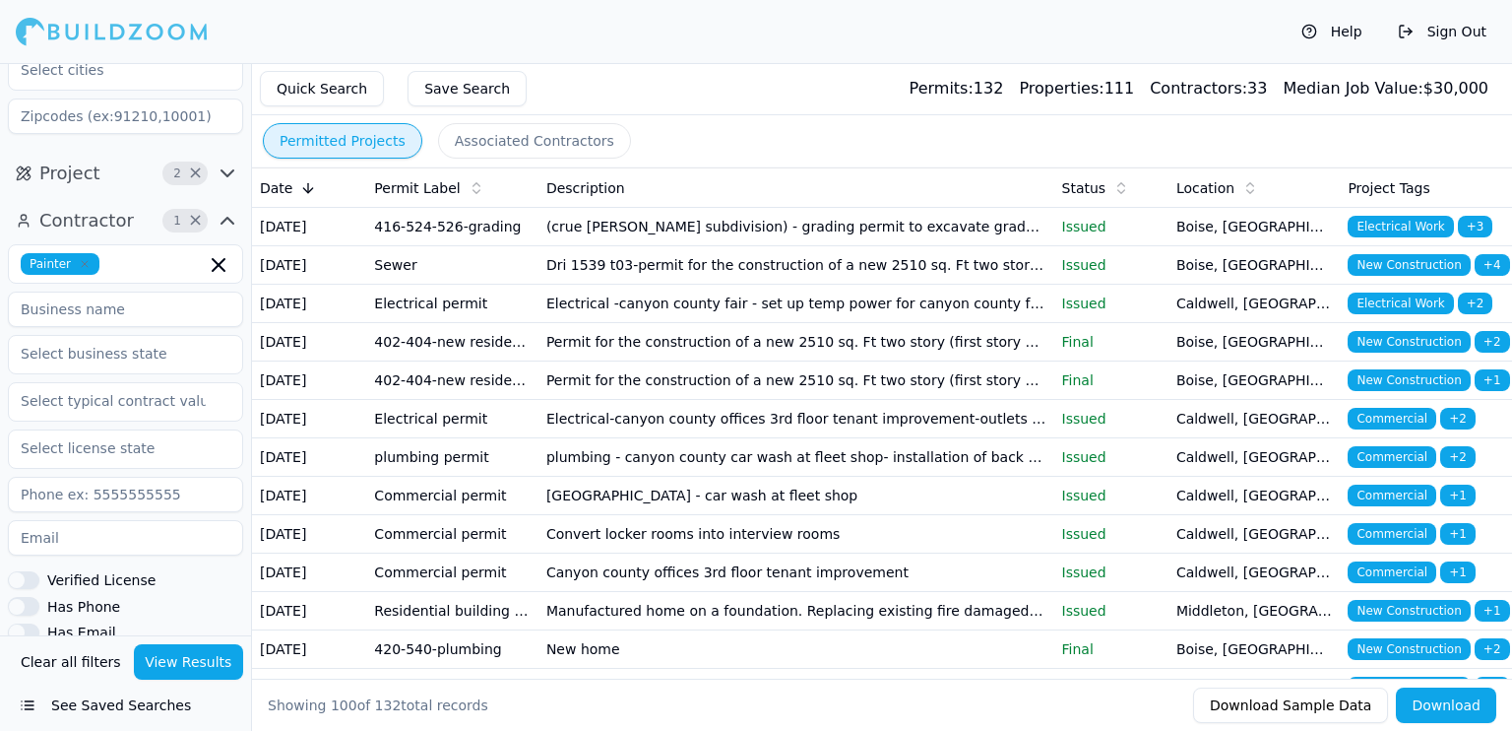
click at [996, 237] on td "(crue james subdivision) - grading permit to excavate grade and compact site ea…" at bounding box center [797, 227] width 516 height 38
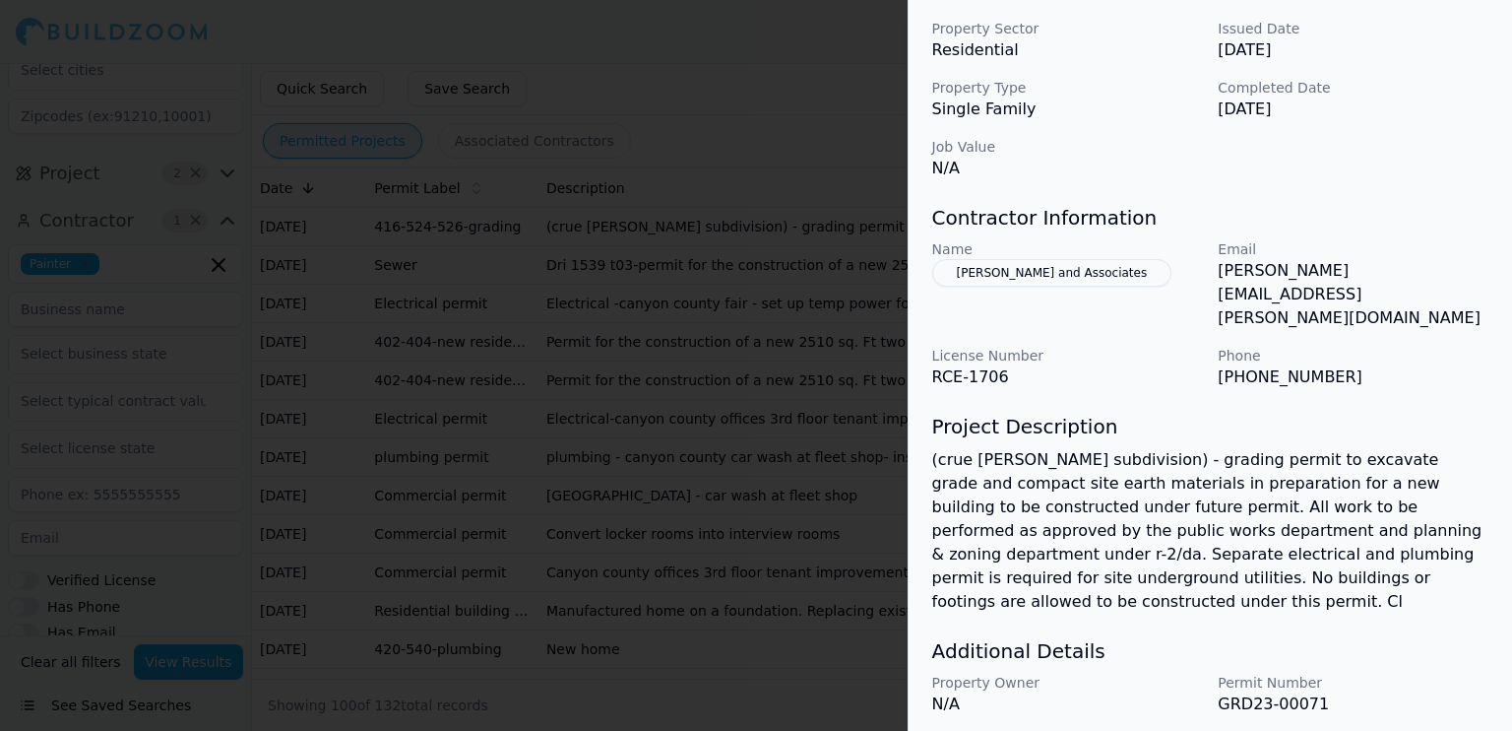
scroll to position [498, 0]
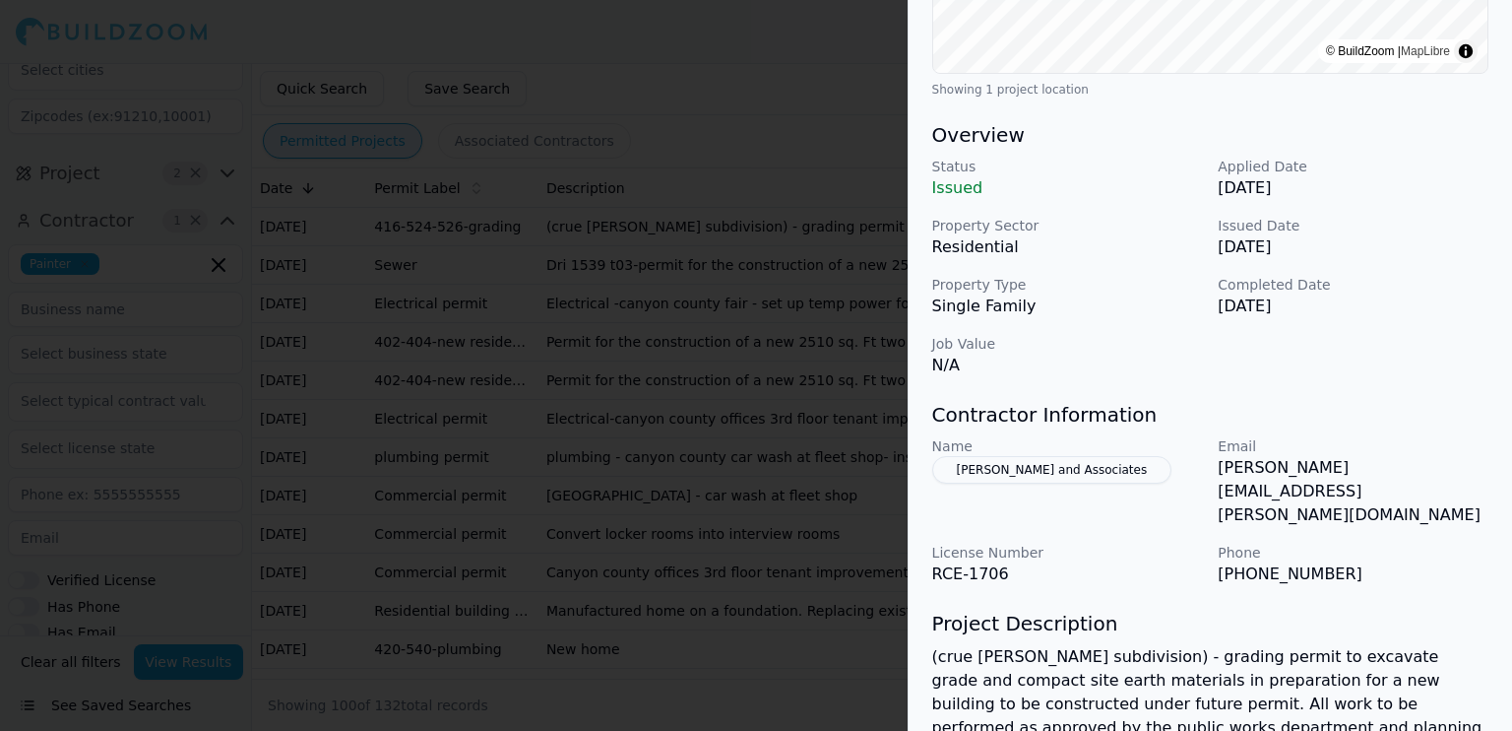
click at [813, 244] on div at bounding box center [756, 365] width 1512 height 731
